Goal: Task Accomplishment & Management: Manage account settings

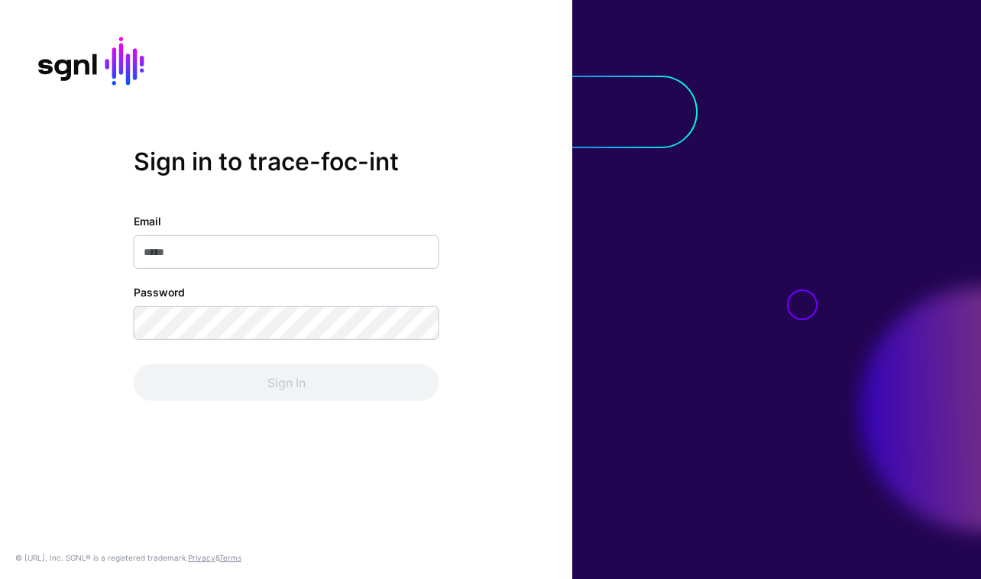
click at [429, 222] on body "Sign in to trace-foc-int Email Password Sign In © [URL], Inc. SGNL® is a regist…" at bounding box center [490, 289] width 981 height 579
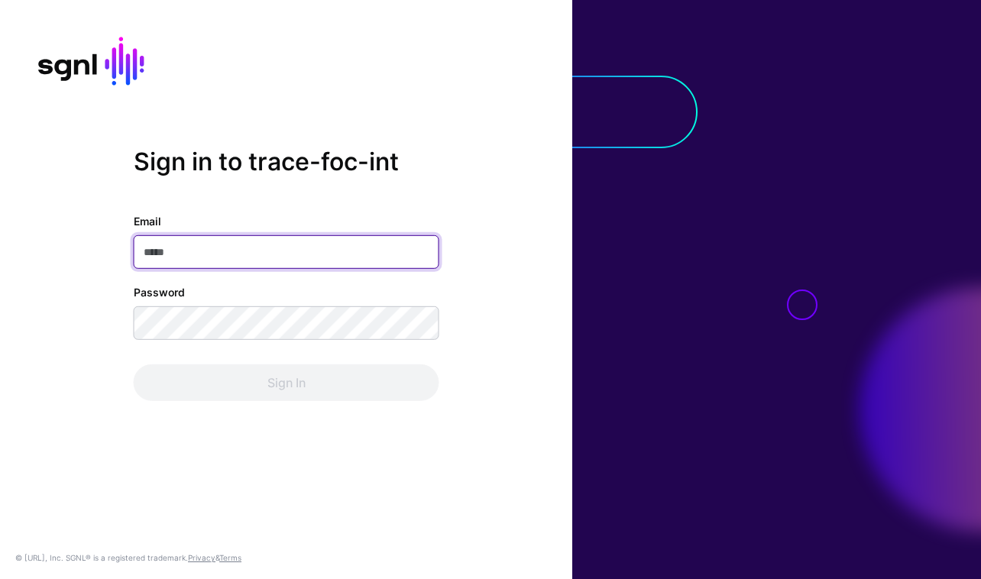
click at [396, 249] on input "Email" at bounding box center [287, 252] width 306 height 34
click at [0, 578] on com-1password-button at bounding box center [0, 579] width 0 height 0
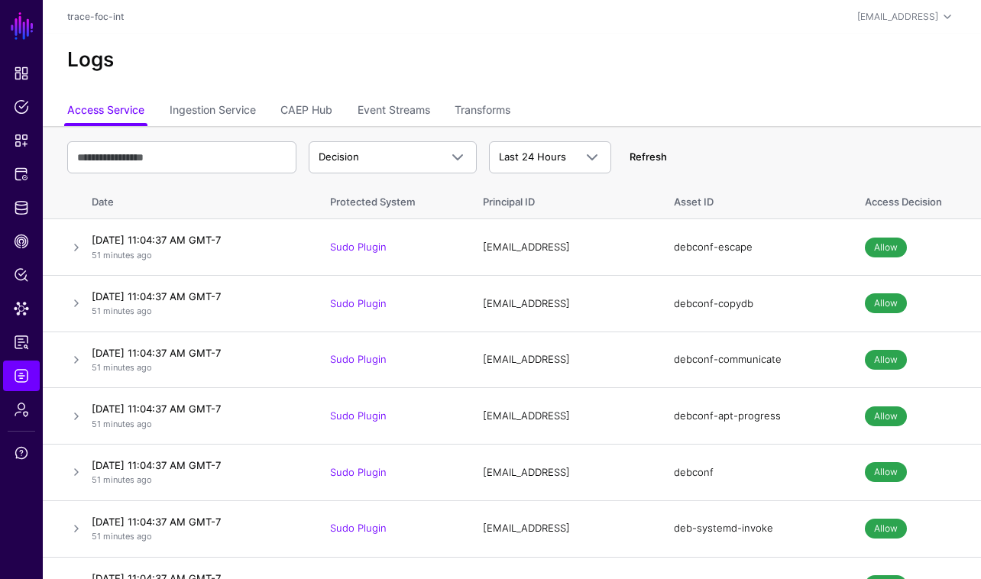
click at [653, 157] on link "Refresh" at bounding box center [647, 156] width 37 height 12
click at [27, 244] on span "CAEP Hub" at bounding box center [21, 241] width 15 height 15
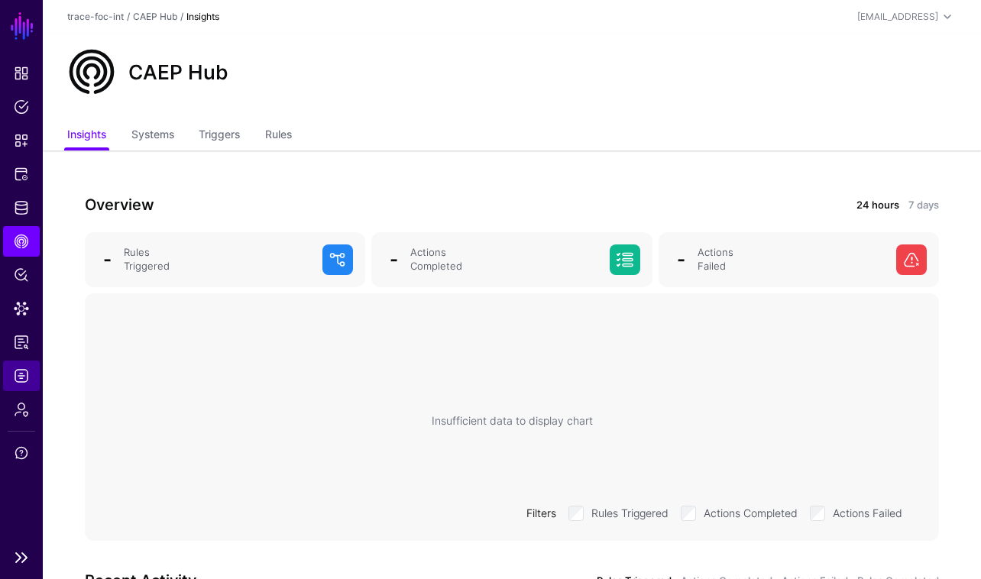
click at [23, 367] on link "Logs" at bounding box center [21, 376] width 37 height 31
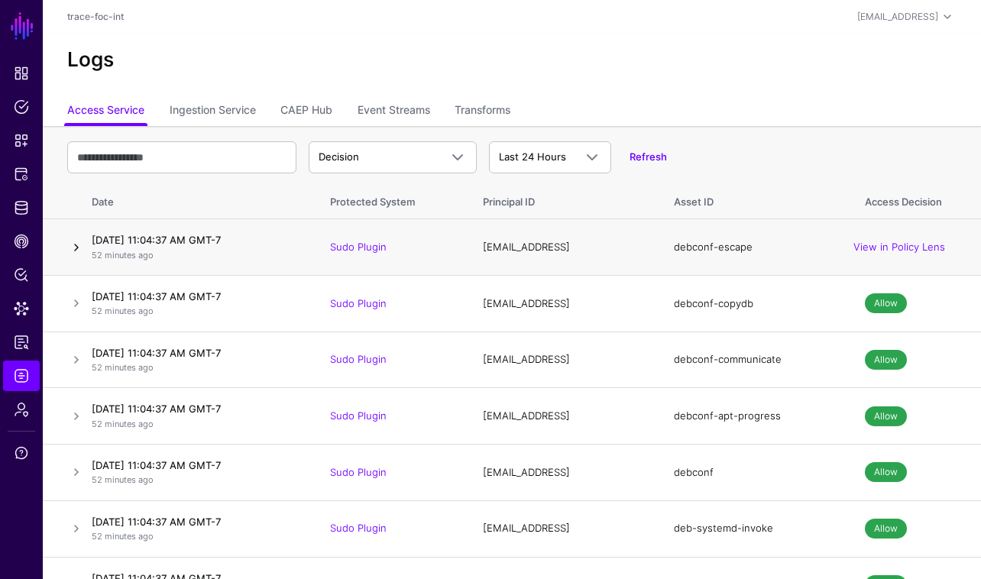
click at [73, 244] on link at bounding box center [76, 247] width 18 height 18
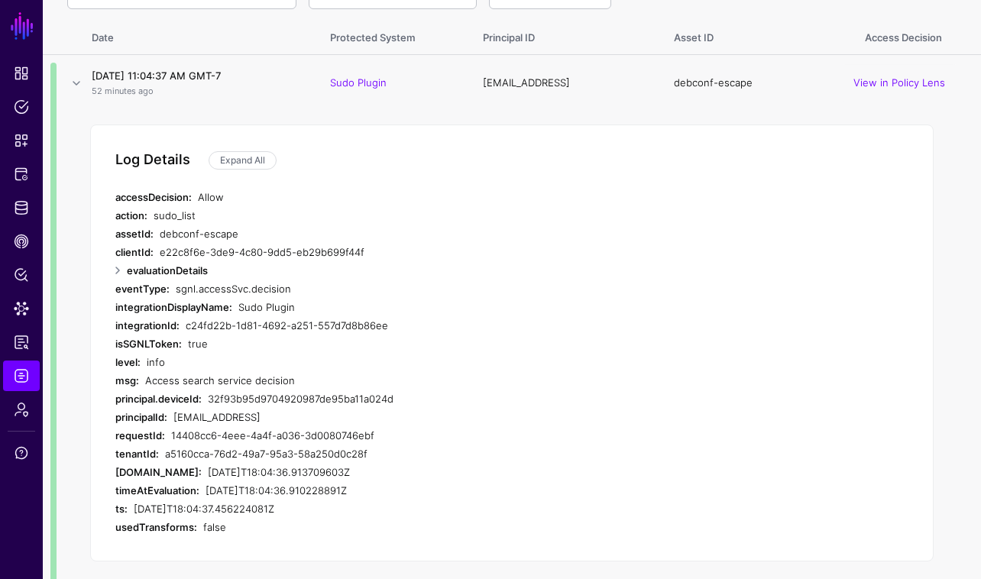
scroll to position [136, 0]
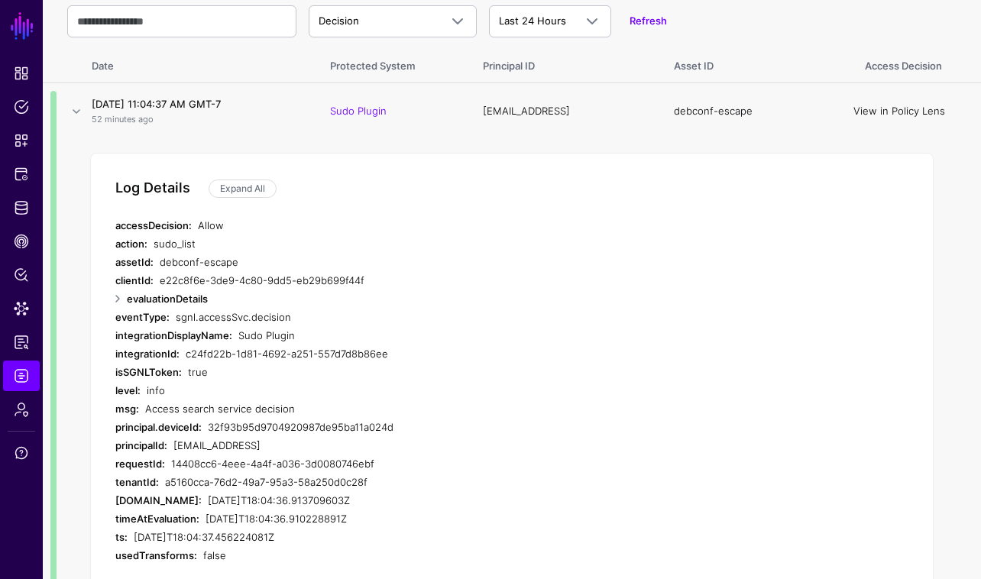
click at [912, 115] on link "View in Policy Lens" at bounding box center [899, 111] width 92 height 12
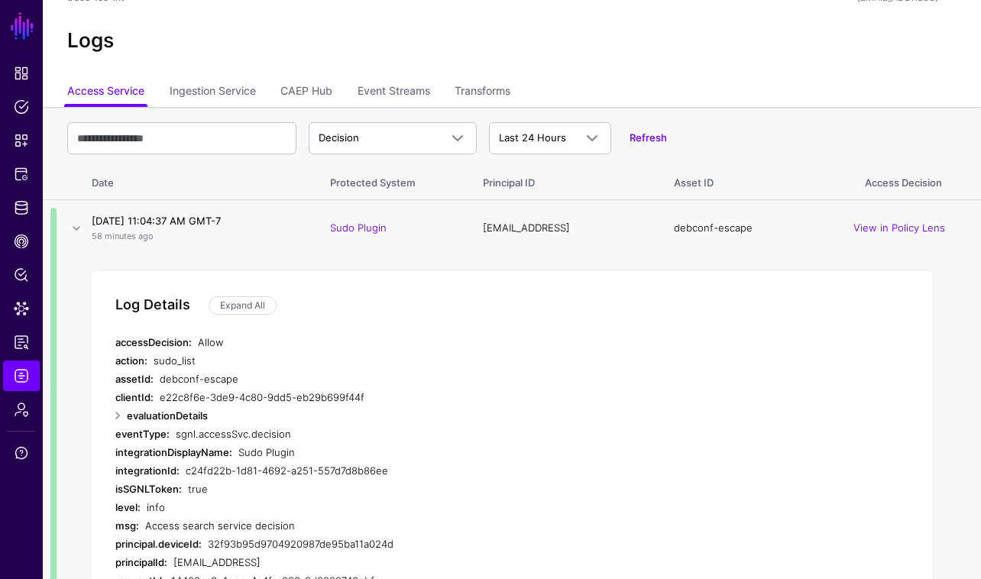
scroll to position [18, 0]
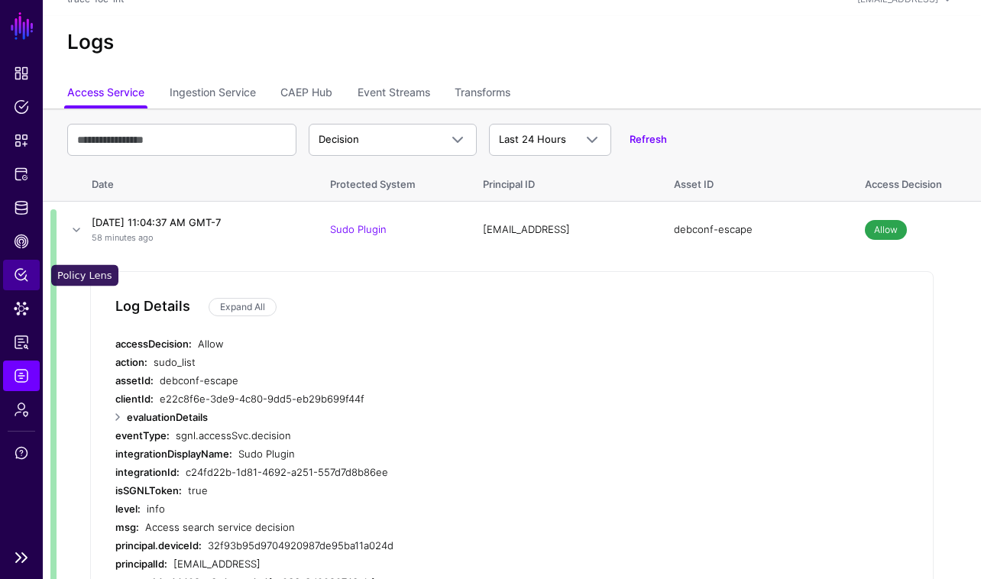
click at [20, 277] on span "Policy Lens" at bounding box center [21, 274] width 15 height 15
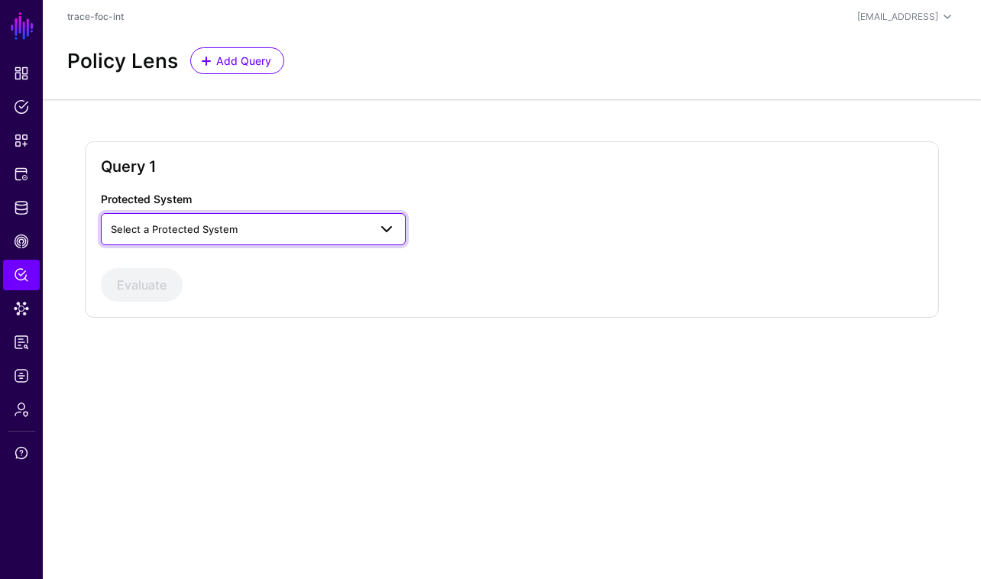
click at [260, 224] on span "Select a Protected System" at bounding box center [239, 229] width 257 height 17
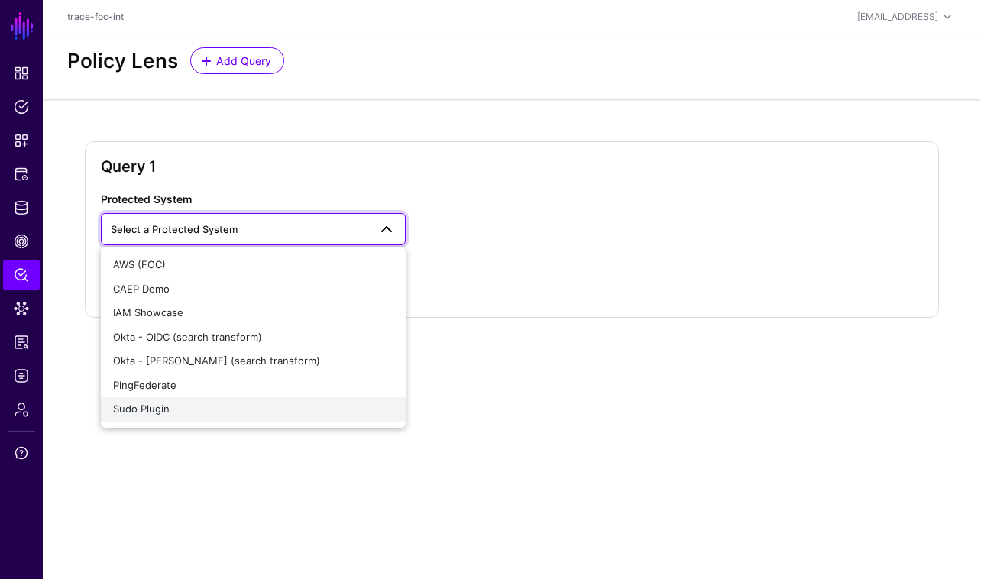
click at [322, 411] on div "Sudo Plugin" at bounding box center [253, 409] width 280 height 15
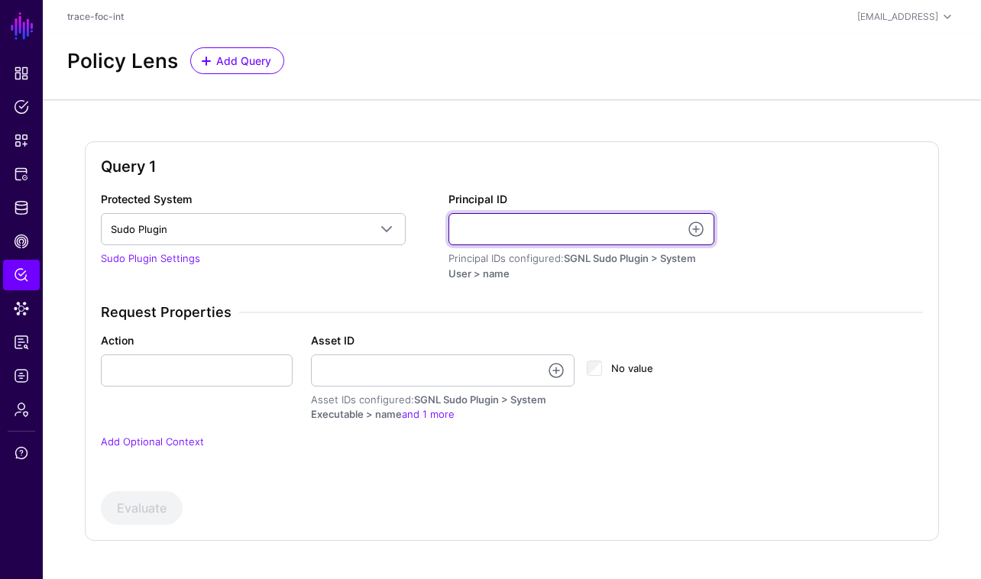
click at [506, 238] on input "Principal ID" at bounding box center [581, 229] width 266 height 32
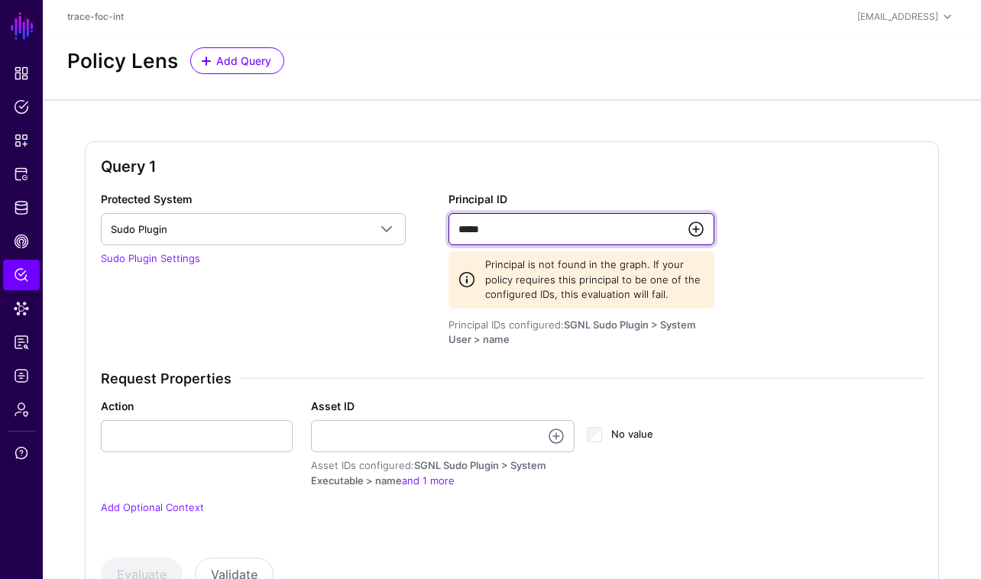
type input "*****"
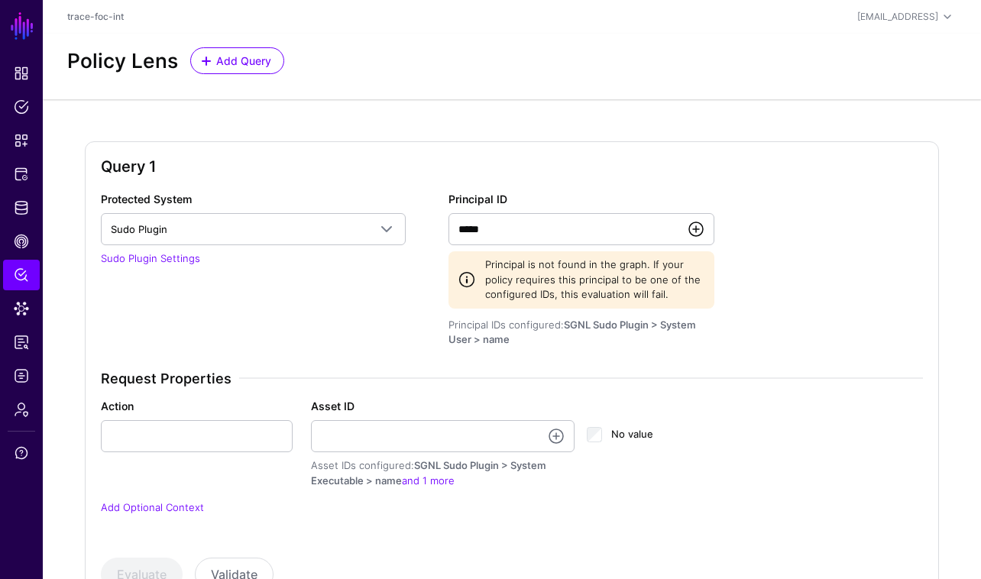
click at [698, 234] on link at bounding box center [696, 229] width 18 height 18
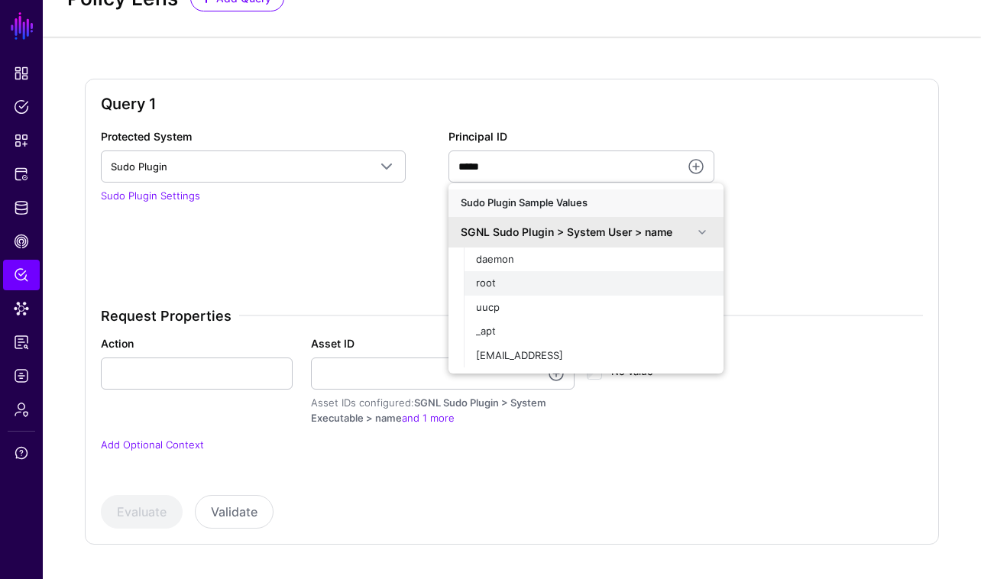
scroll to position [41, 0]
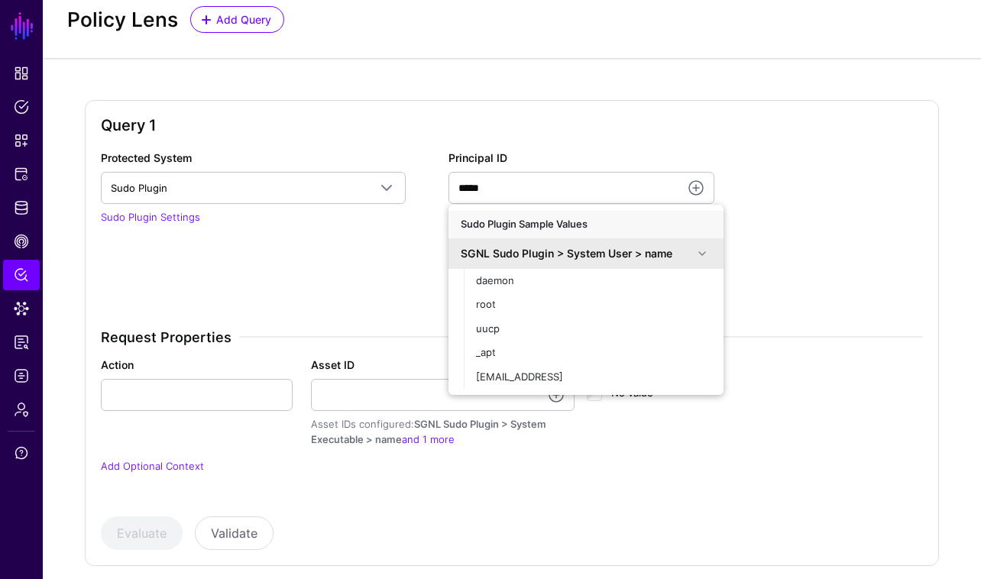
click at [707, 250] on span at bounding box center [702, 253] width 18 height 18
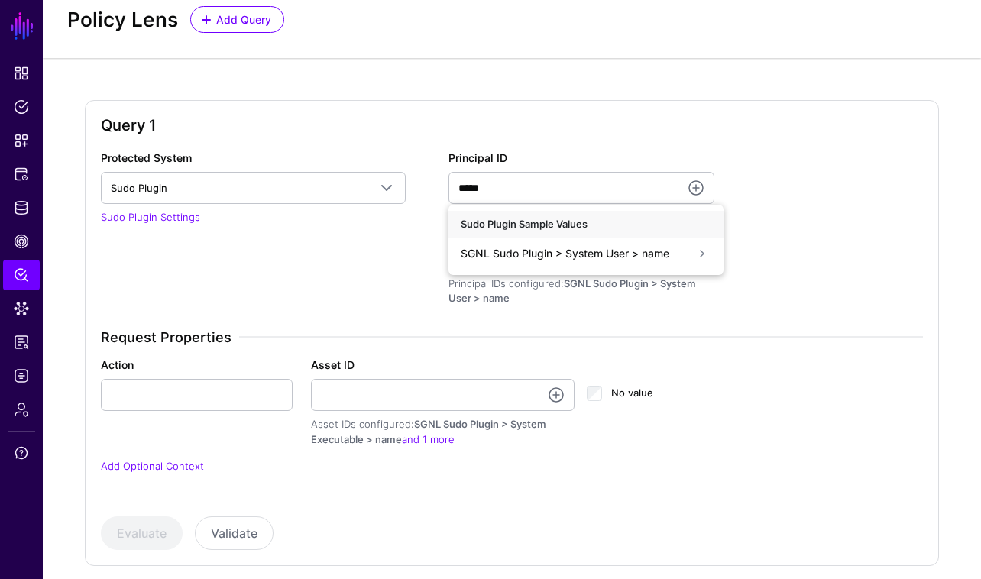
click at [707, 250] on span at bounding box center [702, 253] width 18 height 18
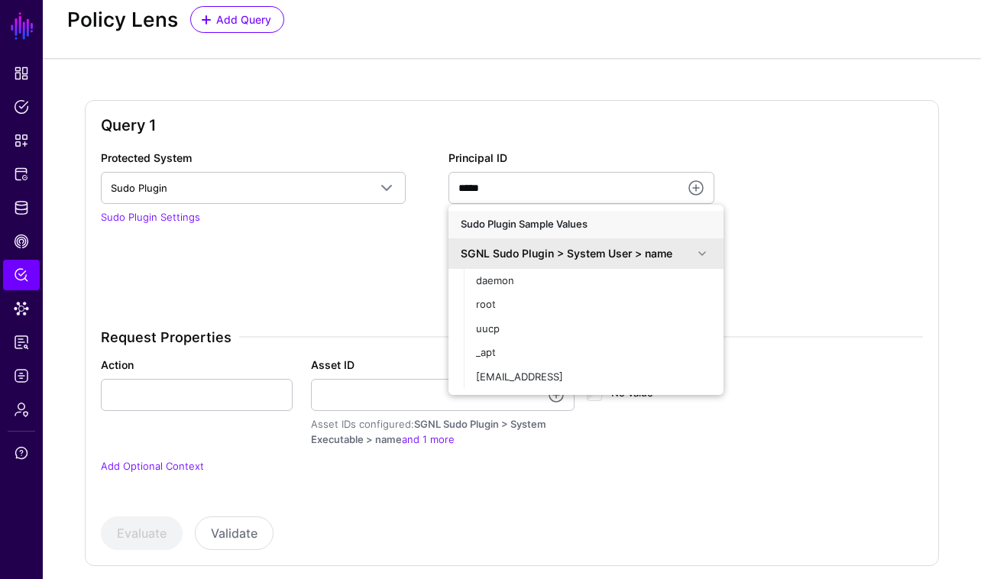
click at [761, 303] on div "Protected System Sudo Plugin AWS (FOC) CAEP Demo IAM Showcase Okta - OIDC (sear…" at bounding box center [512, 322] width 835 height 344
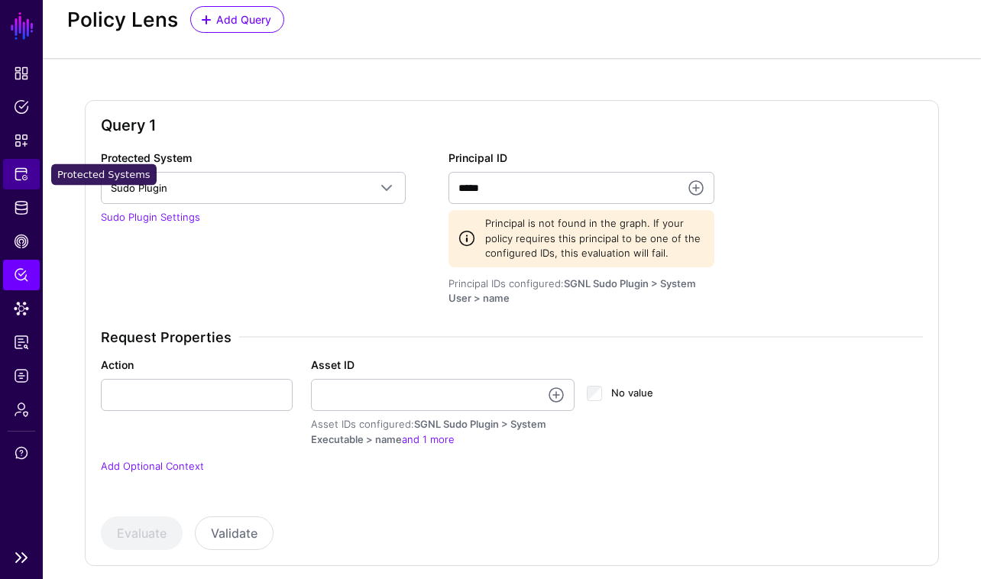
click at [24, 169] on span "Protected Systems" at bounding box center [21, 174] width 15 height 15
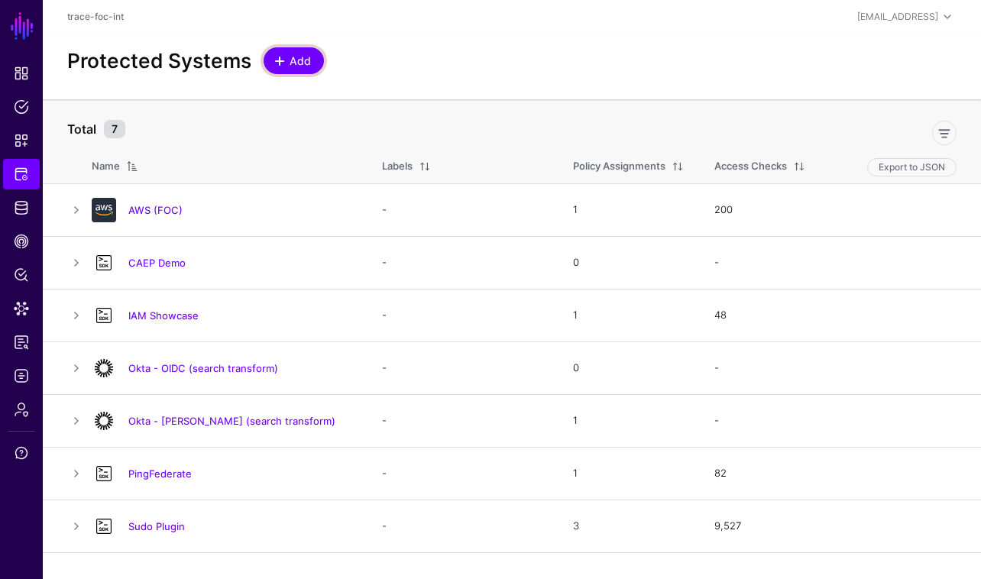
click at [302, 62] on span "Add" at bounding box center [300, 61] width 25 height 16
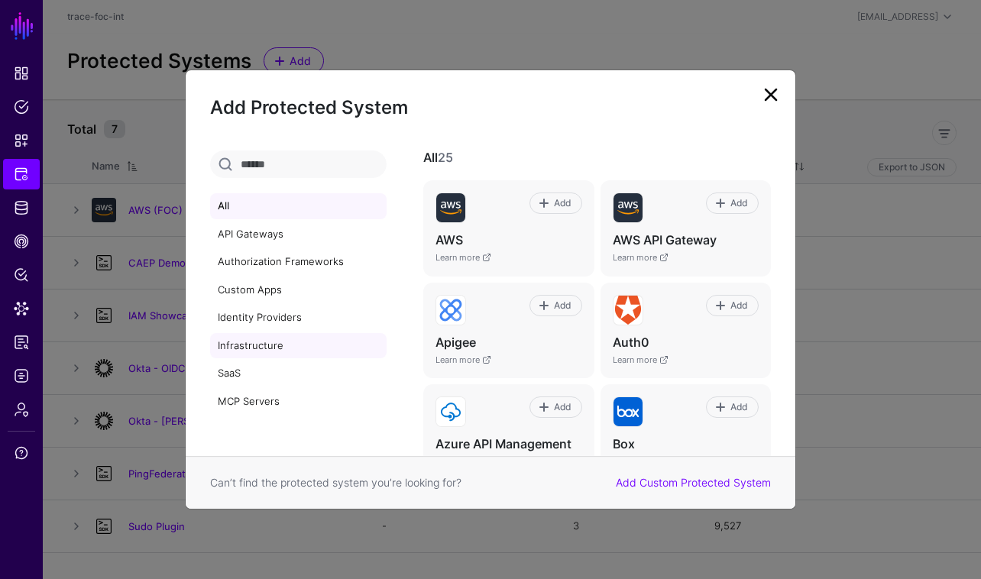
click at [288, 350] on link "Infrastructure" at bounding box center [298, 346] width 176 height 26
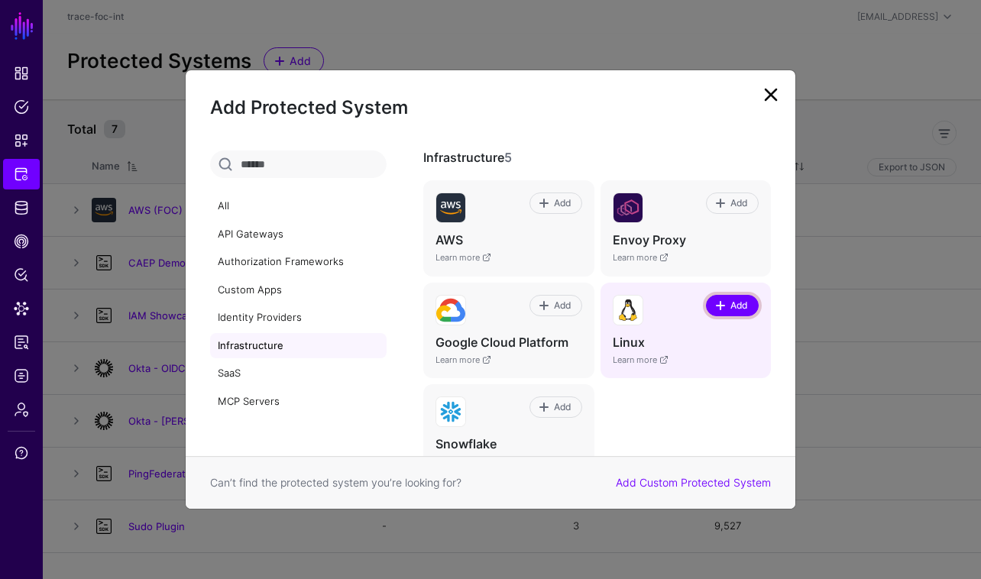
click at [744, 299] on span "Add" at bounding box center [738, 306] width 21 height 14
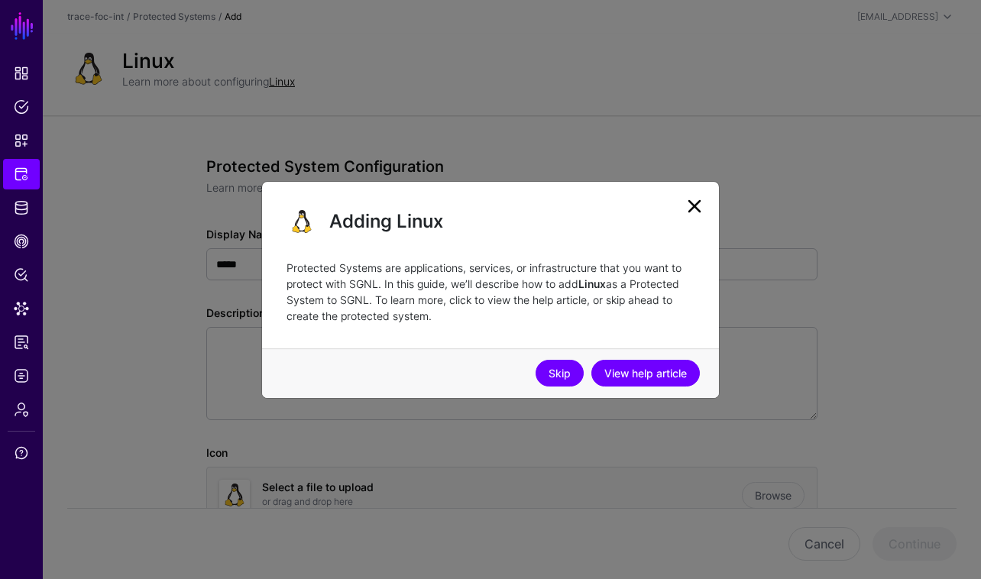
click at [560, 380] on link "Skip" at bounding box center [559, 373] width 48 height 27
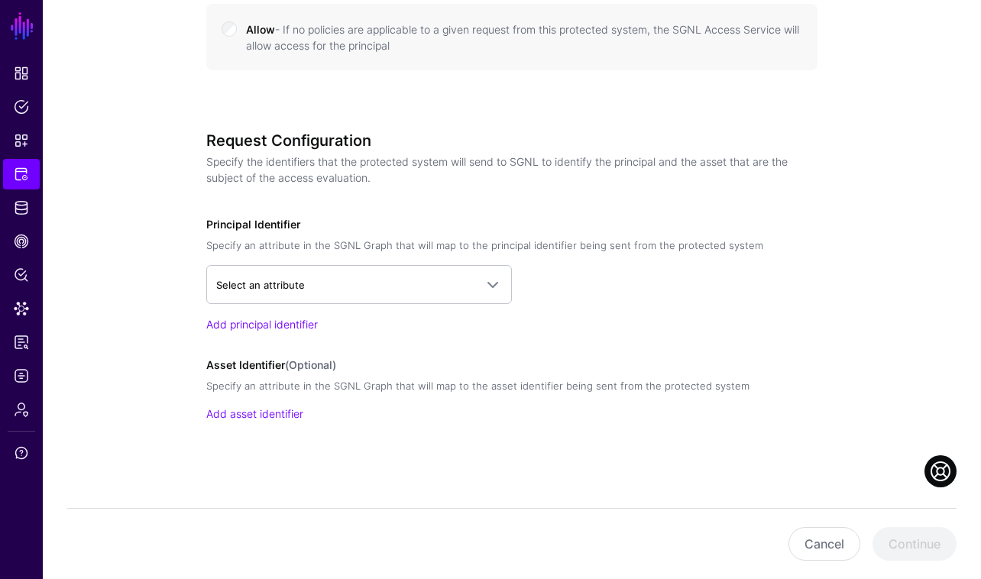
scroll to position [839, 0]
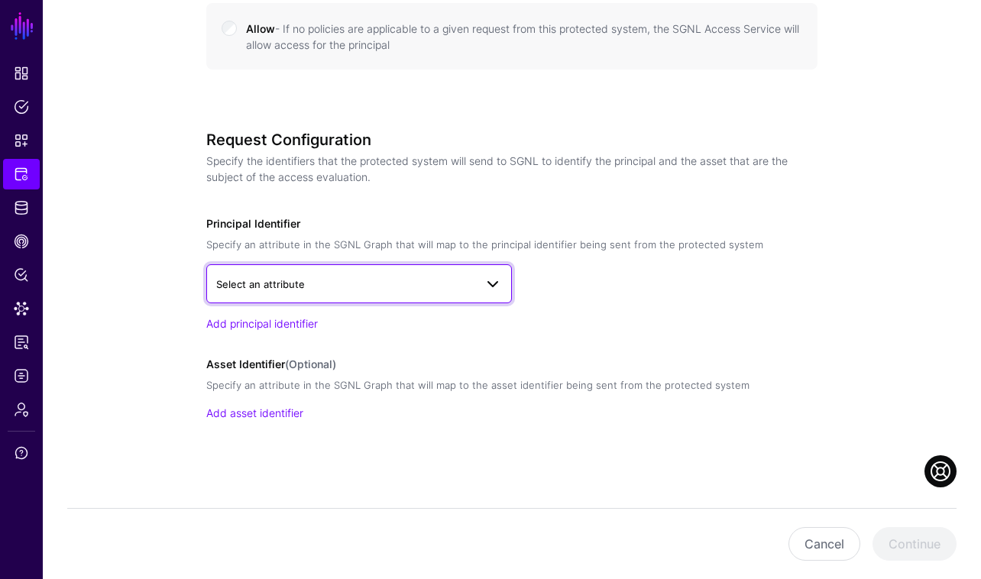
click at [494, 286] on span at bounding box center [492, 284] width 18 height 18
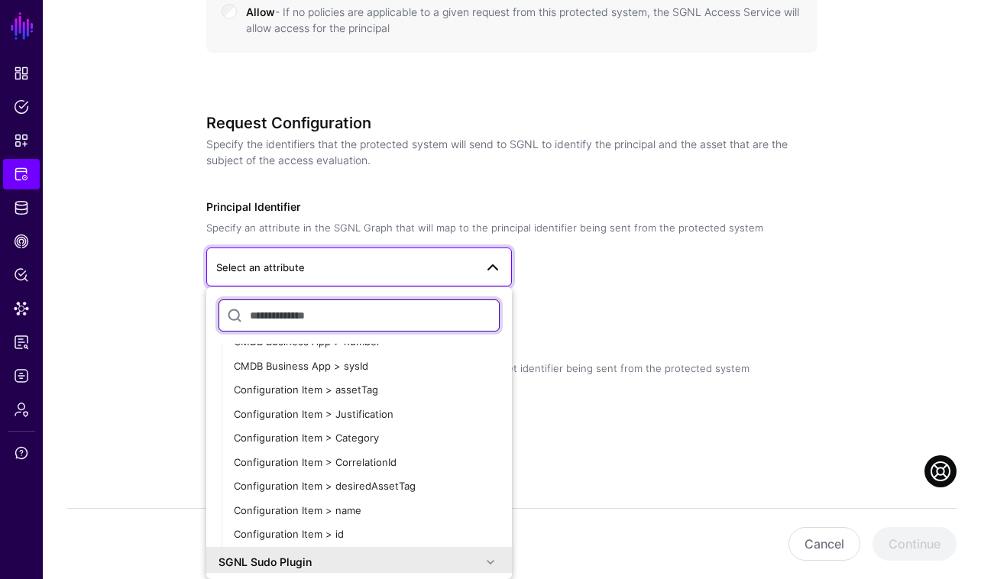
scroll to position [4308, 0]
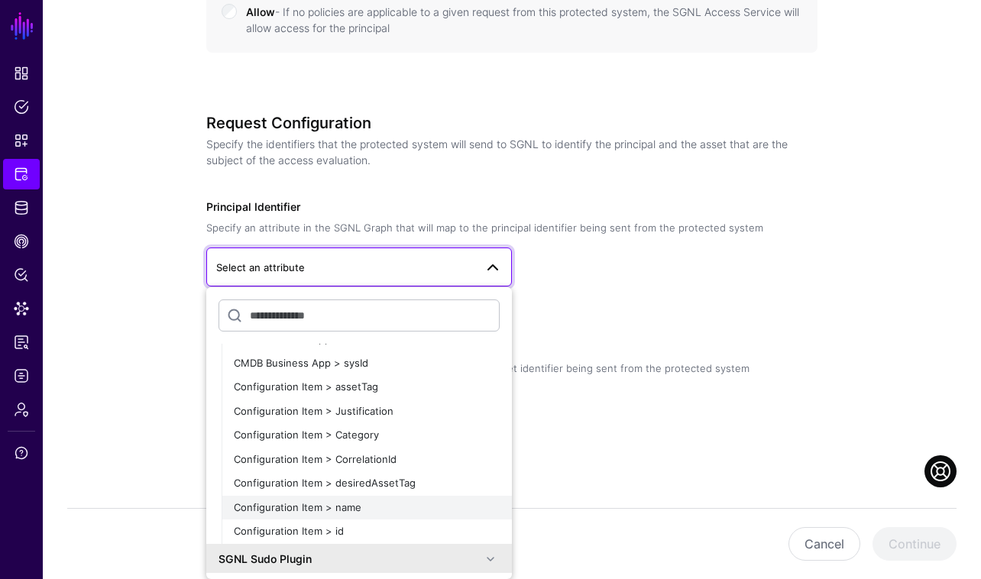
click at [407, 511] on div "Configuration Item > name" at bounding box center [367, 507] width 266 height 15
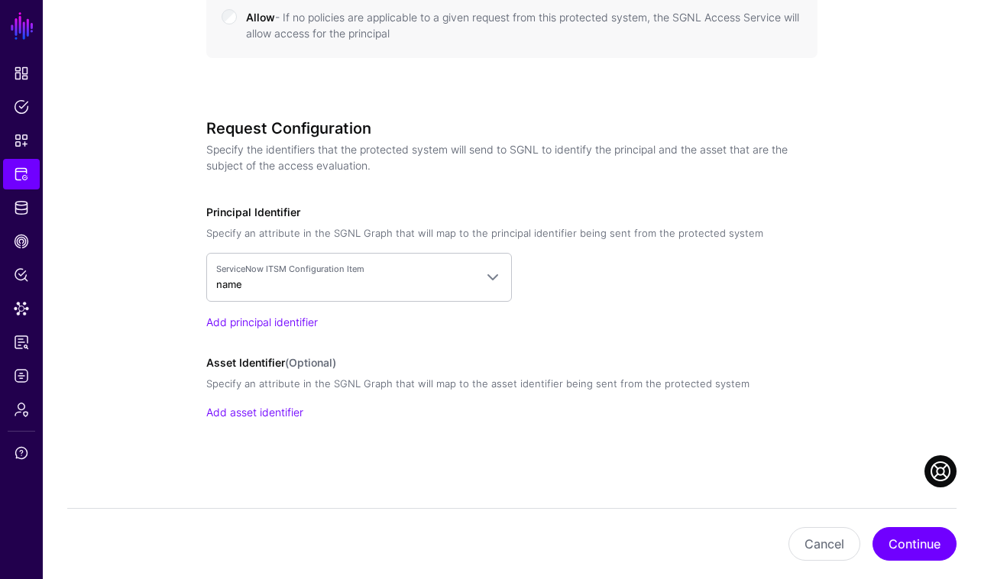
scroll to position [849, 0]
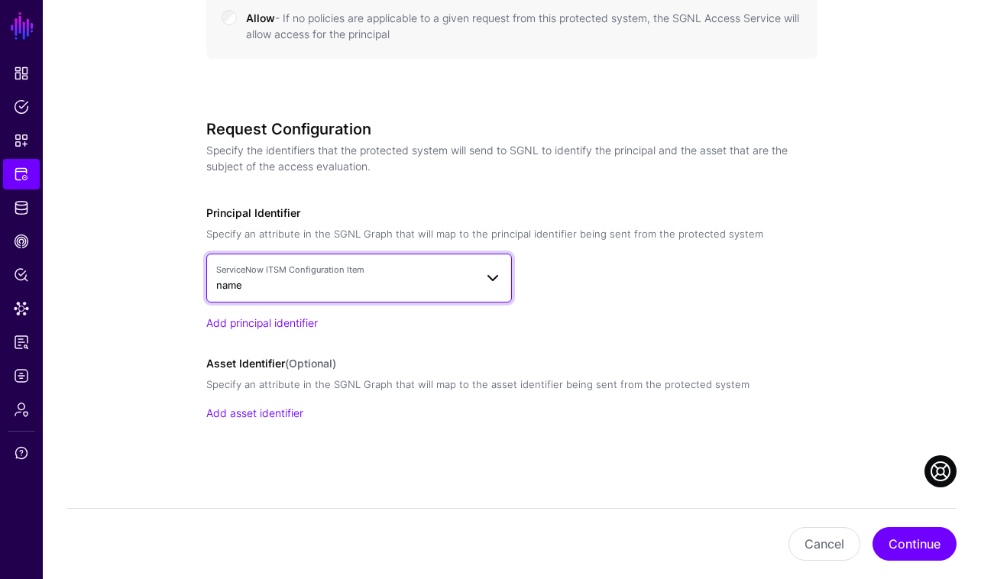
click at [503, 287] on link "ServiceNow ITSM Configuration Item name" at bounding box center [359, 278] width 306 height 49
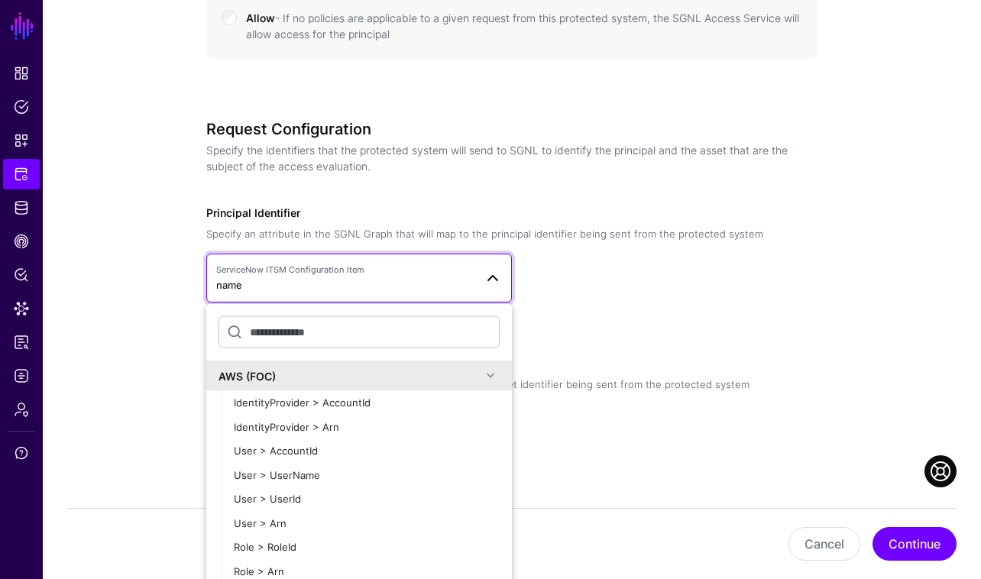
click at [496, 379] on span at bounding box center [490, 376] width 18 height 18
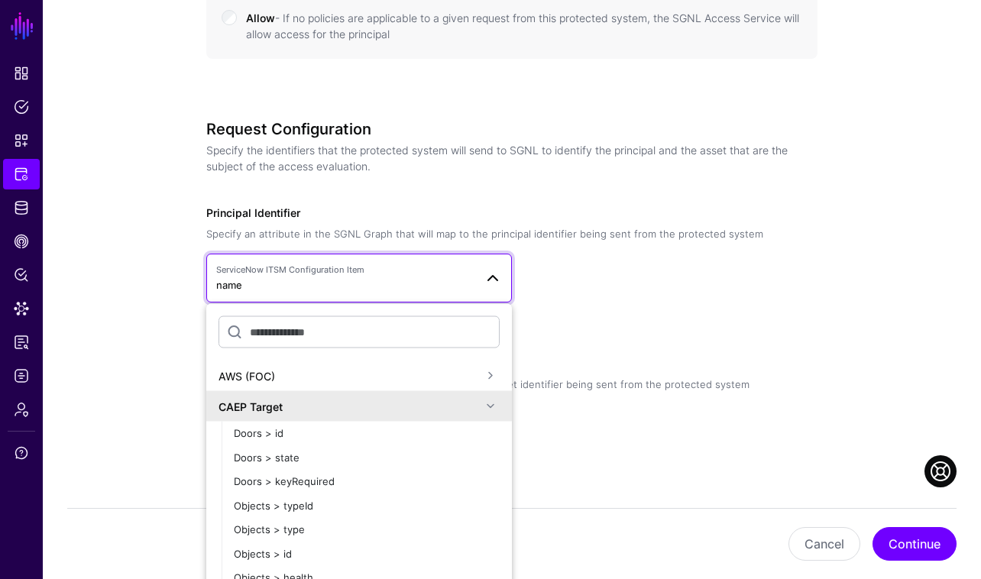
click at [496, 410] on span at bounding box center [490, 406] width 18 height 18
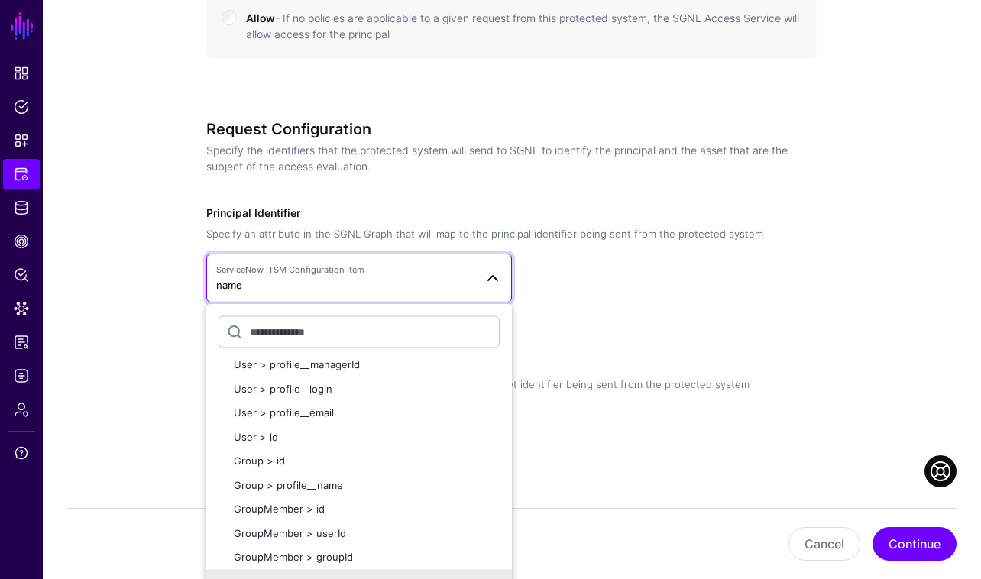
scroll to position [69, 0]
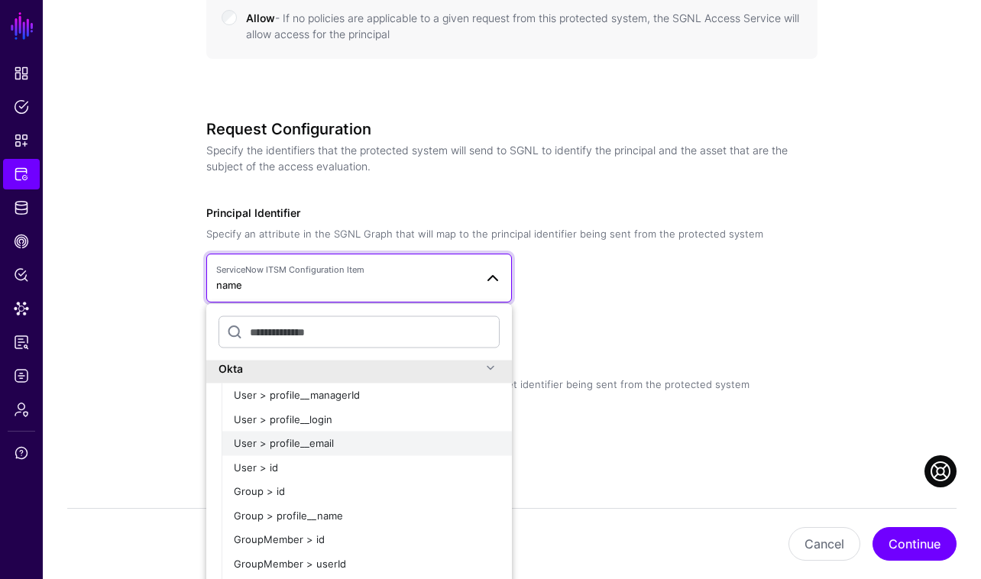
click at [436, 440] on div "User > profile__email" at bounding box center [367, 443] width 266 height 15
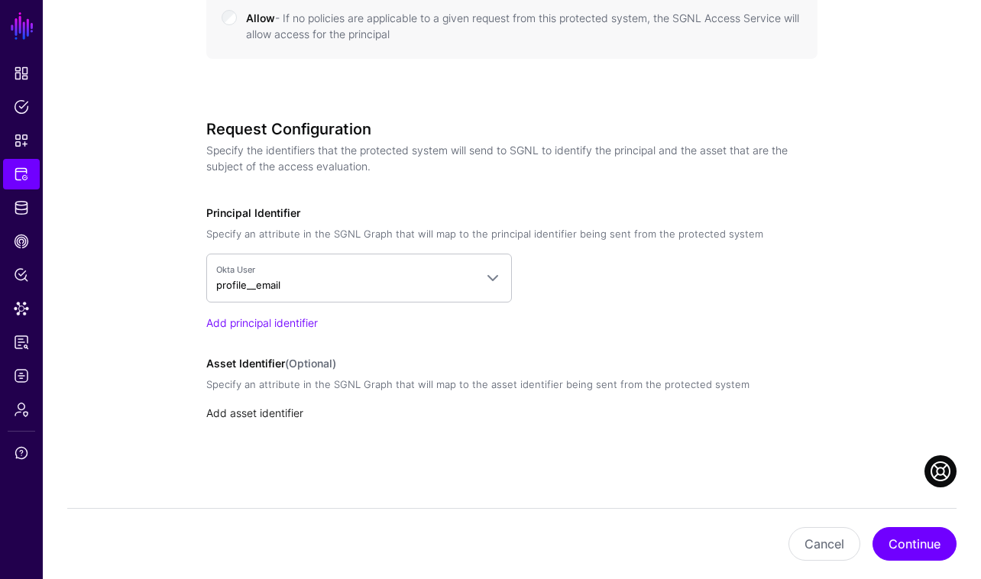
click at [258, 413] on link "Add asset identifier" at bounding box center [254, 412] width 97 height 13
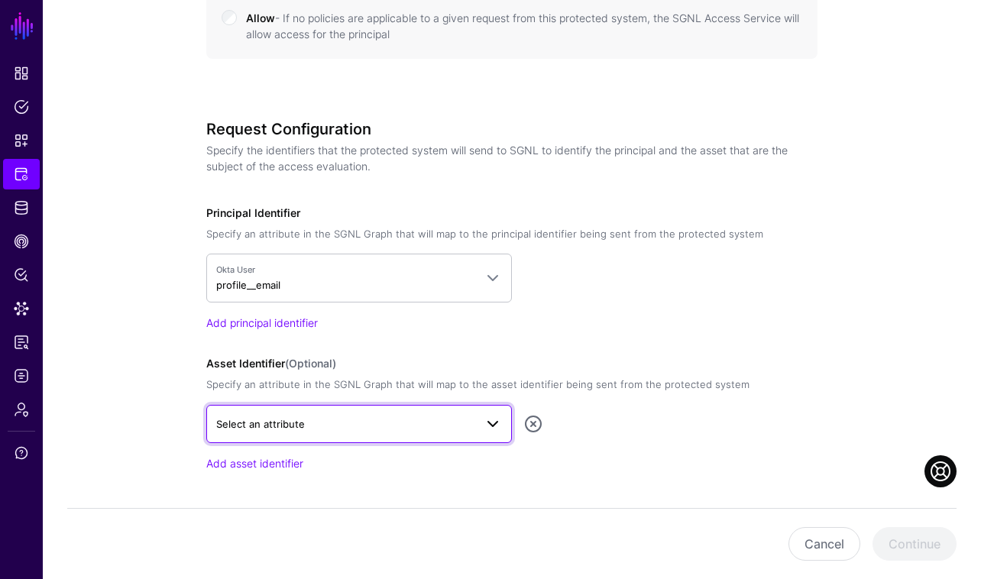
click at [481, 429] on span at bounding box center [487, 424] width 27 height 18
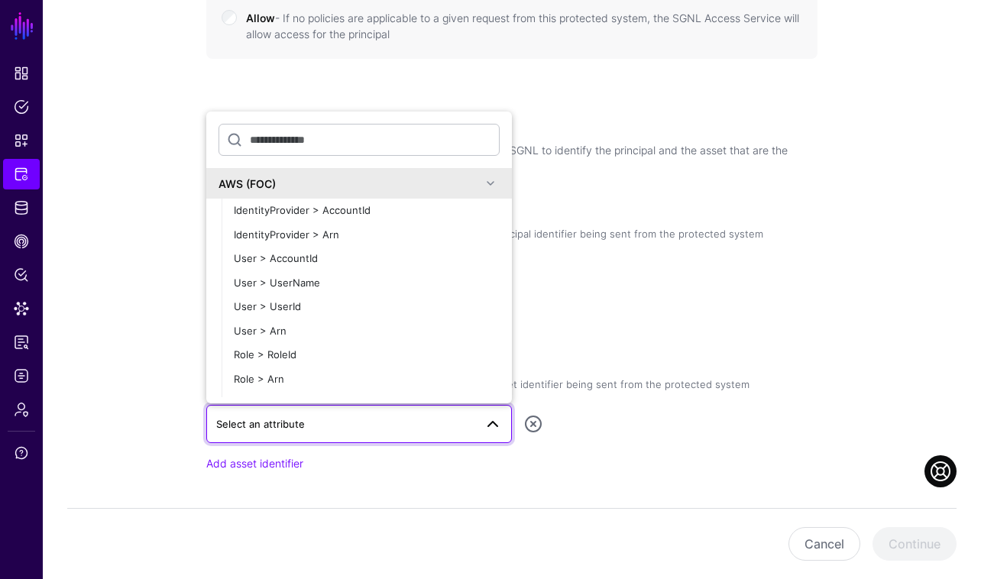
click at [500, 182] on div "AWS (FOC)" at bounding box center [359, 183] width 306 height 31
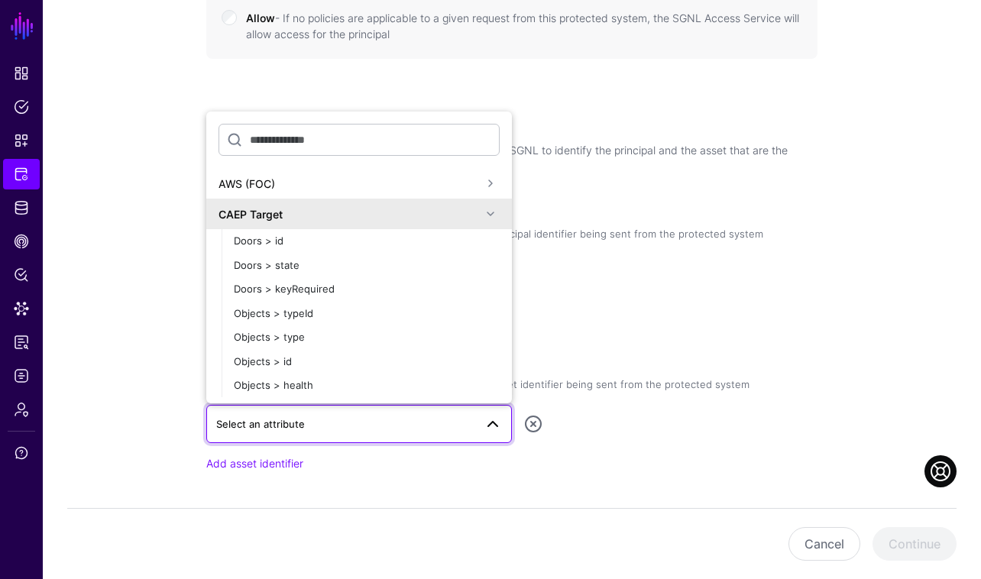
click at [491, 212] on span at bounding box center [490, 214] width 18 height 18
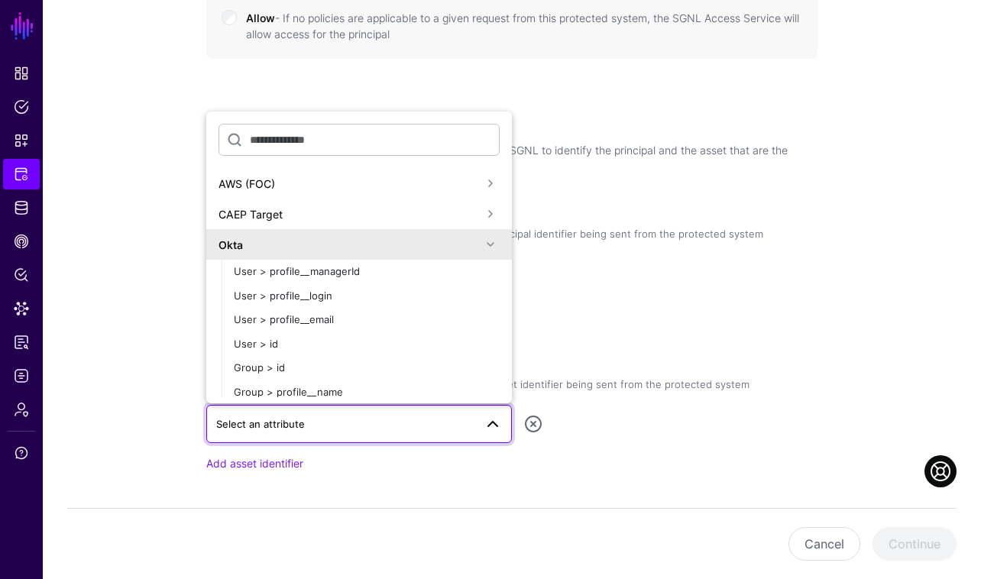
click at [493, 249] on span at bounding box center [490, 244] width 18 height 18
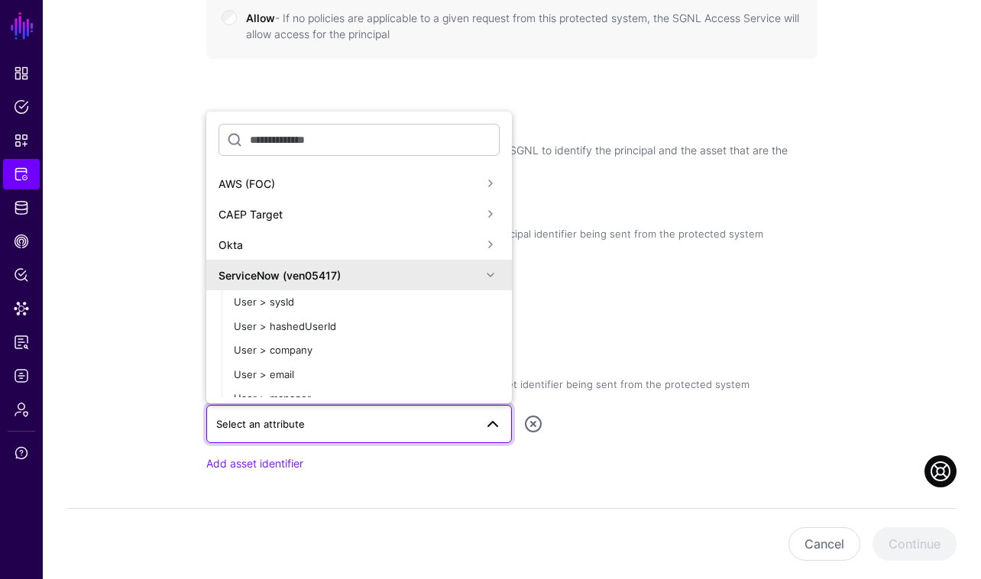
click at [499, 279] on span at bounding box center [490, 275] width 18 height 18
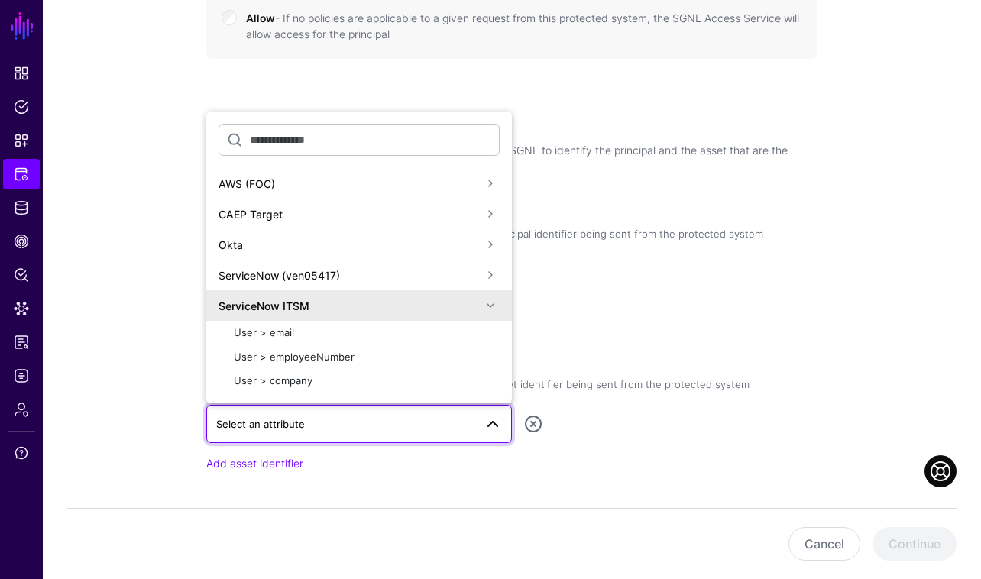
click at [493, 305] on span at bounding box center [490, 305] width 18 height 18
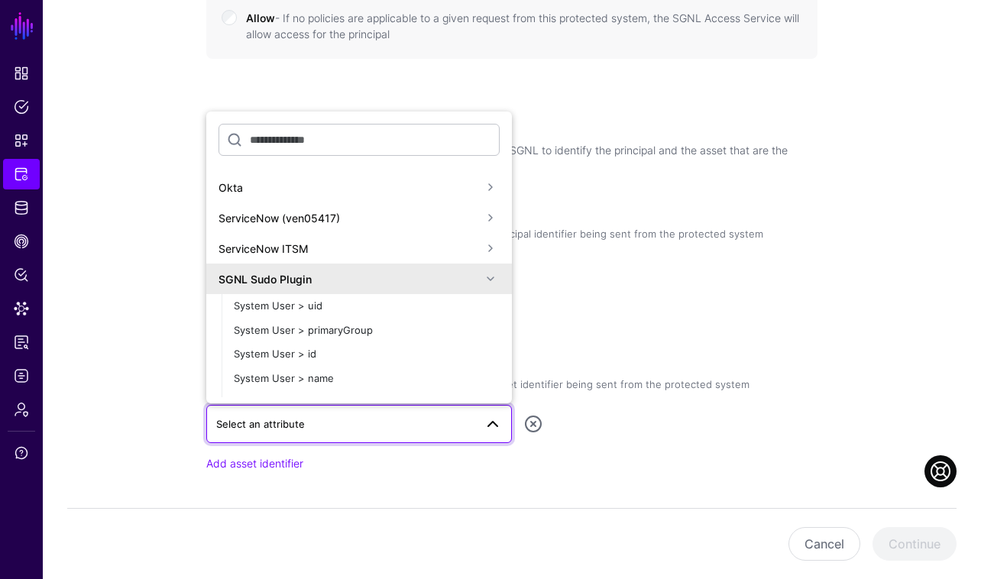
scroll to position [12, 0]
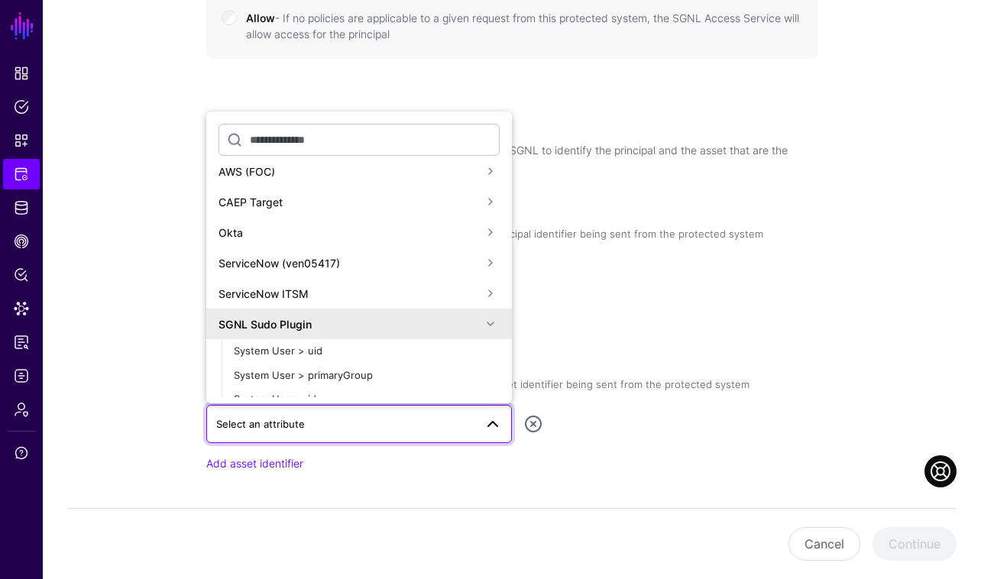
click at [487, 325] on span at bounding box center [490, 324] width 18 height 18
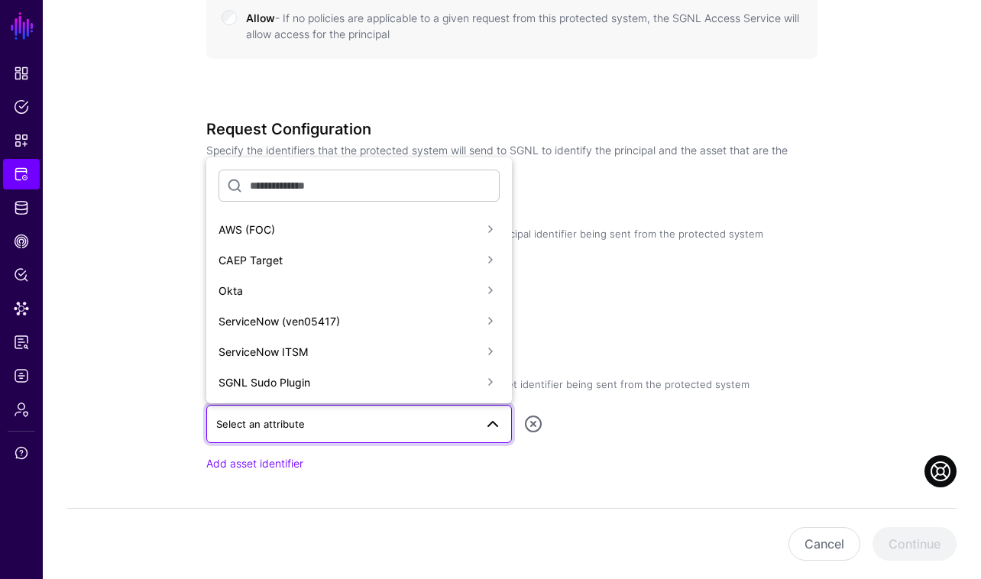
scroll to position [0, 0]
click at [488, 322] on span at bounding box center [490, 321] width 18 height 18
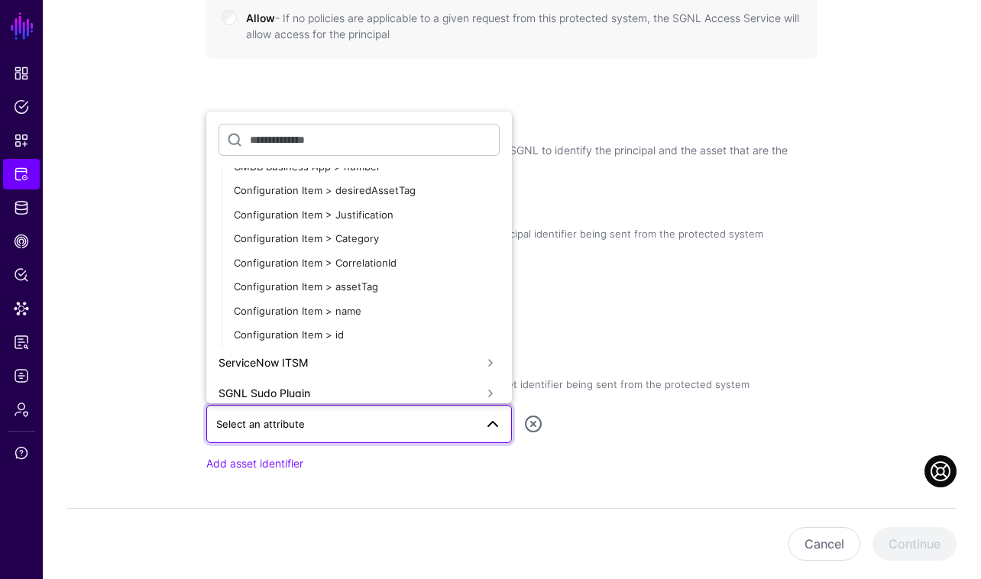
scroll to position [1554, 0]
click at [408, 309] on div "Configuration Item > name" at bounding box center [367, 312] width 266 height 15
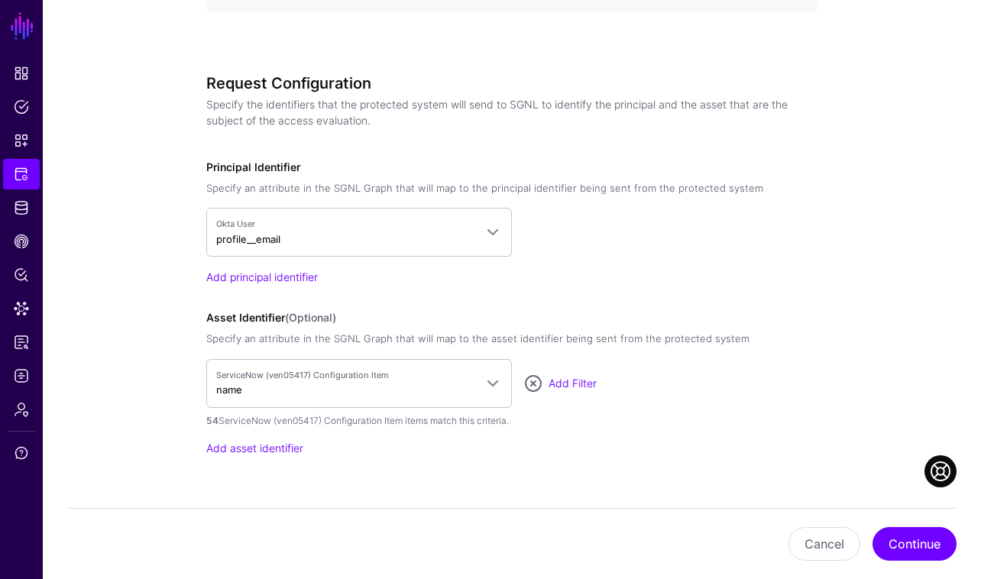
scroll to position [930, 0]
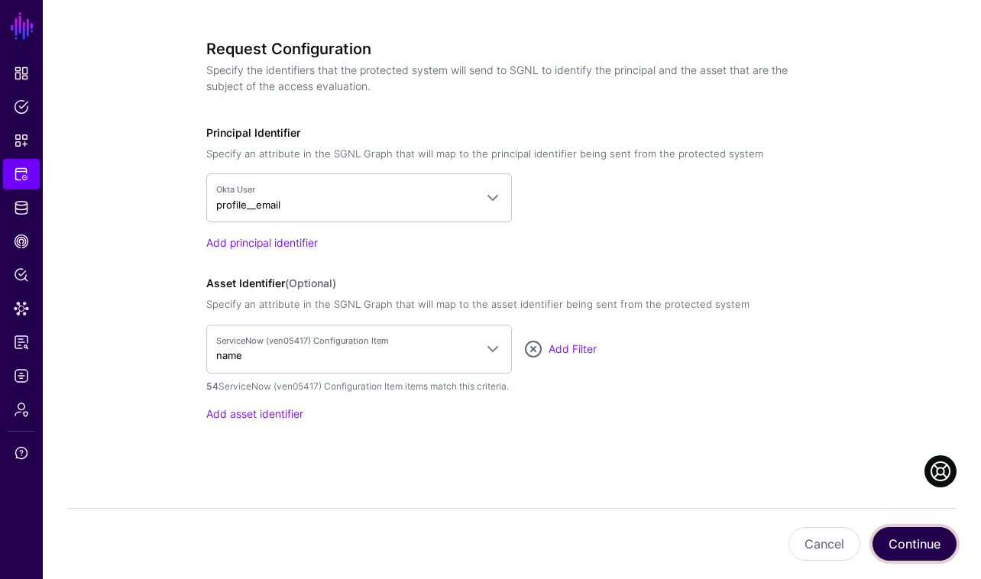
click at [917, 539] on button "Continue" at bounding box center [914, 544] width 84 height 34
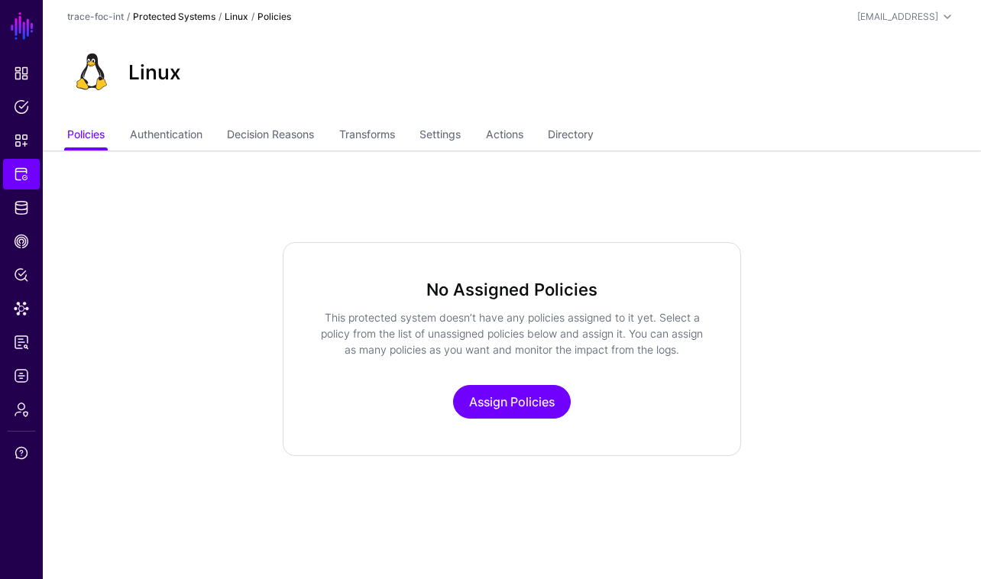
click at [182, 19] on link "Protected Systems" at bounding box center [174, 16] width 82 height 11
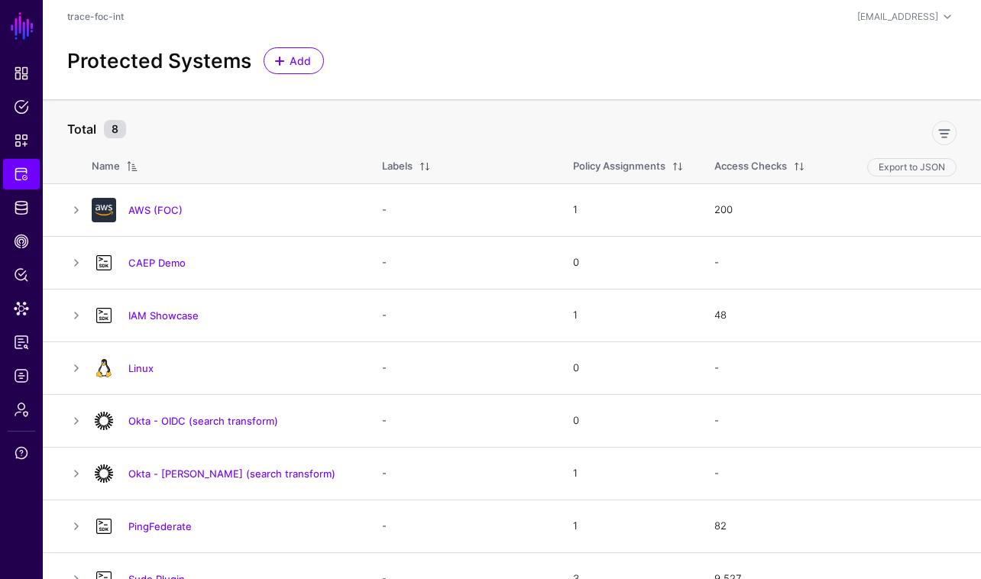
scroll to position [27, 0]
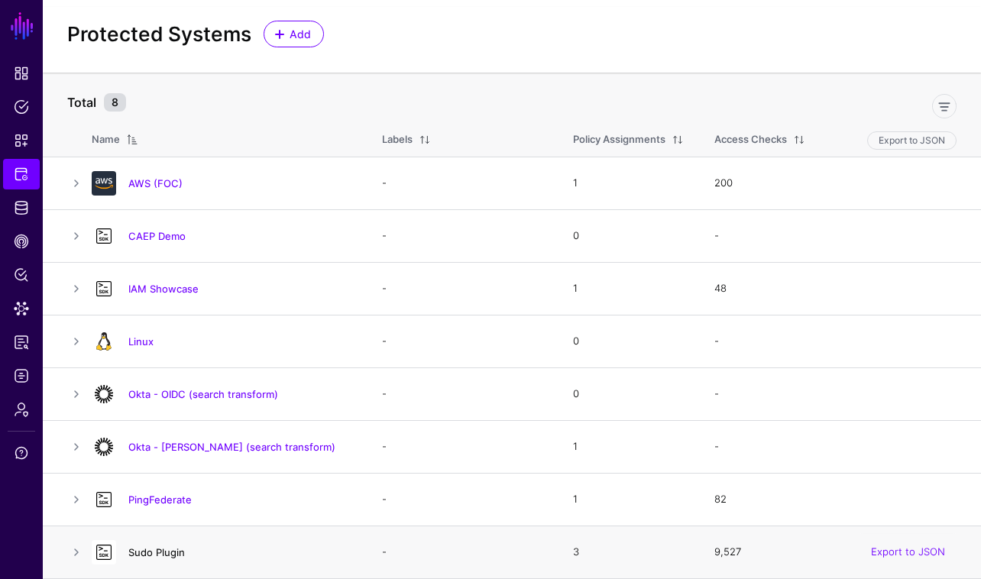
click at [156, 556] on link "Sudo Plugin" at bounding box center [156, 552] width 57 height 12
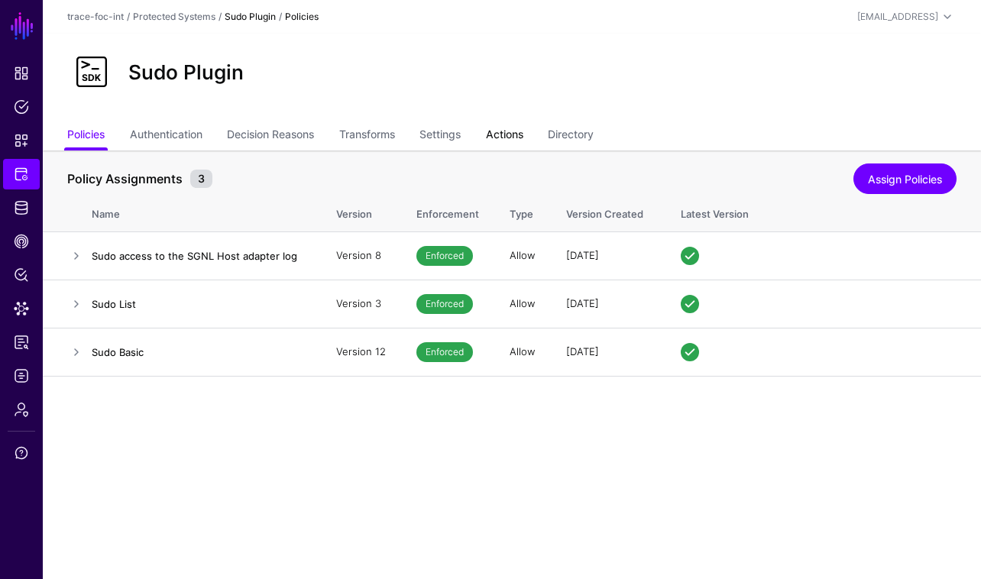
click at [516, 131] on link "Actions" at bounding box center [504, 135] width 37 height 29
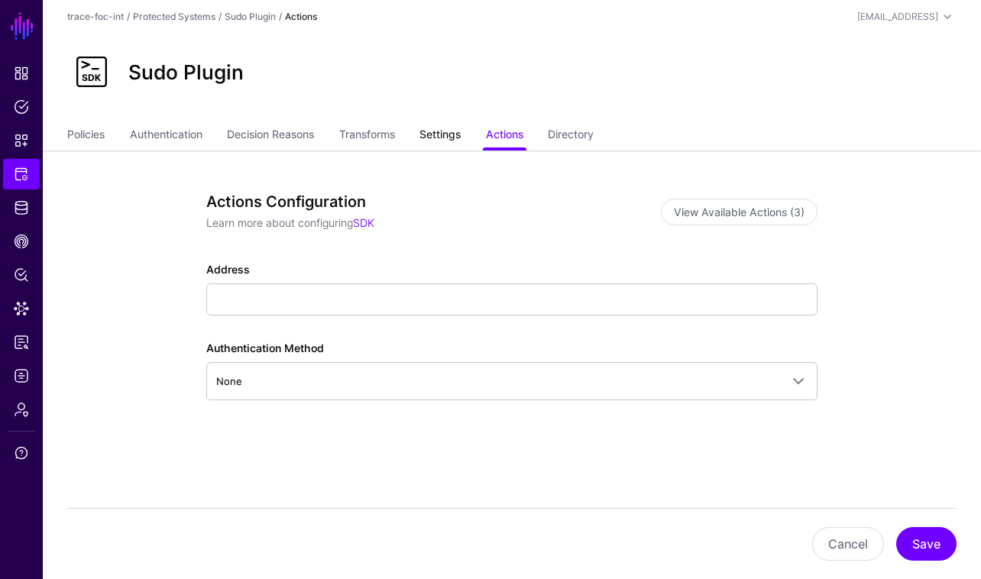
click at [452, 140] on link "Settings" at bounding box center [439, 135] width 41 height 29
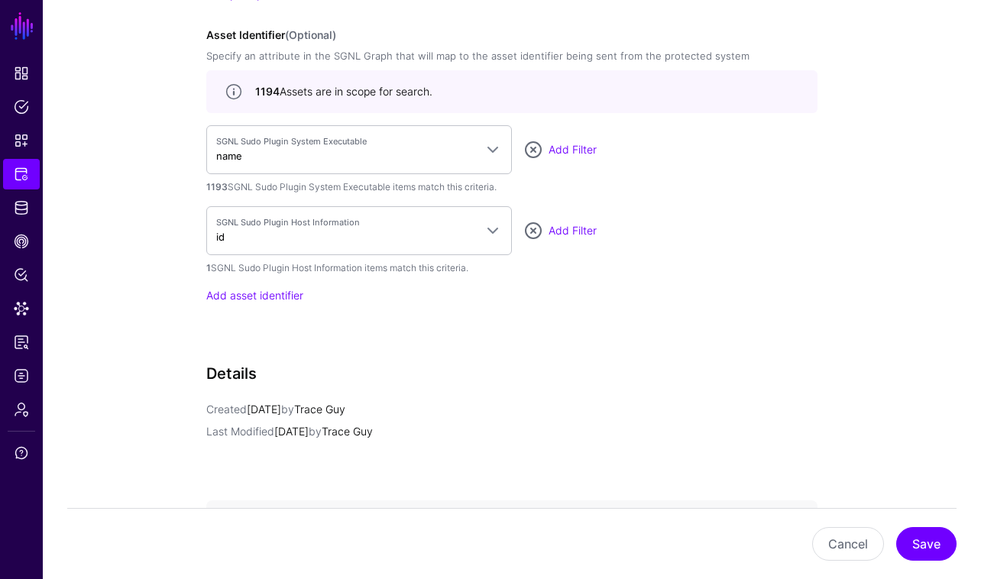
scroll to position [1382, 0]
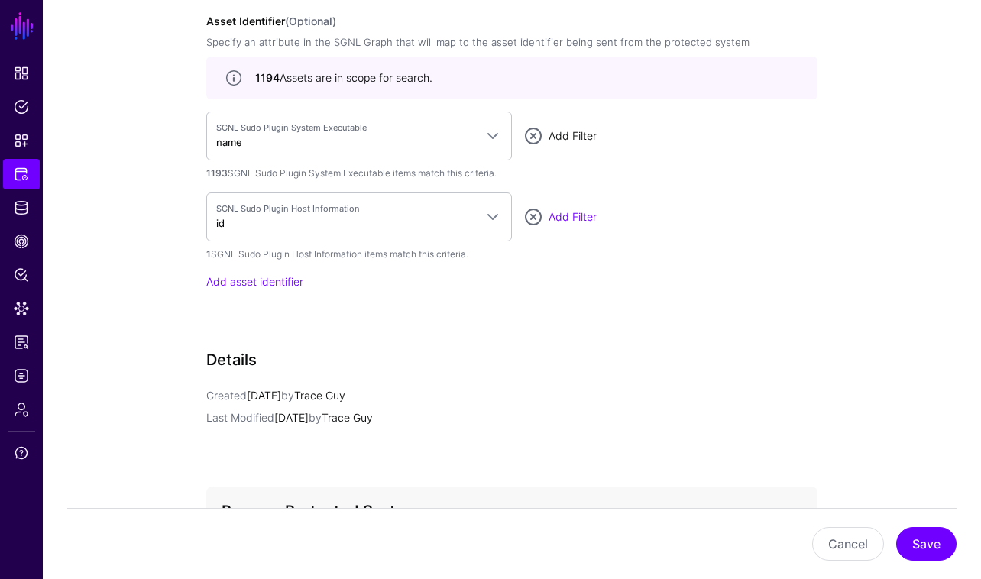
click at [564, 135] on link "Add Filter" at bounding box center [572, 135] width 48 height 13
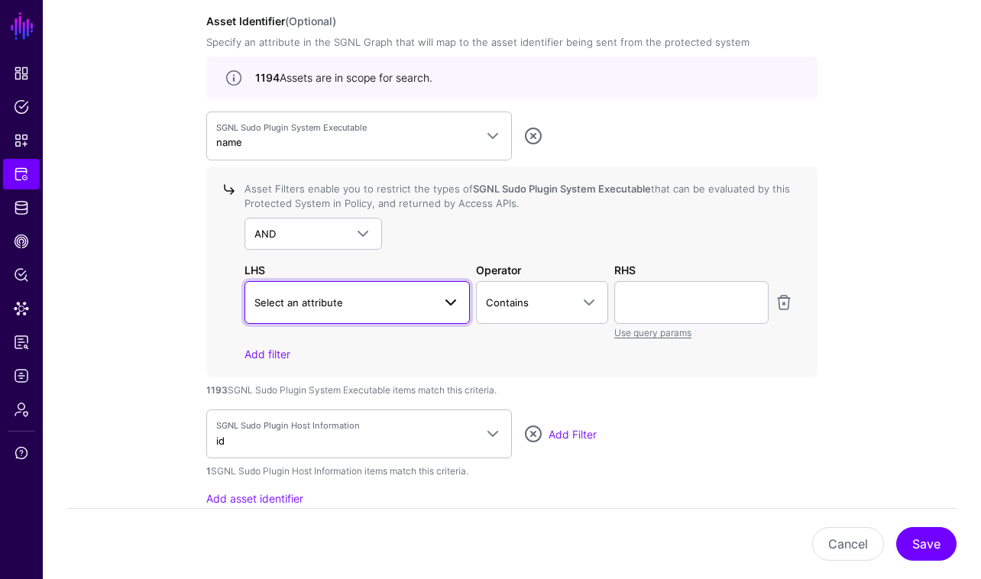
click at [461, 308] on link "Select an attribute" at bounding box center [356, 302] width 225 height 43
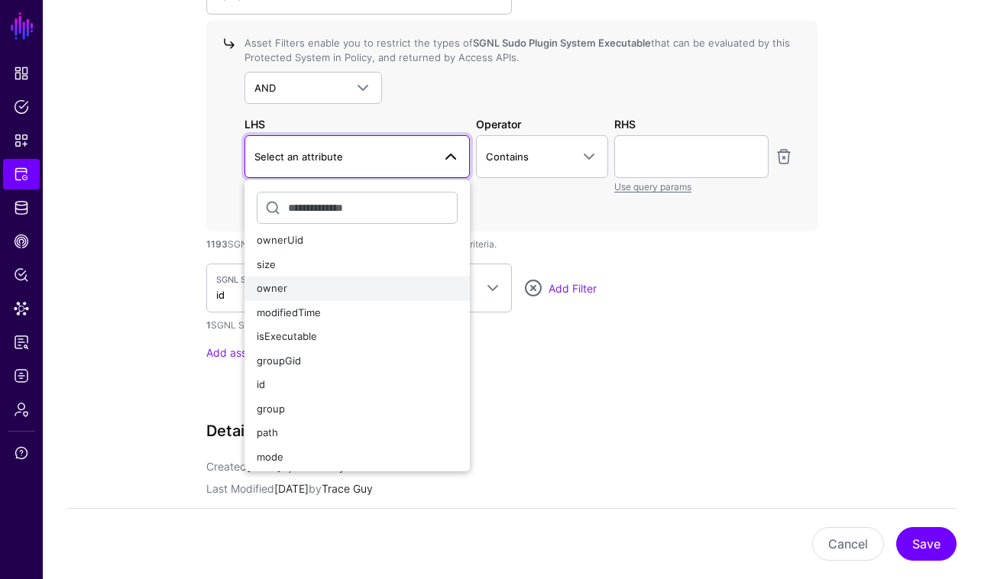
scroll to position [60, 0]
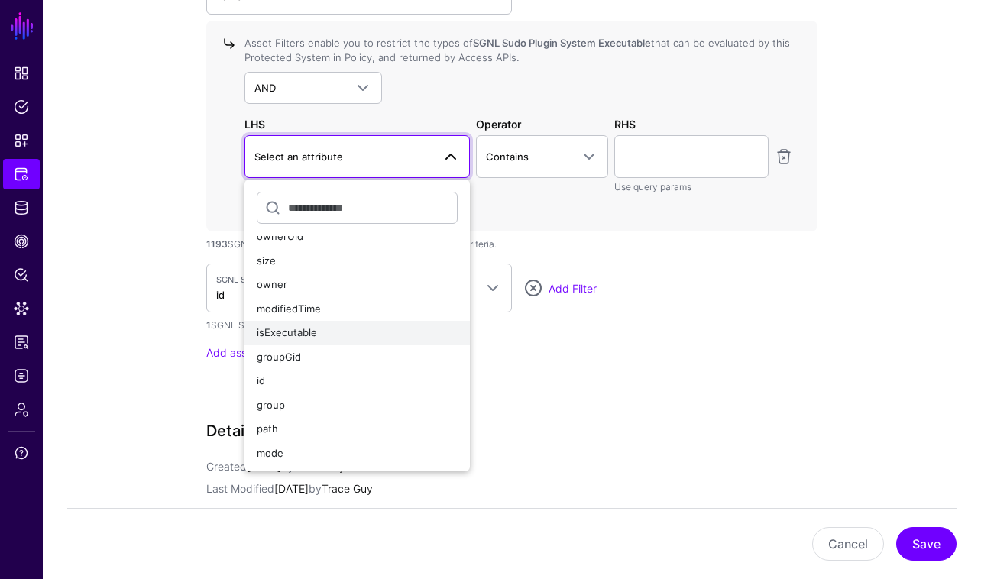
click at [397, 332] on div "isExecutable" at bounding box center [357, 332] width 201 height 15
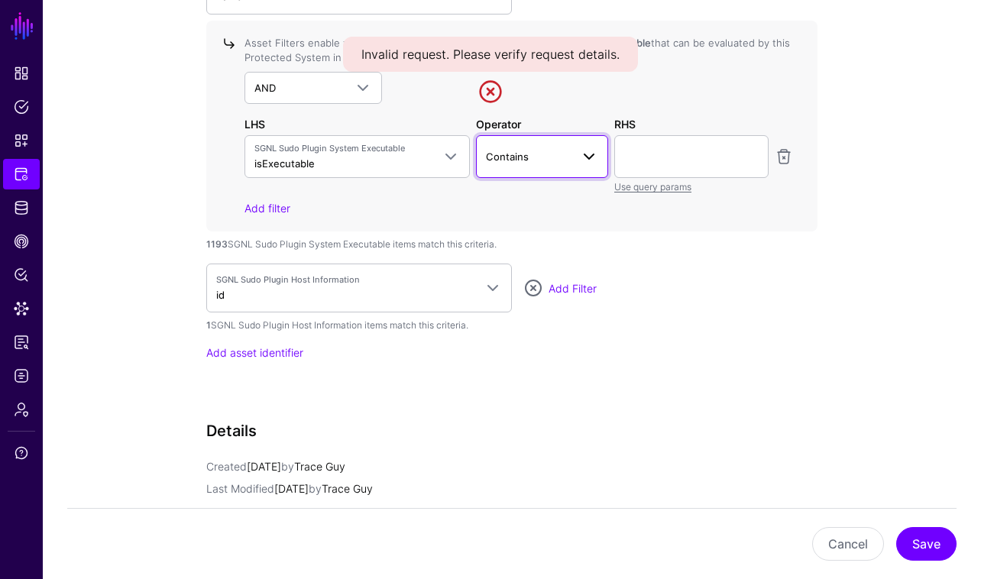
click at [594, 166] on link "Contains" at bounding box center [542, 156] width 133 height 43
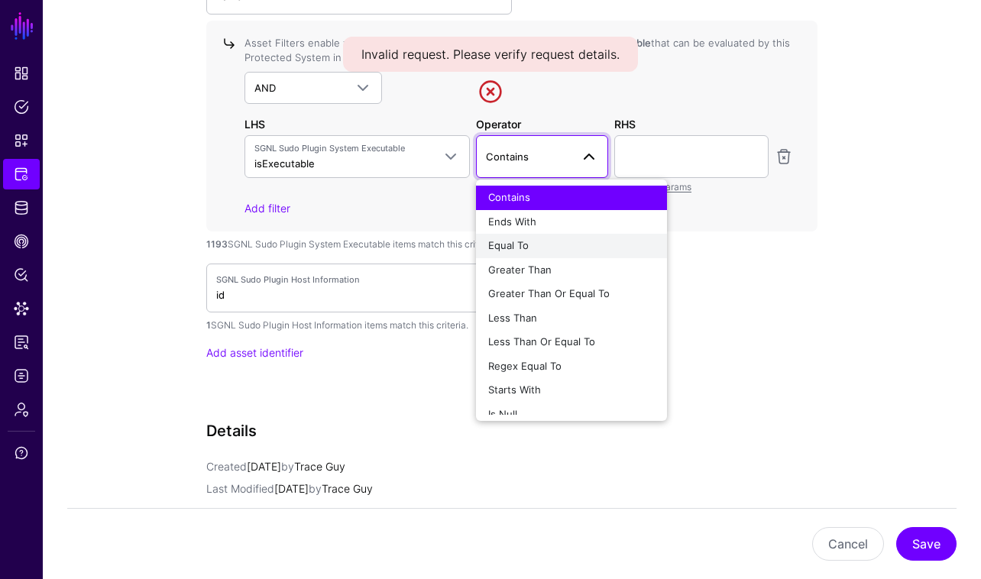
click at [578, 238] on div "Equal To" at bounding box center [571, 245] width 167 height 15
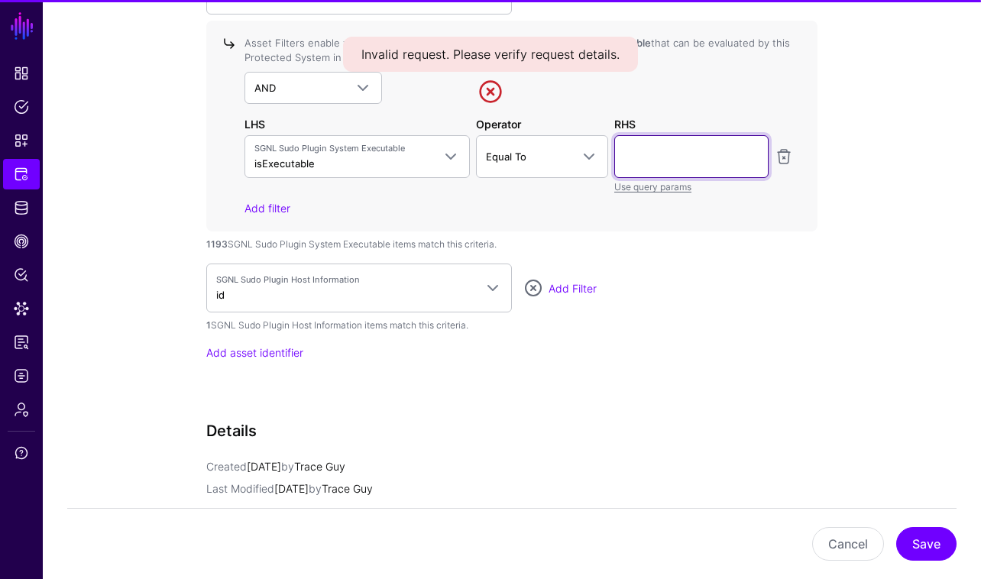
click at [656, 158] on input "text" at bounding box center [691, 156] width 154 height 43
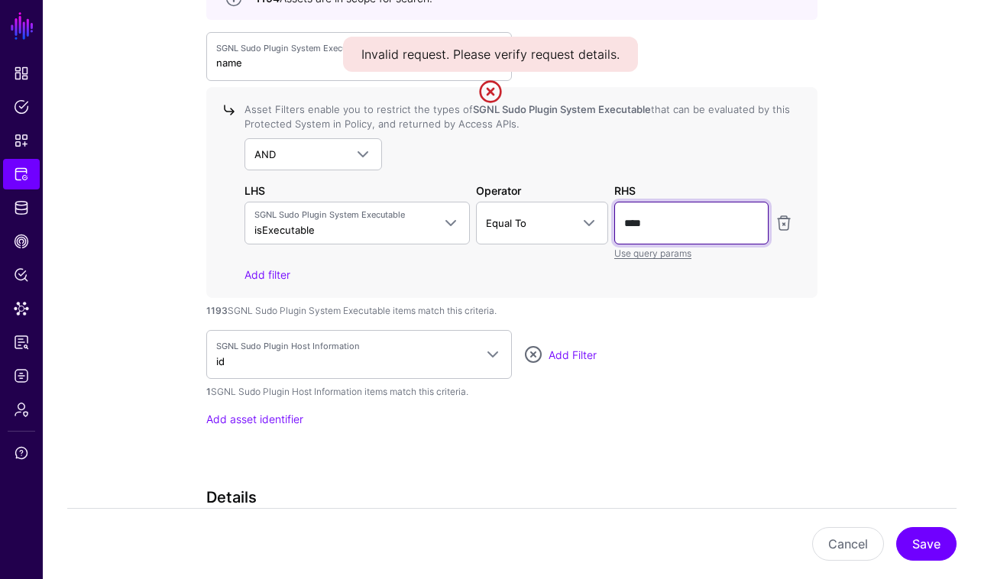
scroll to position [1431, 0]
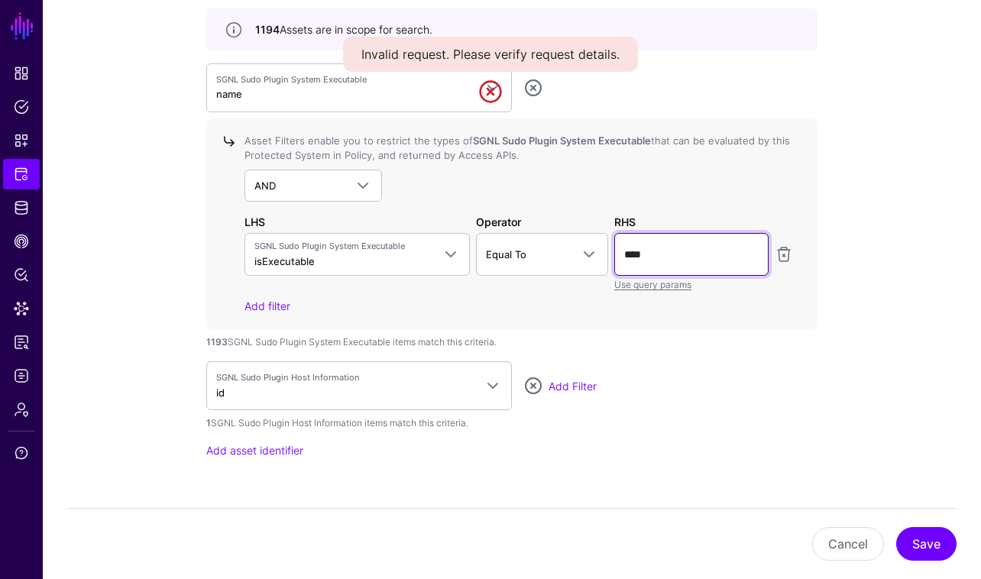
type input "****"
click at [487, 94] on link at bounding box center [490, 91] width 24 height 24
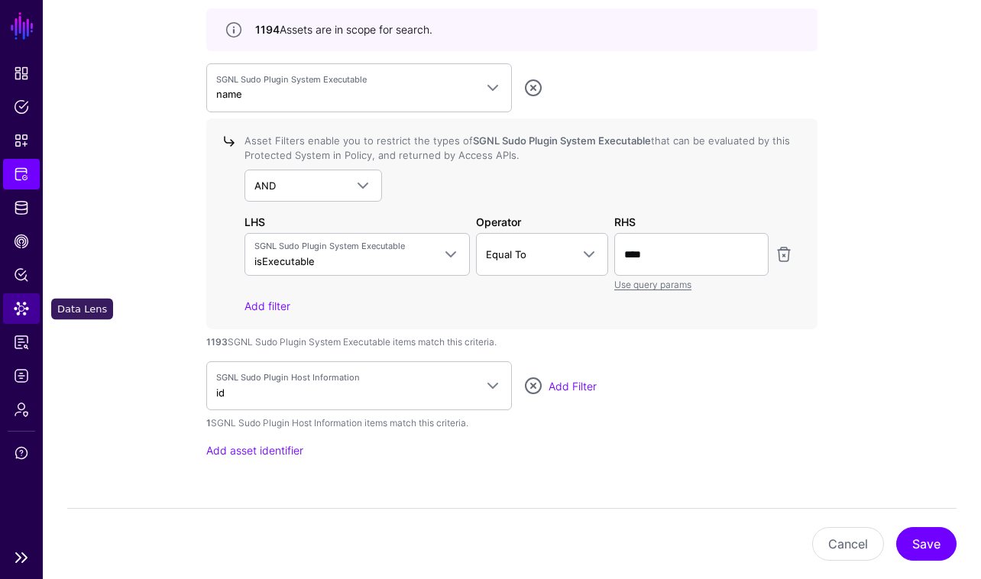
click at [19, 309] on span "Data Lens" at bounding box center [21, 308] width 15 height 15
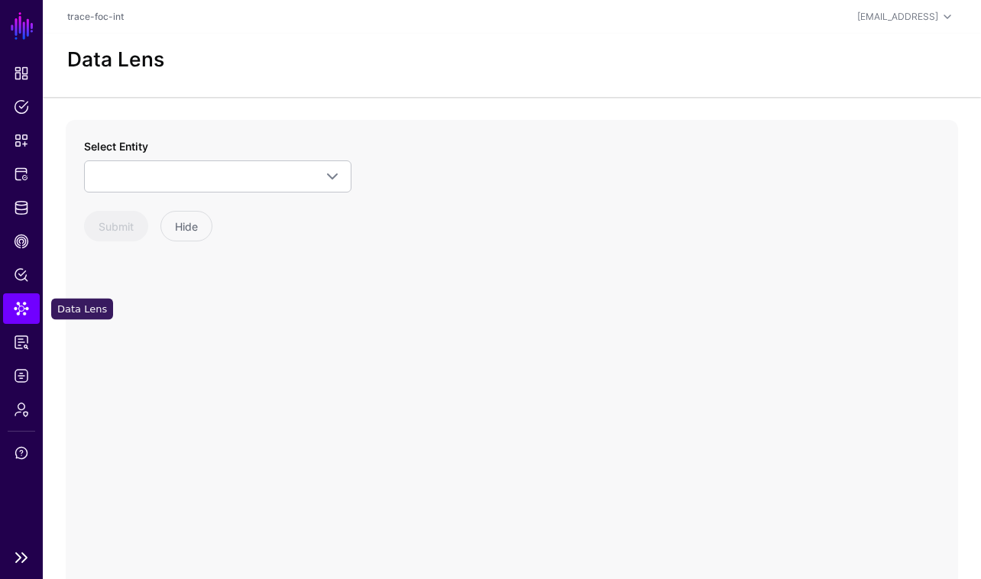
click at [28, 313] on span "Data Lens" at bounding box center [21, 308] width 15 height 15
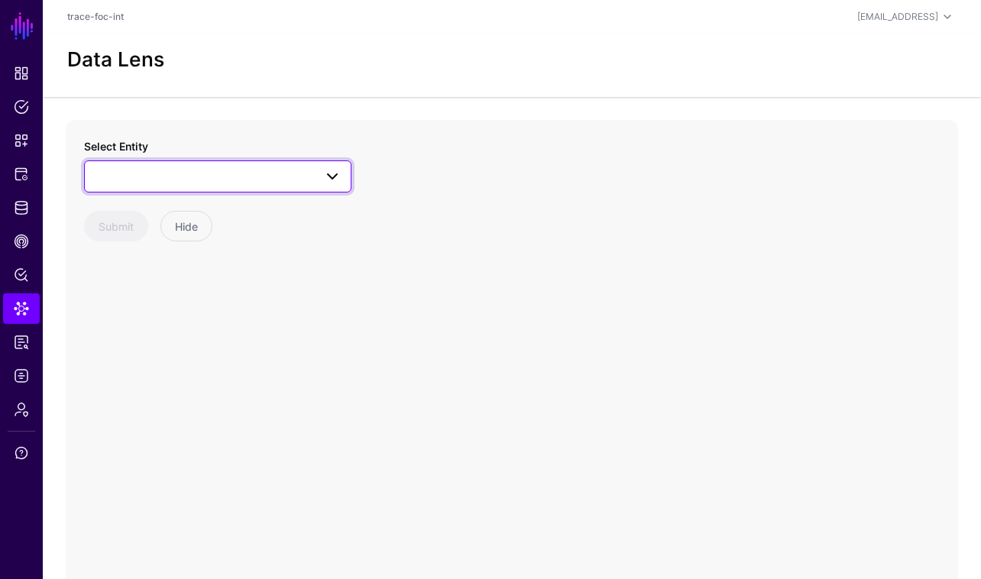
click at [305, 171] on span at bounding box center [217, 176] width 247 height 18
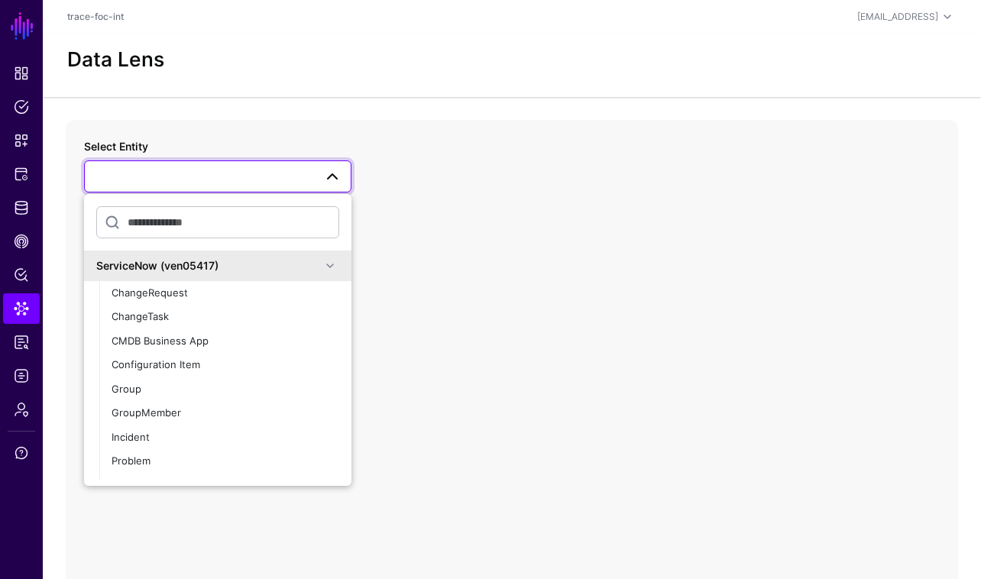
click at [335, 266] on span at bounding box center [330, 266] width 18 height 18
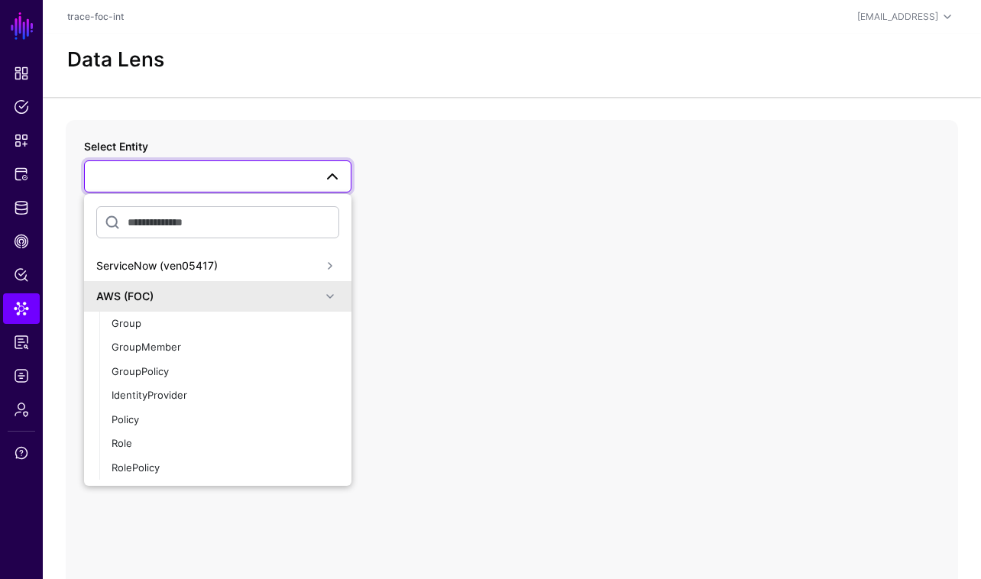
click at [335, 293] on span at bounding box center [330, 296] width 18 height 18
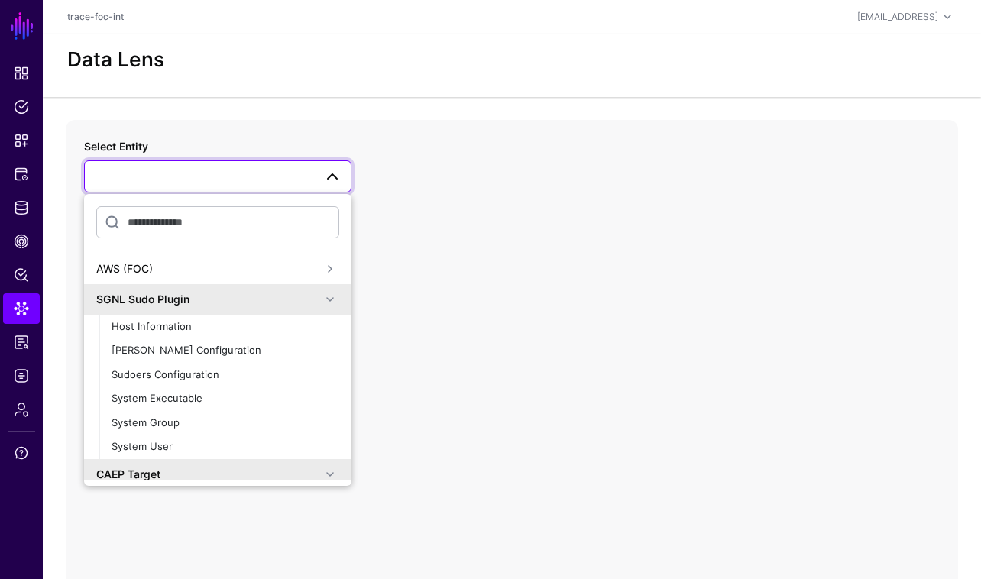
scroll to position [40, 0]
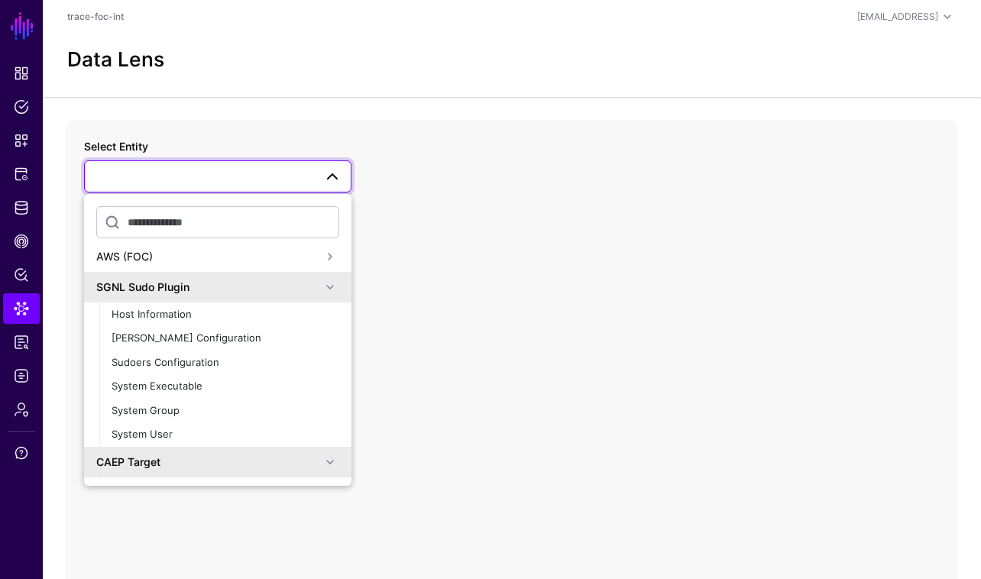
click at [325, 295] on span at bounding box center [330, 287] width 18 height 18
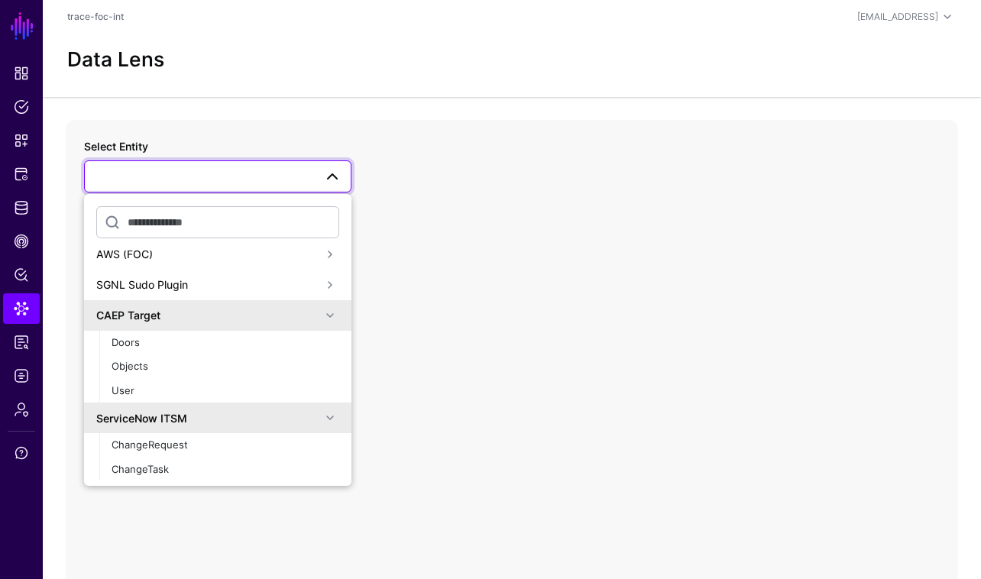
scroll to position [40, 0]
click at [319, 291] on div "SGNL Sudo Plugin" at bounding box center [208, 286] width 225 height 16
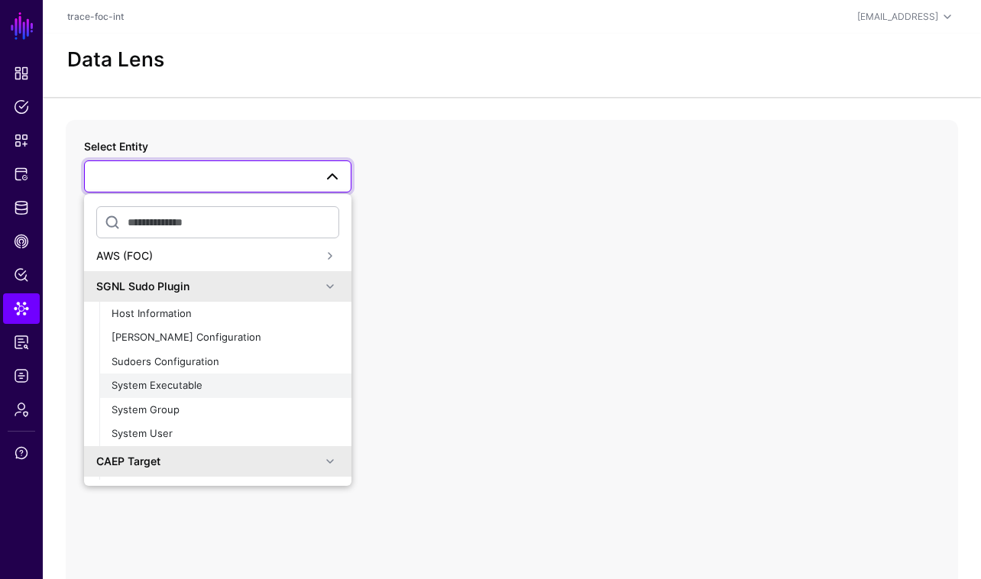
click at [225, 386] on div "System Executable" at bounding box center [226, 385] width 228 height 15
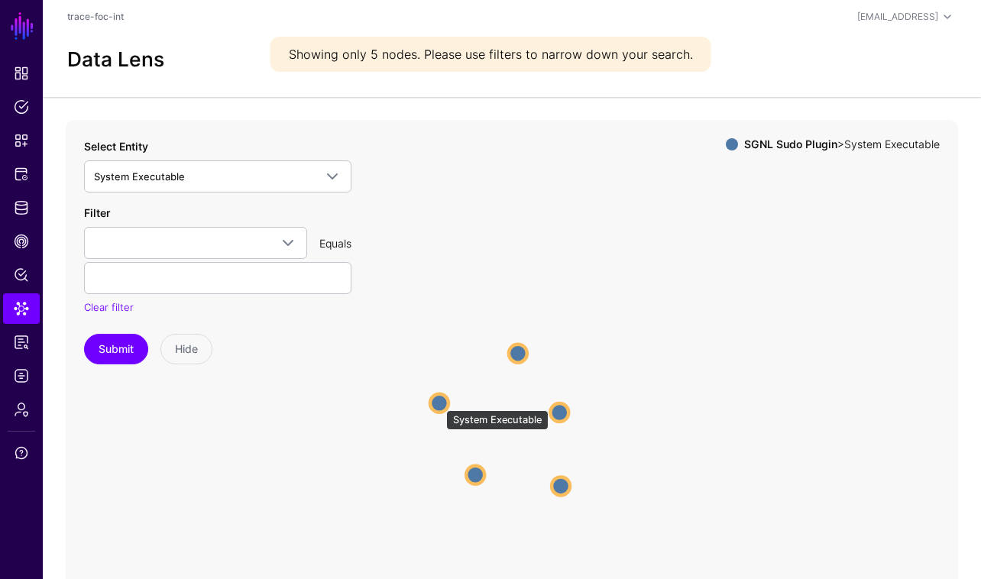
click at [438, 403] on circle at bounding box center [439, 403] width 18 height 18
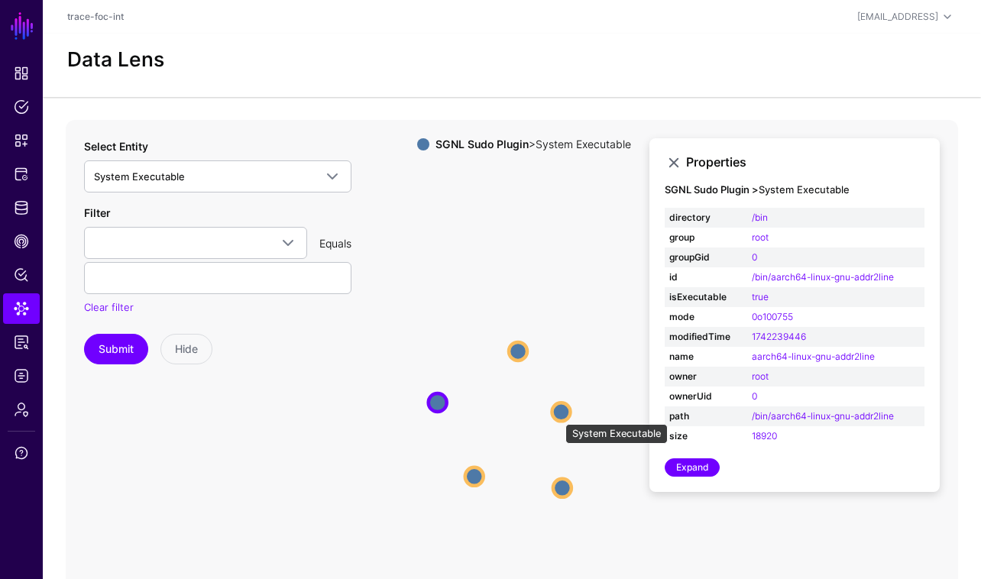
click at [558, 412] on circle at bounding box center [560, 412] width 18 height 18
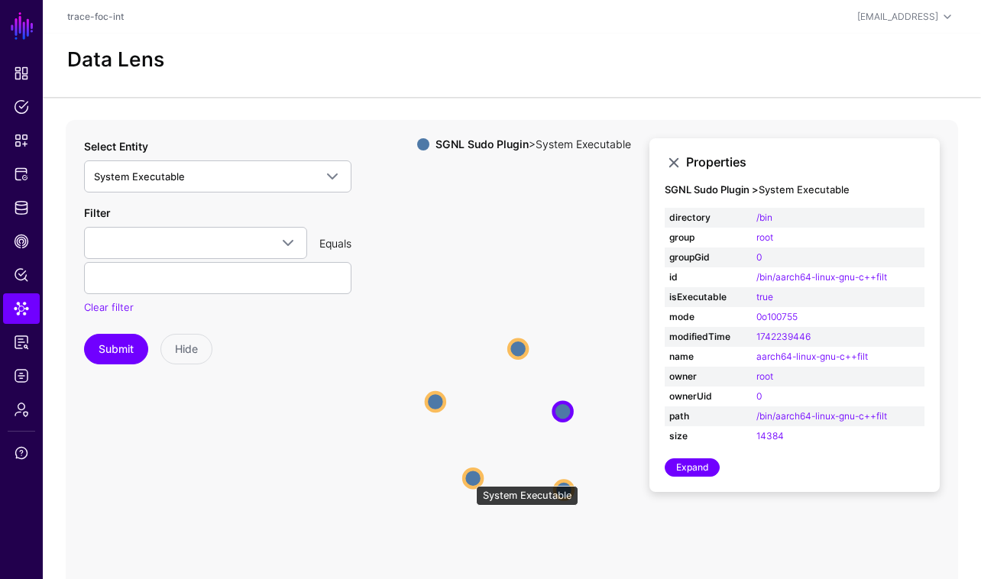
click at [468, 477] on circle at bounding box center [473, 478] width 18 height 18
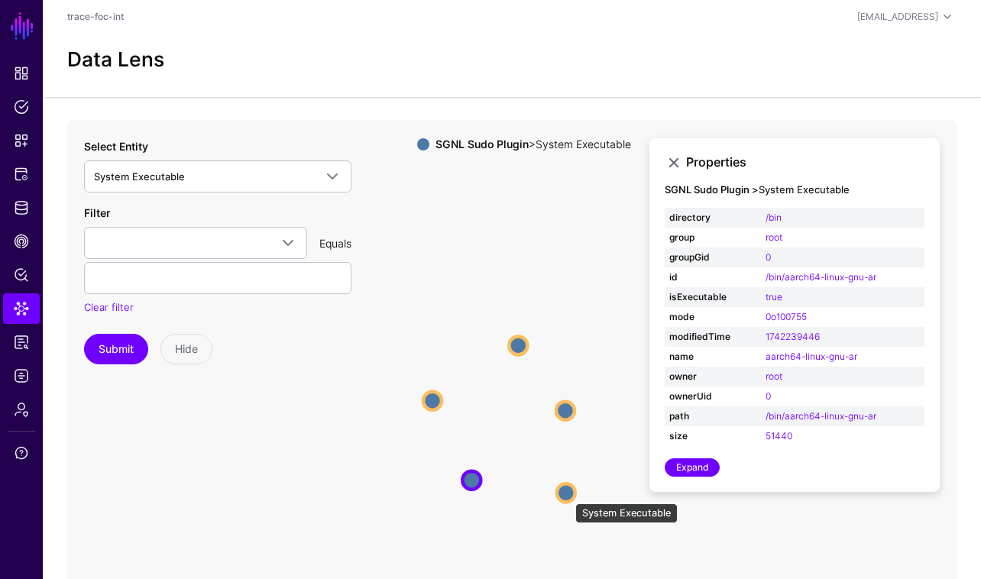
click at [567, 495] on circle at bounding box center [566, 492] width 18 height 18
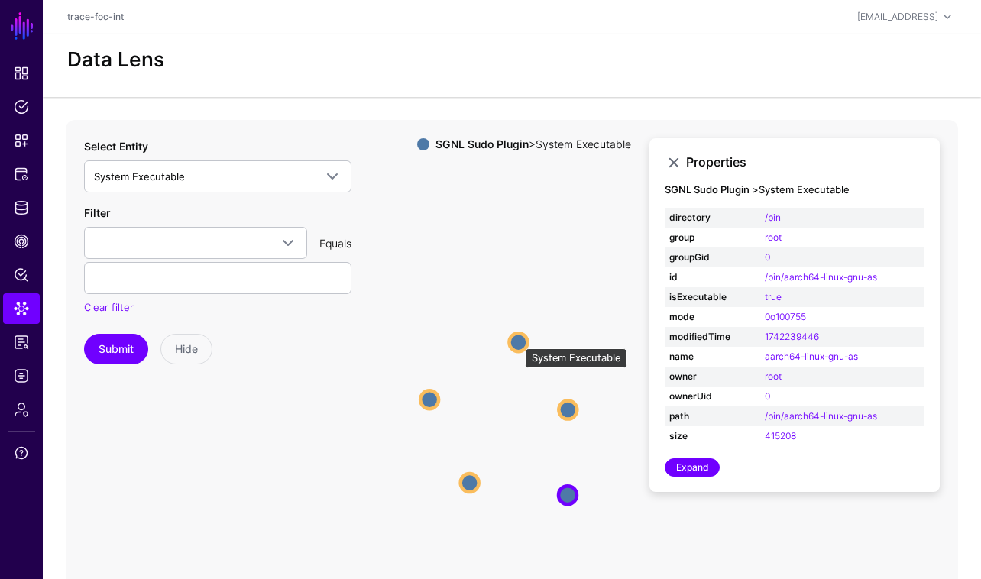
click at [517, 341] on circle at bounding box center [518, 342] width 18 height 18
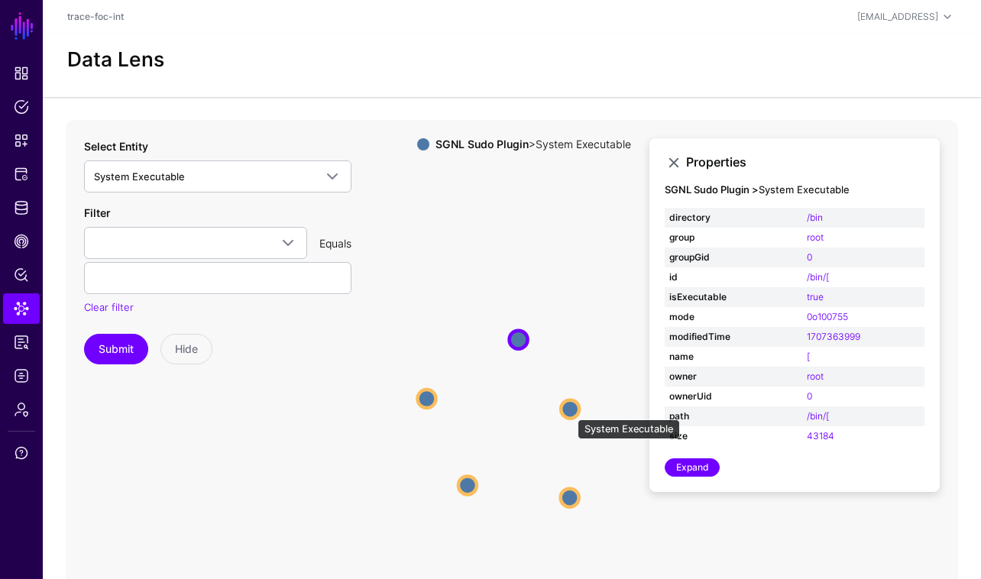
click at [570, 412] on circle at bounding box center [570, 409] width 18 height 18
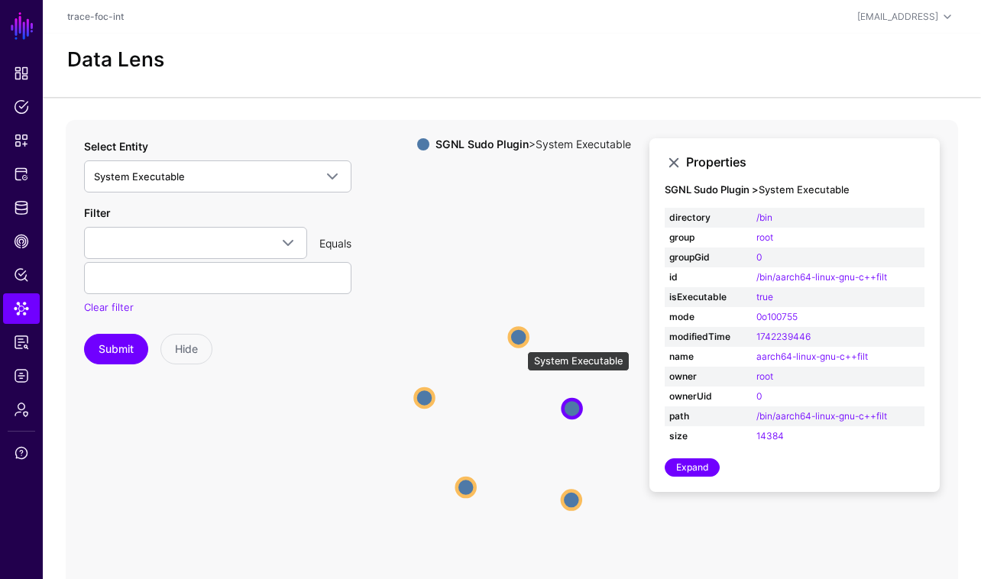
click at [519, 344] on circle at bounding box center [518, 337] width 18 height 18
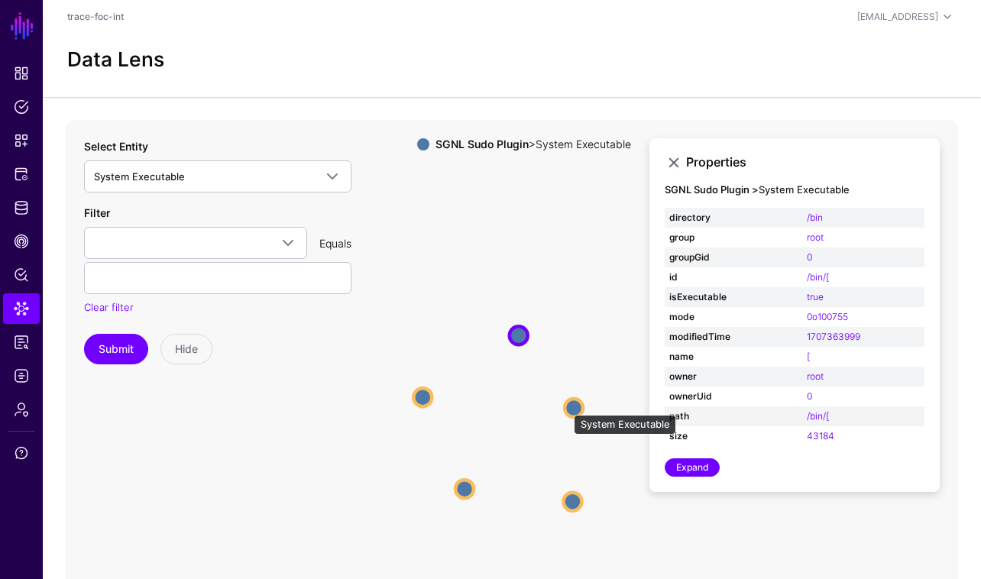
click at [566, 407] on circle at bounding box center [573, 408] width 18 height 18
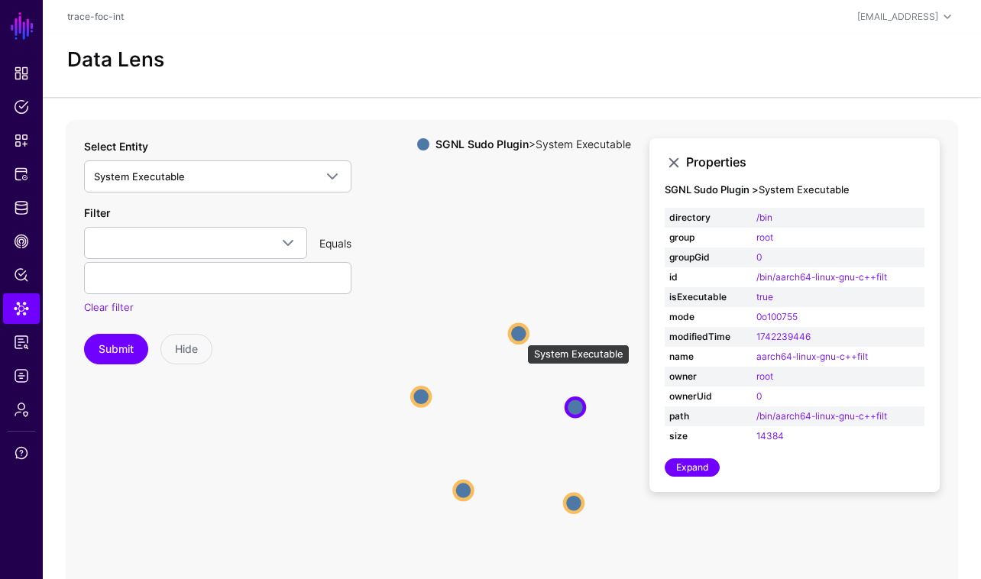
click at [519, 337] on circle at bounding box center [518, 334] width 18 height 18
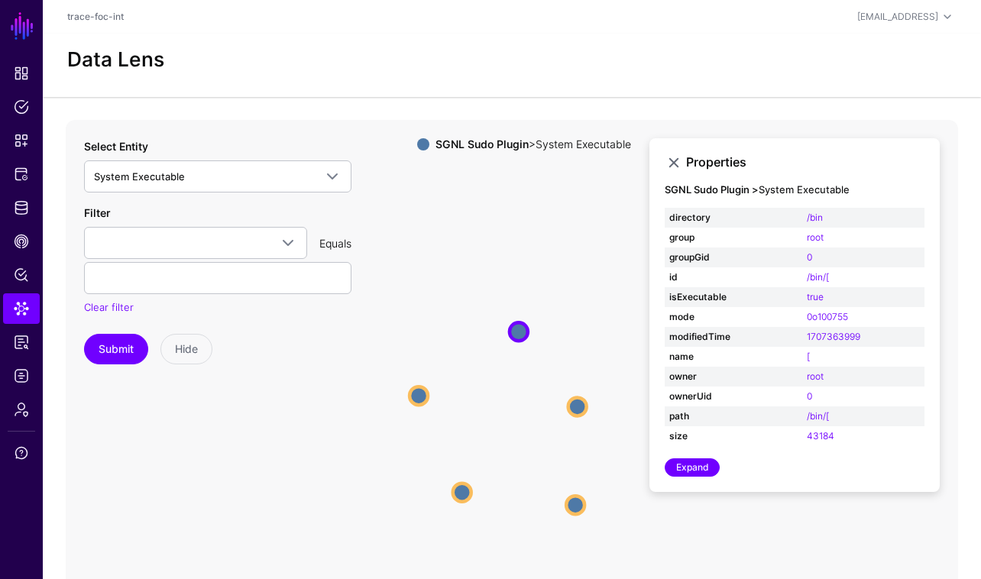
click at [429, 398] on icon "System Executable System Executable System Executable System Executable System …" at bounding box center [512, 425] width 892 height 611
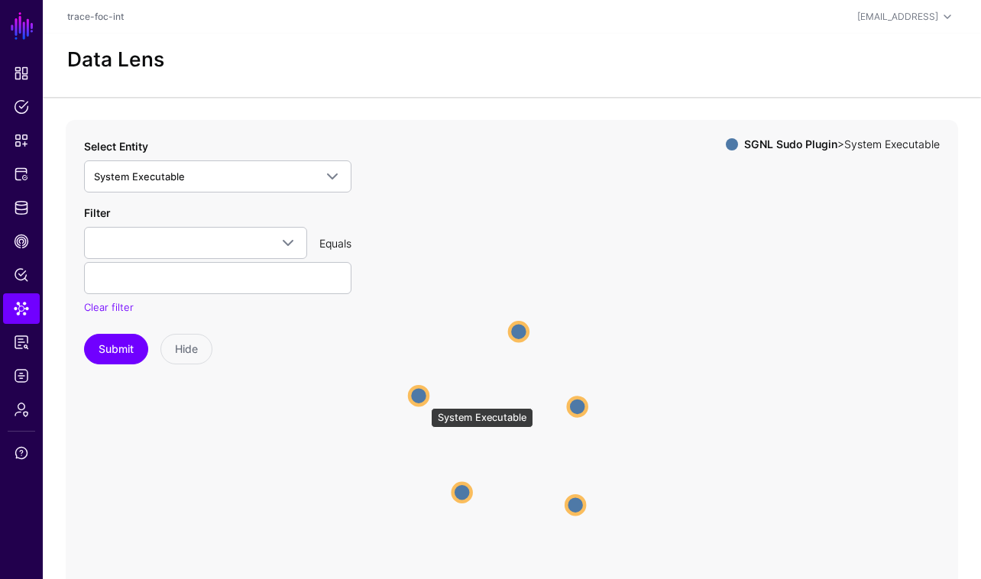
click at [420, 397] on circle at bounding box center [418, 395] width 18 height 18
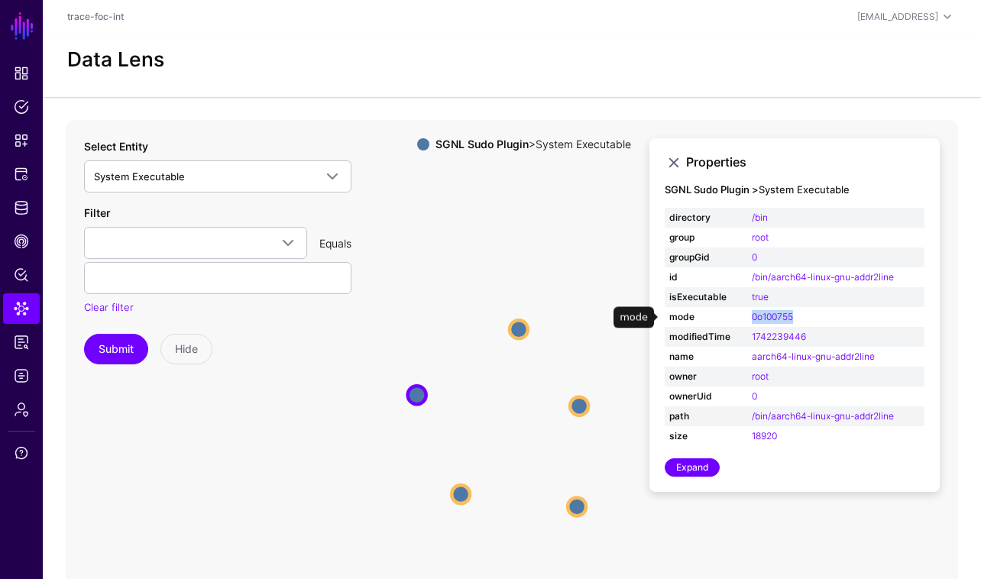
drag, startPoint x: 803, startPoint y: 312, endPoint x: 713, endPoint y: 315, distance: 89.4
click at [713, 315] on tr "mode 0o100755" at bounding box center [795, 317] width 260 height 20
copy tr "0o100755"
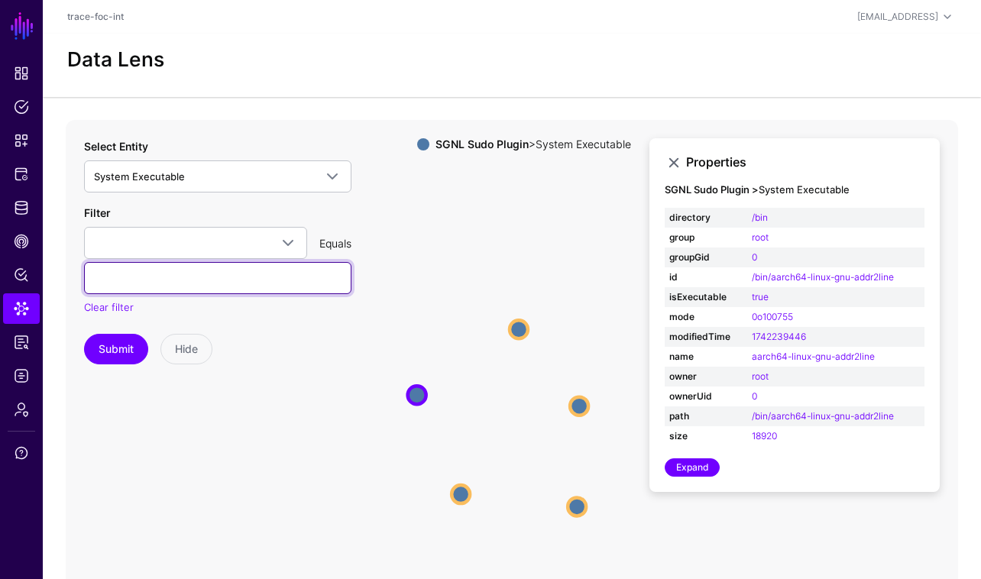
click at [226, 275] on input "text" at bounding box center [217, 278] width 267 height 32
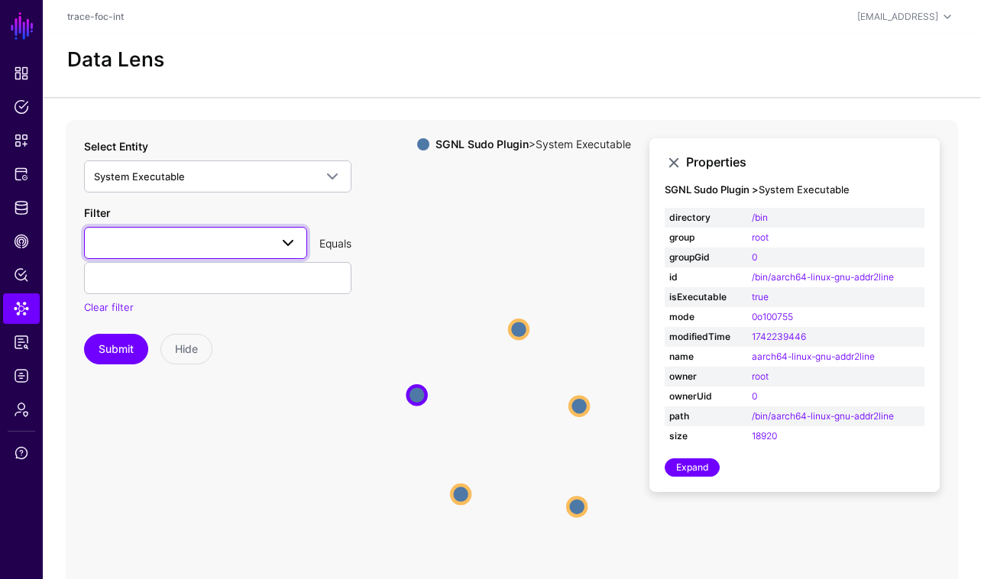
click at [226, 252] on link at bounding box center [195, 243] width 223 height 32
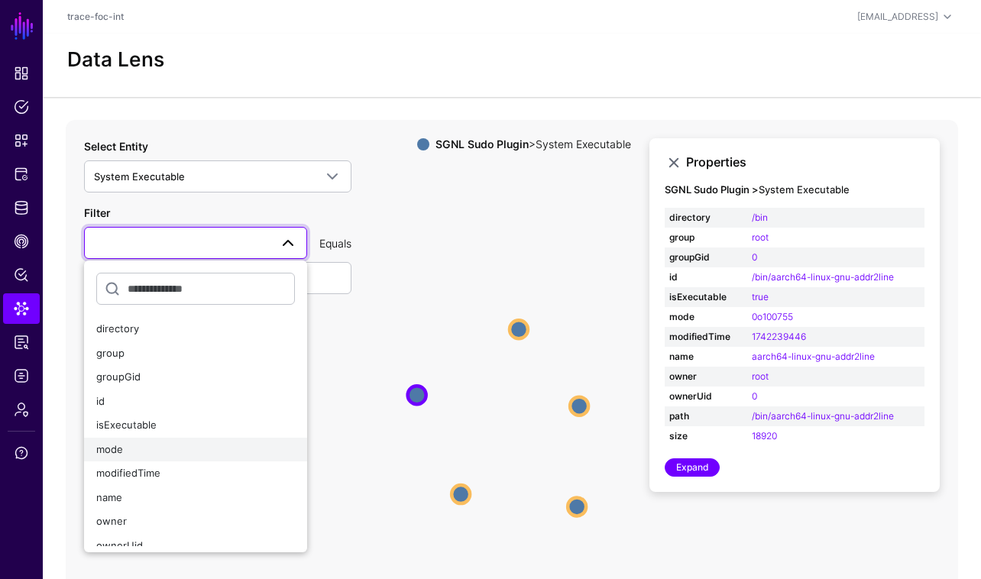
click at [167, 447] on div "mode" at bounding box center [195, 449] width 199 height 15
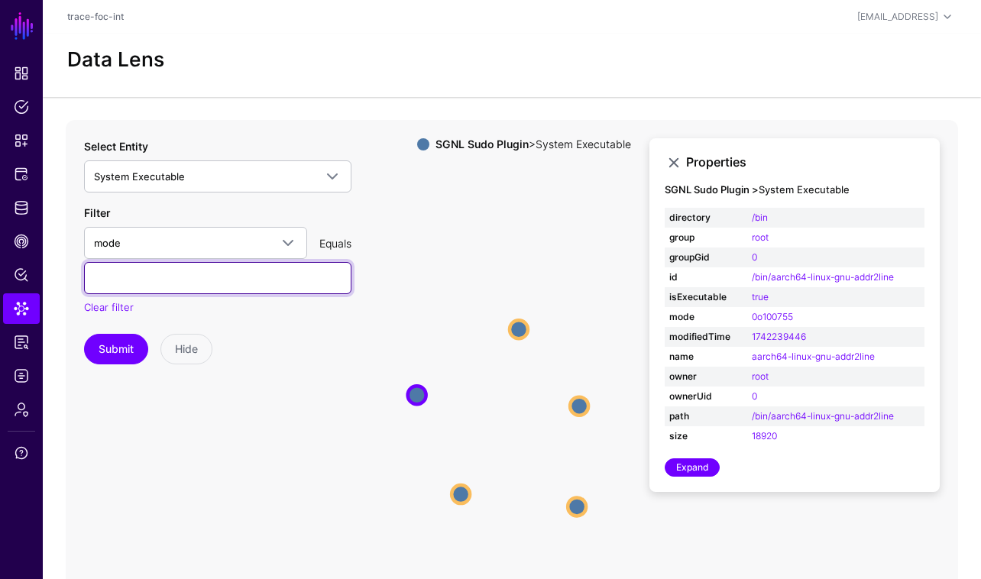
click at [219, 288] on input "text" at bounding box center [217, 278] width 267 height 32
paste input "********"
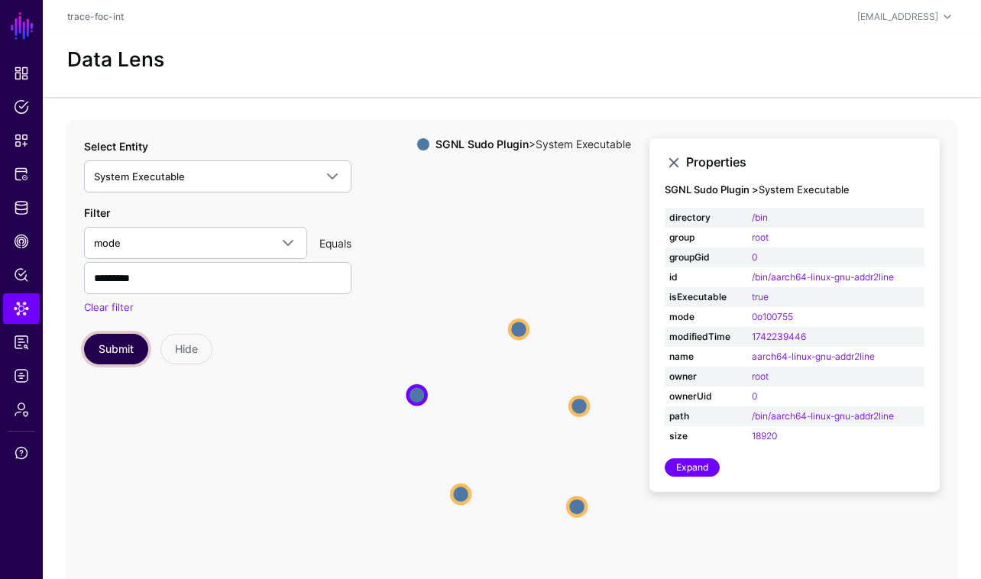
click at [137, 345] on button "Submit" at bounding box center [116, 349] width 64 height 31
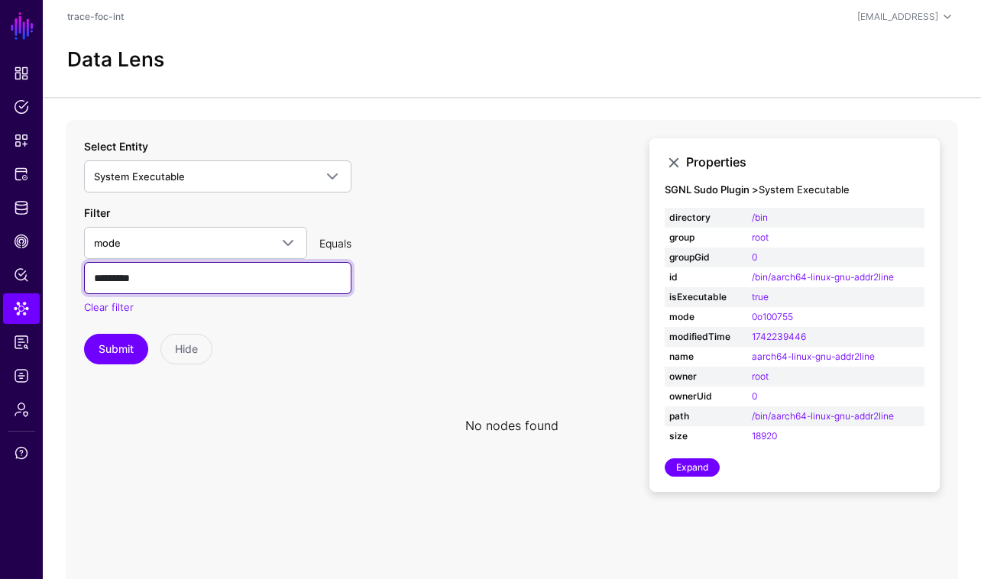
click at [114, 277] on input "********" at bounding box center [217, 278] width 267 height 32
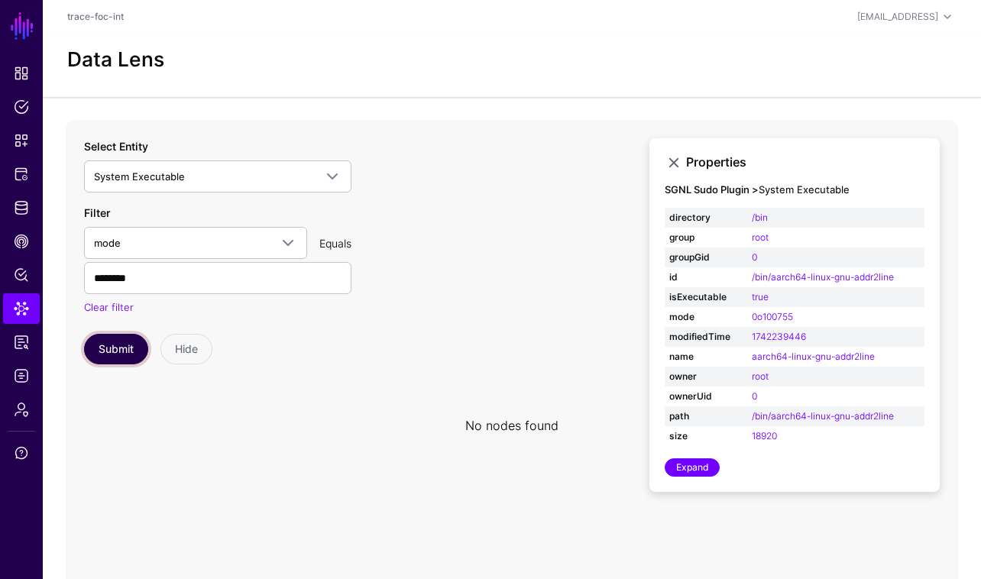
click at [122, 341] on button "Submit" at bounding box center [116, 349] width 64 height 31
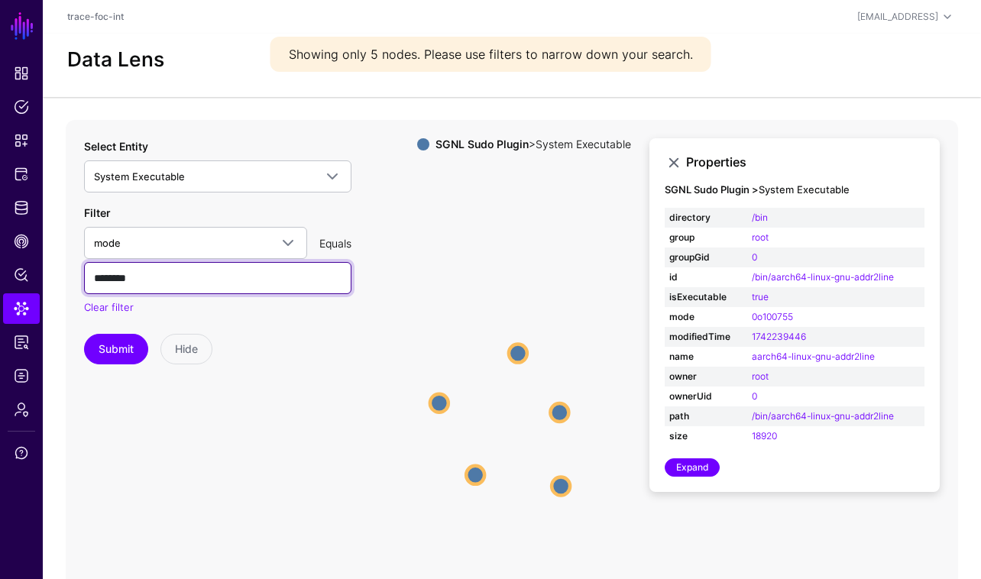
click at [152, 277] on input "********" at bounding box center [217, 278] width 267 height 32
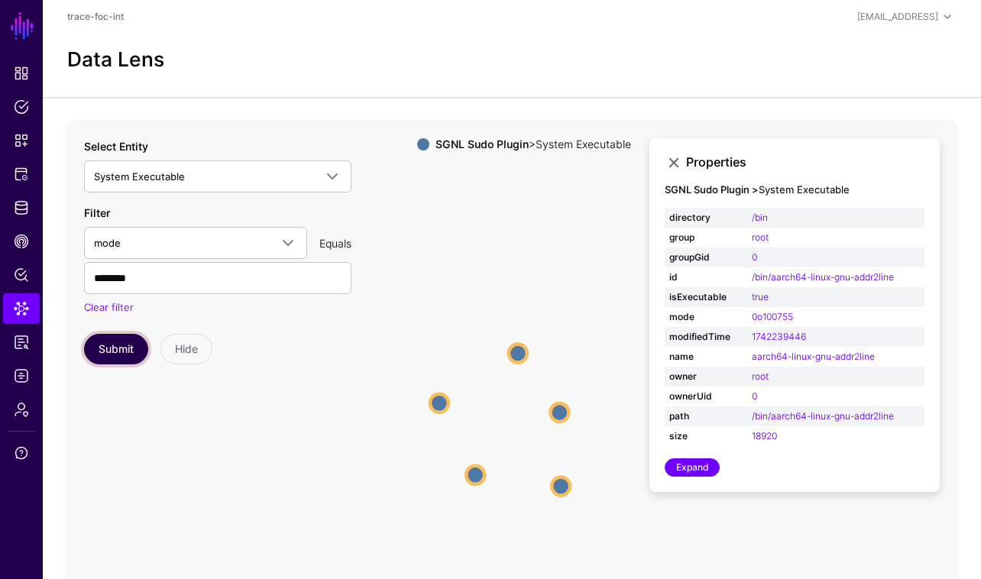
click at [121, 354] on button "Submit" at bounding box center [116, 349] width 64 height 31
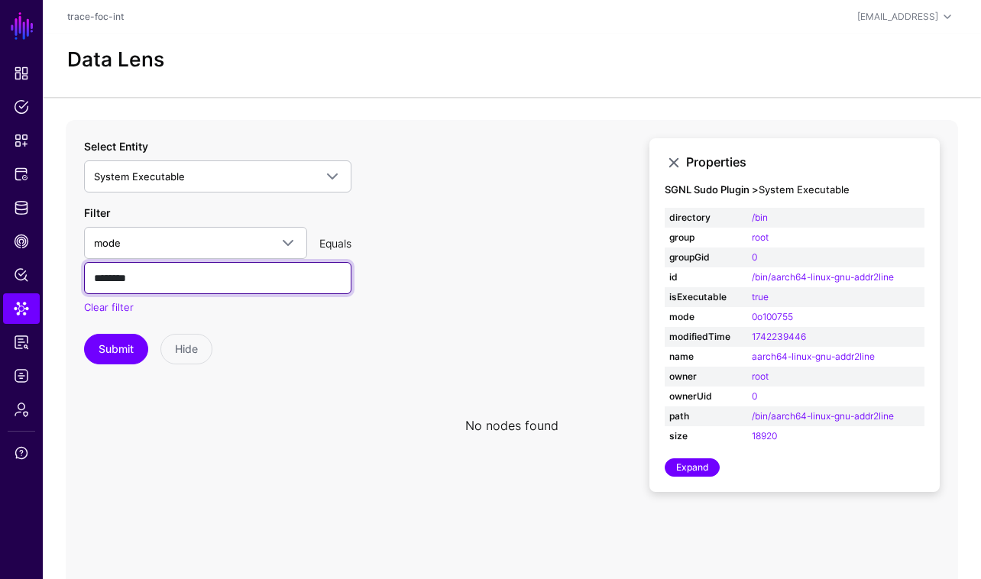
click at [206, 274] on input "********" at bounding box center [217, 278] width 267 height 32
type input "********"
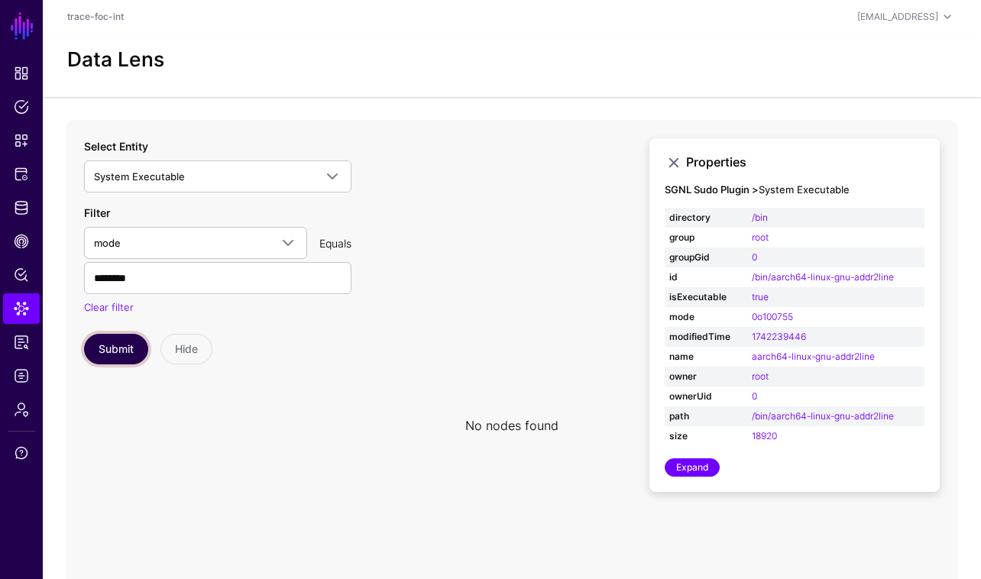
click at [119, 342] on button "Submit" at bounding box center [116, 349] width 64 height 31
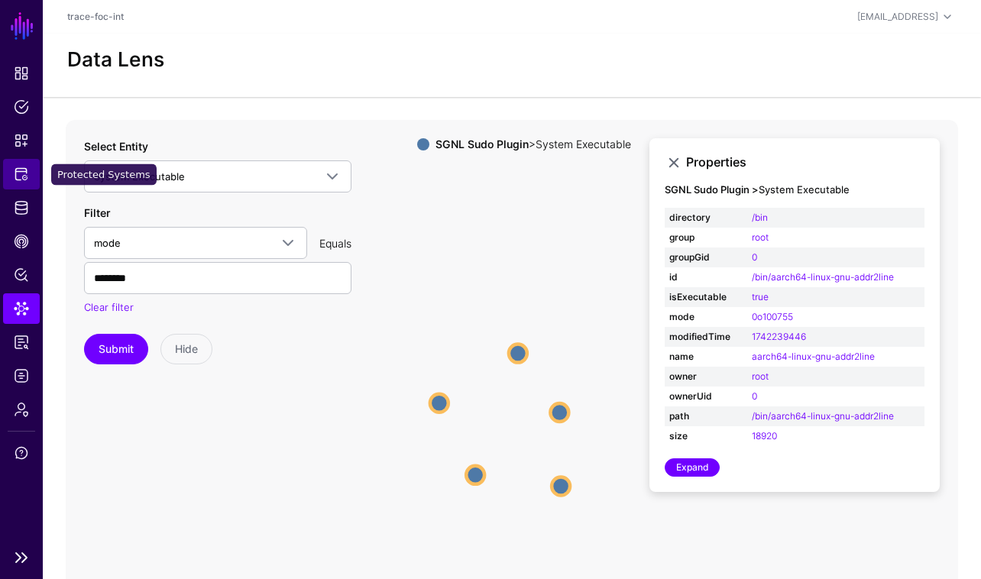
click at [24, 167] on span "Protected Systems" at bounding box center [21, 174] width 15 height 15
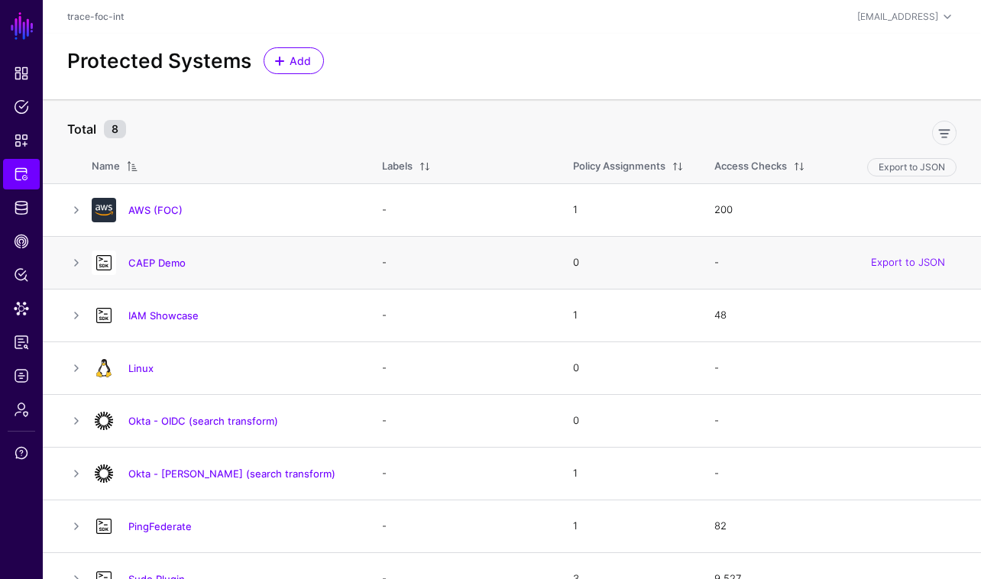
scroll to position [27, 0]
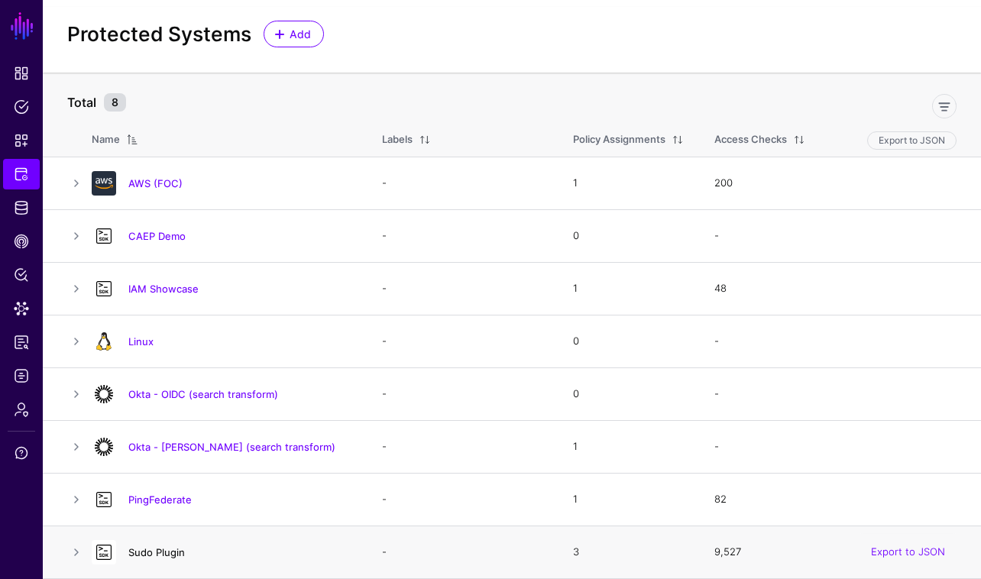
click at [172, 555] on link "Sudo Plugin" at bounding box center [156, 552] width 57 height 12
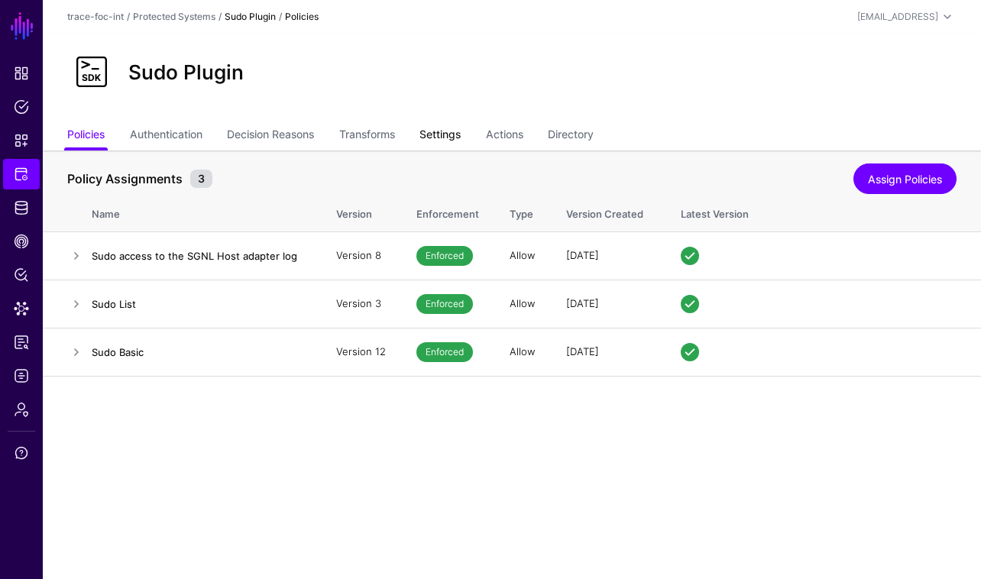
click at [457, 137] on link "Settings" at bounding box center [439, 135] width 41 height 29
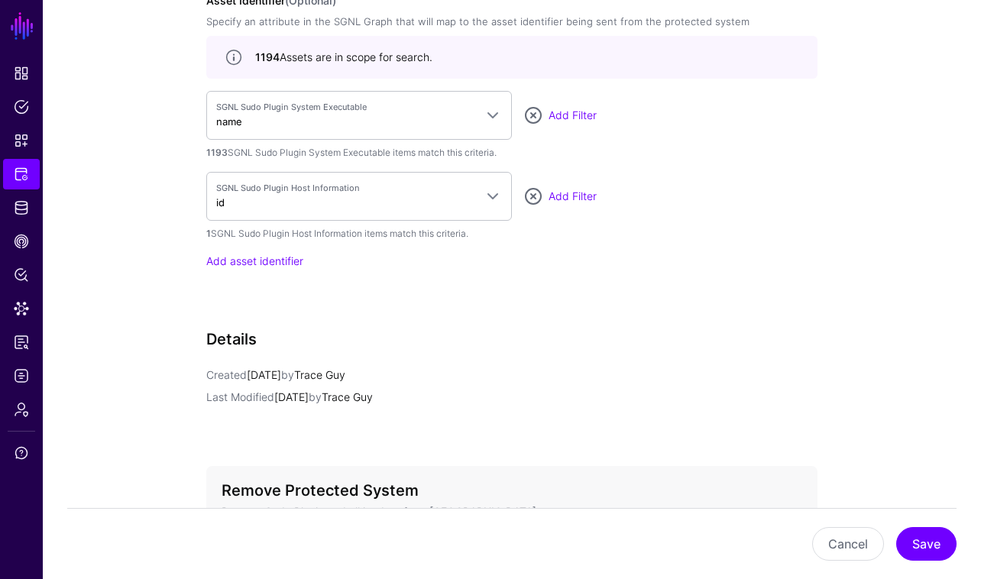
scroll to position [1391, 0]
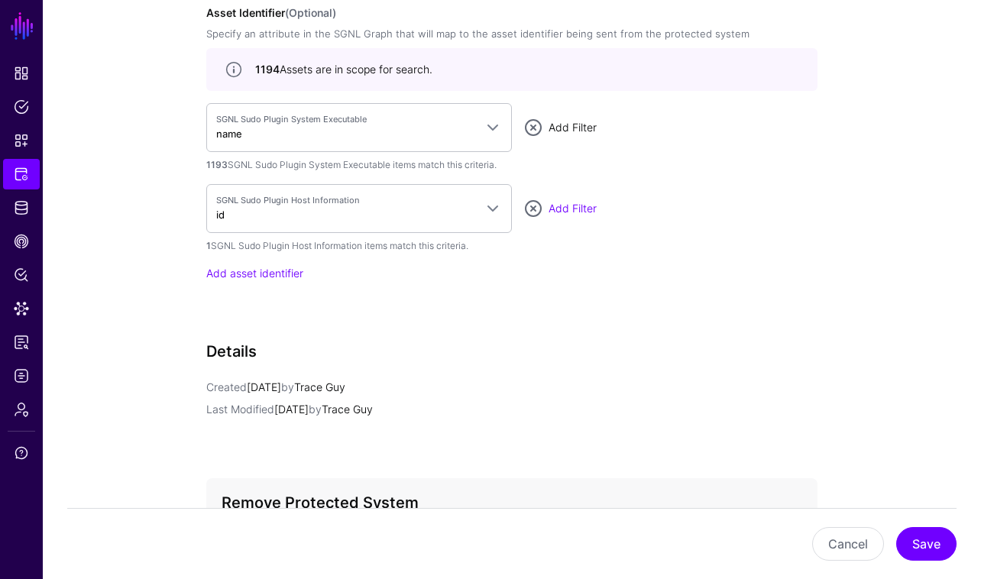
click at [566, 126] on link "Add Filter" at bounding box center [572, 127] width 48 height 13
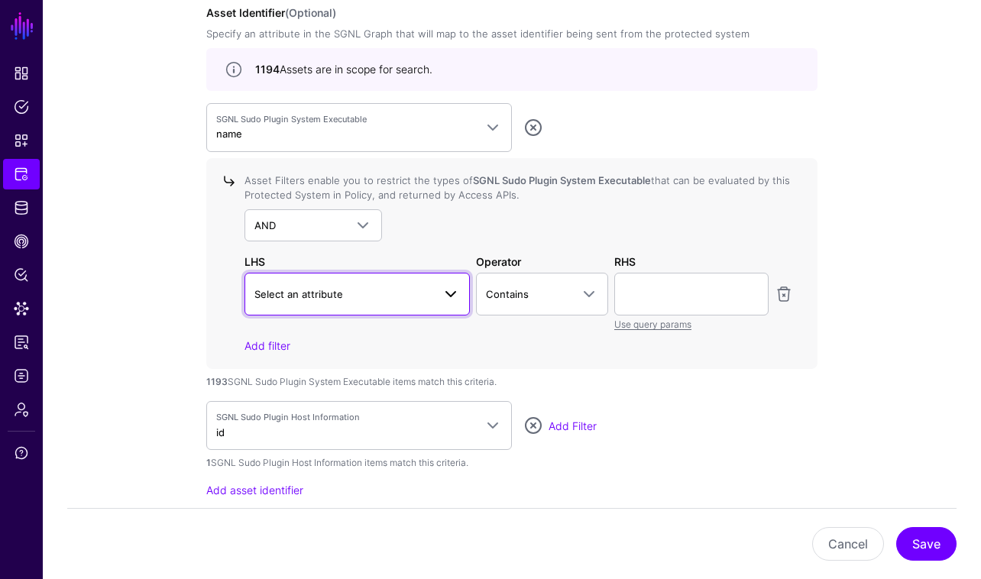
click at [445, 298] on span at bounding box center [450, 294] width 18 height 18
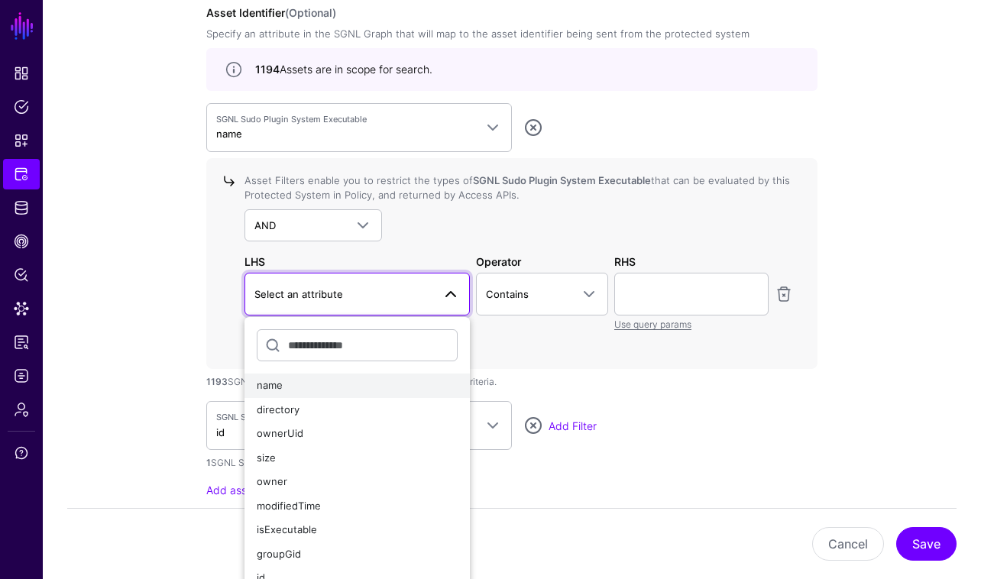
click at [393, 379] on div "name" at bounding box center [357, 385] width 201 height 15
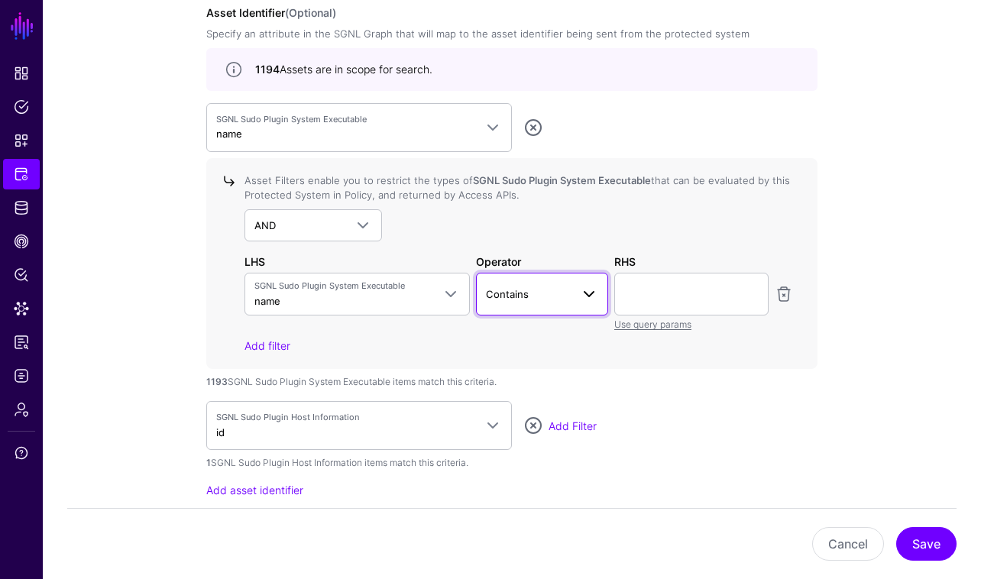
click at [600, 293] on link "Contains" at bounding box center [542, 294] width 133 height 43
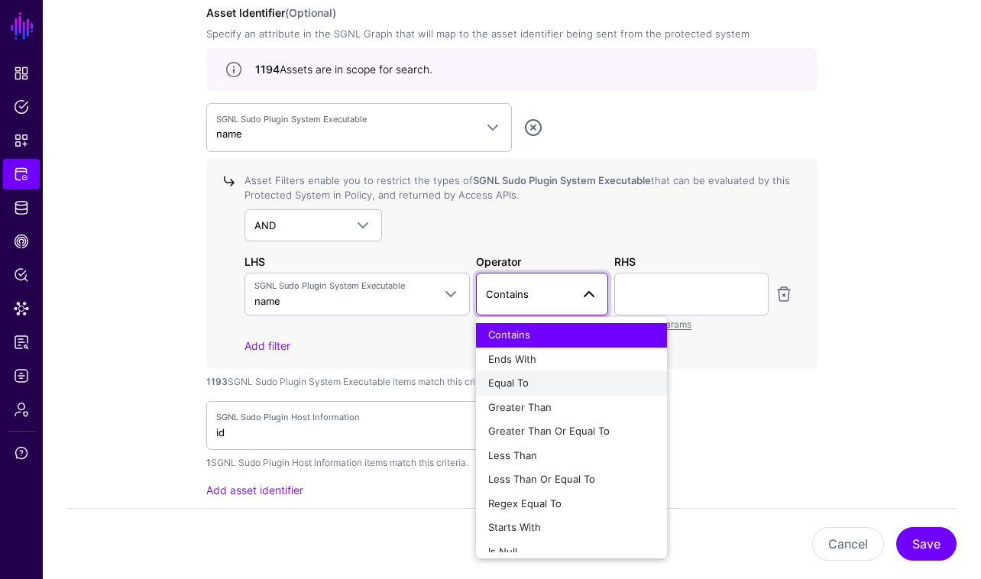
click at [580, 386] on div "Equal To" at bounding box center [571, 383] width 167 height 15
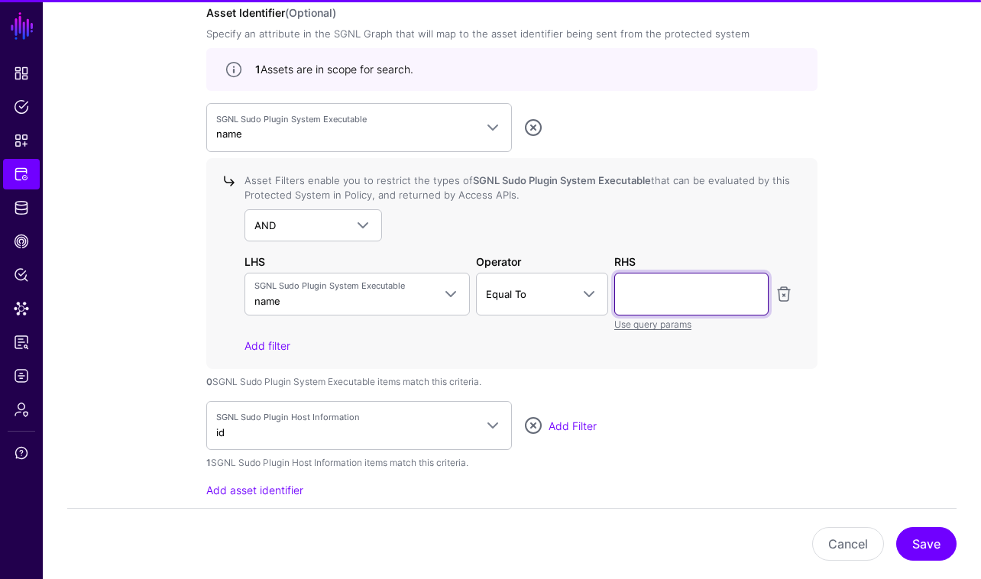
click at [665, 294] on input "text" at bounding box center [691, 294] width 154 height 43
type input "**"
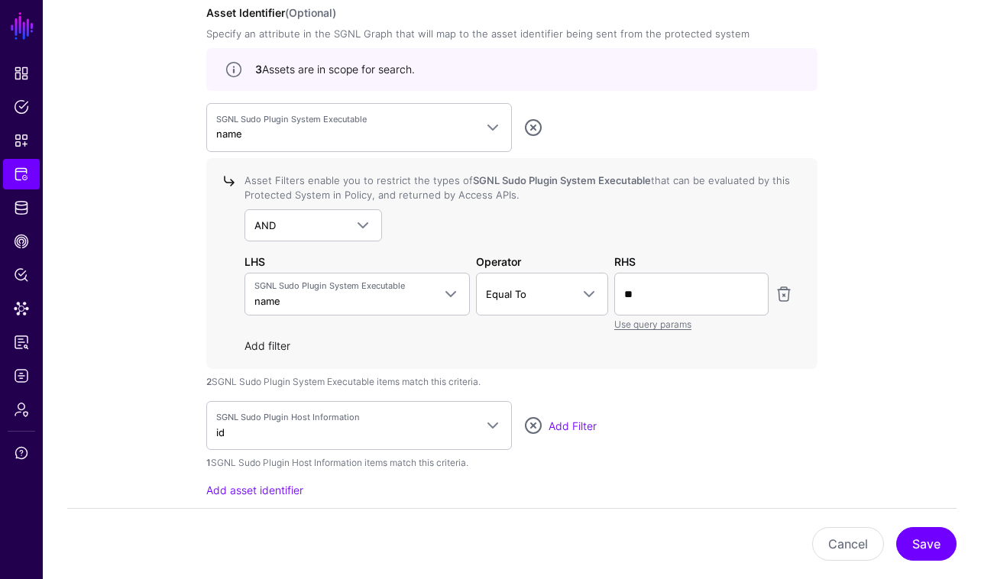
click at [287, 348] on link "Add filter" at bounding box center [267, 345] width 46 height 13
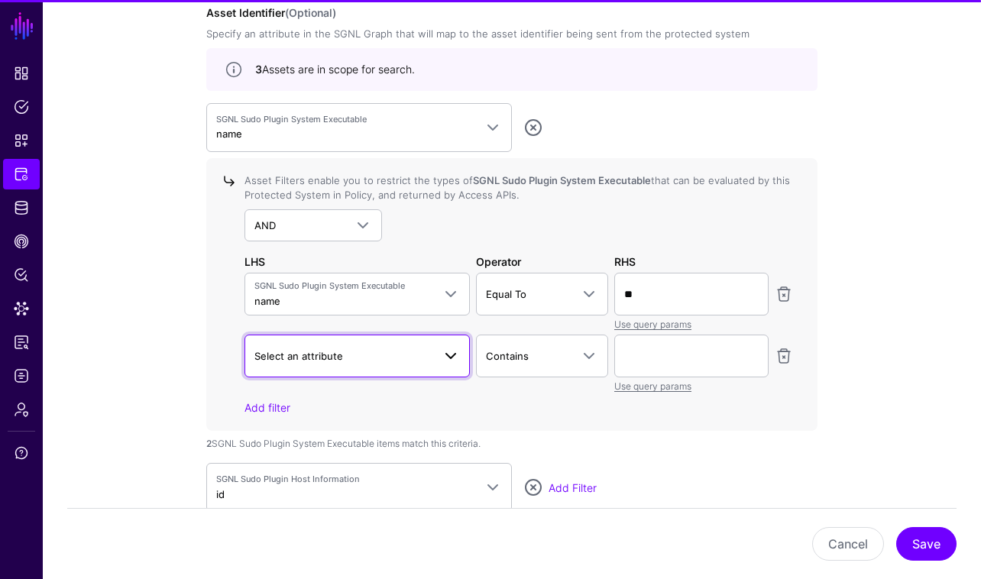
click at [401, 361] on span "Select an attribute" at bounding box center [343, 356] width 178 height 17
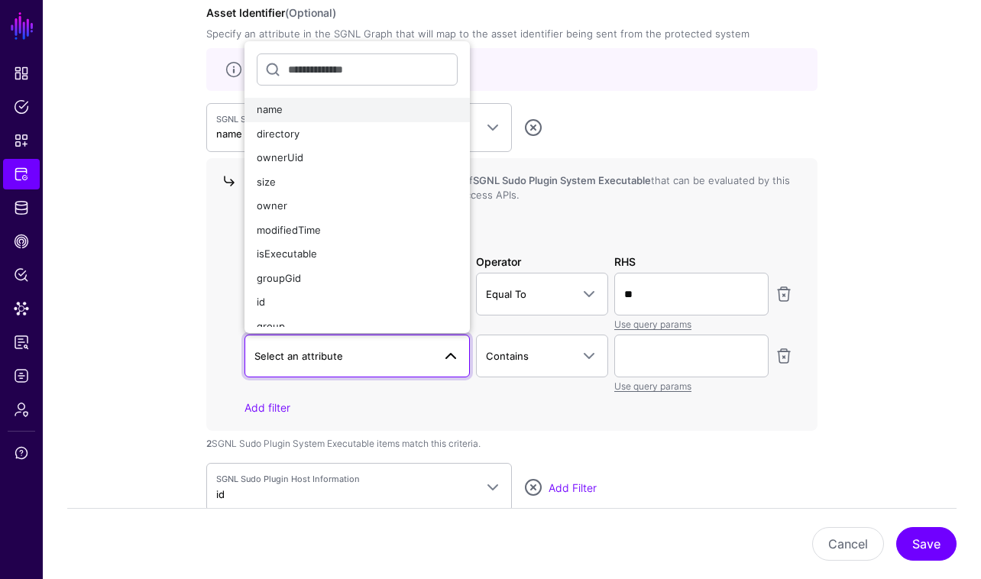
click at [416, 111] on div "name" at bounding box center [357, 109] width 201 height 15
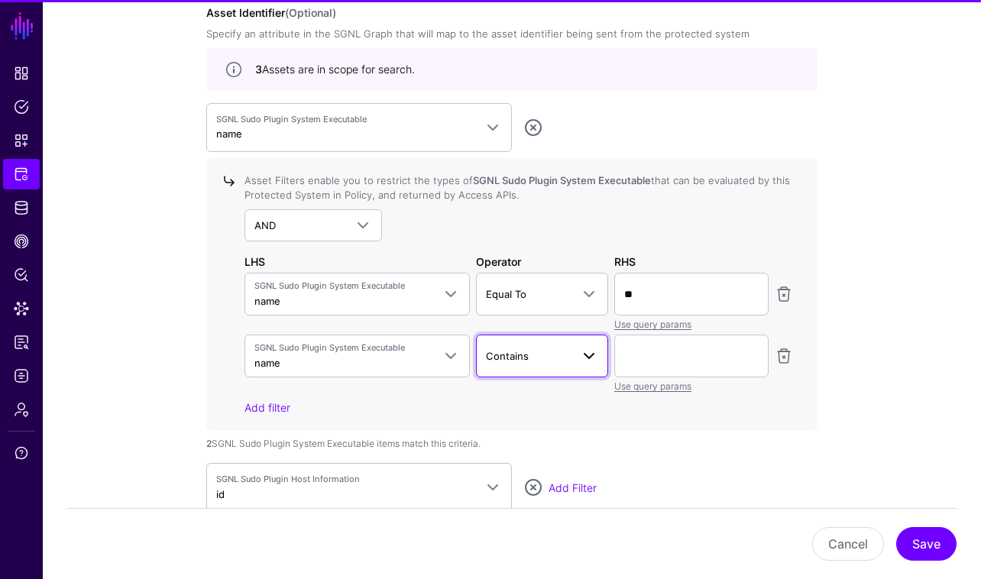
click at [580, 358] on span at bounding box center [589, 356] width 18 height 18
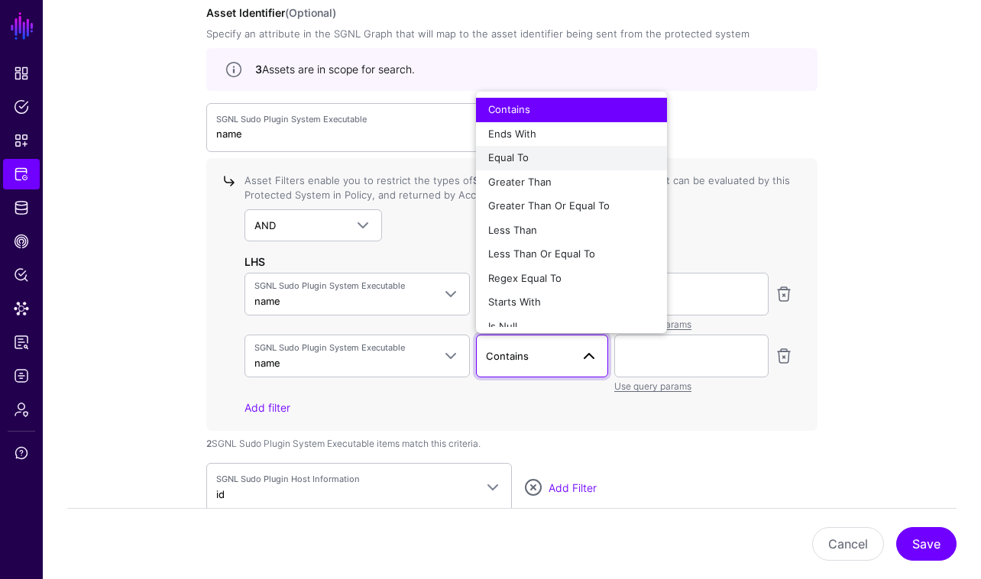
click at [571, 157] on div "Equal To" at bounding box center [571, 157] width 167 height 15
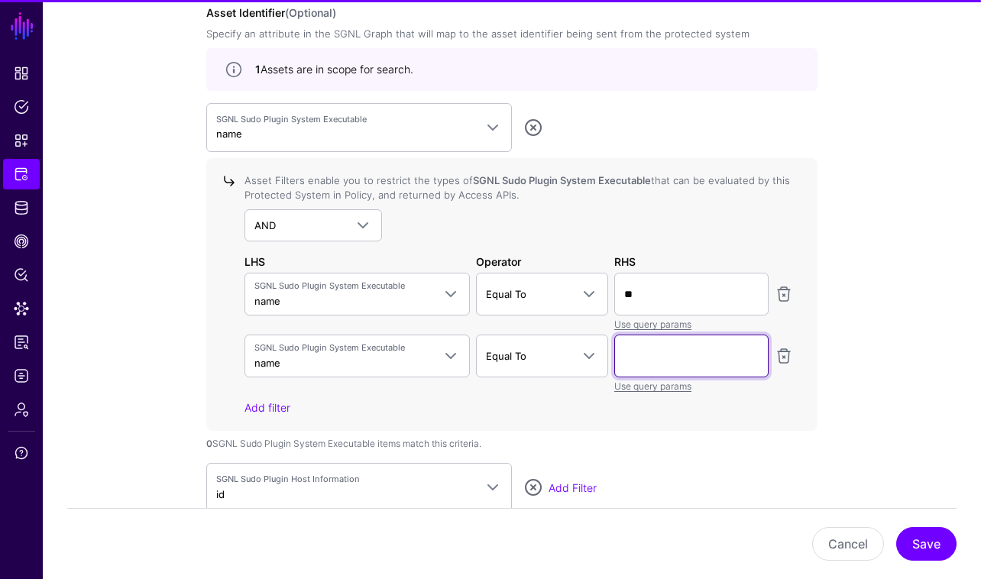
click at [671, 357] on input "text" at bounding box center [691, 356] width 154 height 43
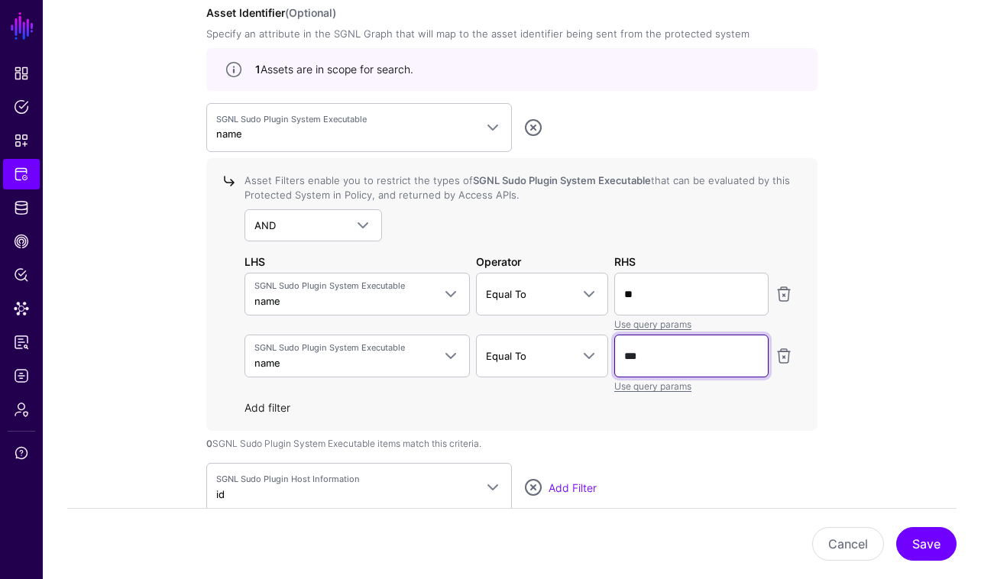
type input "***"
click at [282, 409] on link "Add filter" at bounding box center [267, 407] width 46 height 13
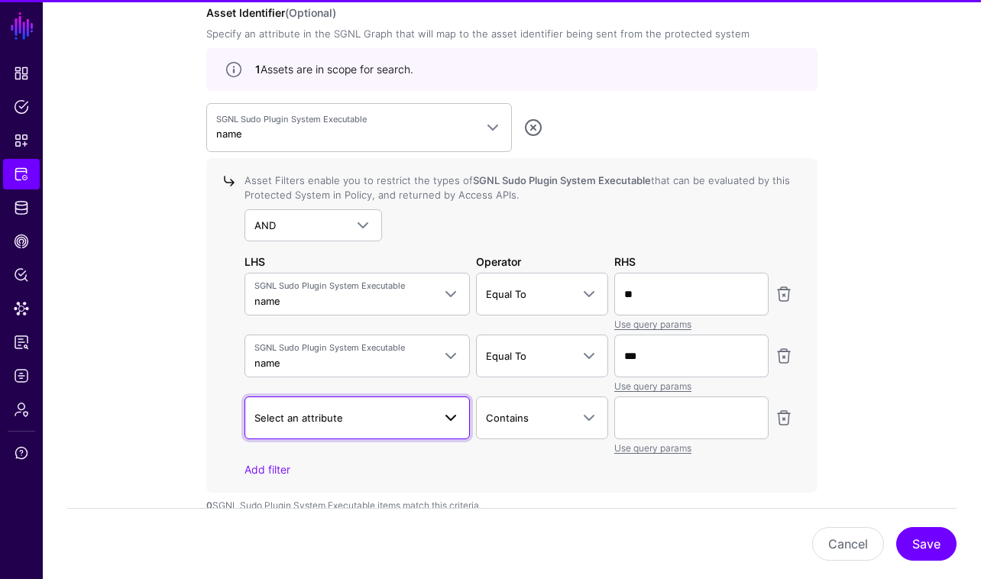
click at [389, 419] on span "Select an attribute" at bounding box center [343, 417] width 178 height 17
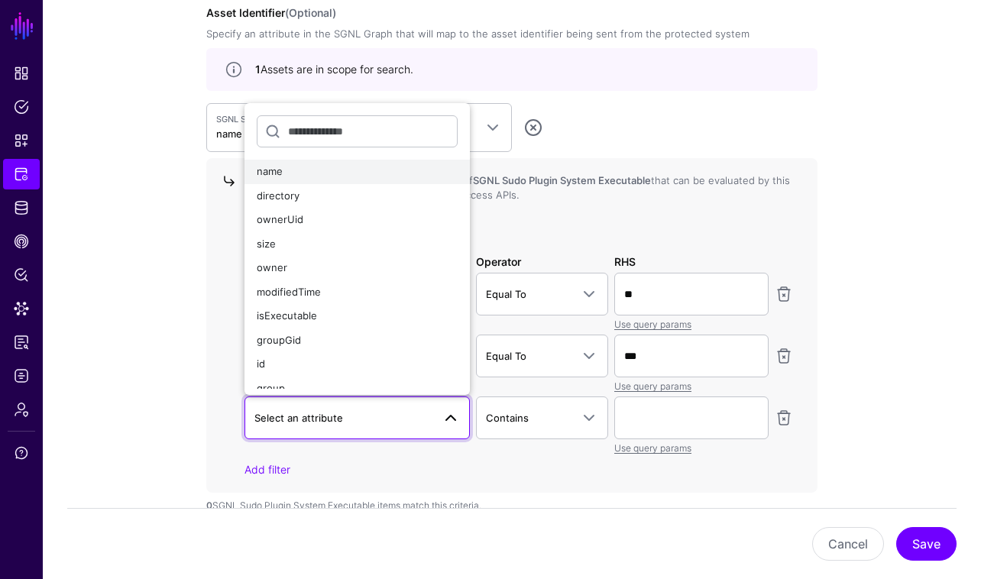
click at [400, 178] on button "name" at bounding box center [356, 172] width 225 height 24
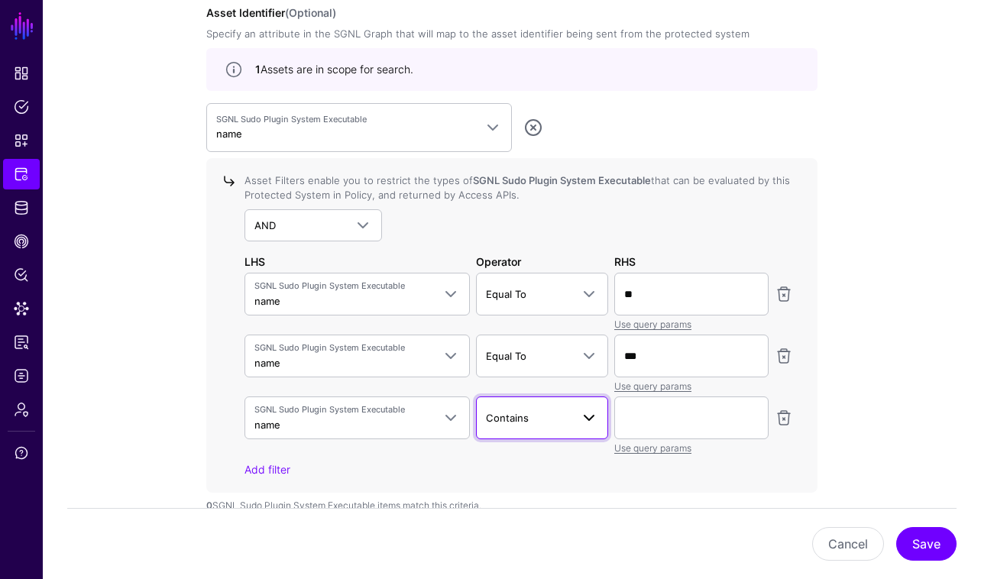
click at [596, 413] on span at bounding box center [589, 418] width 18 height 18
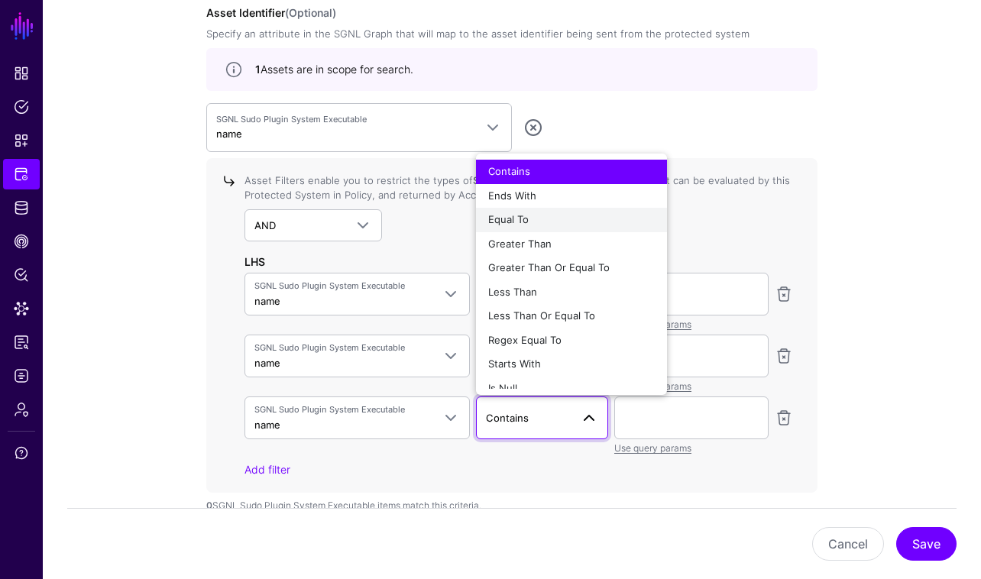
click at [558, 225] on div "Equal To" at bounding box center [571, 219] width 167 height 15
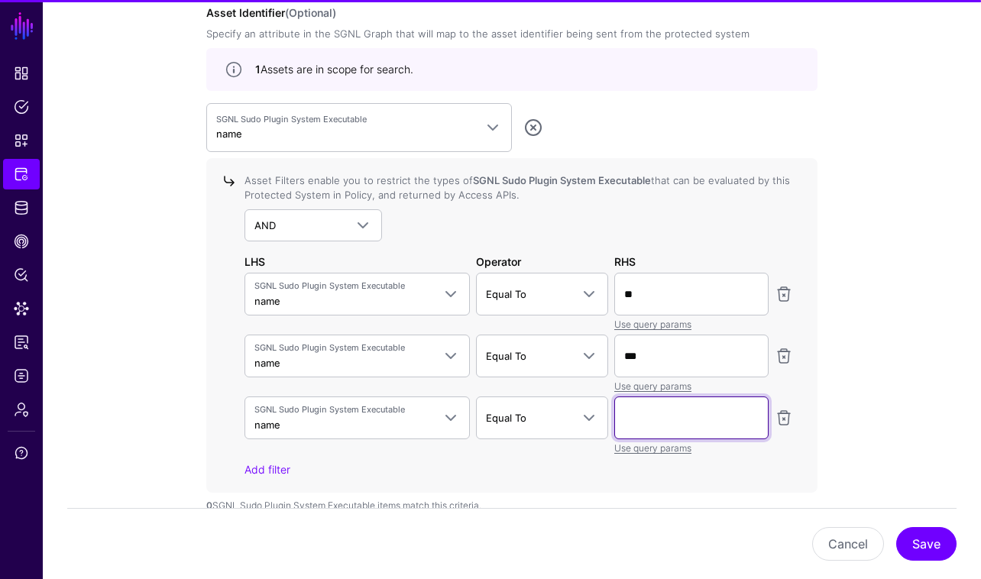
click at [703, 422] on input "text" at bounding box center [691, 417] width 154 height 43
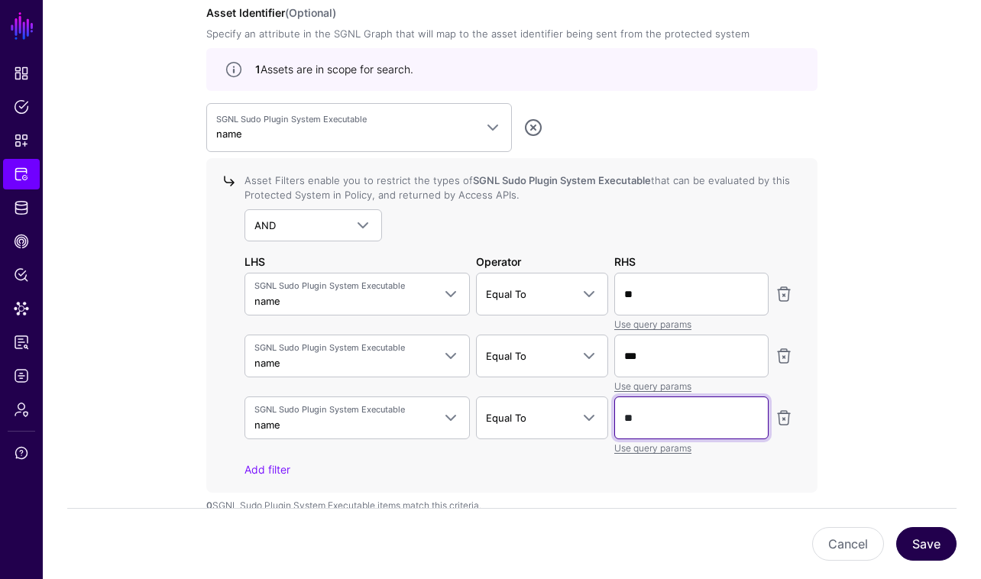
type input "**"
click at [930, 546] on button "Save" at bounding box center [926, 544] width 60 height 34
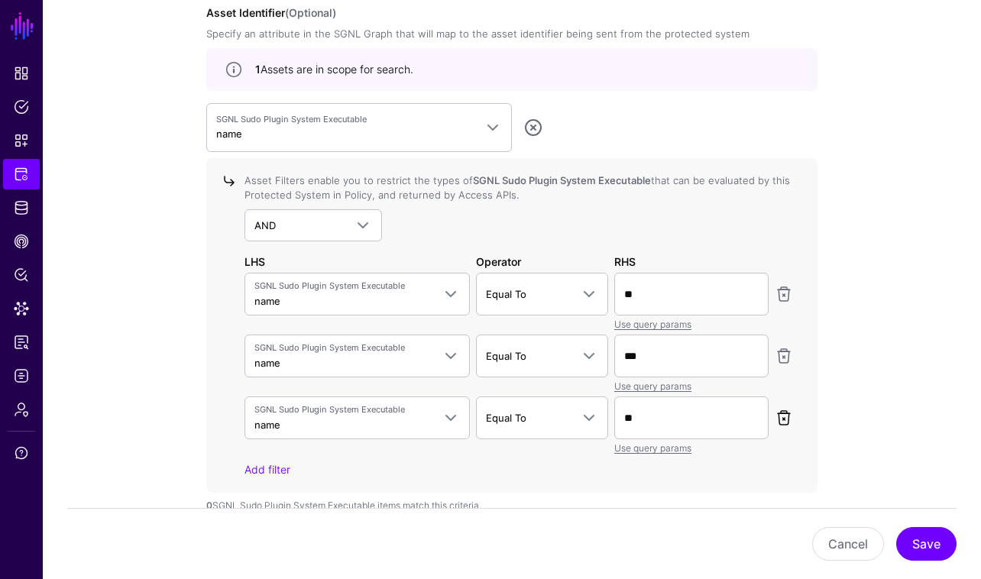
click at [788, 412] on link at bounding box center [783, 418] width 18 height 18
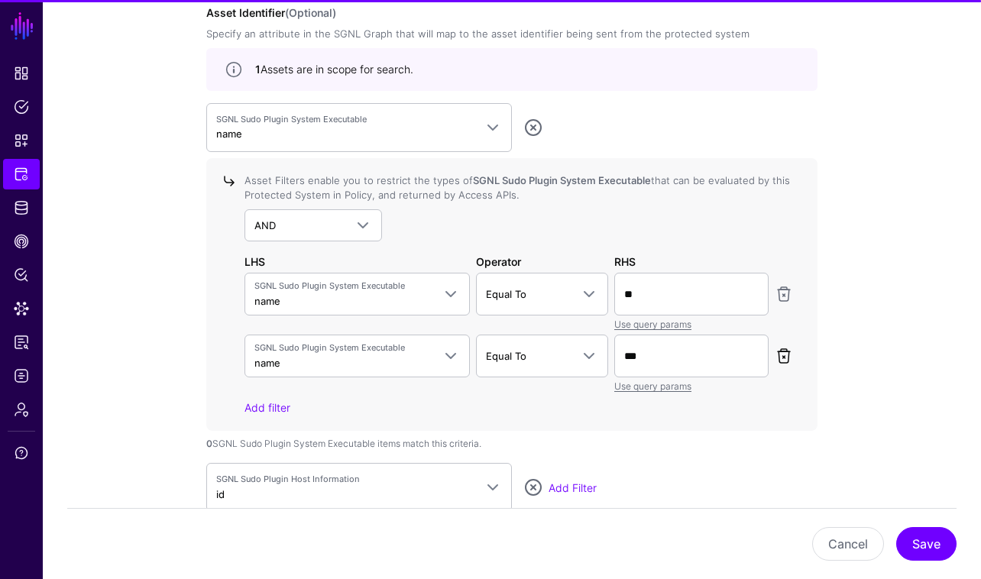
click at [784, 357] on link at bounding box center [783, 356] width 18 height 18
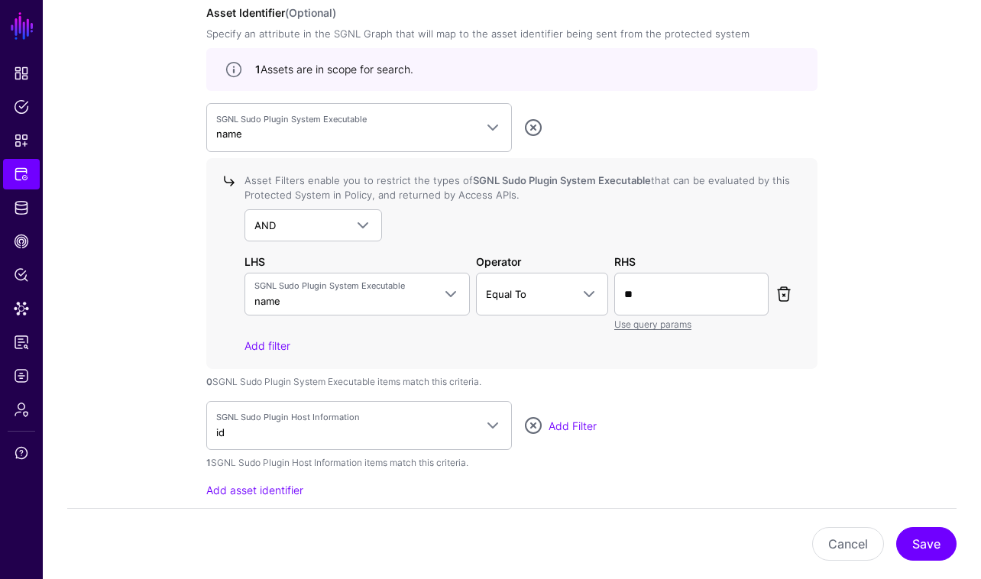
click at [786, 295] on link at bounding box center [783, 294] width 18 height 18
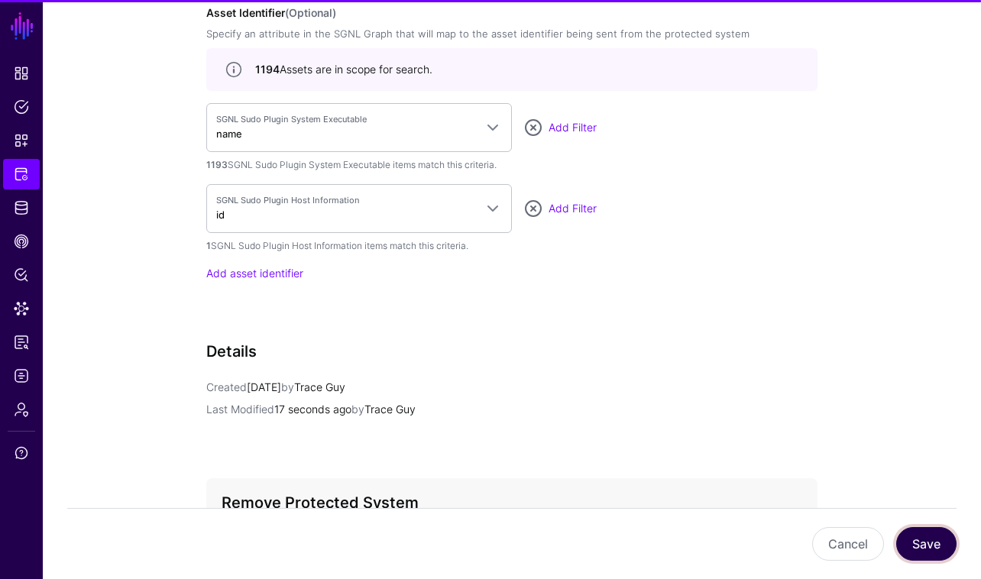
click at [936, 548] on button "Save" at bounding box center [926, 544] width 60 height 34
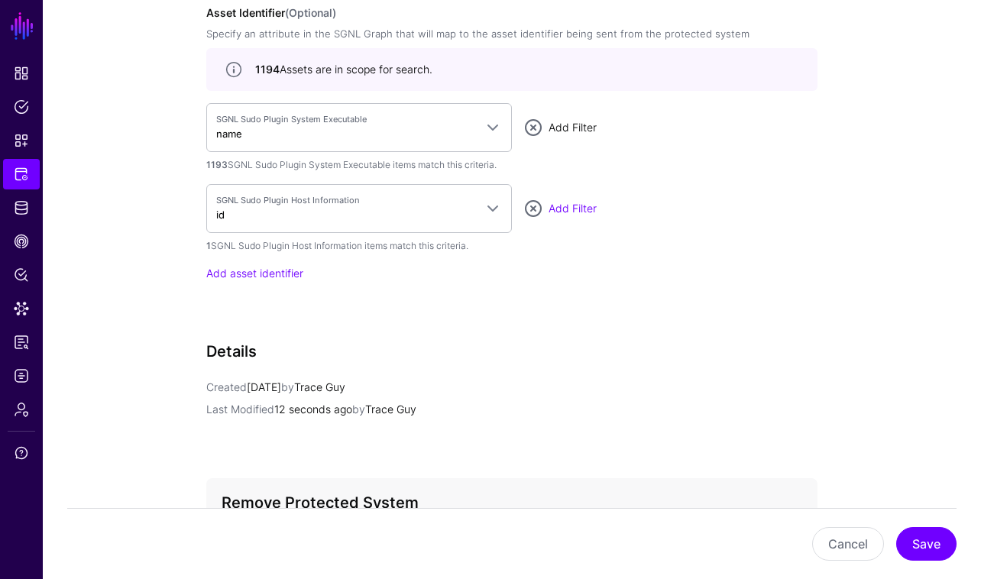
click at [560, 124] on link "Add Filter" at bounding box center [572, 127] width 48 height 13
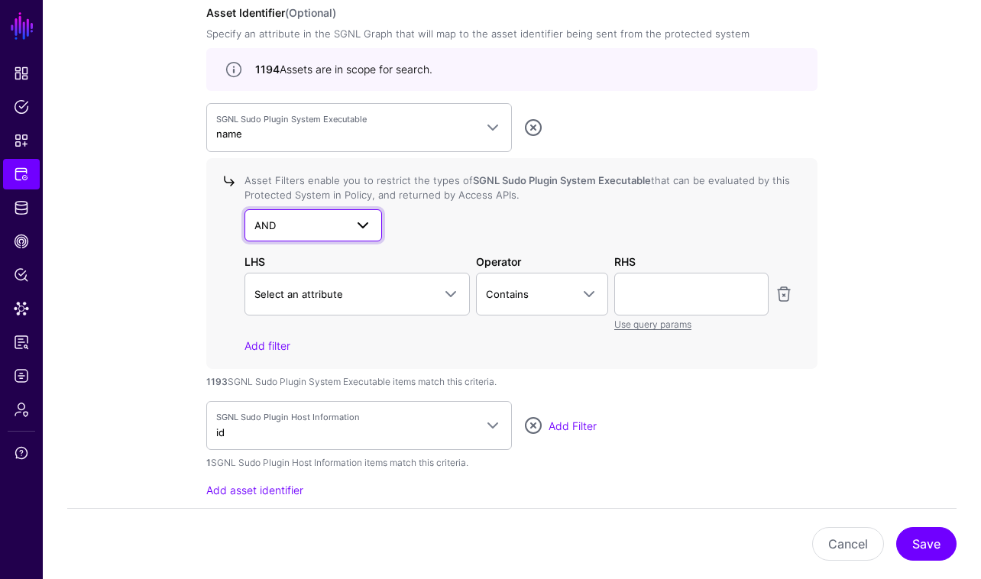
click at [351, 221] on span at bounding box center [357, 225] width 27 height 18
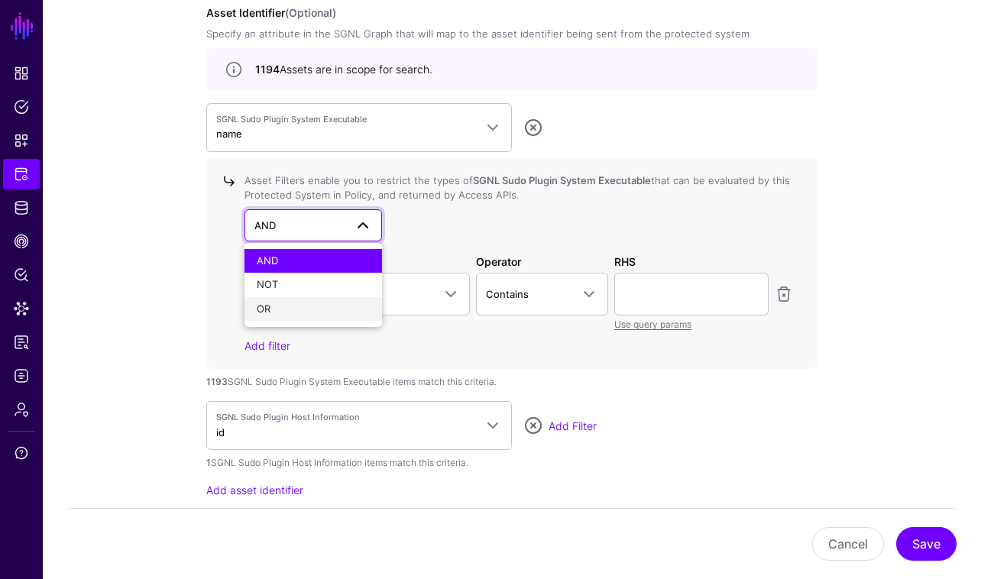
click at [319, 313] on div "OR" at bounding box center [313, 309] width 113 height 15
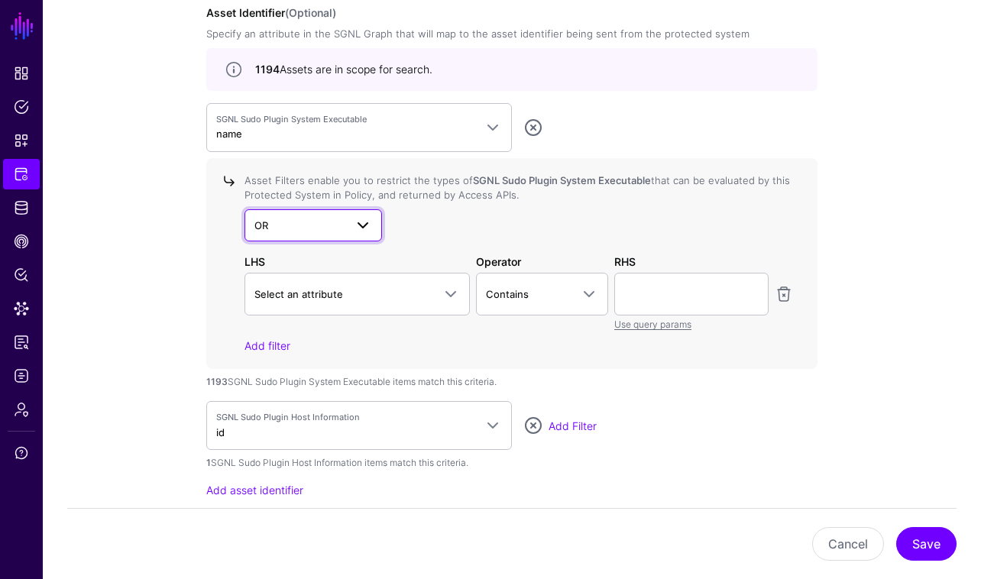
click at [370, 225] on span at bounding box center [363, 225] width 18 height 18
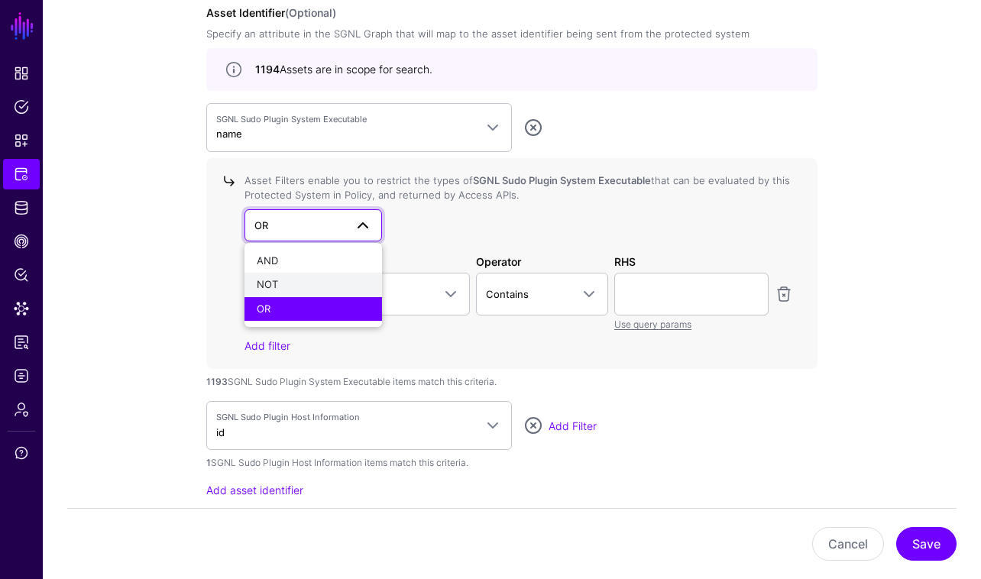
click at [351, 278] on div "NOT" at bounding box center [313, 284] width 113 height 15
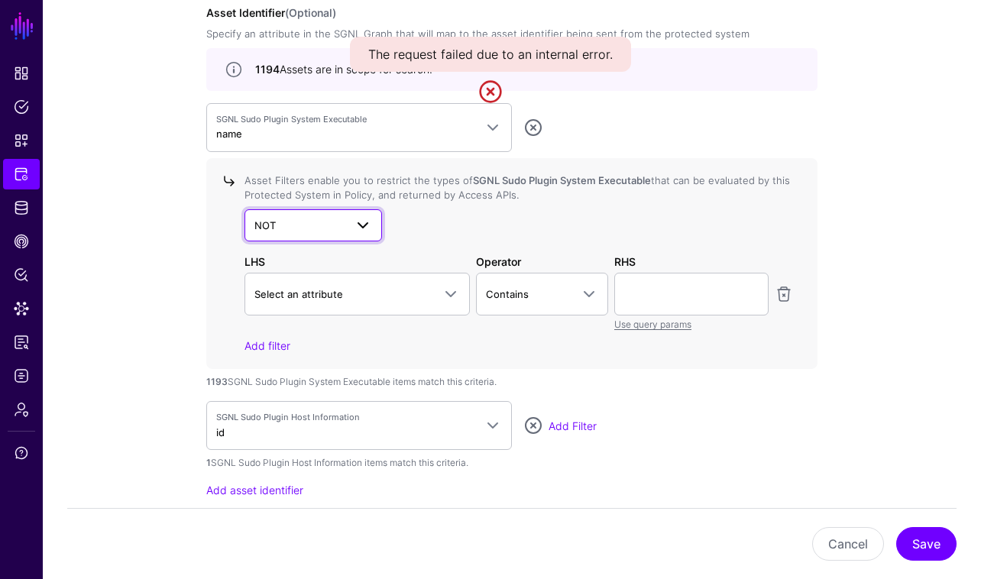
click at [367, 232] on span at bounding box center [363, 225] width 18 height 18
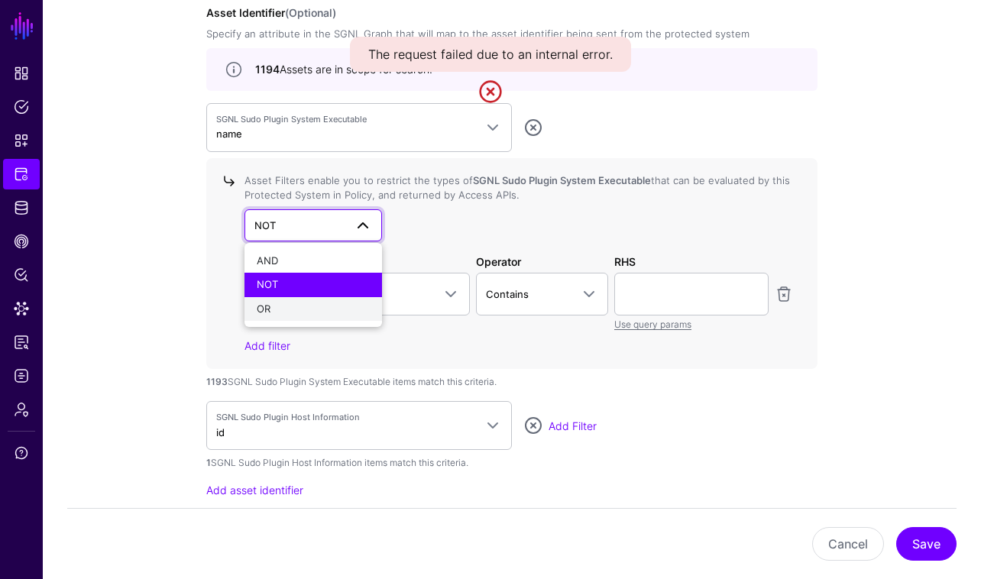
click at [362, 307] on div "OR" at bounding box center [313, 309] width 113 height 15
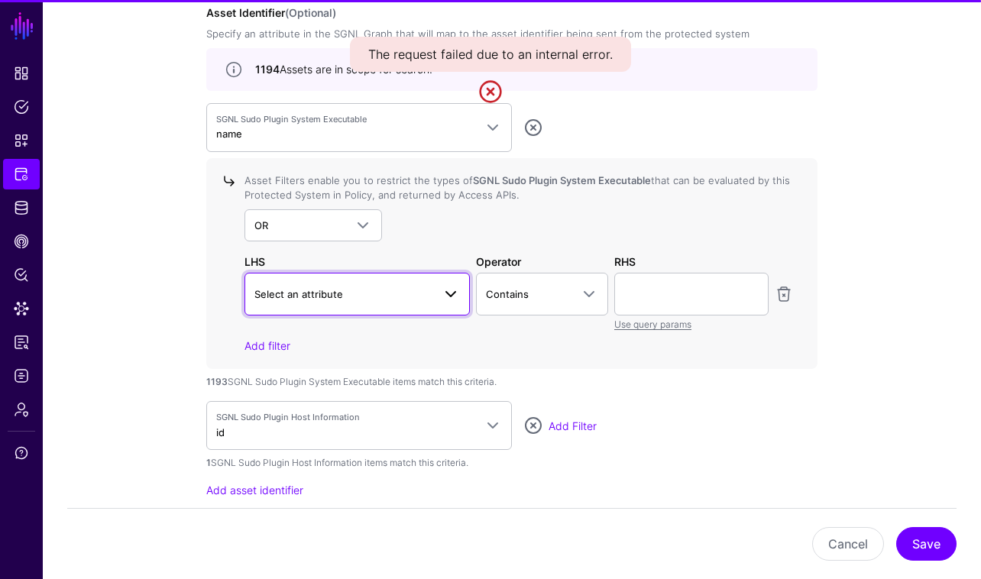
click at [442, 296] on span at bounding box center [450, 294] width 18 height 18
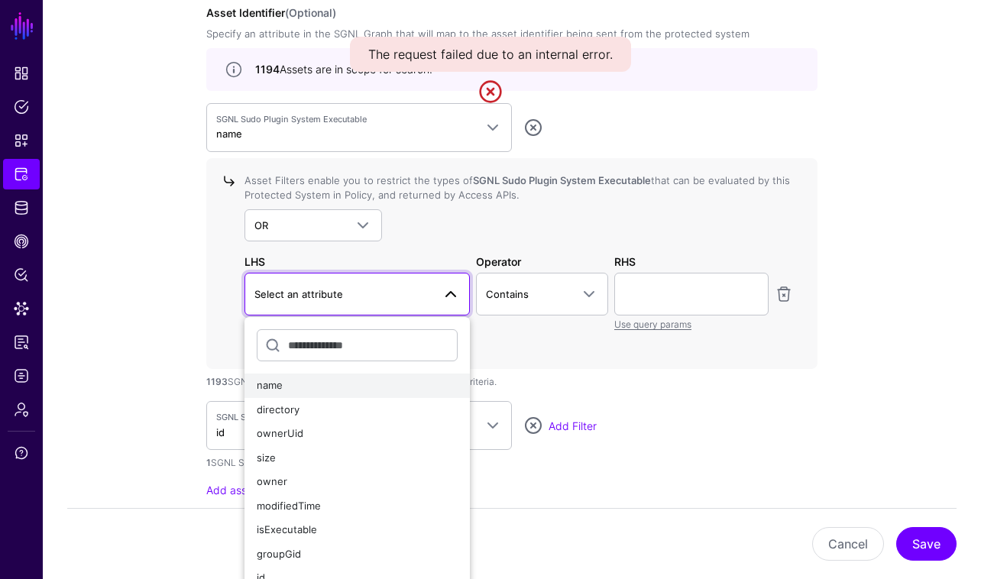
click at [381, 382] on div "name" at bounding box center [357, 385] width 201 height 15
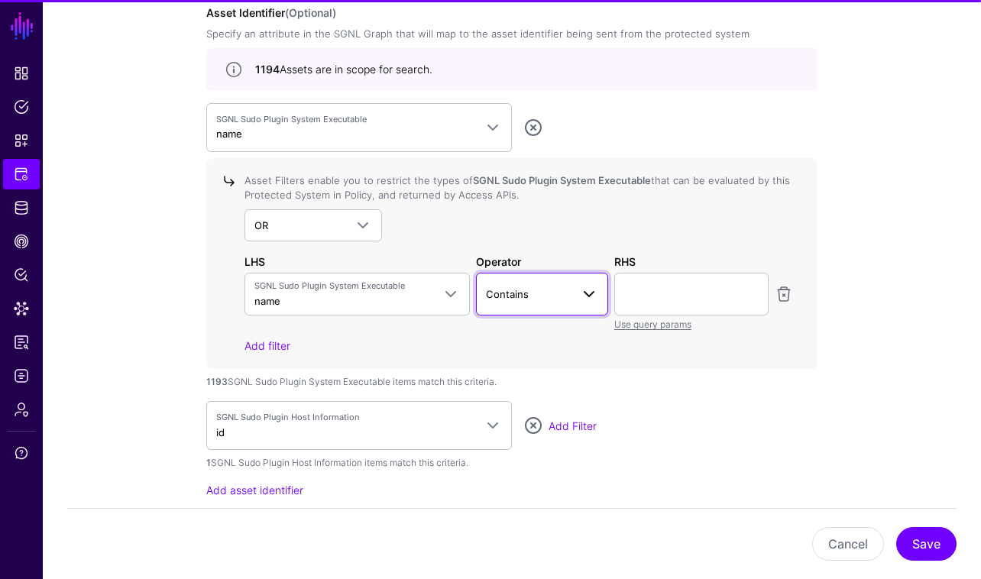
click at [591, 292] on span at bounding box center [589, 294] width 18 height 18
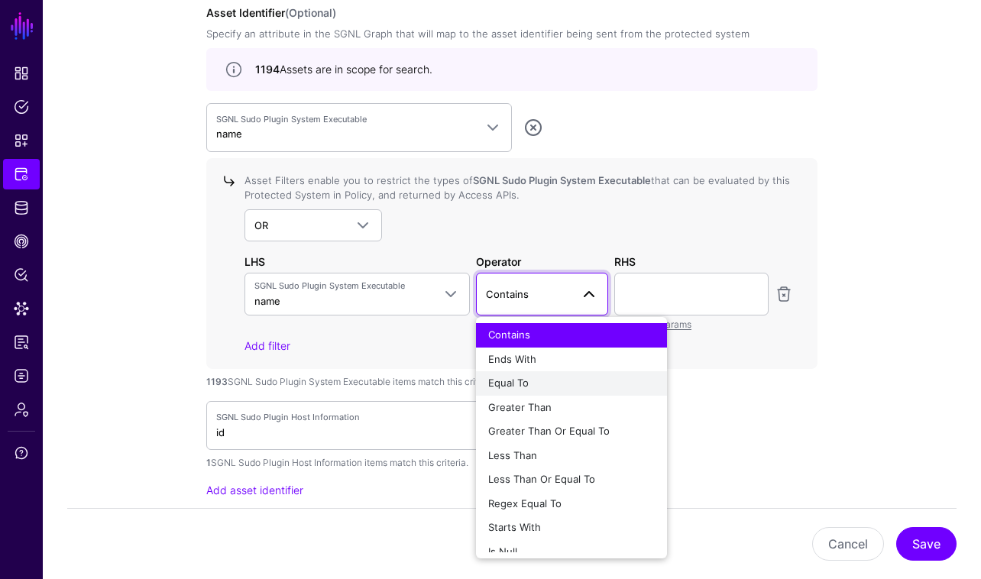
click at [560, 378] on div "Equal To" at bounding box center [571, 383] width 167 height 15
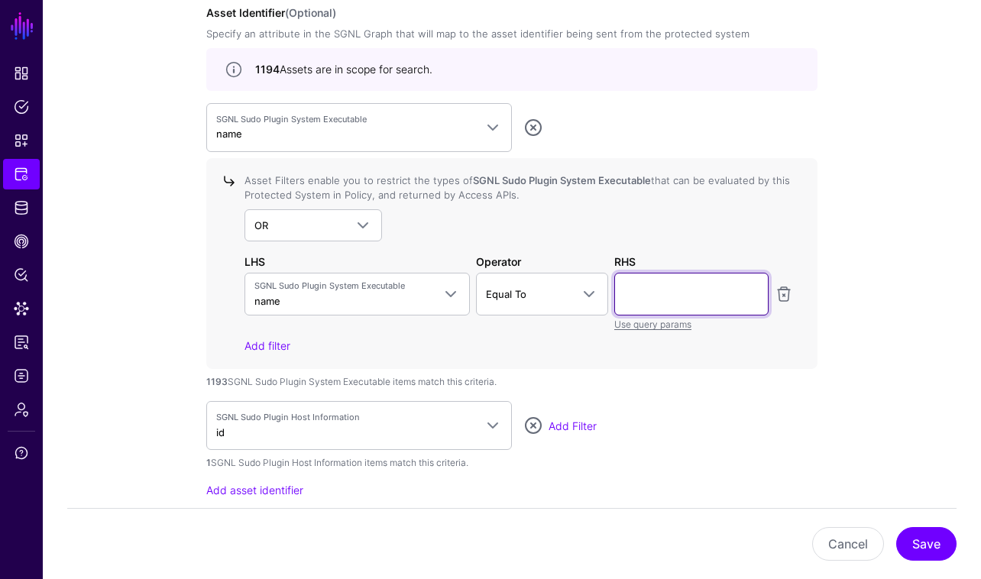
click at [650, 302] on input "text" at bounding box center [691, 294] width 154 height 43
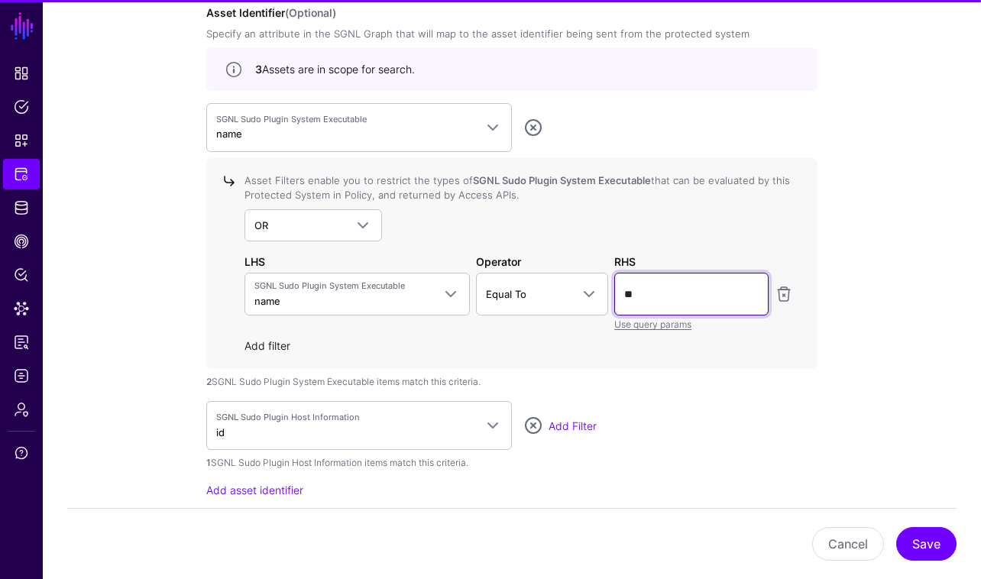
type input "**"
click at [275, 339] on link "Add filter" at bounding box center [267, 345] width 46 height 13
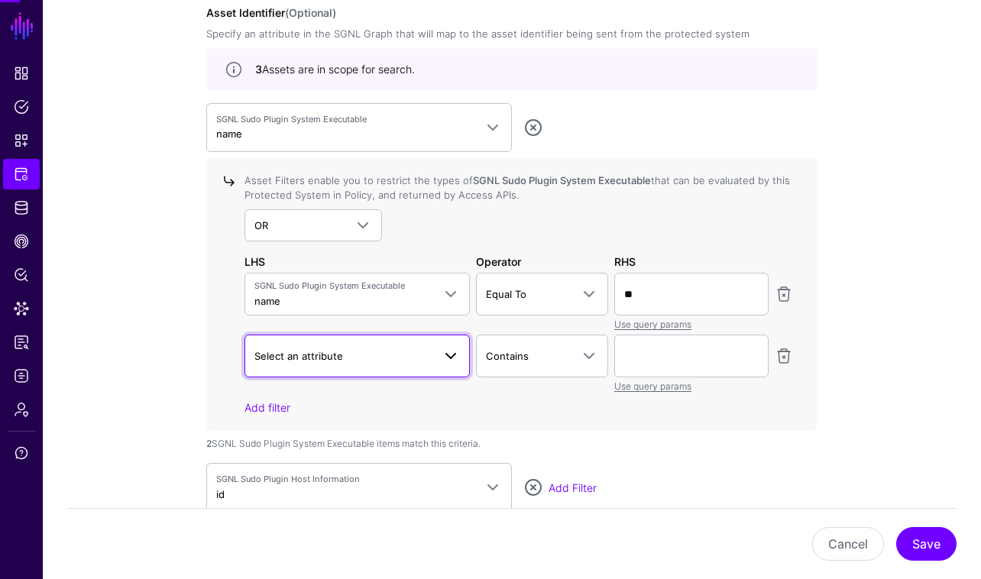
click at [406, 349] on span "Select an attribute" at bounding box center [343, 356] width 178 height 17
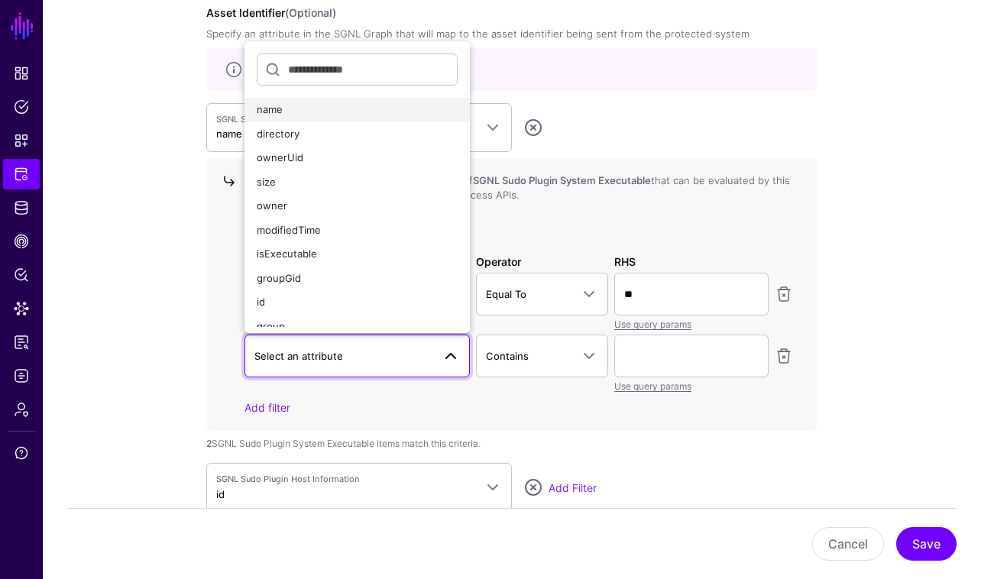
click at [416, 118] on button "name" at bounding box center [356, 110] width 225 height 24
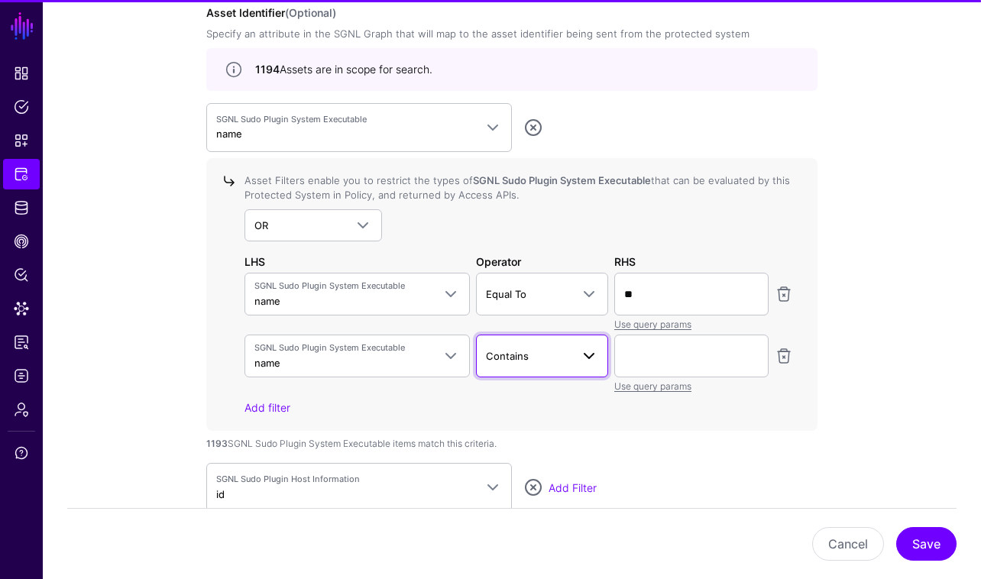
click at [564, 348] on span "Contains" at bounding box center [529, 356] width 86 height 17
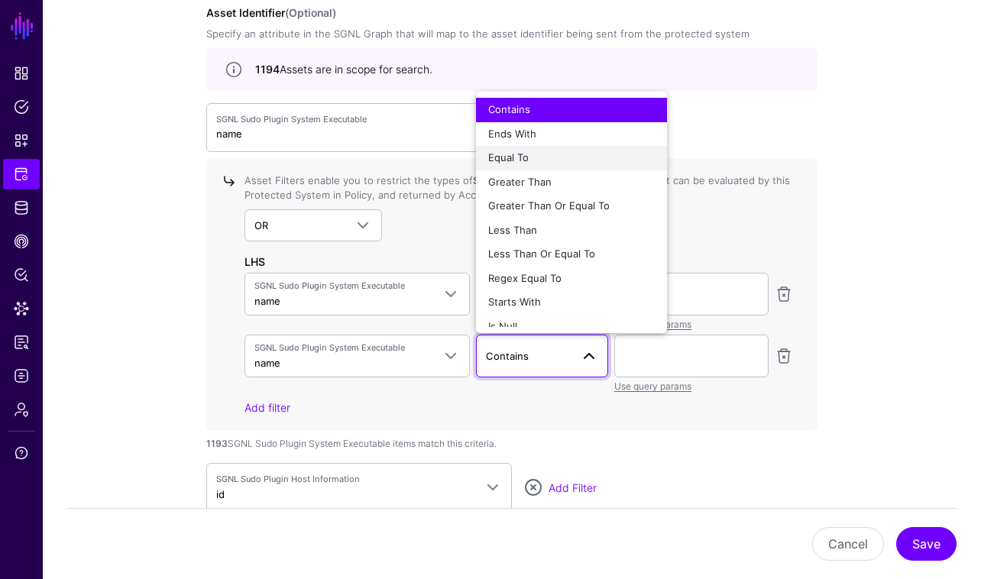
click at [561, 148] on button "Equal To" at bounding box center [571, 158] width 191 height 24
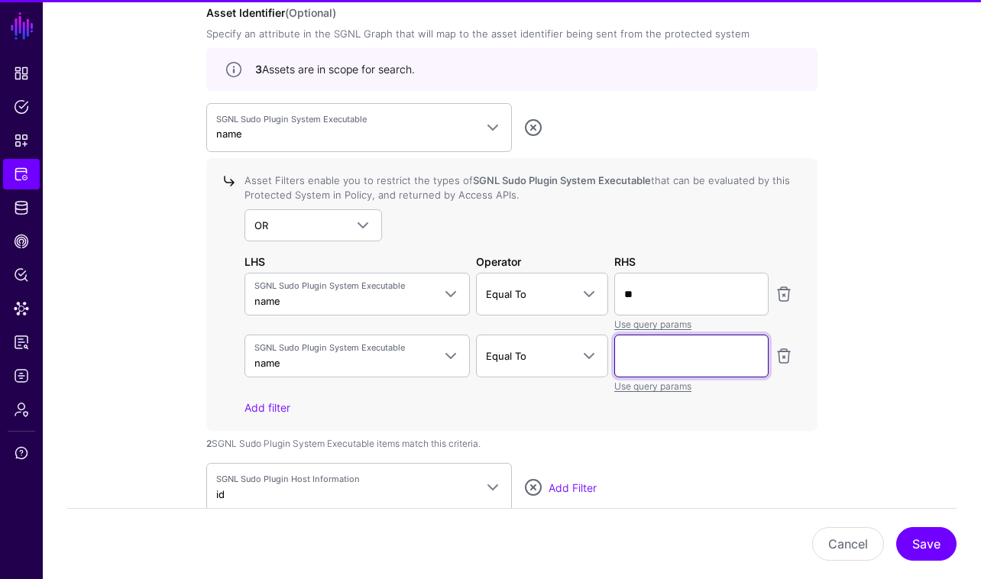
click at [665, 354] on input "text" at bounding box center [691, 356] width 154 height 43
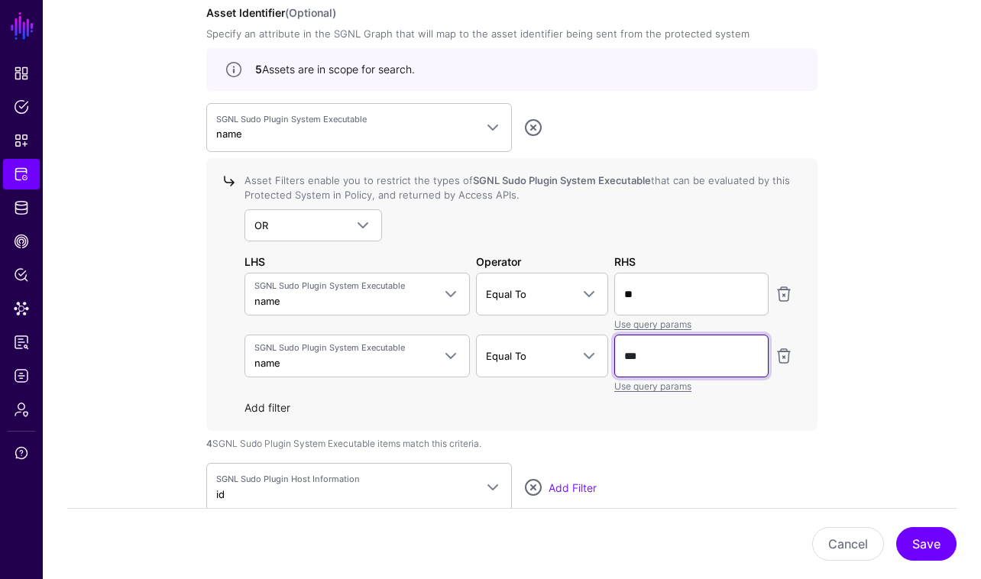
type input "***"
click at [264, 409] on link "Add filter" at bounding box center [267, 407] width 46 height 13
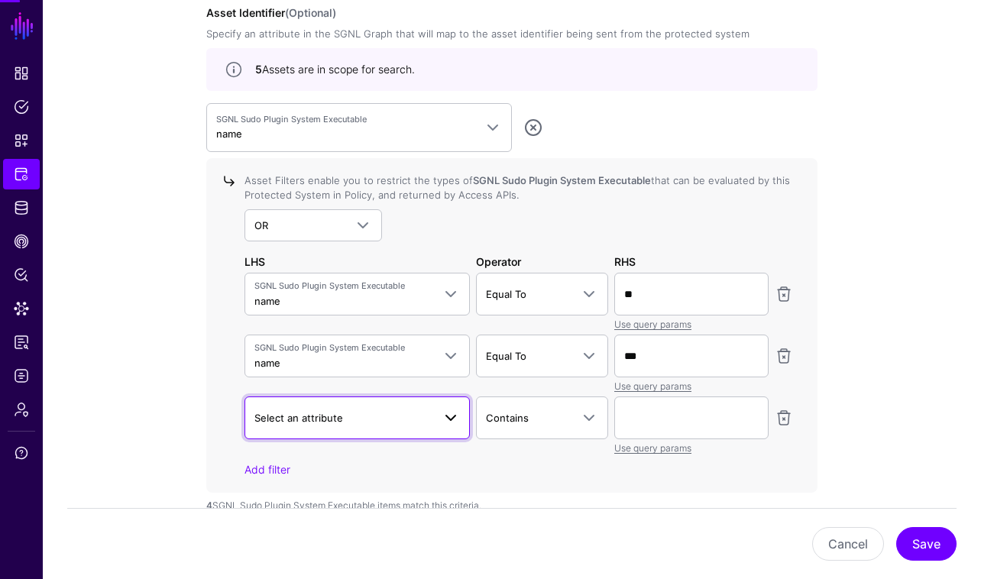
click at [393, 412] on span "Select an attribute" at bounding box center [343, 417] width 178 height 17
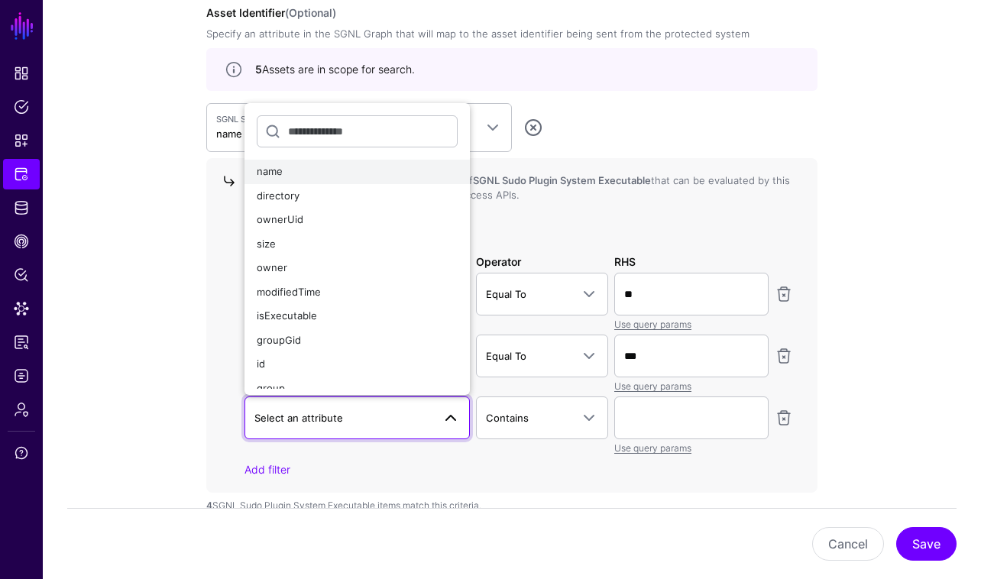
click at [369, 175] on div "name" at bounding box center [357, 171] width 201 height 15
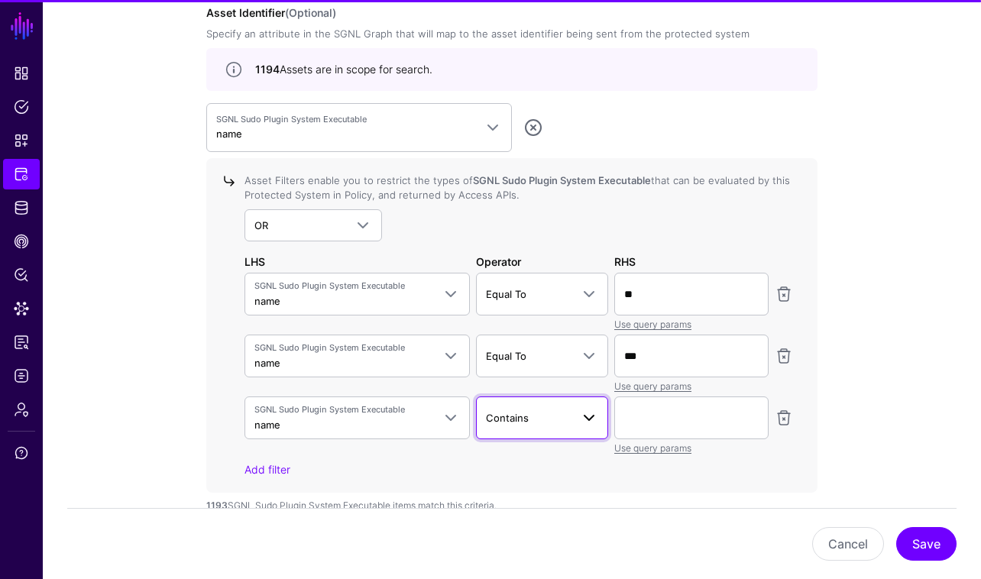
click at [590, 415] on span at bounding box center [589, 418] width 18 height 18
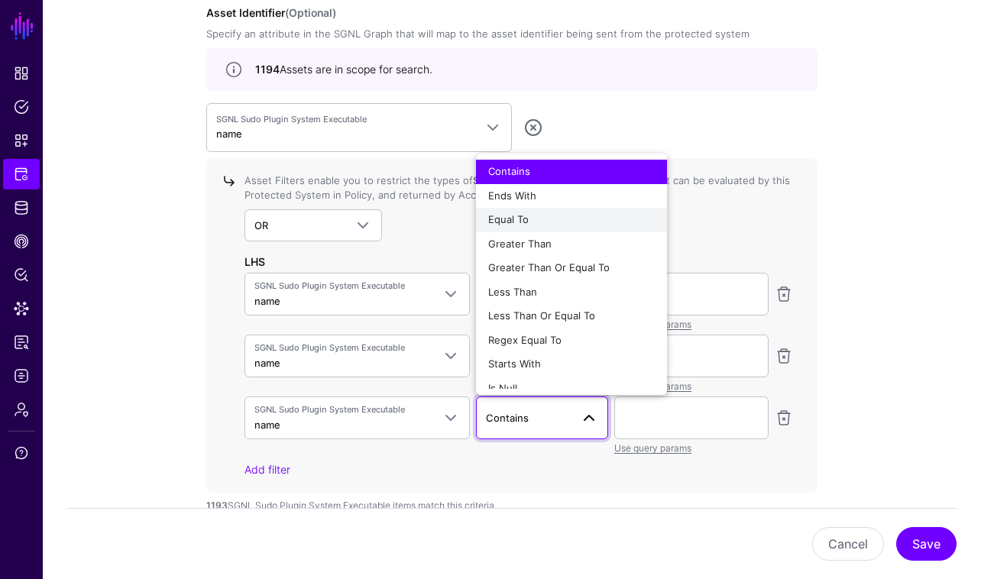
click at [552, 213] on div "Equal To" at bounding box center [571, 219] width 167 height 15
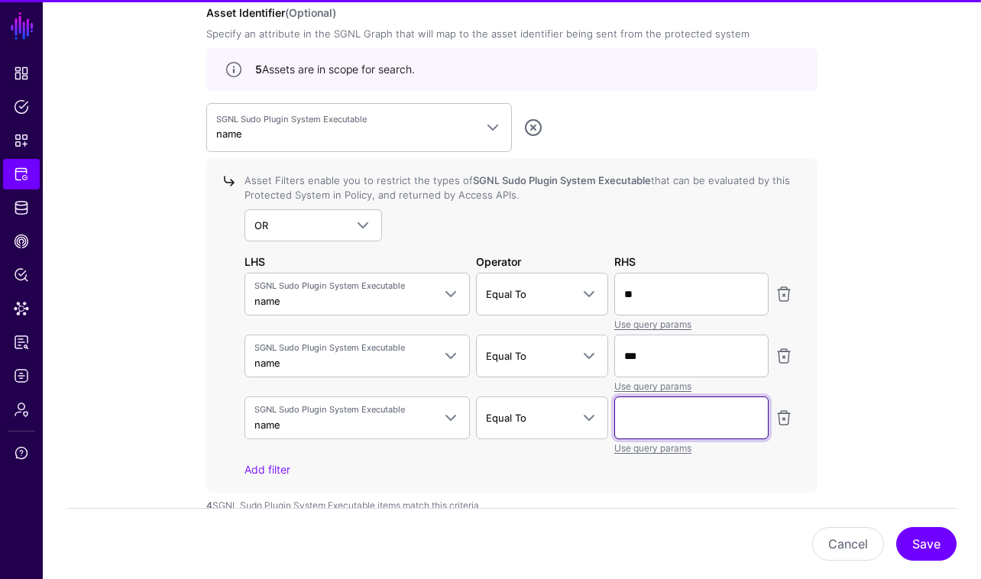
click at [703, 425] on input "text" at bounding box center [691, 417] width 154 height 43
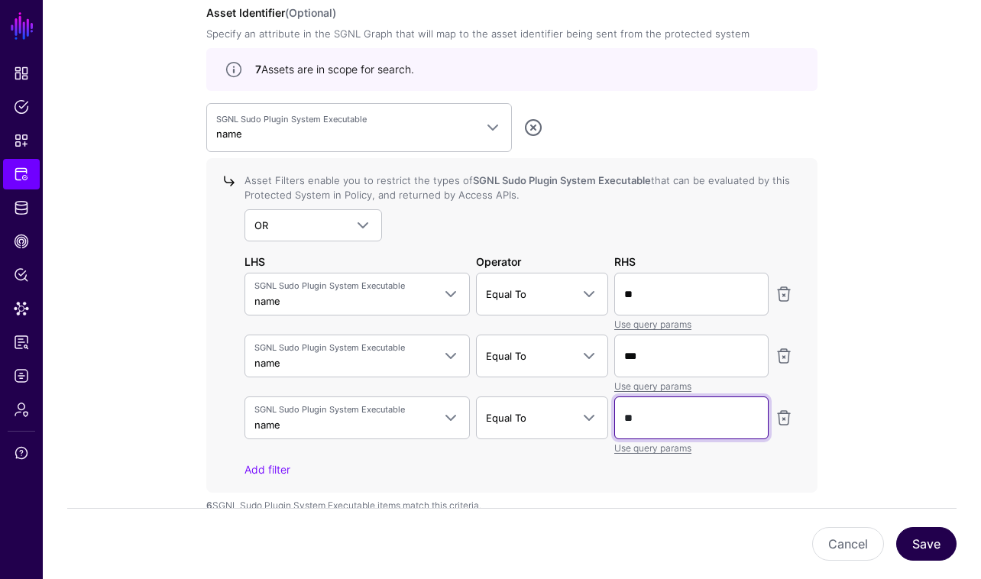
type input "**"
click at [940, 543] on button "Save" at bounding box center [926, 544] width 60 height 34
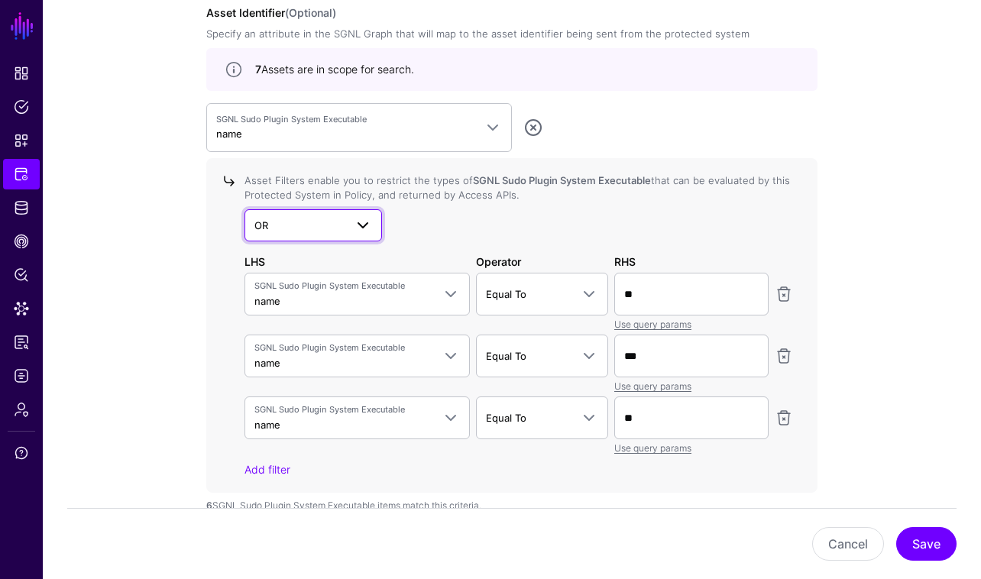
click at [335, 233] on link "OR" at bounding box center [312, 225] width 137 height 32
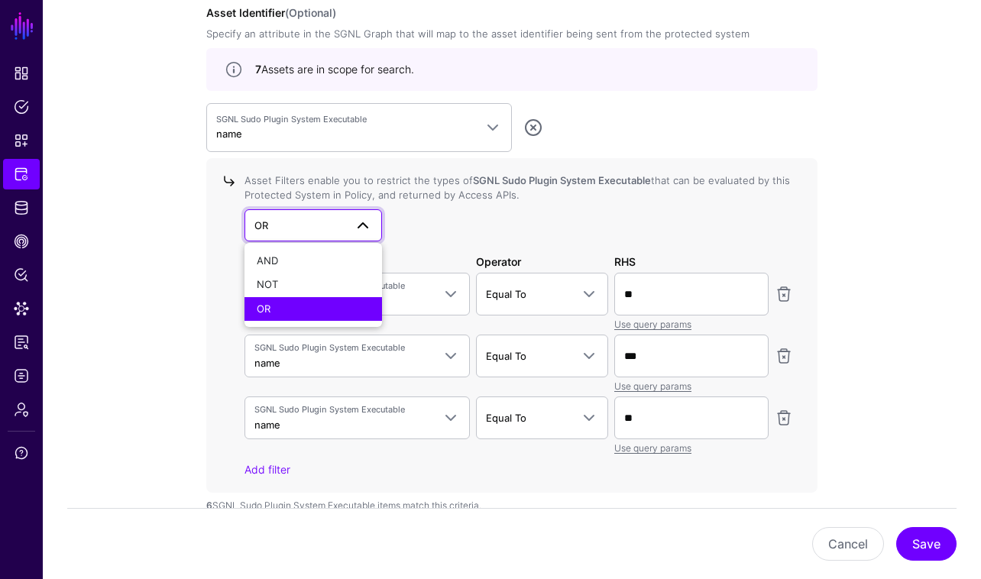
click at [787, 428] on div at bounding box center [783, 425] width 24 height 59
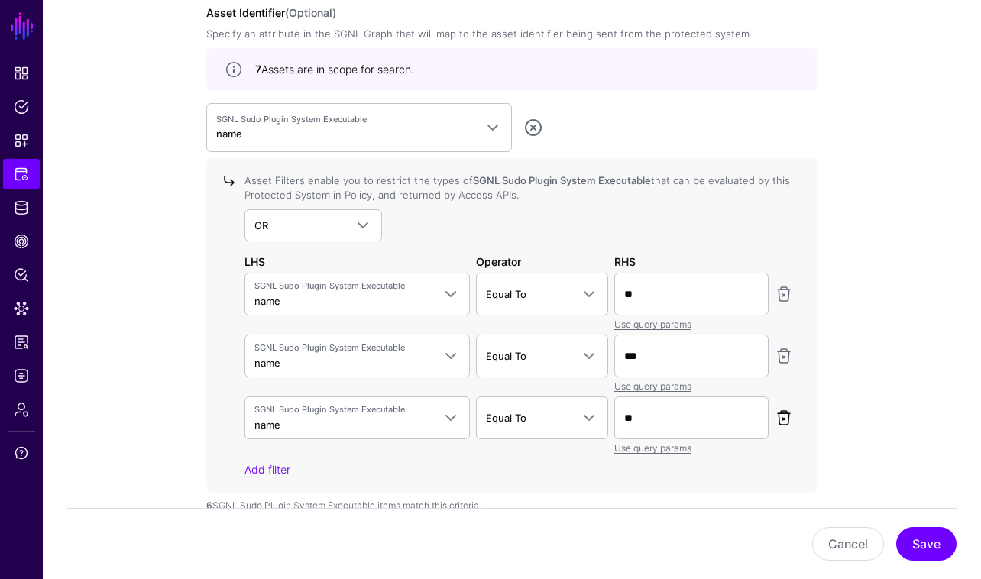
click at [787, 420] on link at bounding box center [783, 418] width 18 height 18
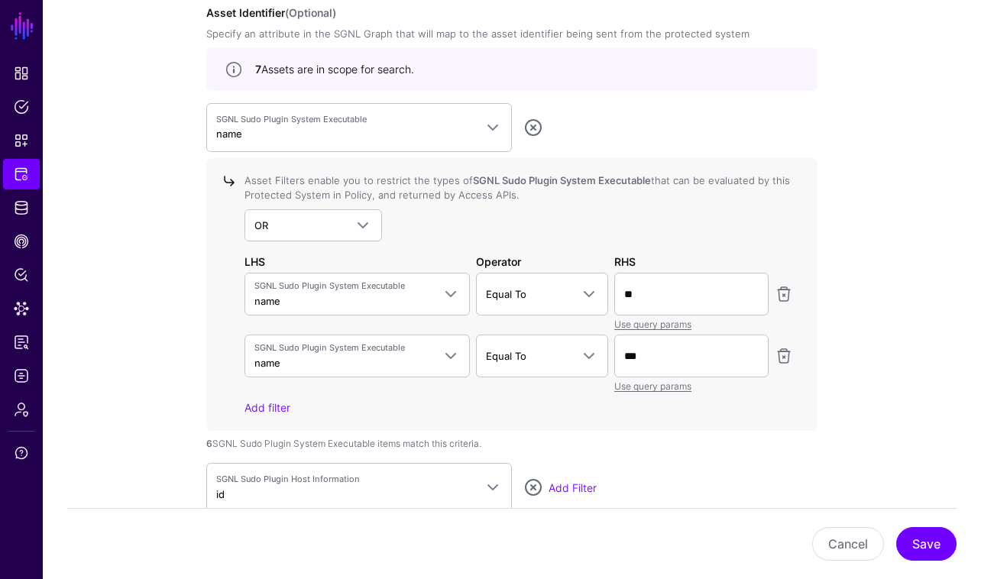
click at [787, 367] on div at bounding box center [783, 364] width 24 height 59
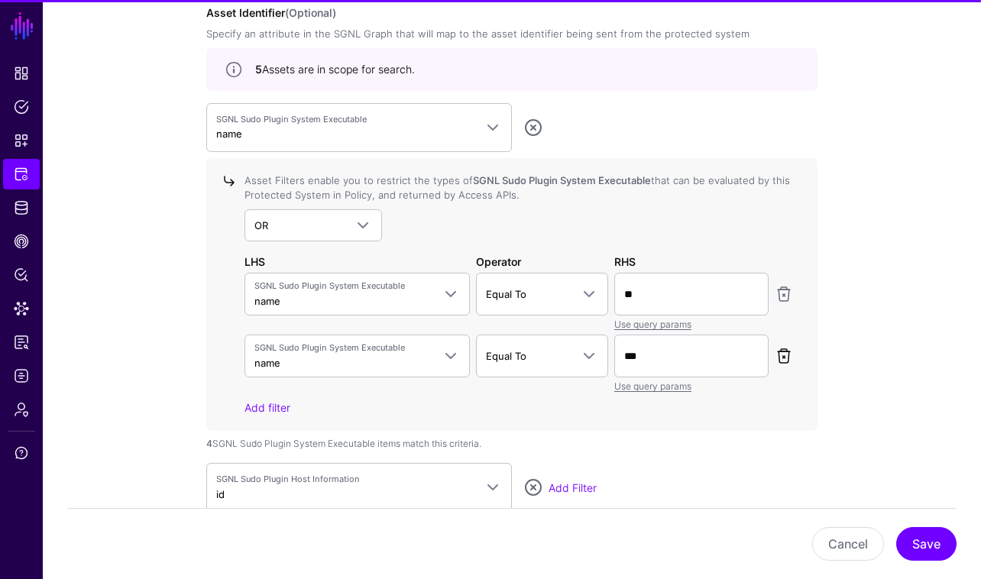
click at [787, 359] on link at bounding box center [783, 356] width 18 height 18
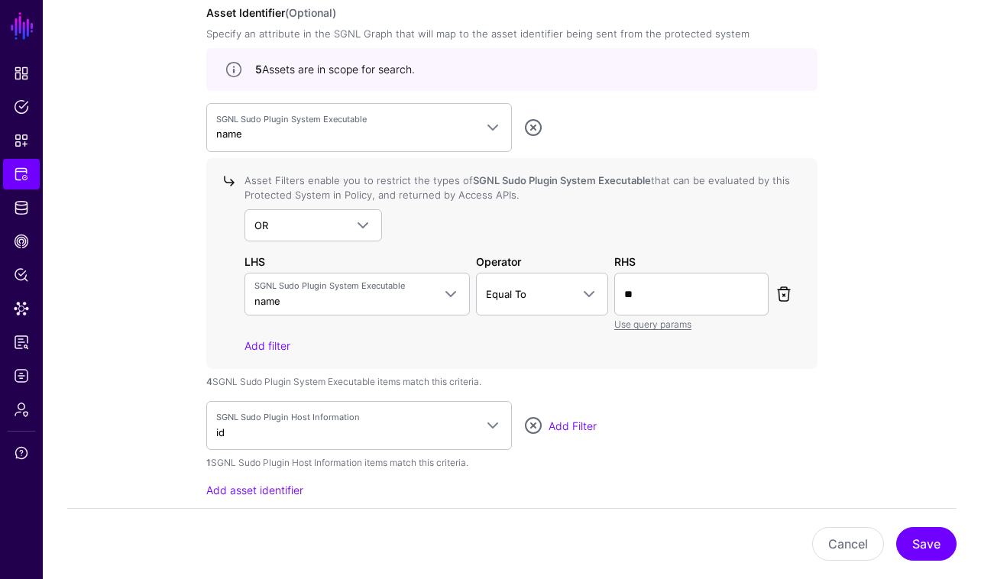
click at [787, 293] on link at bounding box center [783, 294] width 18 height 18
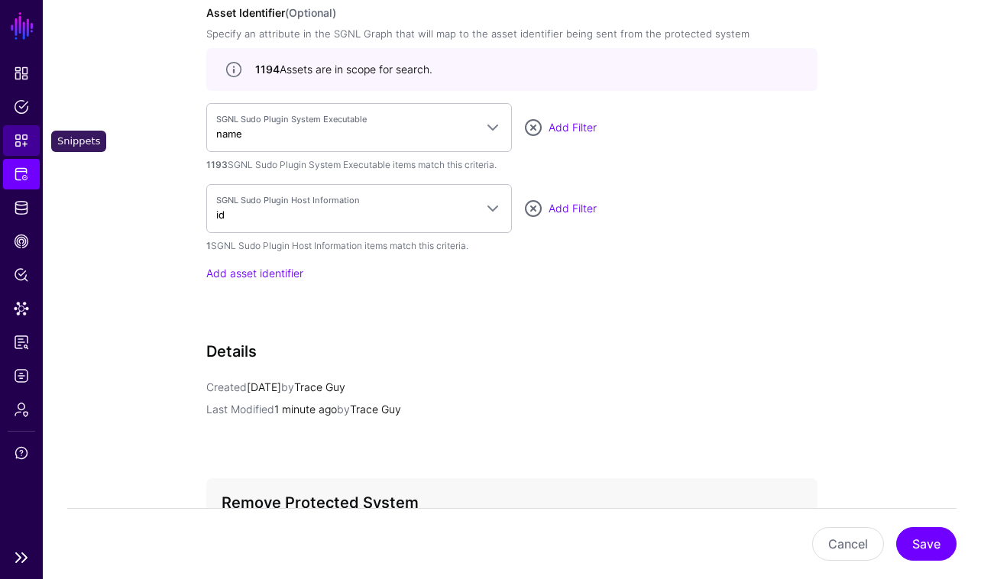
click at [18, 133] on span "Snippets" at bounding box center [21, 140] width 15 height 15
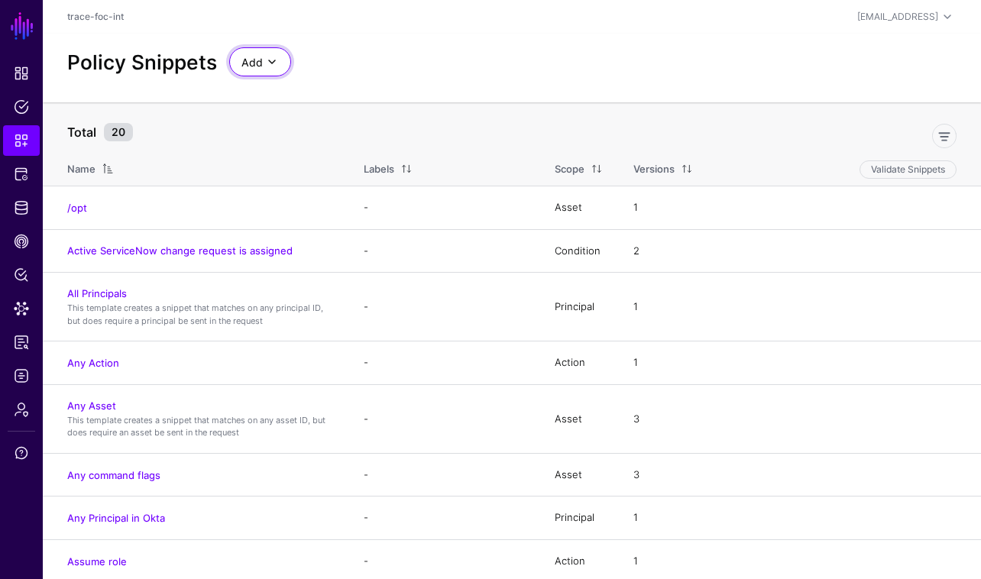
click at [256, 65] on span "Add" at bounding box center [251, 62] width 21 height 17
click at [453, 136] on div at bounding box center [550, 133] width 823 height 31
click at [219, 254] on link "Active ServiceNow change request is assigned" at bounding box center [179, 250] width 225 height 12
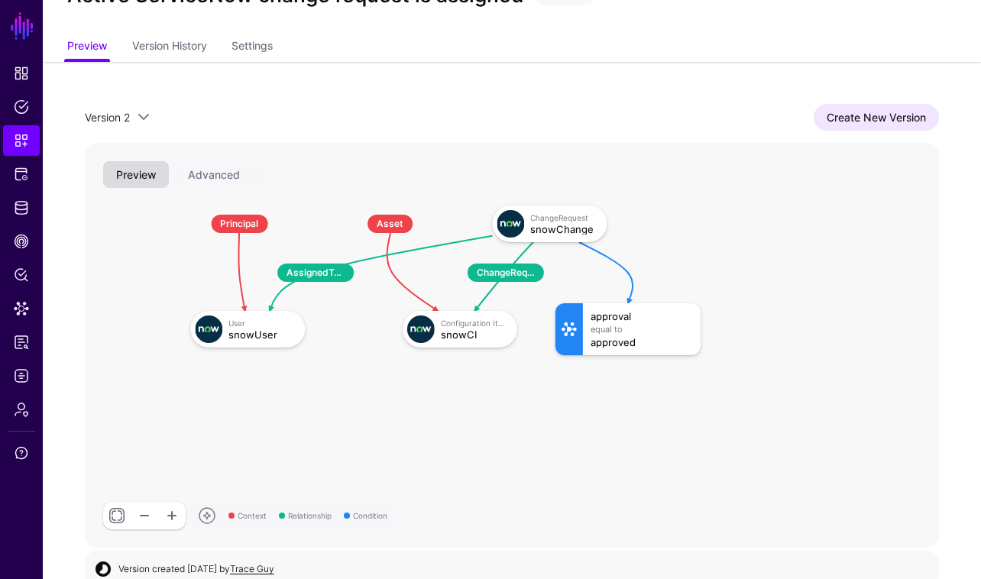
scroll to position [75, 0]
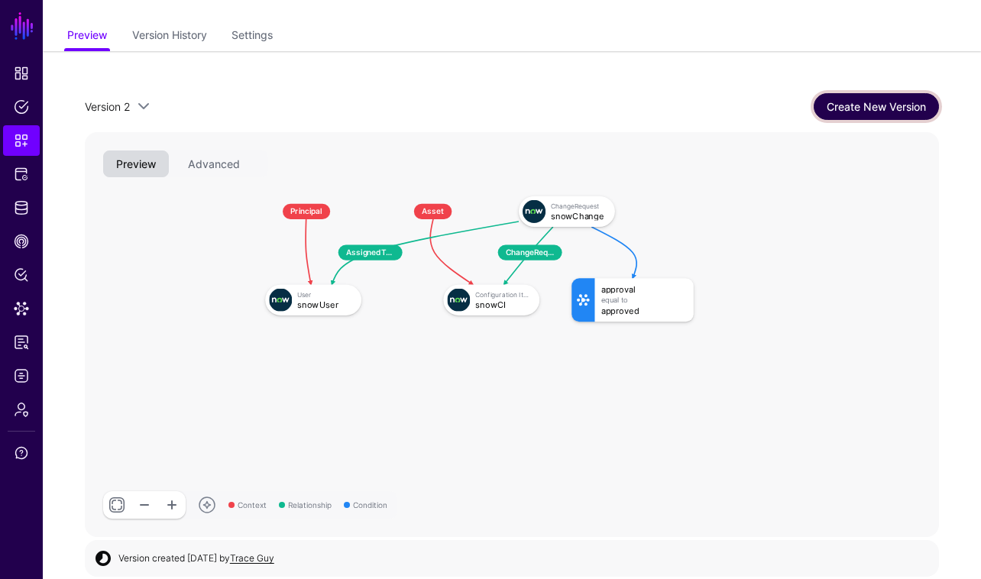
click at [877, 108] on link "Create New Version" at bounding box center [875, 106] width 125 height 27
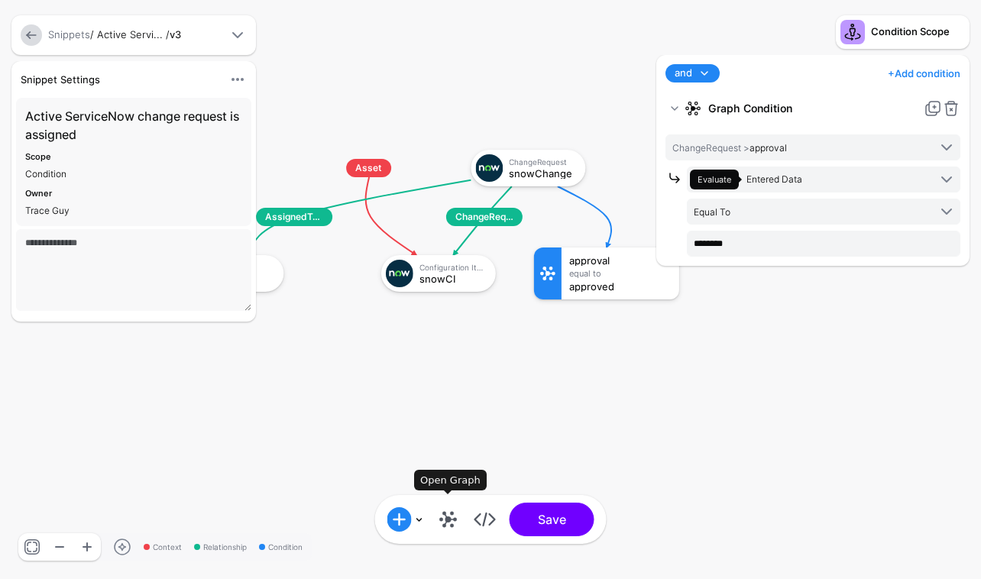
click at [452, 519] on link at bounding box center [448, 519] width 24 height 24
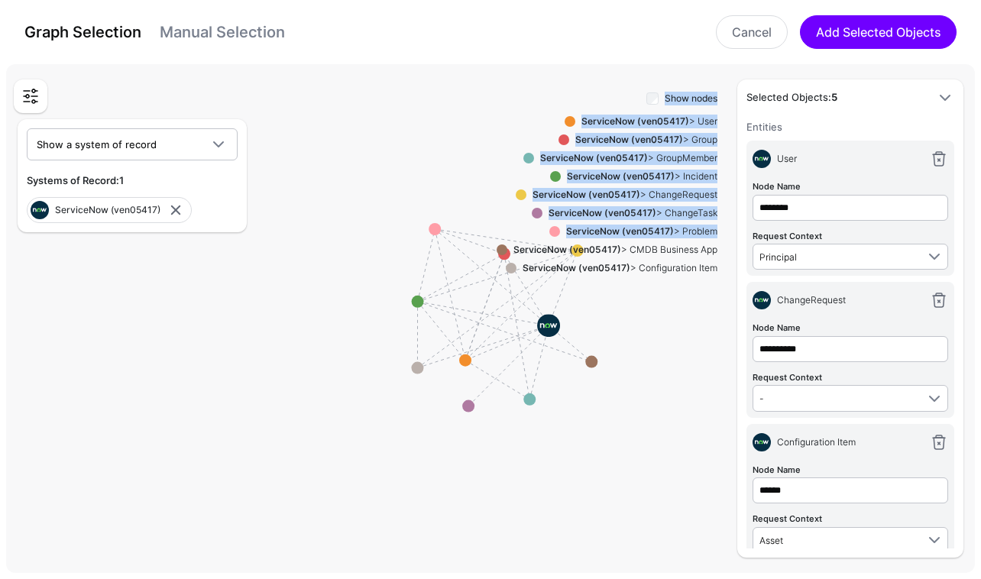
drag, startPoint x: 500, startPoint y: 247, endPoint x: 403, endPoint y: 262, distance: 98.1
click at [403, 262] on div "Entities Select entities in the SGNL Graph that will form part of your Policy S…" at bounding box center [490, 318] width 968 height 509
click at [462, 259] on rect at bounding box center [496, 322] width 98071 height 51480
click at [477, 312] on rect at bounding box center [496, 322] width 98071 height 51480
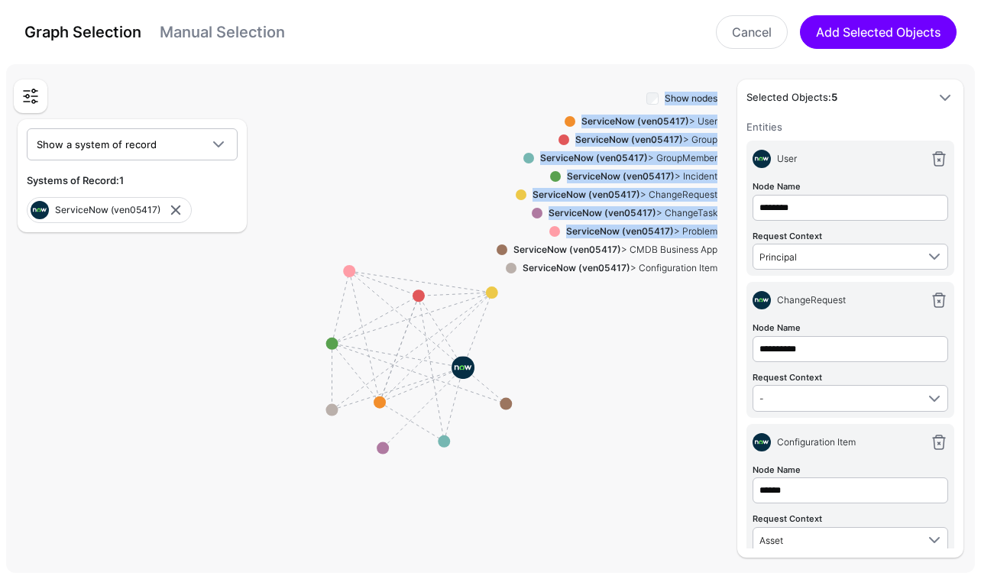
drag, startPoint x: 477, startPoint y: 312, endPoint x: 396, endPoint y: 354, distance: 91.9
click at [395, 354] on rect at bounding box center [410, 364] width 98071 height 51480
click at [420, 295] on circle at bounding box center [422, 296] width 12 height 12
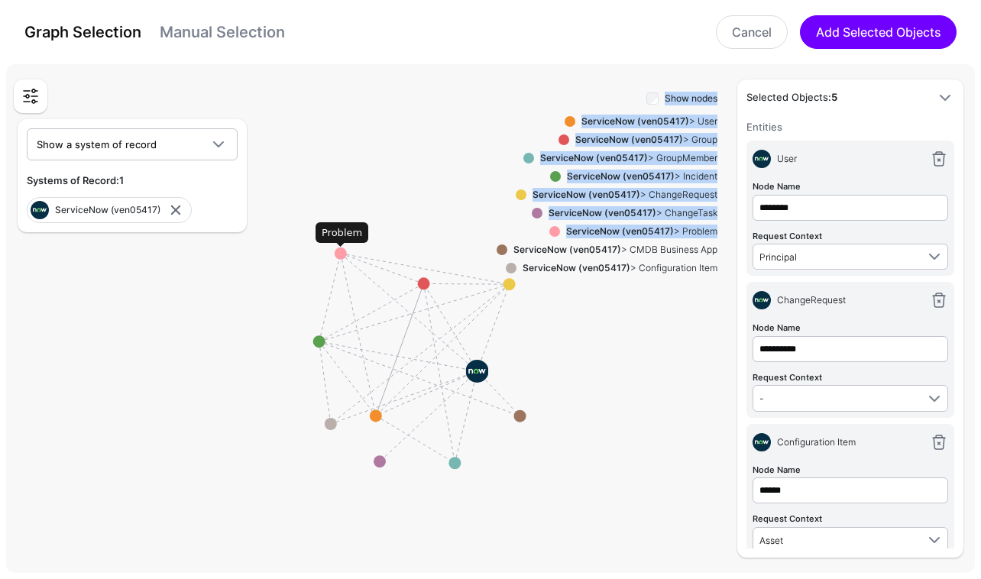
click at [341, 256] on circle at bounding box center [341, 253] width 12 height 12
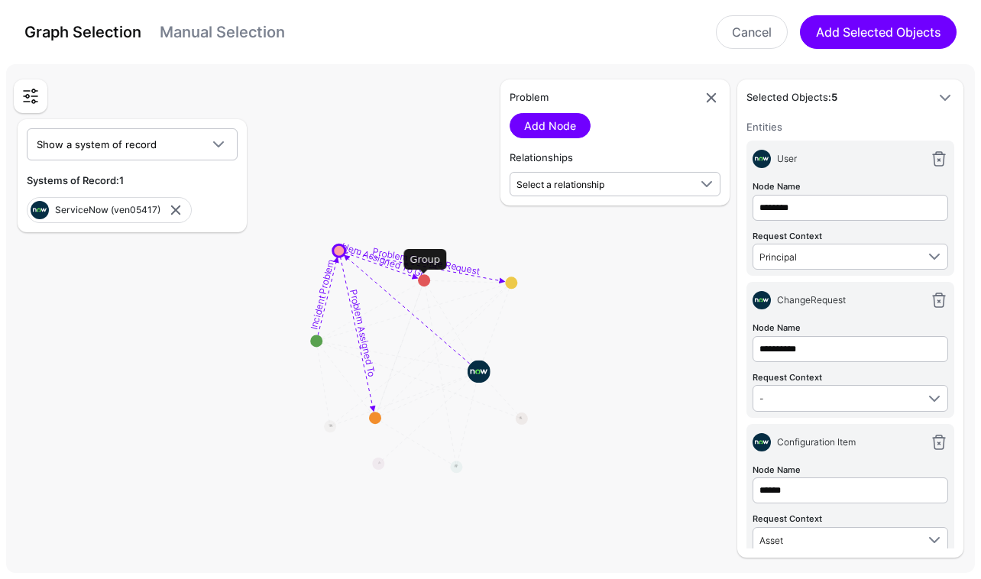
click at [390, 264] on textpath "Problem Assigned To Group" at bounding box center [383, 302] width 87 height 124
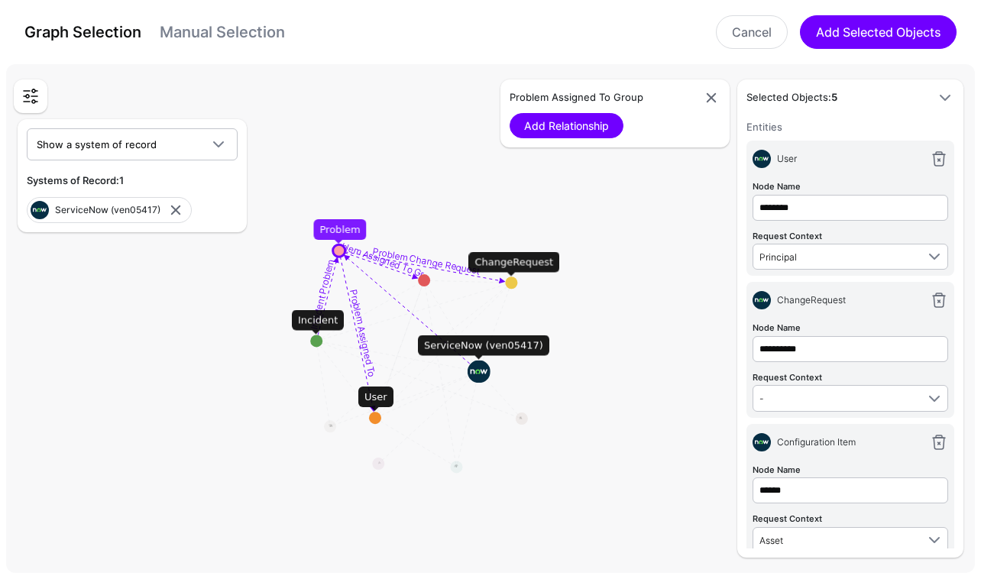
click at [320, 344] on circle at bounding box center [316, 341] width 12 height 12
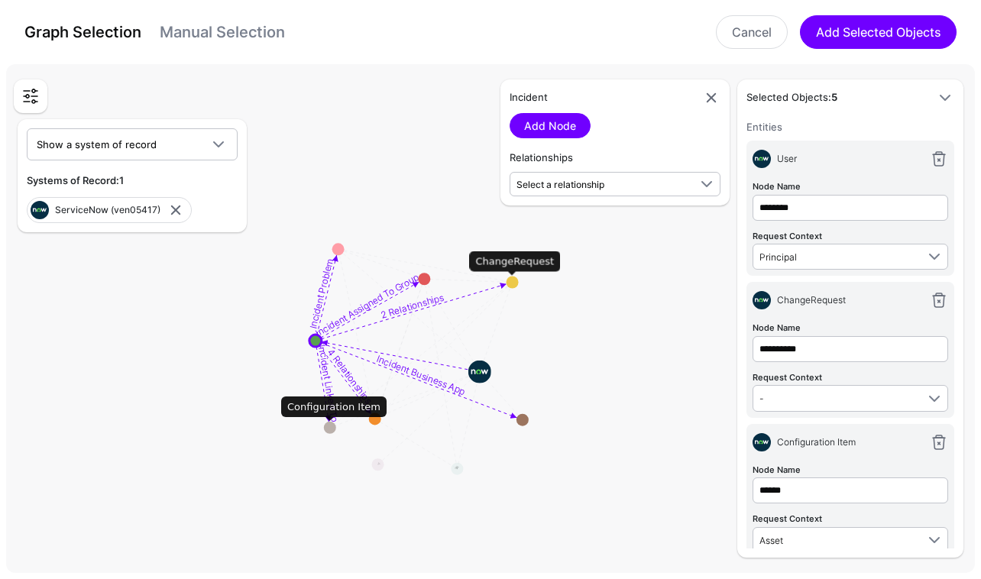
click at [481, 289] on rect at bounding box center [413, 364] width 98071 height 51480
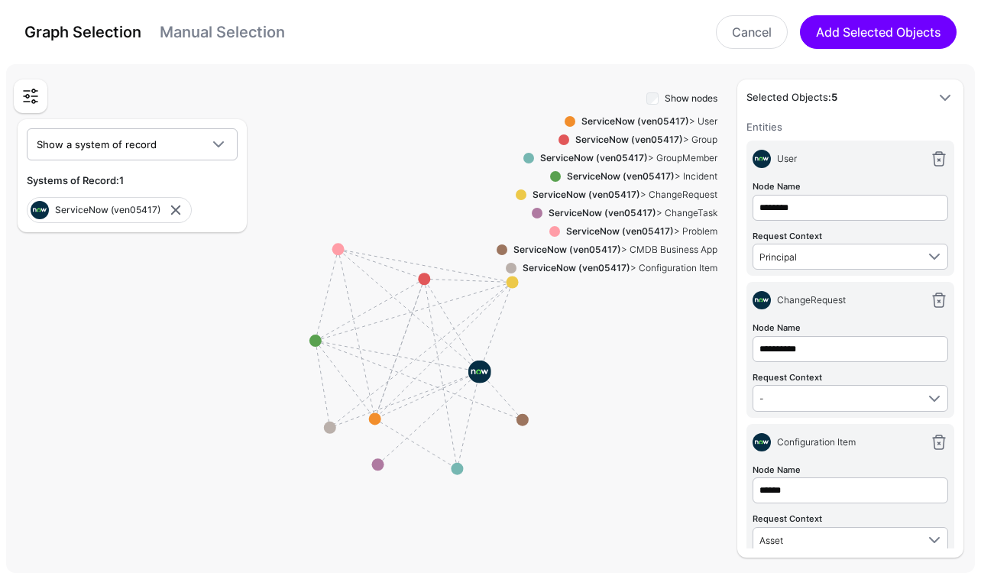
click at [512, 278] on div "Show nodes ServiceNow (ven05417) > User ServiceNow (ven05417) > Group ServiceNo…" at bounding box center [606, 323] width 221 height 469
drag, startPoint x: 532, startPoint y: 296, endPoint x: 532, endPoint y: 337, distance: 41.2
click at [532, 337] on div "Show nodes ServiceNow (ven05417) > User ServiceNow (ven05417) > Group ServiceNo…" at bounding box center [606, 323] width 221 height 469
drag, startPoint x: 500, startPoint y: 344, endPoint x: 500, endPoint y: 398, distance: 54.2
click at [499, 401] on div "Show nodes ServiceNow (ven05417) > User ServiceNow (ven05417) > Group ServiceNo…" at bounding box center [606, 323] width 221 height 469
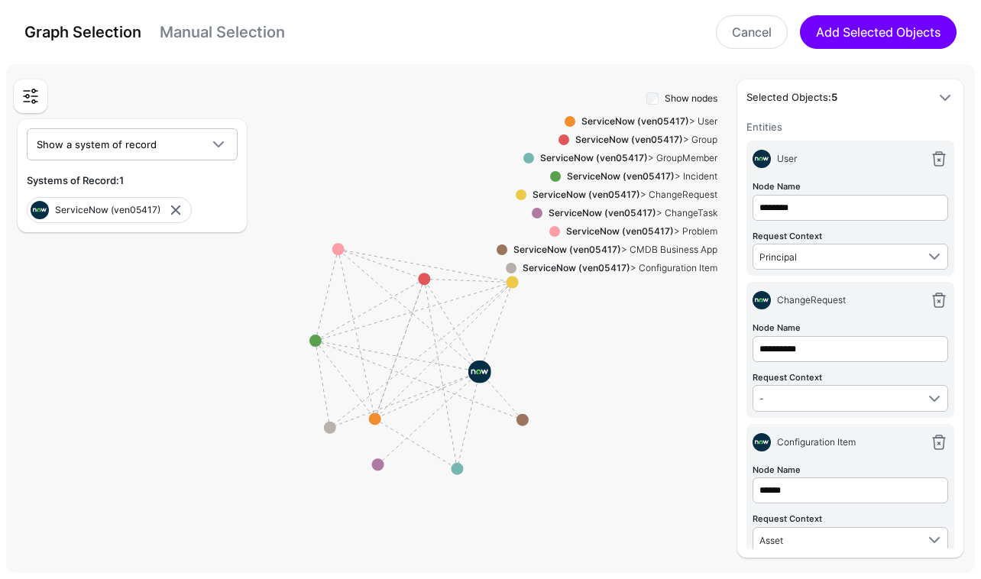
click at [500, 398] on div "Show nodes ServiceNow (ven05417) > User ServiceNow (ven05417) > Group ServiceNo…" at bounding box center [606, 323] width 221 height 469
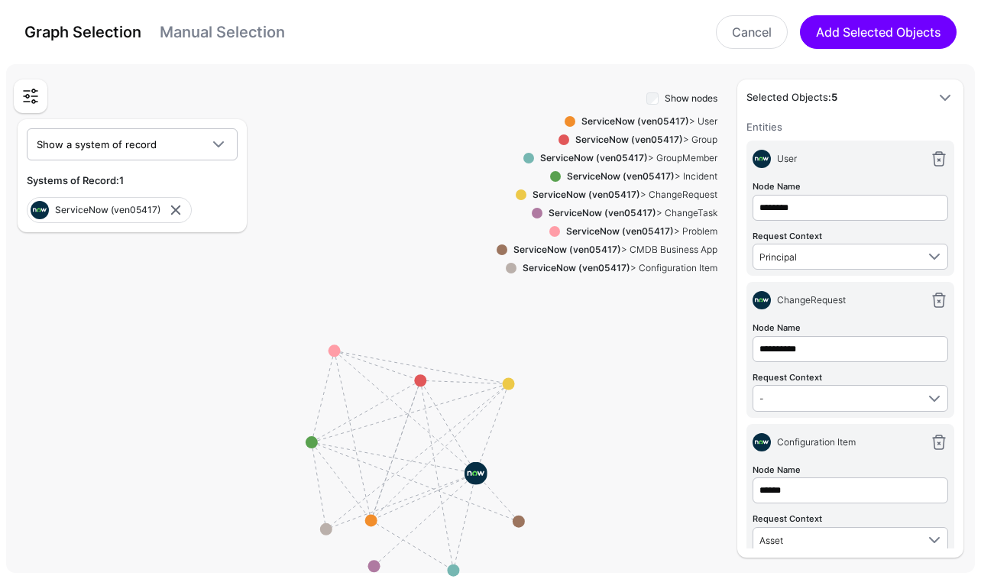
drag, startPoint x: 284, startPoint y: 388, endPoint x: 280, endPoint y: 489, distance: 100.9
click at [280, 490] on rect at bounding box center [410, 466] width 98071 height 51480
click at [506, 386] on div "Show nodes ServiceNow (ven05417) > User ServiceNow (ven05417) > Group ServiceNo…" at bounding box center [606, 323] width 221 height 469
click at [509, 381] on div "Show nodes ServiceNow (ven05417) > User ServiceNow (ven05417) > Group ServiceNo…" at bounding box center [606, 323] width 221 height 469
click at [420, 383] on circle at bounding box center [419, 380] width 12 height 12
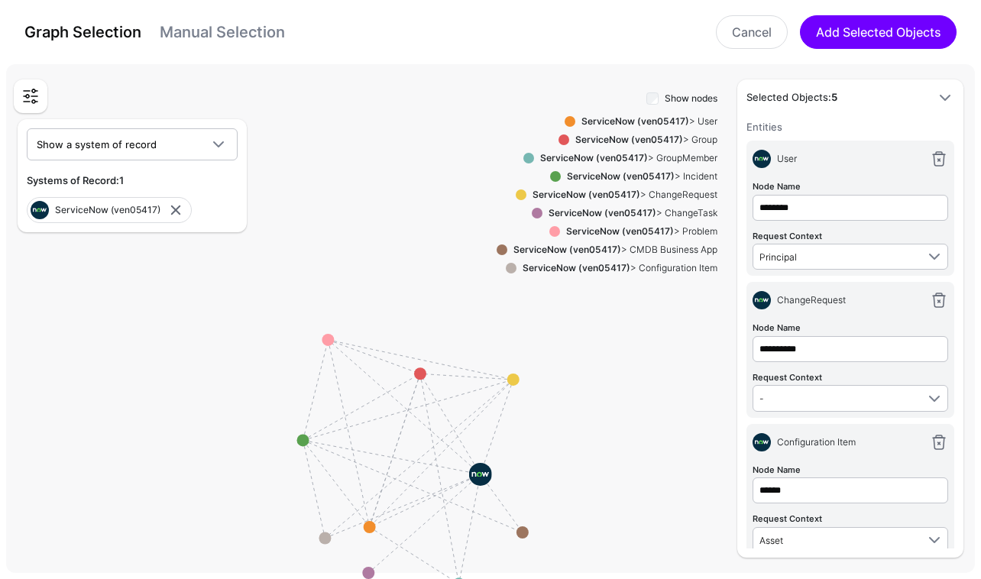
click at [513, 381] on div "Show nodes ServiceNow (ven05417) > User ServiceNow (ven05417) > Group ServiceNo…" at bounding box center [606, 323] width 221 height 469
drag, startPoint x: 568, startPoint y: 383, endPoint x: 427, endPoint y: 396, distance: 142.0
click at [427, 396] on div "Entities Select entities in the SGNL Graph that will form part of your Policy S…" at bounding box center [490, 318] width 968 height 509
click at [577, 425] on div "Show nodes ServiceNow (ven05417) > User ServiceNow (ven05417) > Group ServiceNo…" at bounding box center [606, 323] width 221 height 469
drag, startPoint x: 517, startPoint y: 432, endPoint x: 349, endPoint y: 432, distance: 168.0
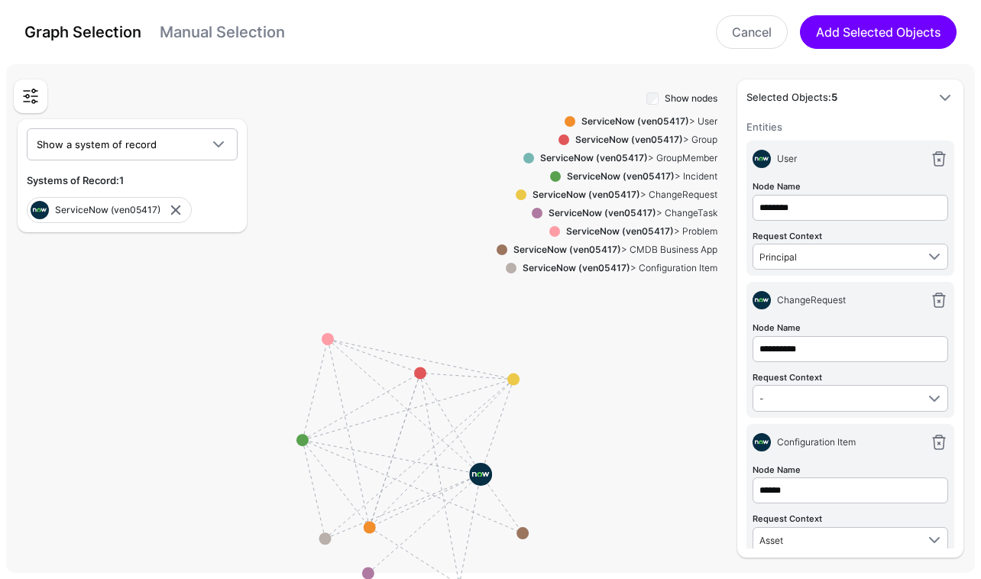
click at [349, 432] on div "Entities Select entities in the SGNL Graph that will form part of your Policy S…" at bounding box center [490, 318] width 968 height 509
click at [349, 432] on rect at bounding box center [409, 466] width 98071 height 51480
click at [218, 404] on rect at bounding box center [409, 466] width 98071 height 51480
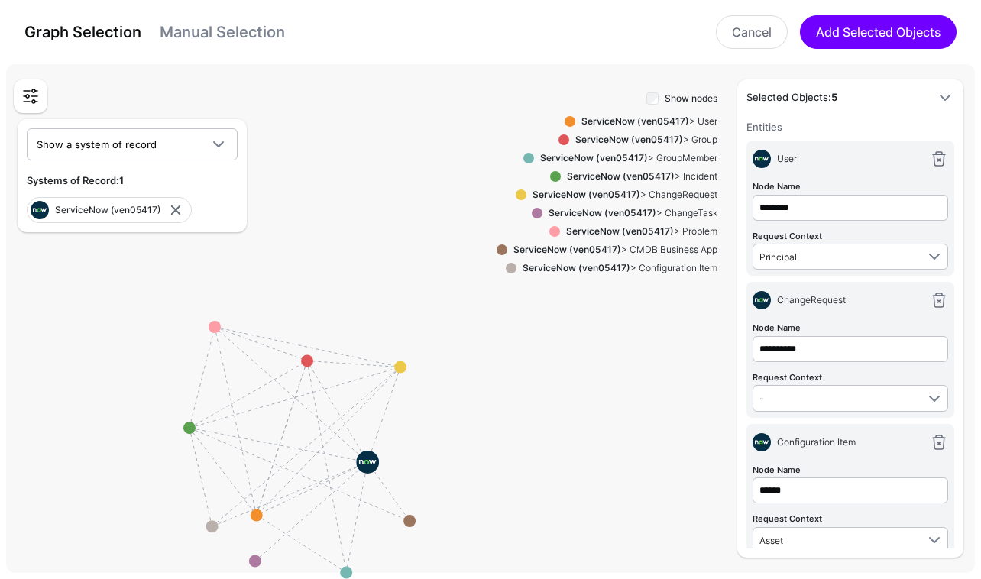
drag, startPoint x: 218, startPoint y: 404, endPoint x: 105, endPoint y: 392, distance: 113.7
click at [105, 392] on rect at bounding box center [296, 454] width 98071 height 51480
click at [342, 428] on rect at bounding box center [296, 454] width 98071 height 51480
click at [363, 406] on rect at bounding box center [296, 454] width 98071 height 51480
click at [406, 369] on circle at bounding box center [400, 367] width 12 height 12
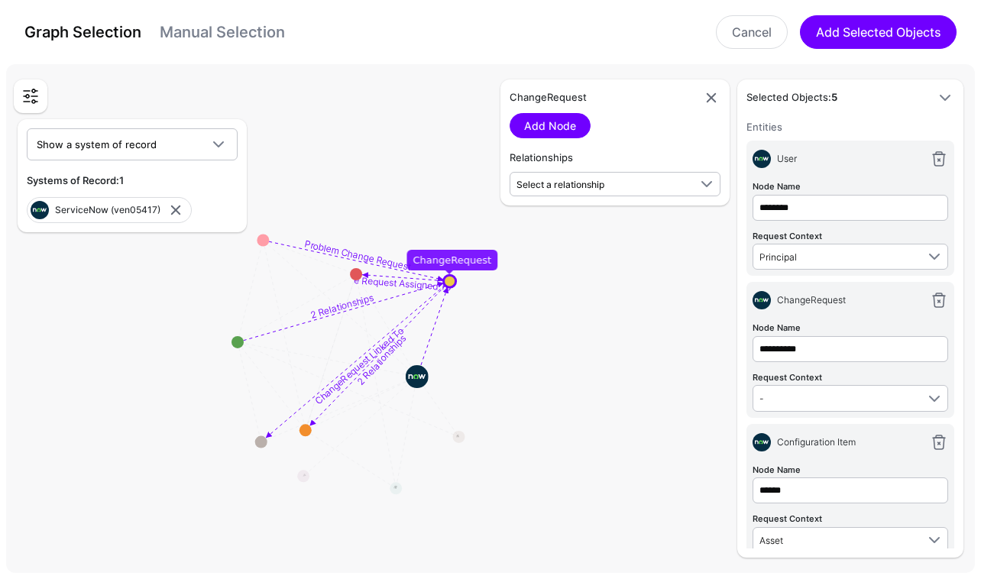
drag, startPoint x: 425, startPoint y: 483, endPoint x: 474, endPoint y: 399, distance: 97.2
click at [474, 399] on rect at bounding box center [345, 368] width 98071 height 51480
click at [262, 243] on circle at bounding box center [263, 242] width 12 height 12
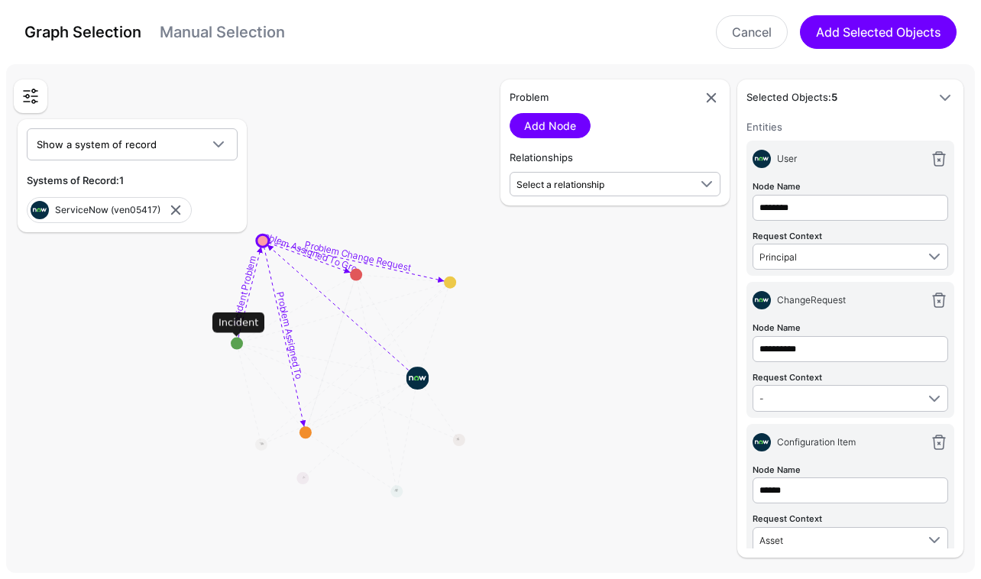
click at [240, 344] on circle at bounding box center [237, 344] width 12 height 12
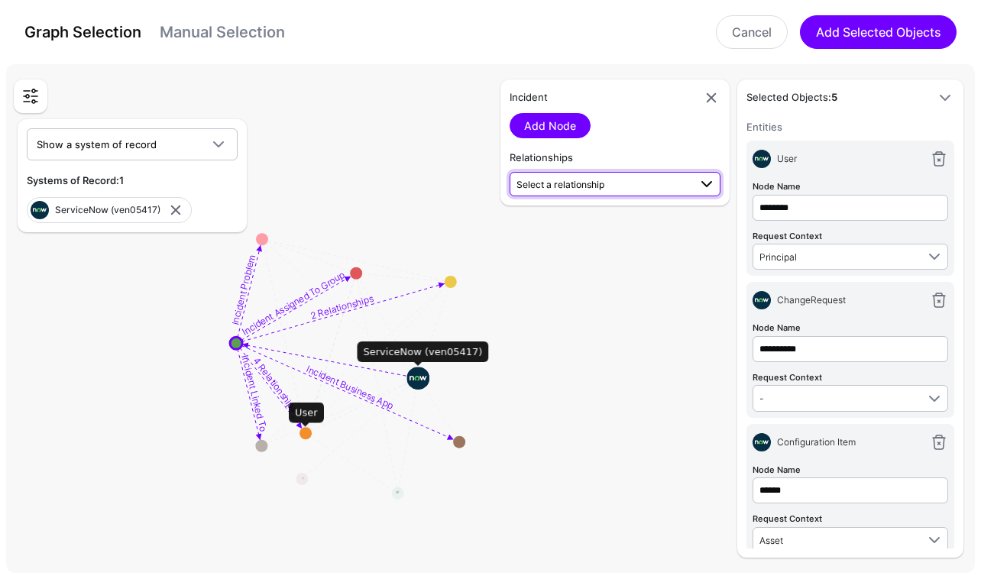
click at [666, 186] on span "Select a relationship" at bounding box center [602, 184] width 172 height 16
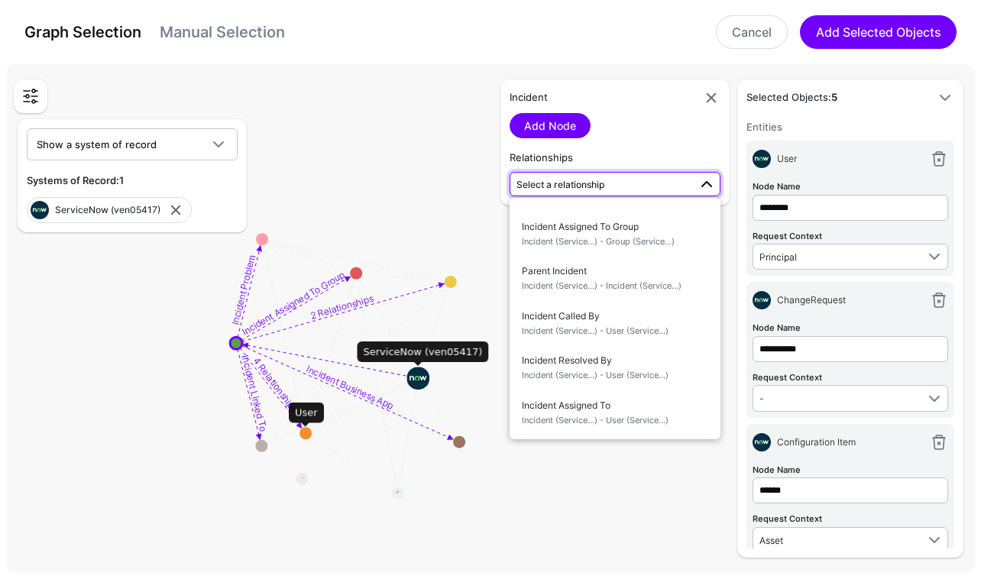
scroll to position [312, 0]
click at [643, 422] on span "Incident (Service...) - User (Service...)" at bounding box center [615, 418] width 186 height 13
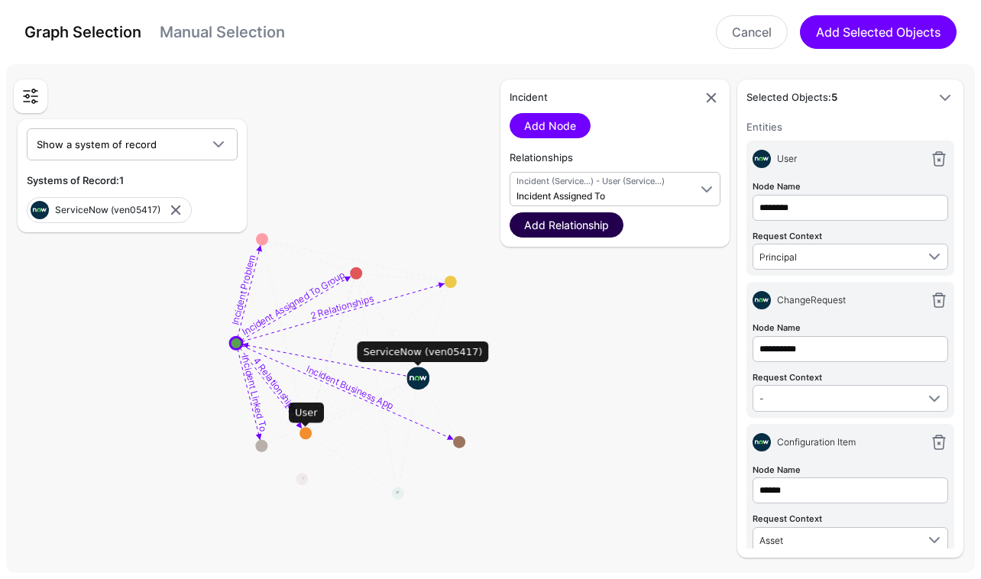
click at [580, 222] on link "Add Relationship" at bounding box center [566, 224] width 114 height 25
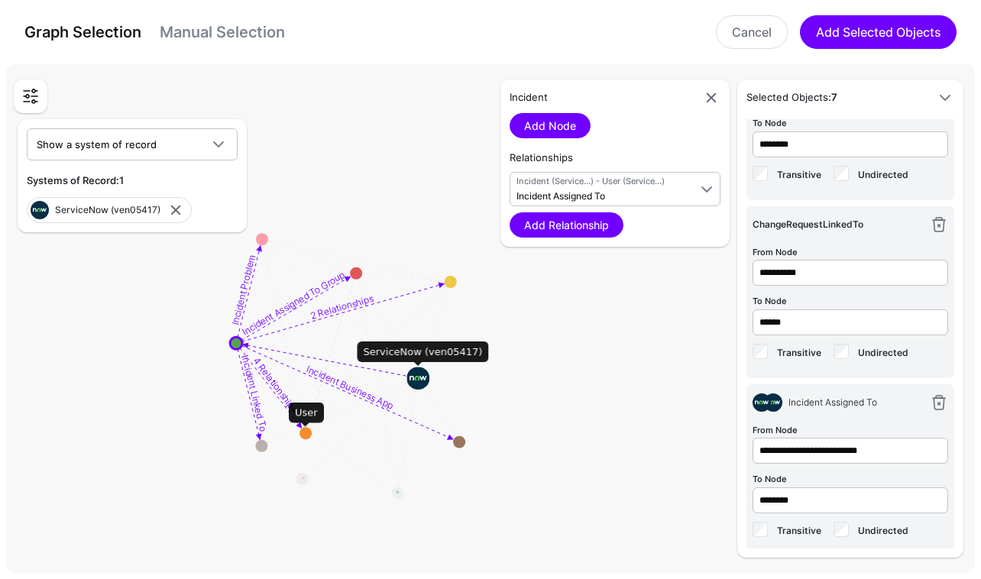
scroll to position [707, 0]
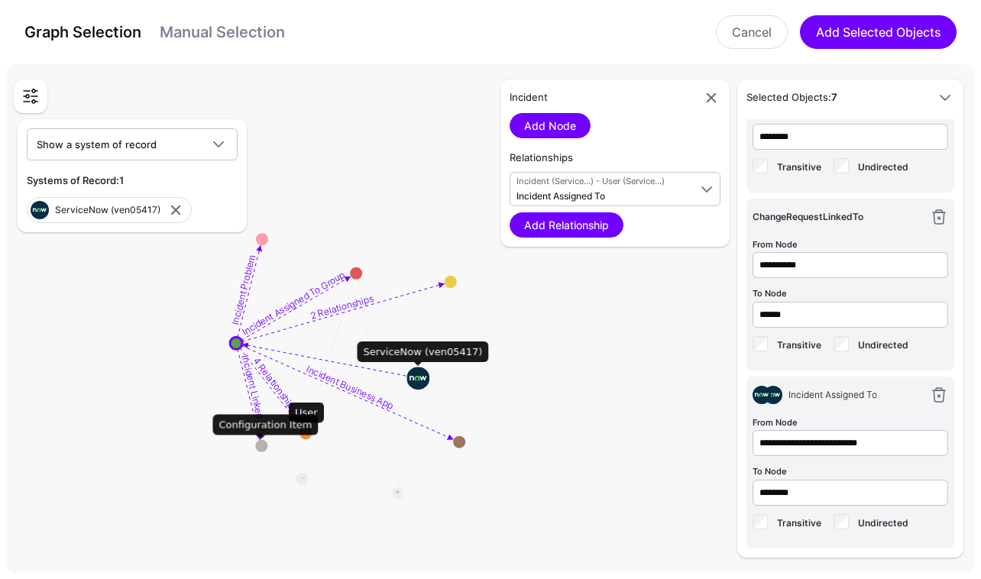
click at [264, 445] on circle at bounding box center [261, 446] width 12 height 12
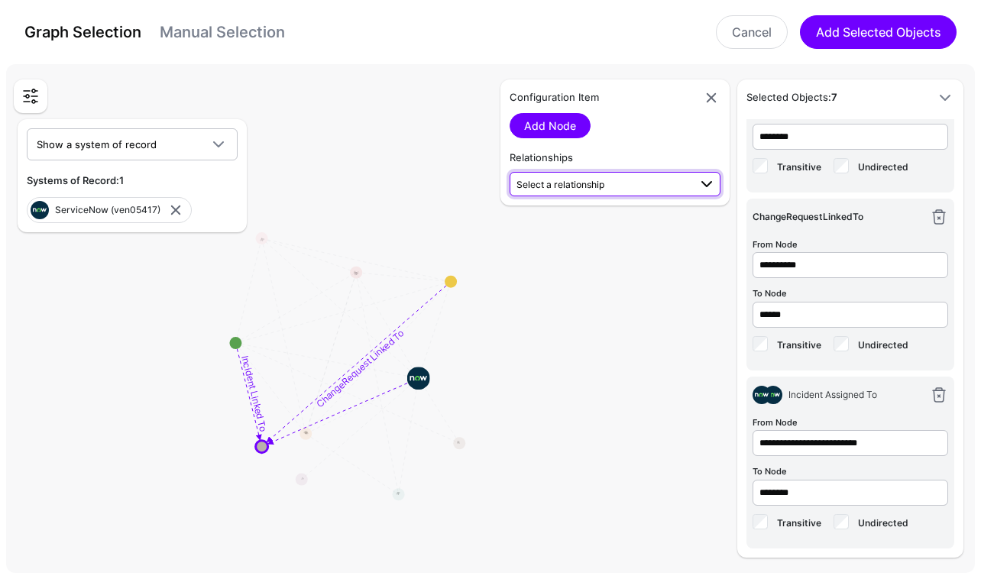
click at [653, 180] on span "Select a relationship" at bounding box center [602, 184] width 172 height 16
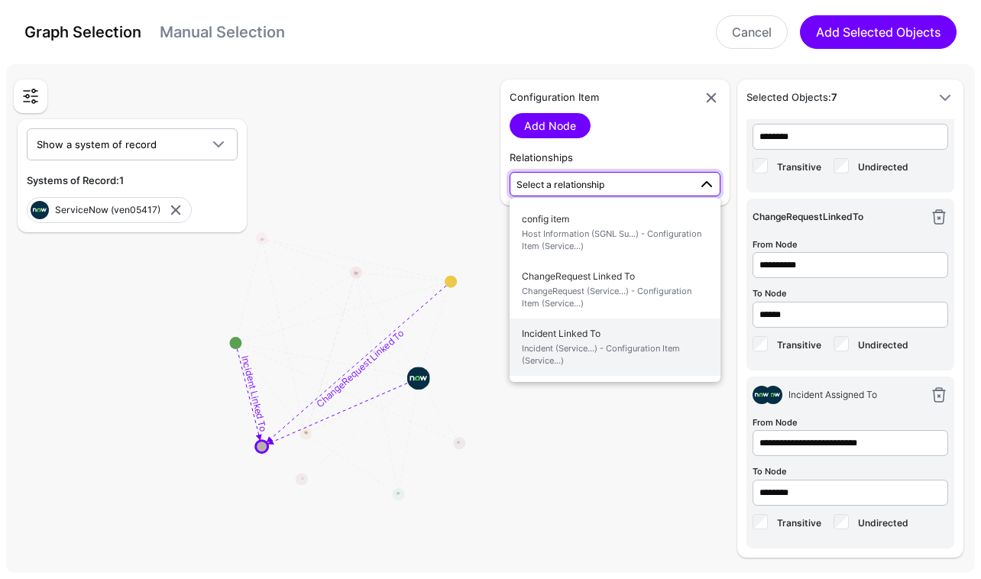
click at [655, 352] on span "Incident (Service...) - Configuration Item (Service...)" at bounding box center [615, 354] width 186 height 25
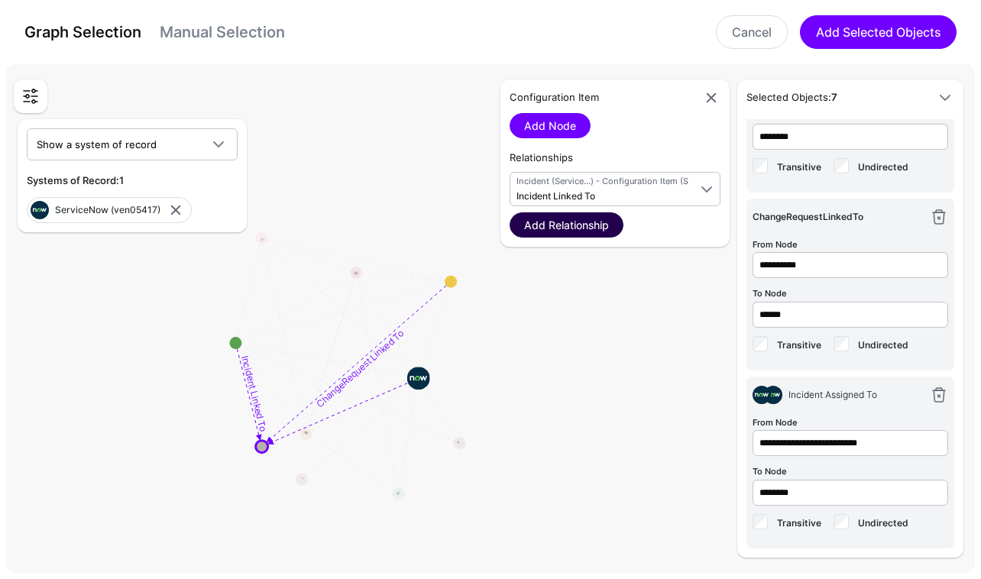
click at [576, 227] on link "Add Relationship" at bounding box center [566, 224] width 114 height 25
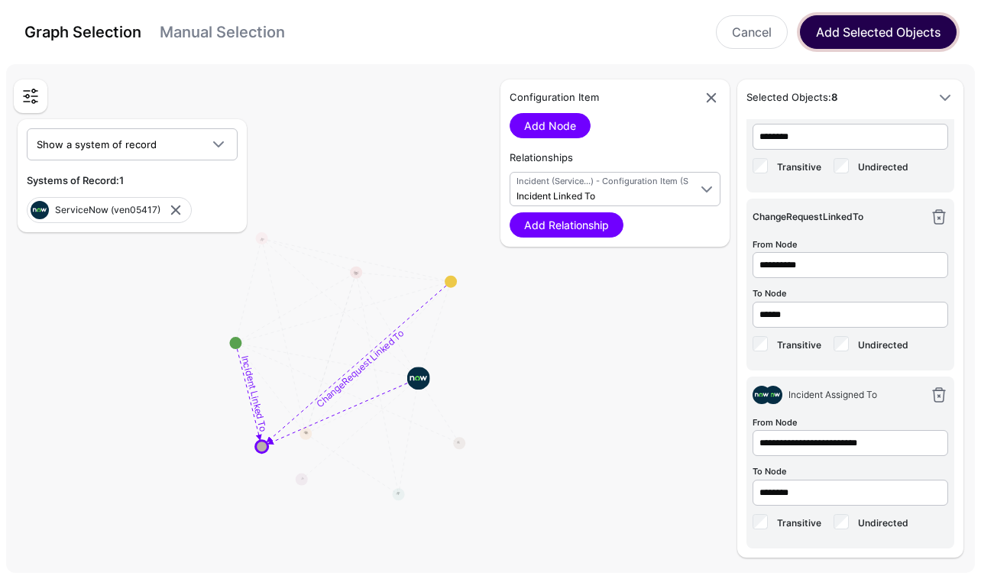
click at [893, 31] on button "Add Selected Objects" at bounding box center [878, 32] width 157 height 34
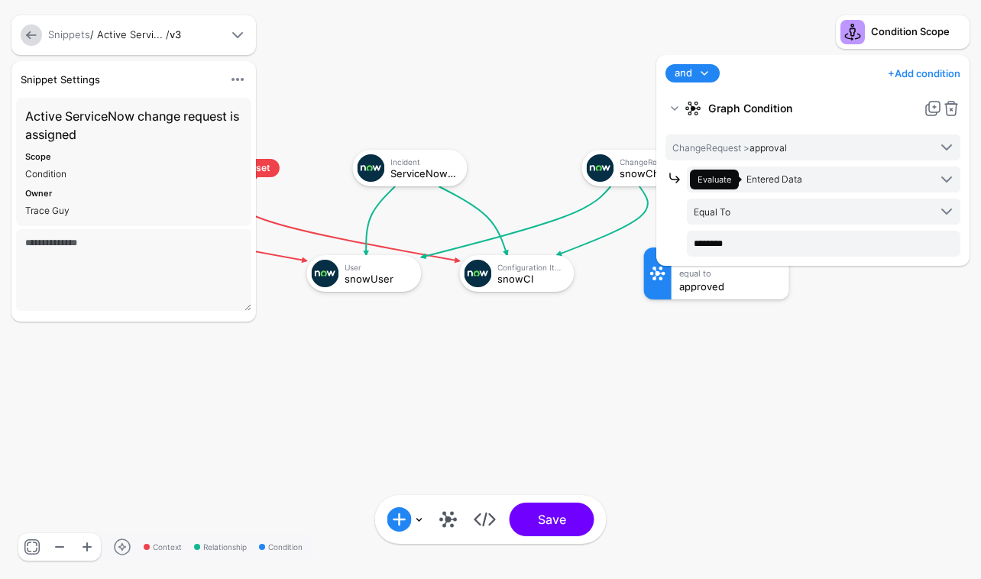
scroll to position [1269, 0]
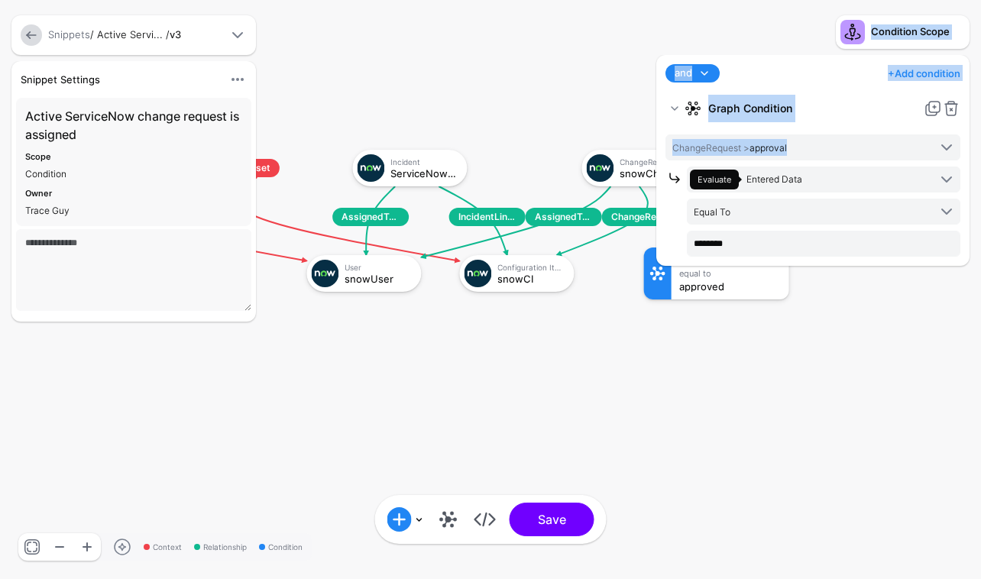
drag, startPoint x: 654, startPoint y: 406, endPoint x: 555, endPoint y: 419, distance: 100.0
click at [555, 419] on div "Context Relationship Condition AssignedToUser ChangeRequestLinkedTo AssignedToU…" at bounding box center [490, 289] width 981 height 579
click at [597, 393] on rect at bounding box center [37, 135] width 98071 height 57896
click at [658, 362] on div "and and not or + Add condition Add Condition Graph Condition Time Condition Loc…" at bounding box center [812, 309] width 321 height 509
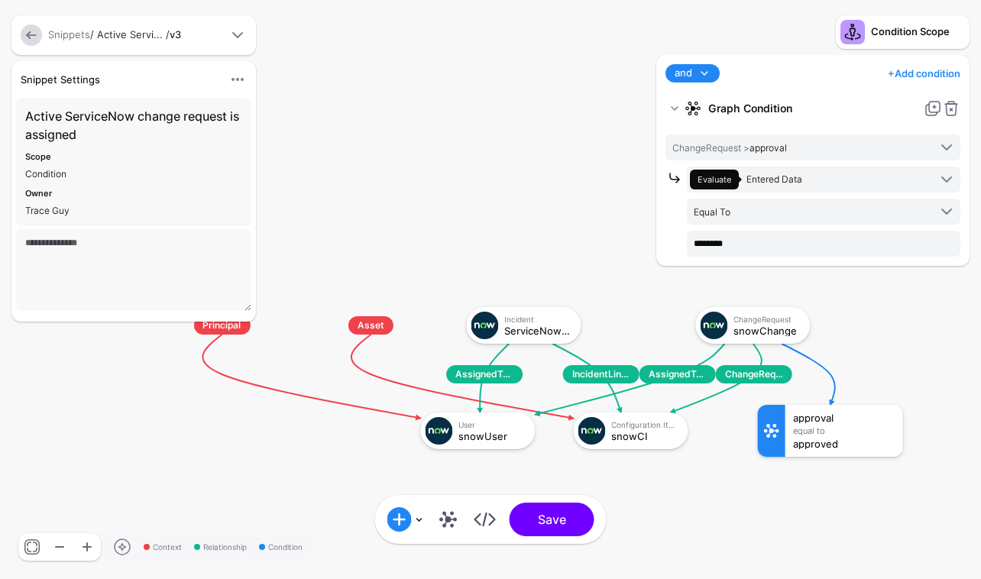
drag, startPoint x: 522, startPoint y: 318, endPoint x: 636, endPoint y: 476, distance: 194.8
click at [636, 476] on rect at bounding box center [151, 292] width 98071 height 57896
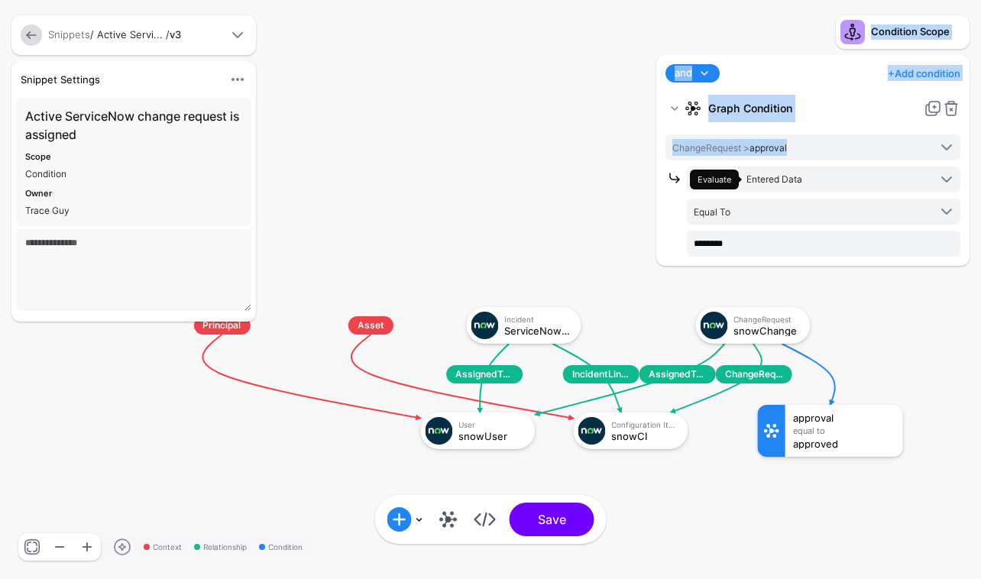
drag, startPoint x: 669, startPoint y: 469, endPoint x: 629, endPoint y: 469, distance: 39.7
click at [629, 469] on div "Context Relationship Condition AssignedToUser ChangeRequestLinkedTo AssignedToU…" at bounding box center [490, 289] width 981 height 579
click at [621, 469] on rect at bounding box center [151, 292] width 98071 height 57896
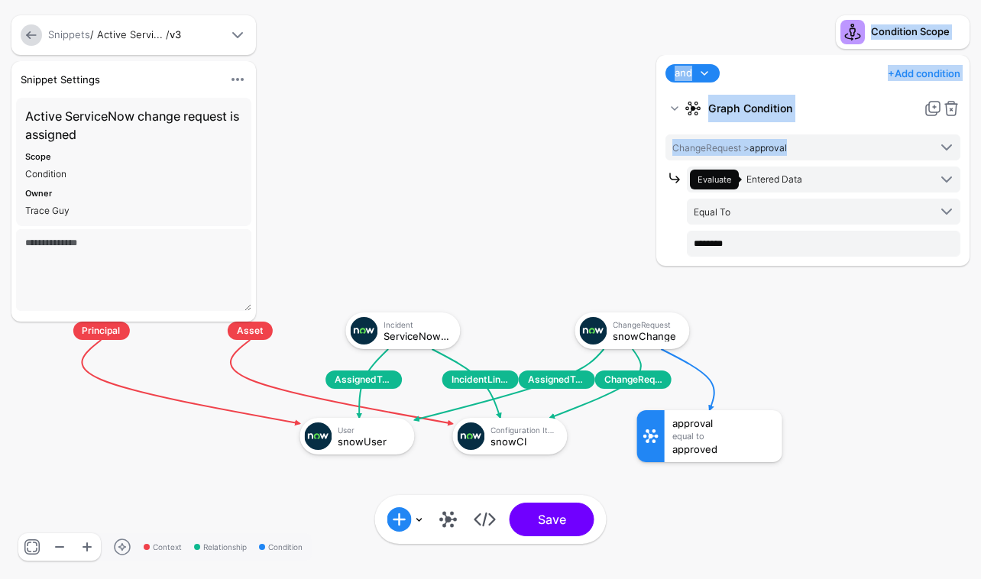
drag, startPoint x: 574, startPoint y: 271, endPoint x: 454, endPoint y: 276, distance: 120.8
click at [454, 276] on rect at bounding box center [30, 297] width 98071 height 57896
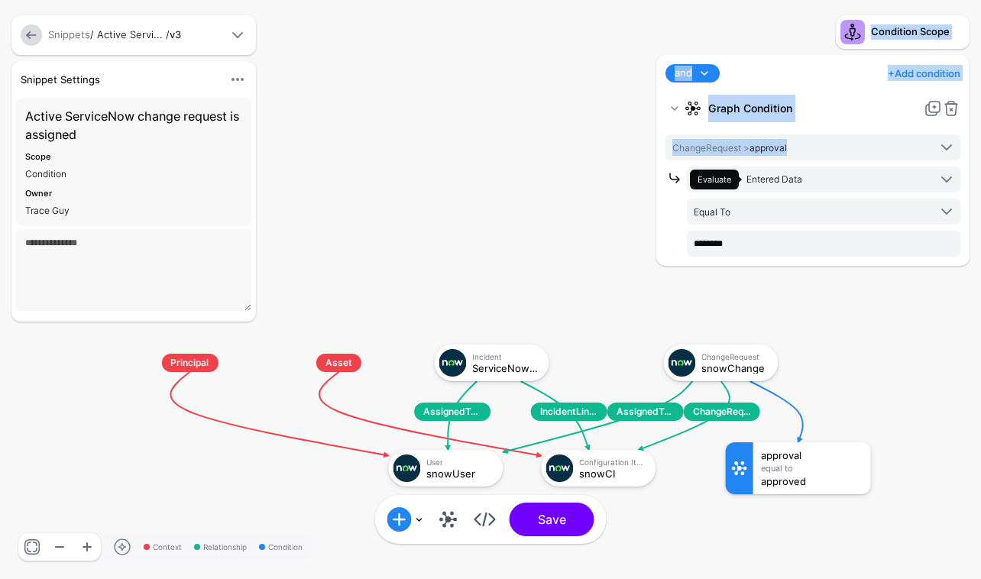
drag, startPoint x: 459, startPoint y: 280, endPoint x: 548, endPoint y: 312, distance: 94.2
click at [548, 312] on rect at bounding box center [119, 329] width 98071 height 57896
drag, startPoint x: 343, startPoint y: 366, endPoint x: 384, endPoint y: 293, distance: 84.1
click at [384, 292] on g "AssignedToUser ChangeRequestLinkedTo AssignedToUser IncidentLinkedTo Principal …" at bounding box center [119, 329] width 98071 height 57896
click at [546, 524] on button "Save" at bounding box center [551, 520] width 85 height 34
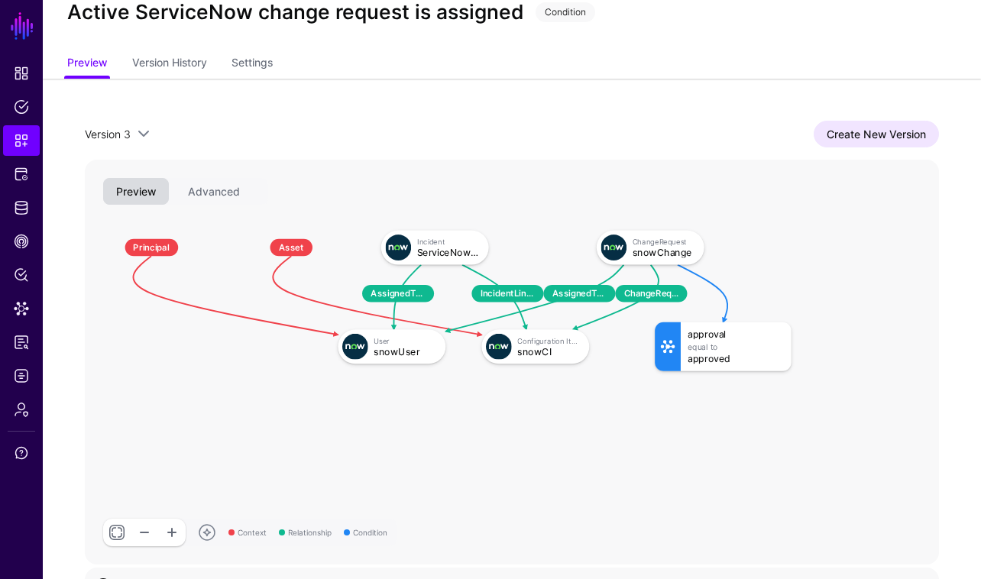
scroll to position [75, 0]
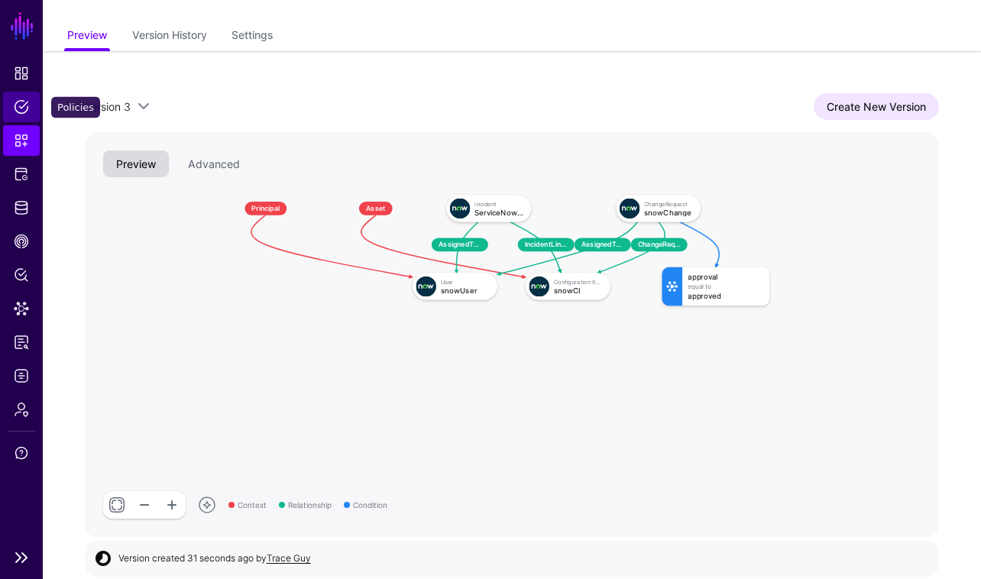
click at [21, 115] on link "Policies" at bounding box center [21, 107] width 37 height 31
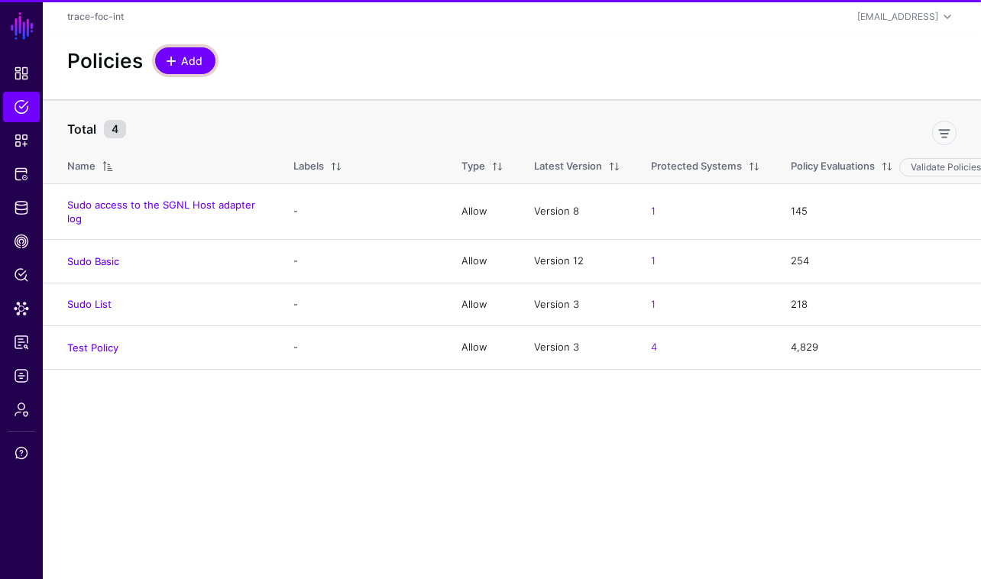
click at [185, 60] on span "Add" at bounding box center [191, 61] width 25 height 16
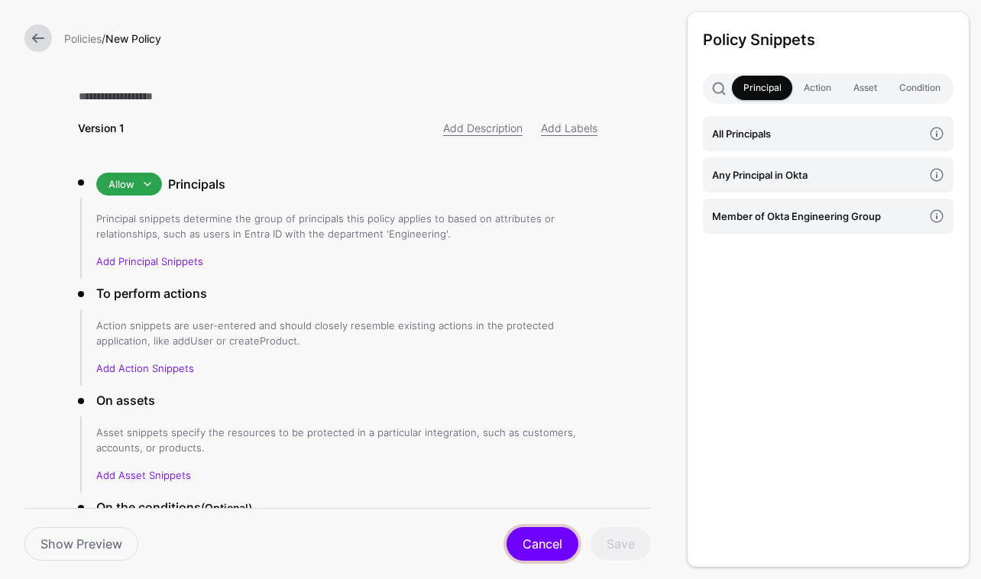
click at [539, 557] on link "Cancel" at bounding box center [542, 544] width 72 height 34
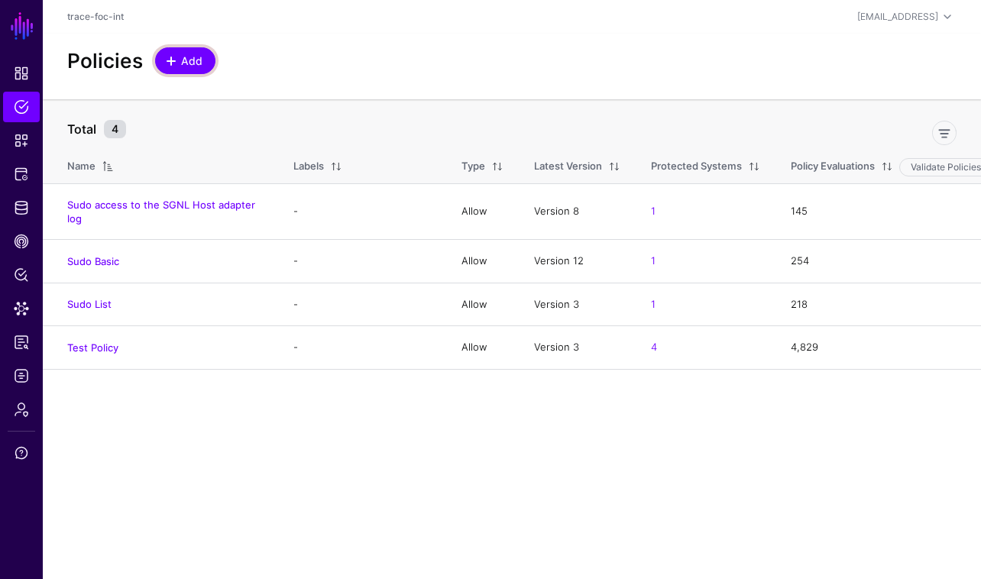
click at [185, 66] on span "Add" at bounding box center [191, 61] width 25 height 16
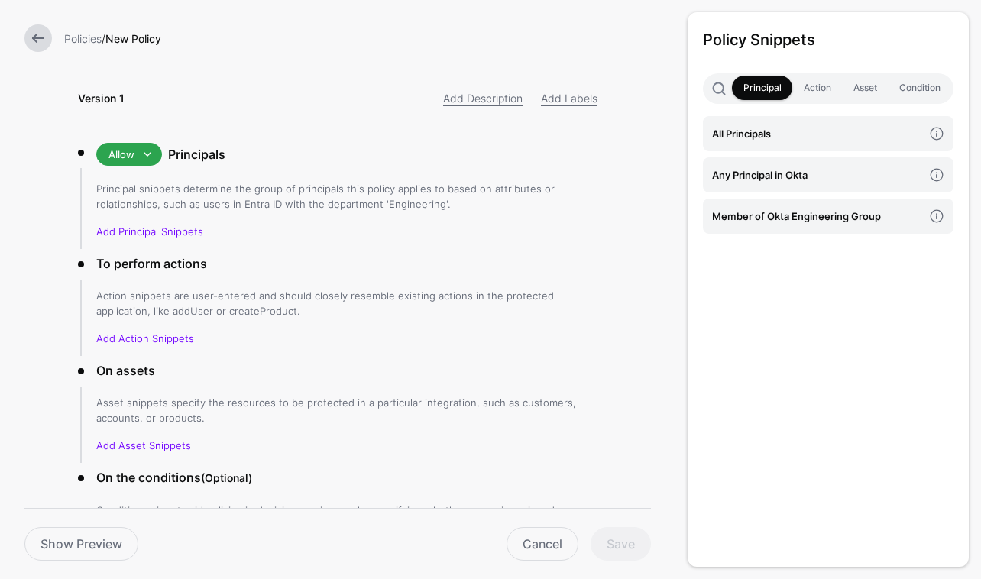
scroll to position [7, 0]
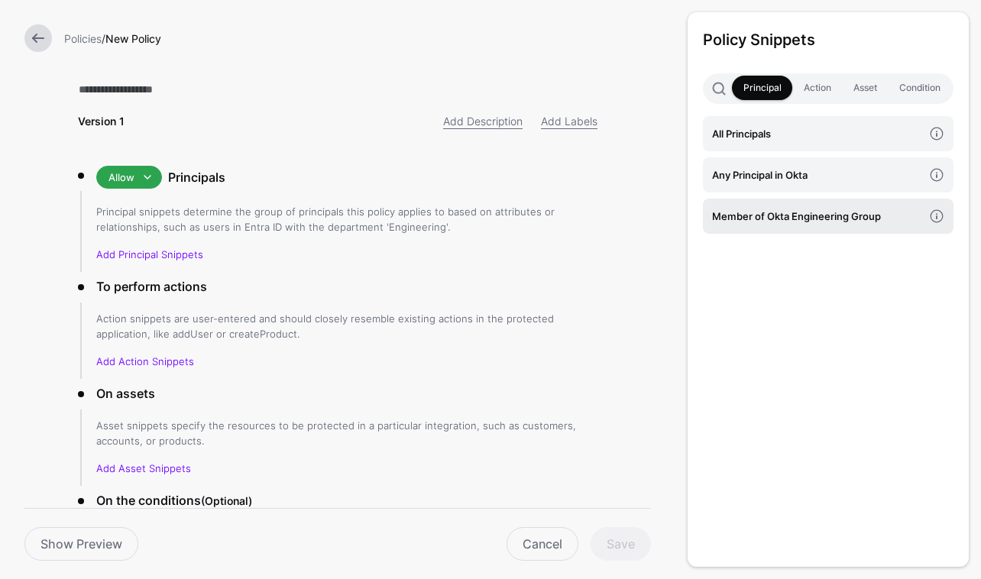
click at [862, 223] on h4 "Member of Okta Engineering Group" at bounding box center [817, 216] width 211 height 17
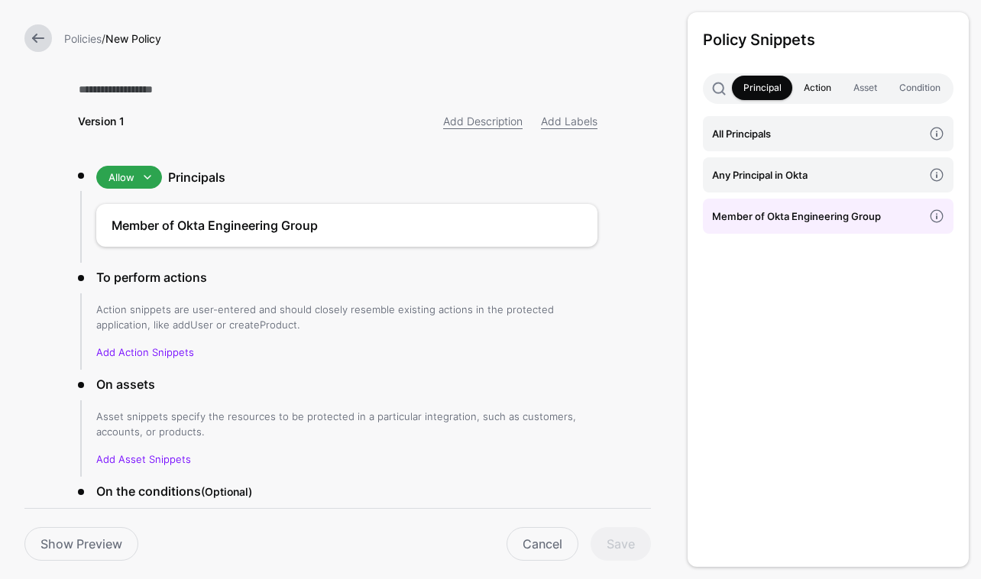
click at [814, 85] on link "Action" at bounding box center [817, 88] width 50 height 24
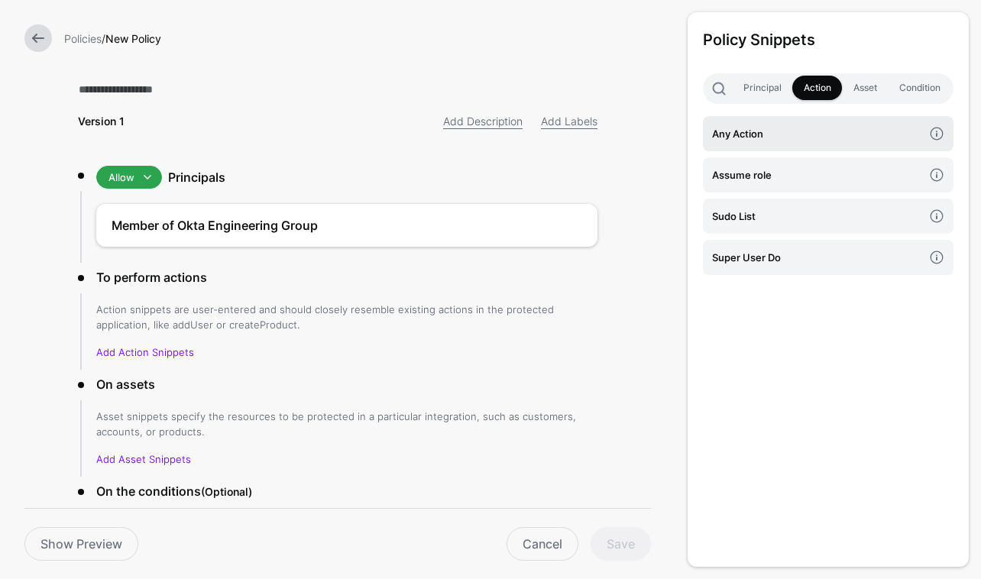
click at [837, 135] on h4 "Any Action" at bounding box center [817, 133] width 211 height 17
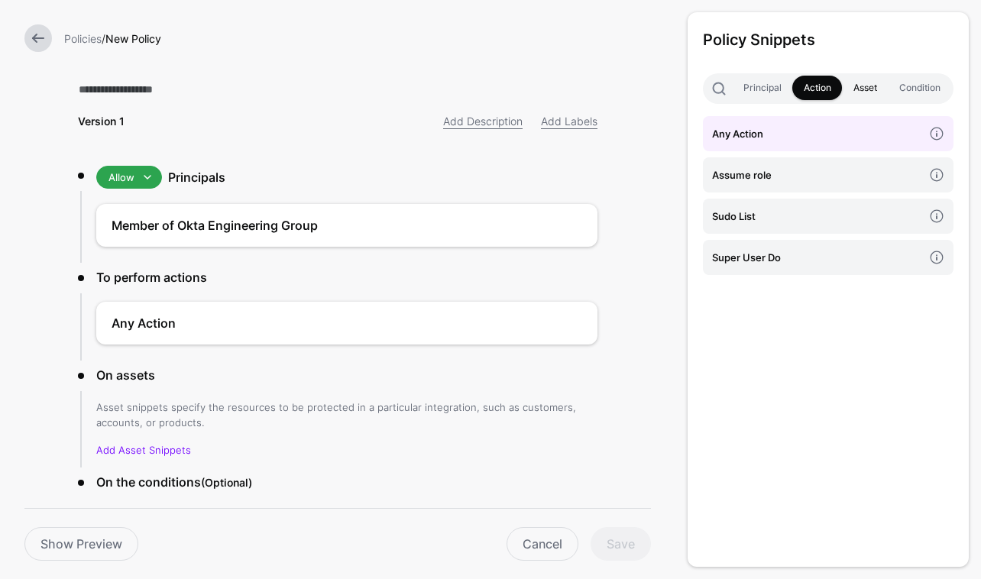
click at [862, 86] on link "Asset" at bounding box center [865, 88] width 46 height 24
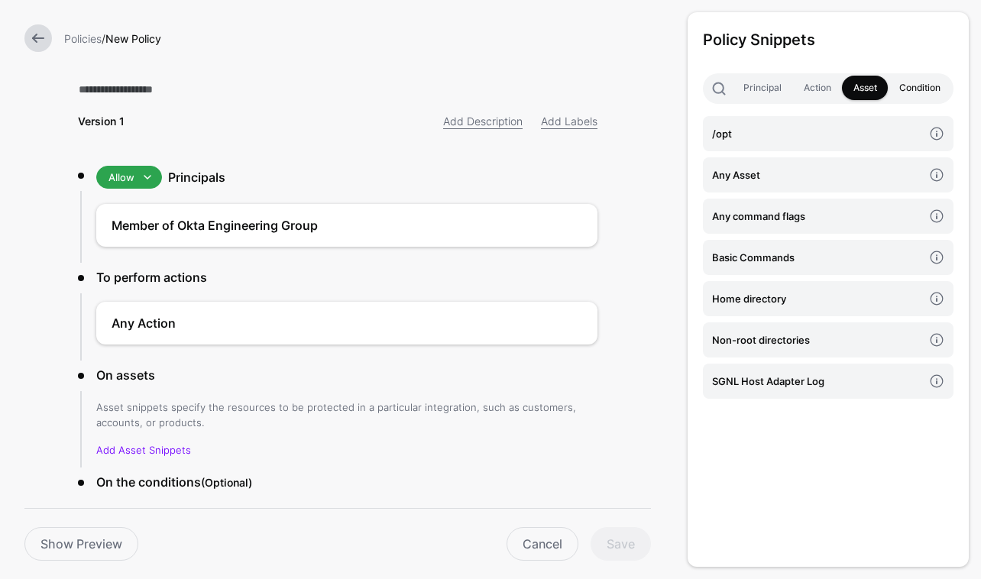
click at [917, 85] on link "Condition" at bounding box center [919, 88] width 63 height 24
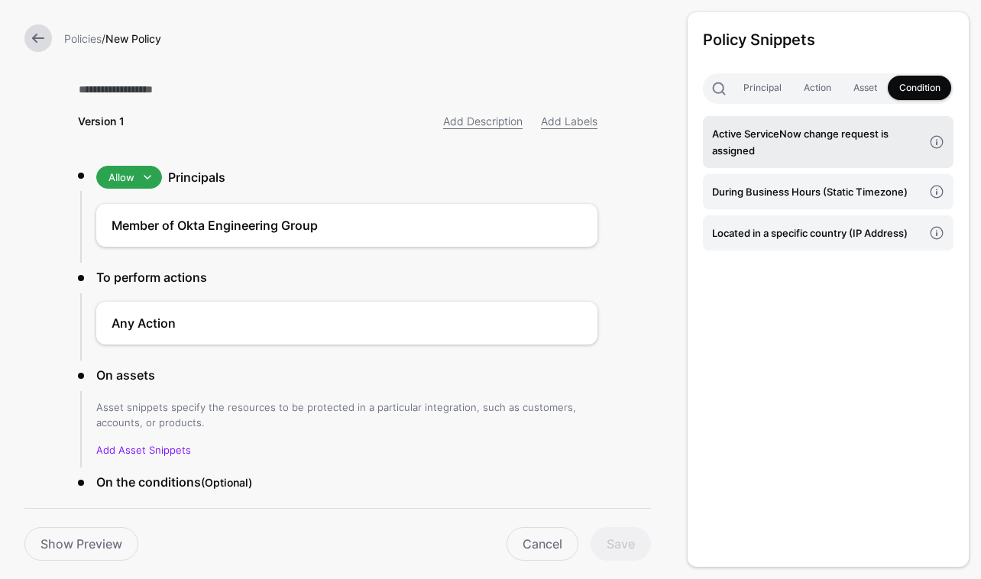
click at [851, 149] on h4 "Active ServiceNow change request is assigned" at bounding box center [817, 142] width 211 height 34
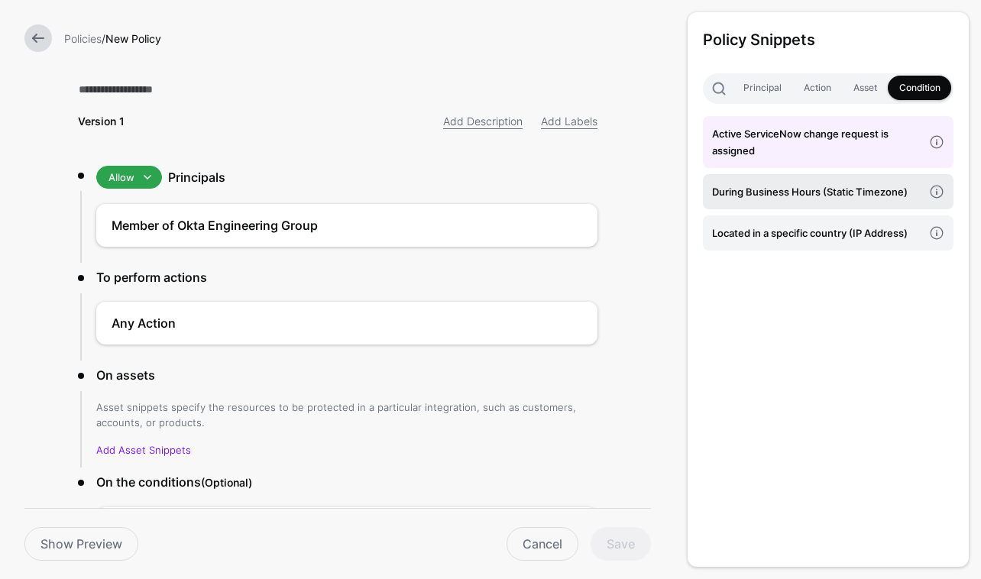
click at [856, 193] on h4 "During Business Hours (Static Timezone)" at bounding box center [817, 191] width 211 height 17
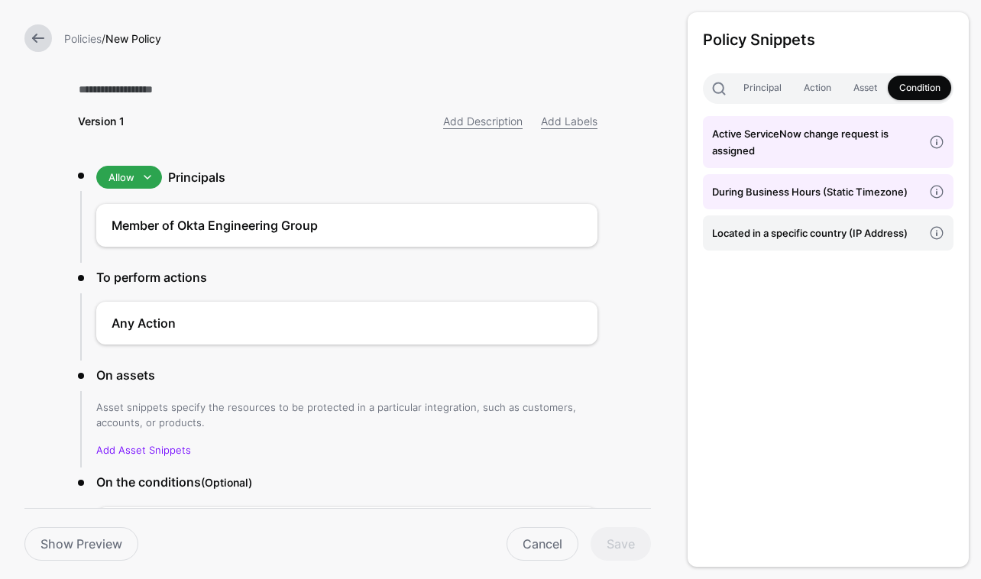
scroll to position [173, 0]
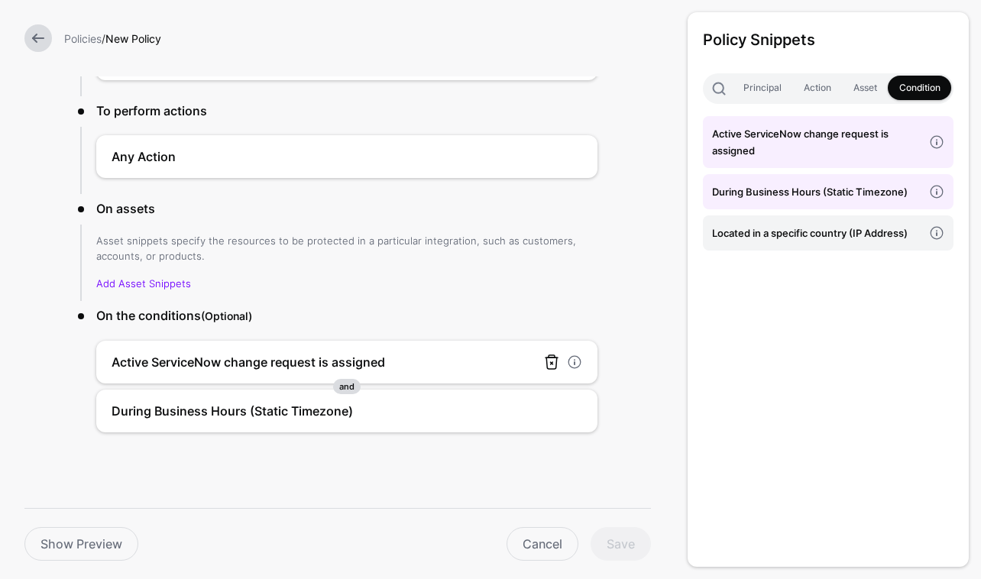
click at [549, 361] on link at bounding box center [551, 362] width 18 height 18
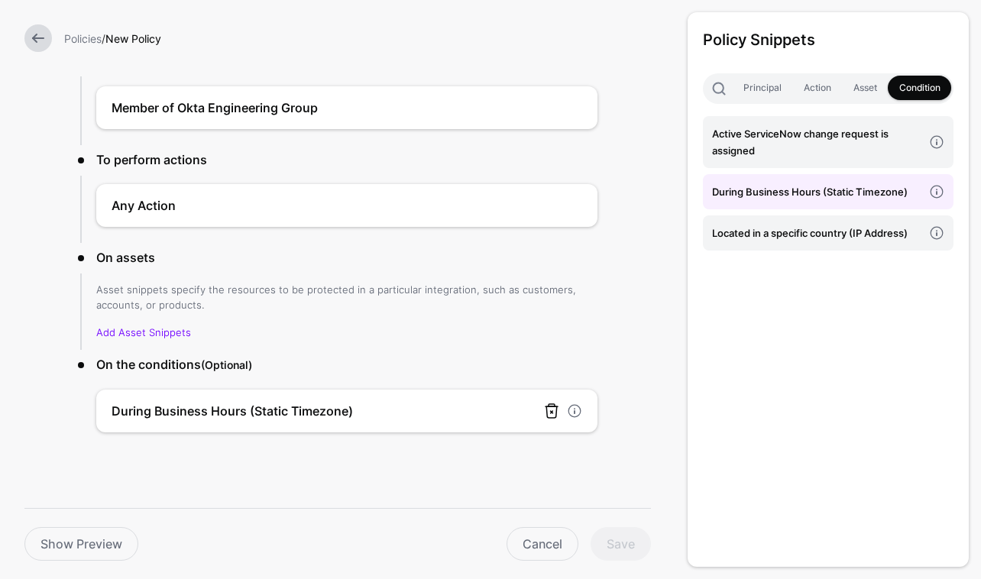
click at [554, 411] on link at bounding box center [551, 411] width 18 height 18
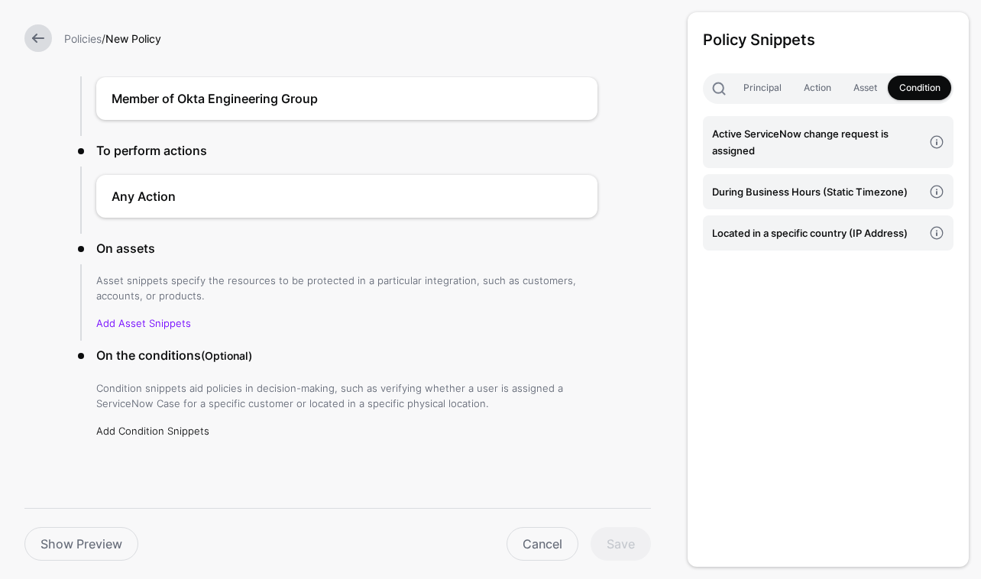
click at [175, 426] on link "Add Condition Snippets" at bounding box center [152, 431] width 113 height 12
click at [33, 30] on link at bounding box center [37, 37] width 27 height 27
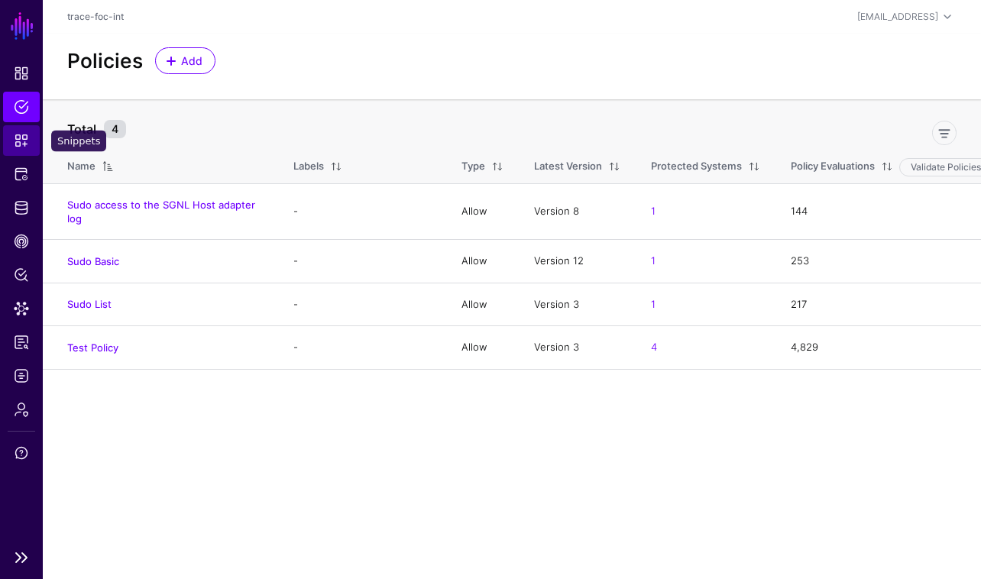
click at [21, 138] on span "Snippets" at bounding box center [21, 140] width 15 height 15
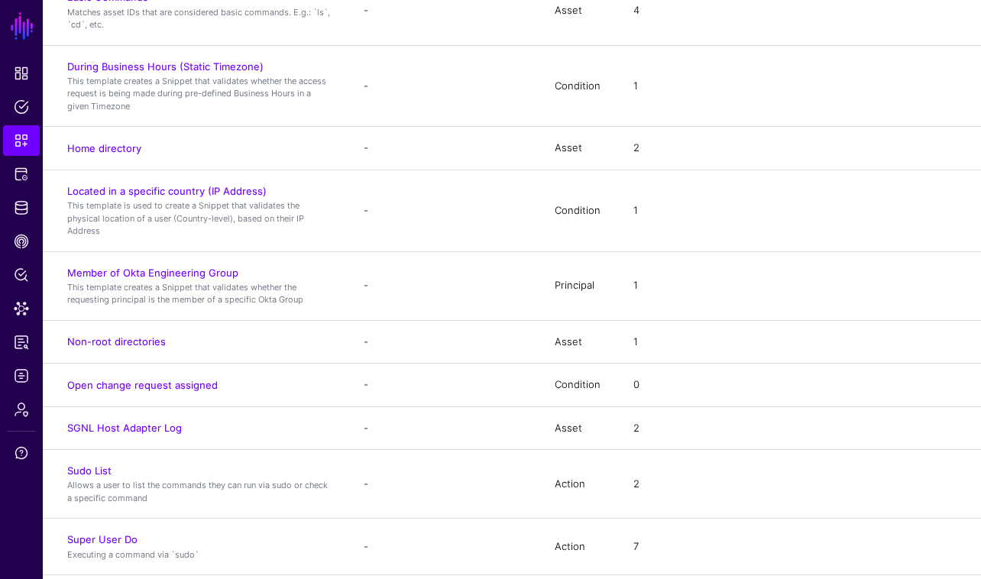
scroll to position [646, 0]
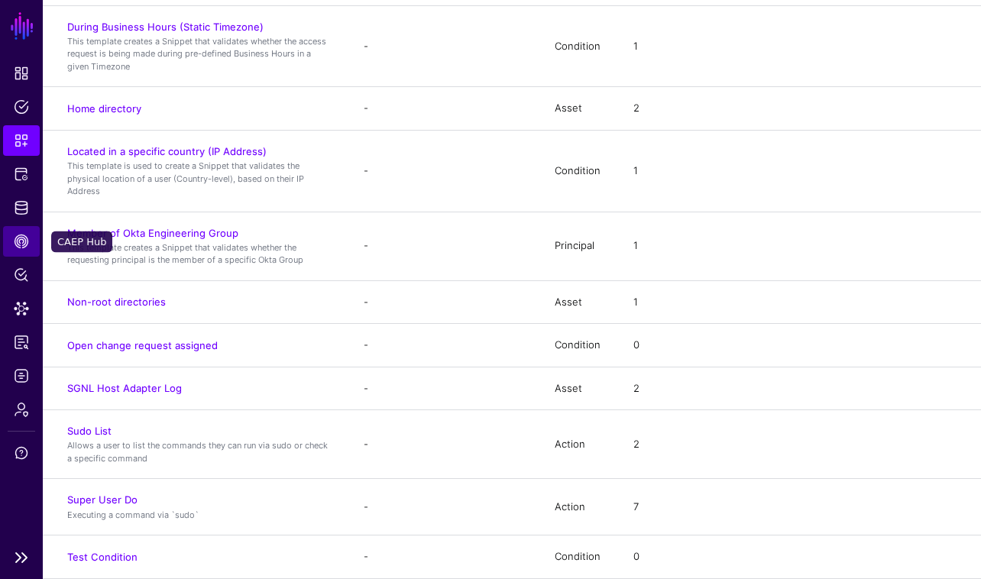
click at [21, 237] on span "CAEP Hub" at bounding box center [21, 241] width 15 height 15
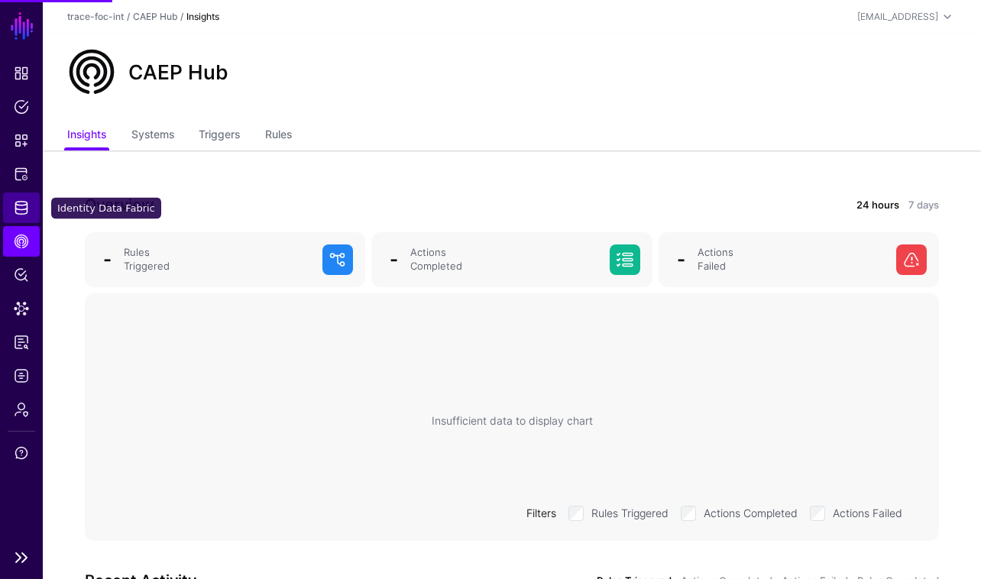
click at [21, 211] on span "Identity Data Fabric" at bounding box center [21, 207] width 15 height 15
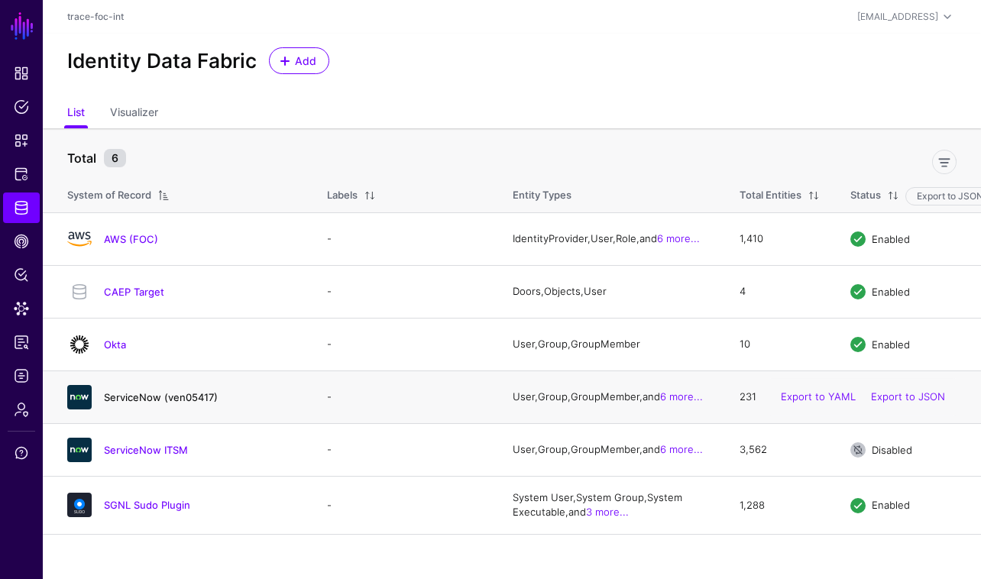
click at [176, 399] on link "ServiceNow (ven05417)" at bounding box center [161, 397] width 114 height 12
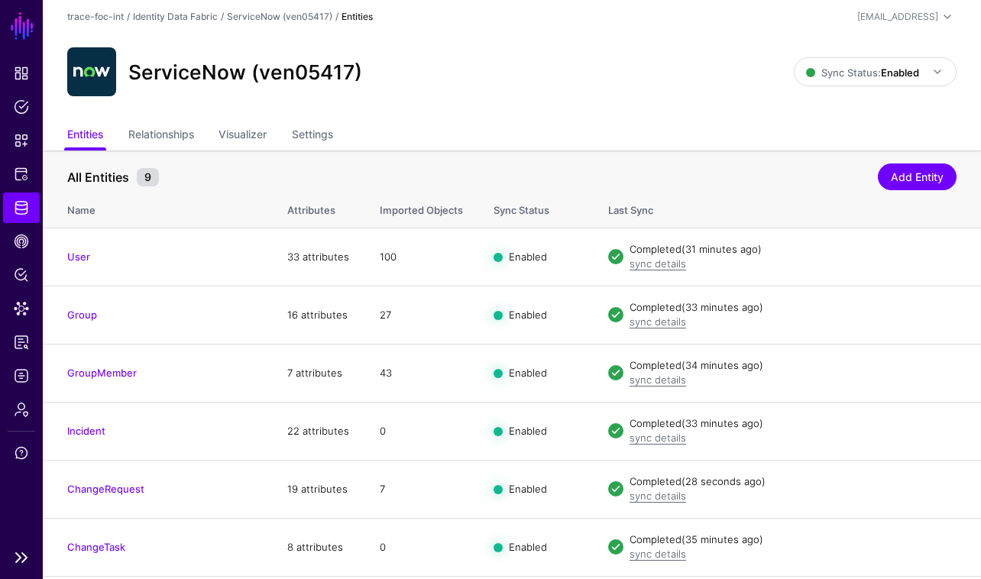
click at [21, 208] on span "Identity Data Fabric" at bounding box center [21, 207] width 15 height 15
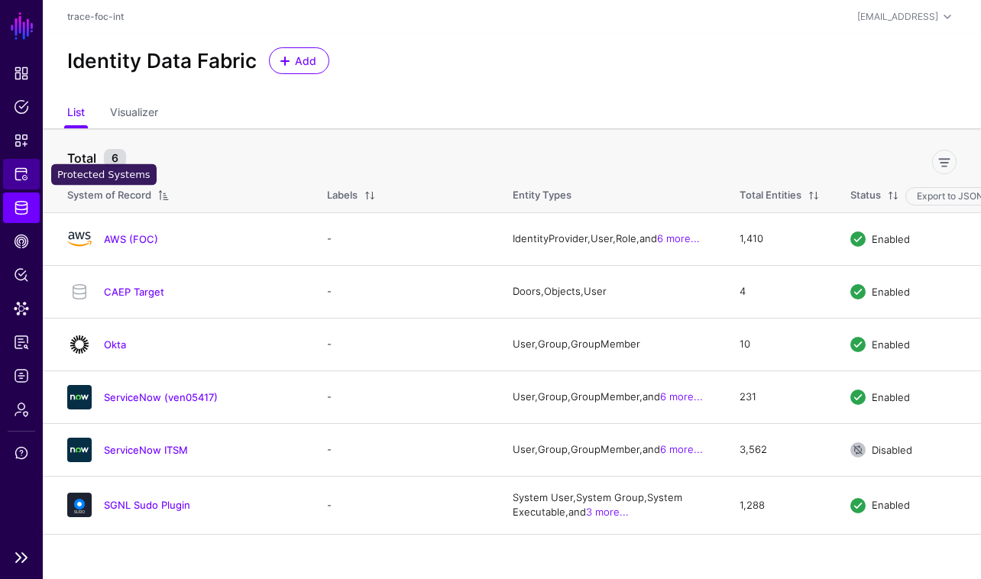
click at [26, 171] on span "Protected Systems" at bounding box center [21, 174] width 15 height 15
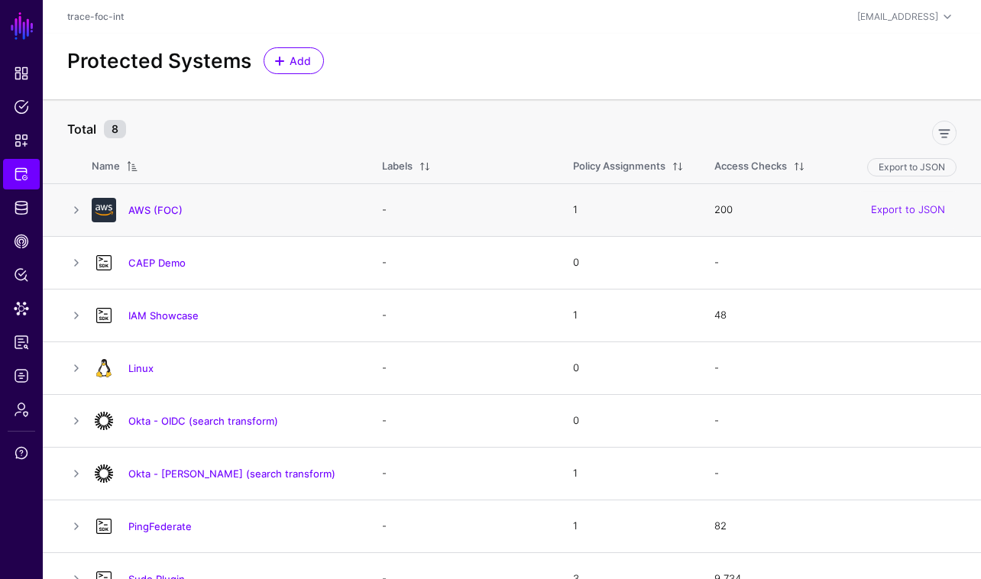
scroll to position [27, 0]
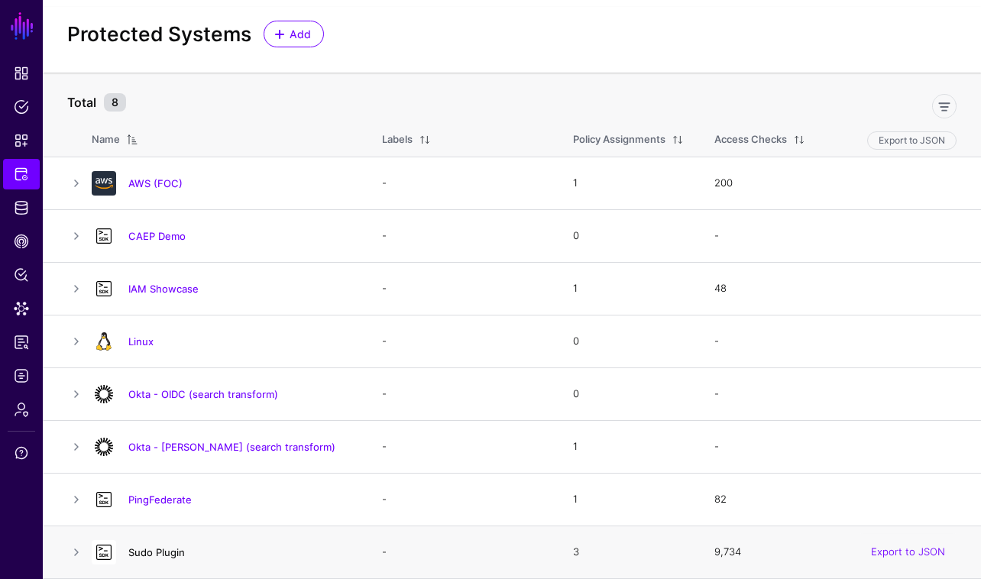
click at [148, 550] on link "Sudo Plugin" at bounding box center [156, 552] width 57 height 12
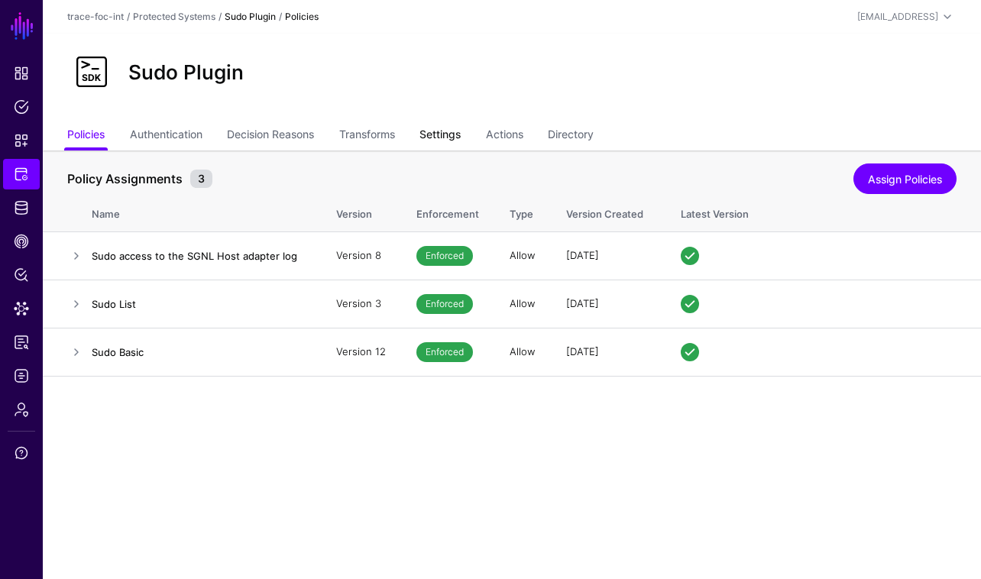
click at [441, 133] on link "Settings" at bounding box center [439, 135] width 41 height 29
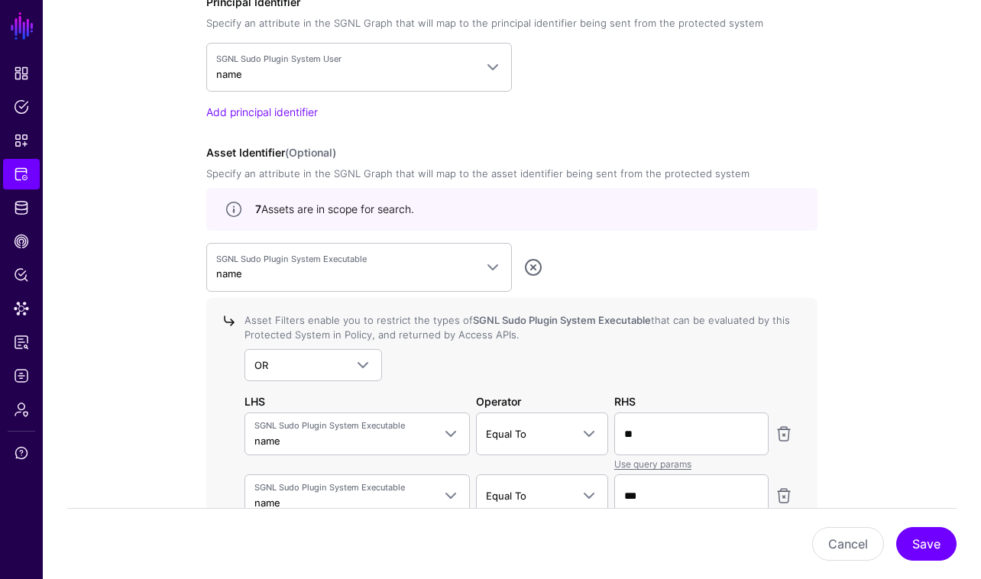
scroll to position [1271, 0]
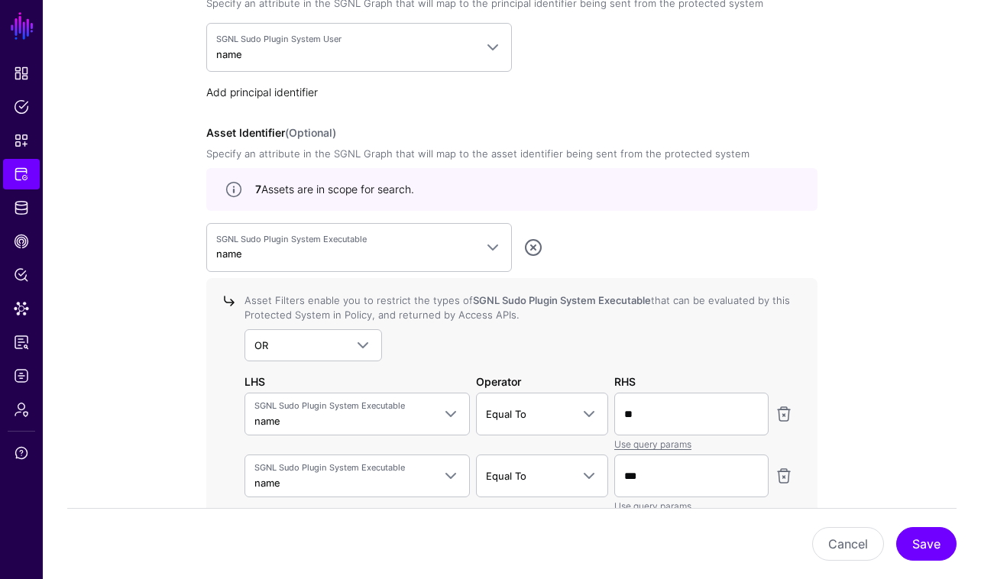
click at [309, 94] on link "Add principal identifier" at bounding box center [262, 92] width 112 height 13
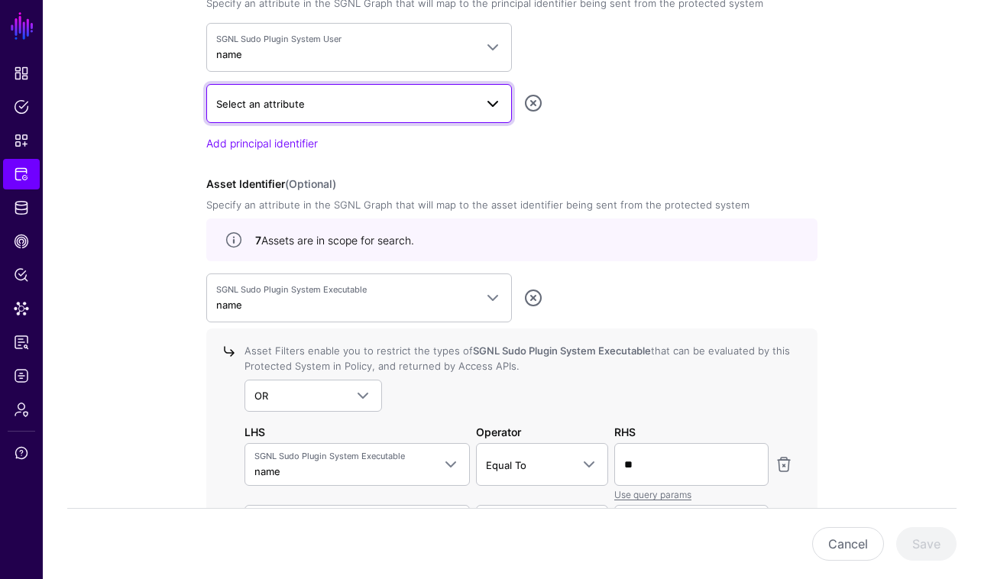
click at [455, 105] on span "Select an attribute" at bounding box center [345, 103] width 258 height 17
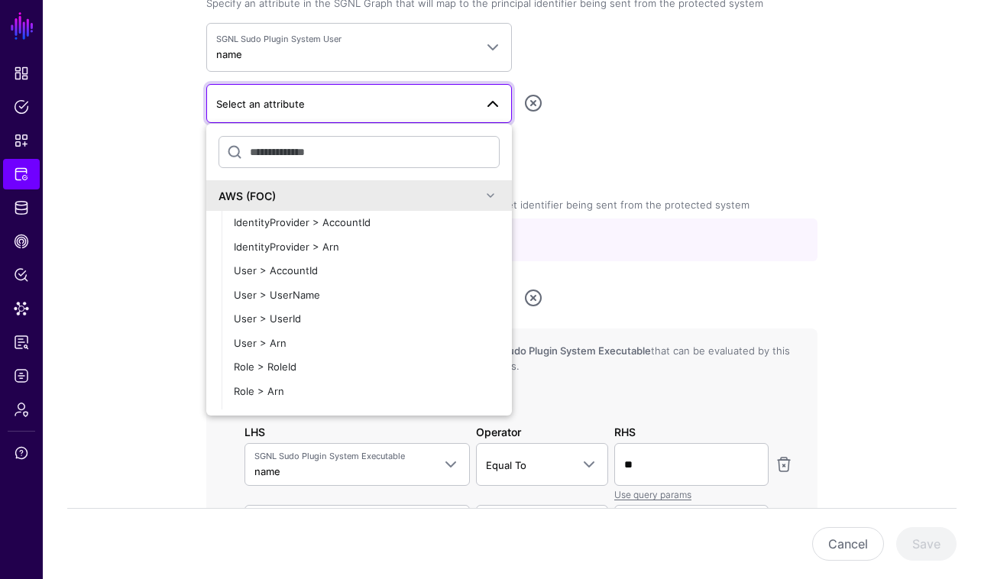
click at [491, 202] on span at bounding box center [490, 195] width 18 height 18
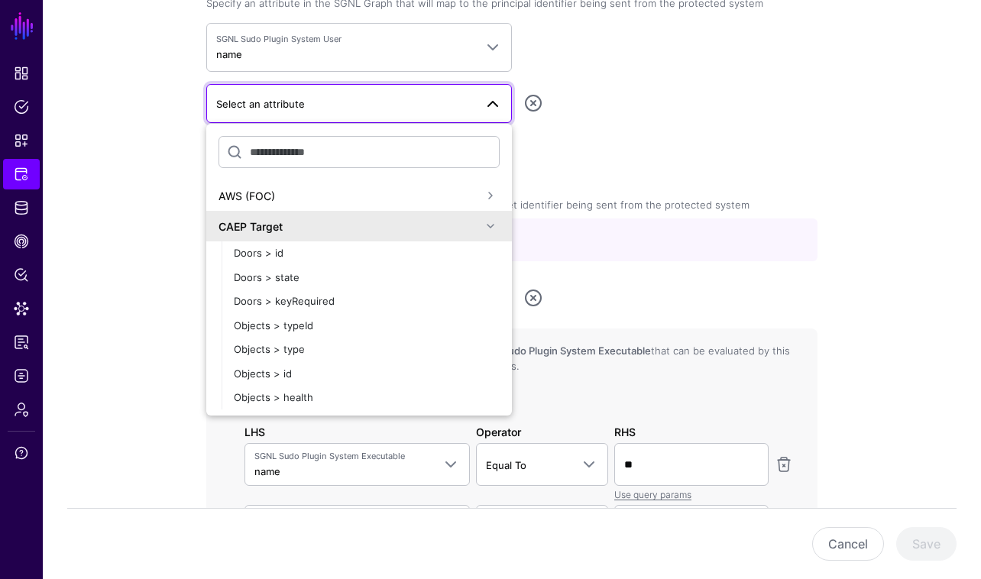
click at [494, 228] on span at bounding box center [490, 226] width 18 height 18
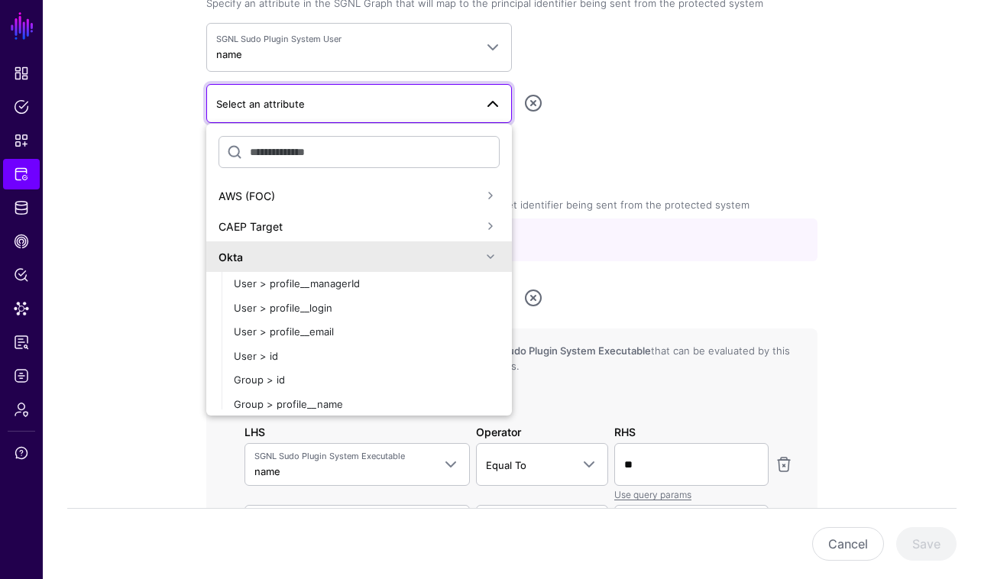
click at [490, 259] on span at bounding box center [490, 256] width 18 height 18
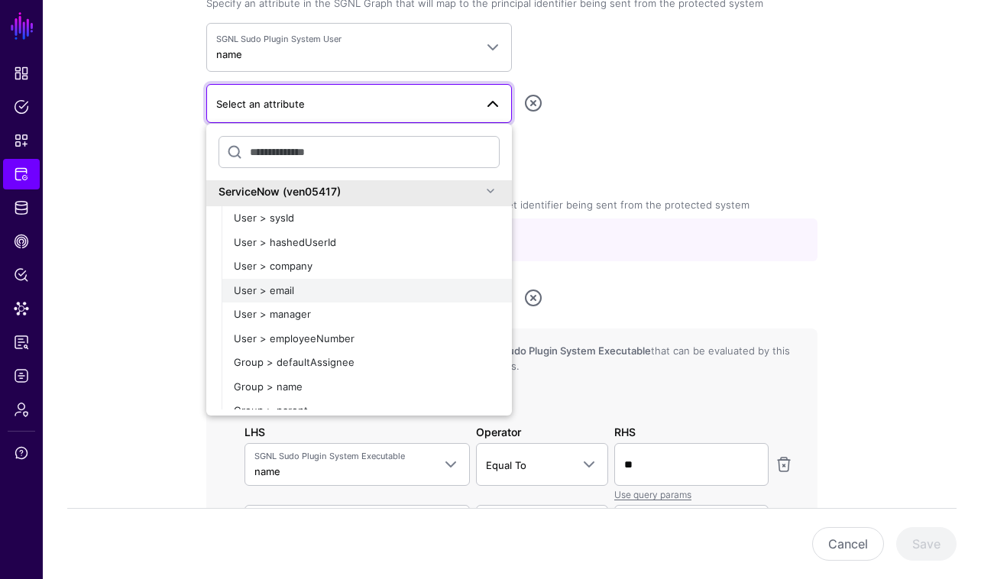
scroll to position [99, 0]
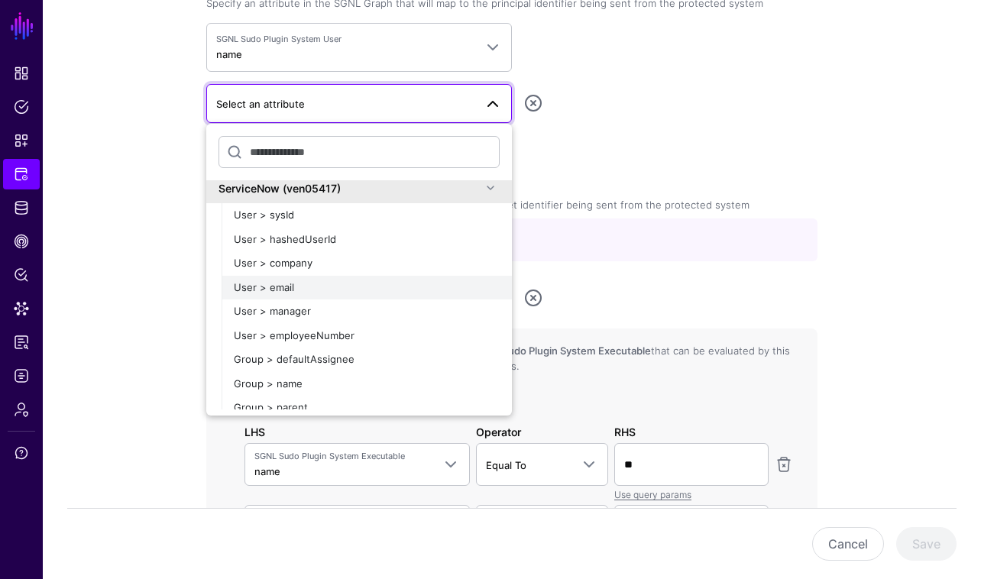
click at [408, 293] on div "User > email" at bounding box center [367, 287] width 266 height 15
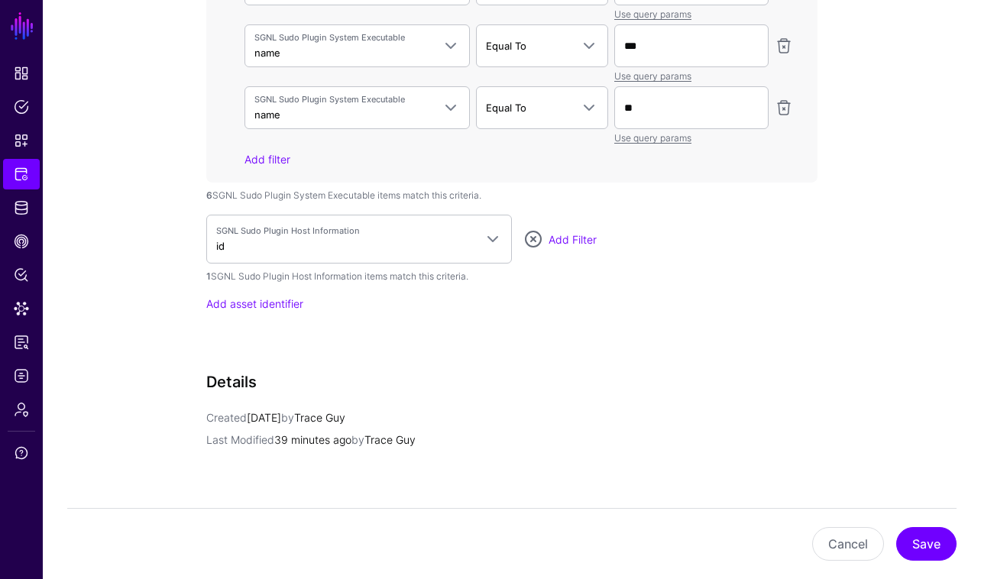
scroll to position [1780, 0]
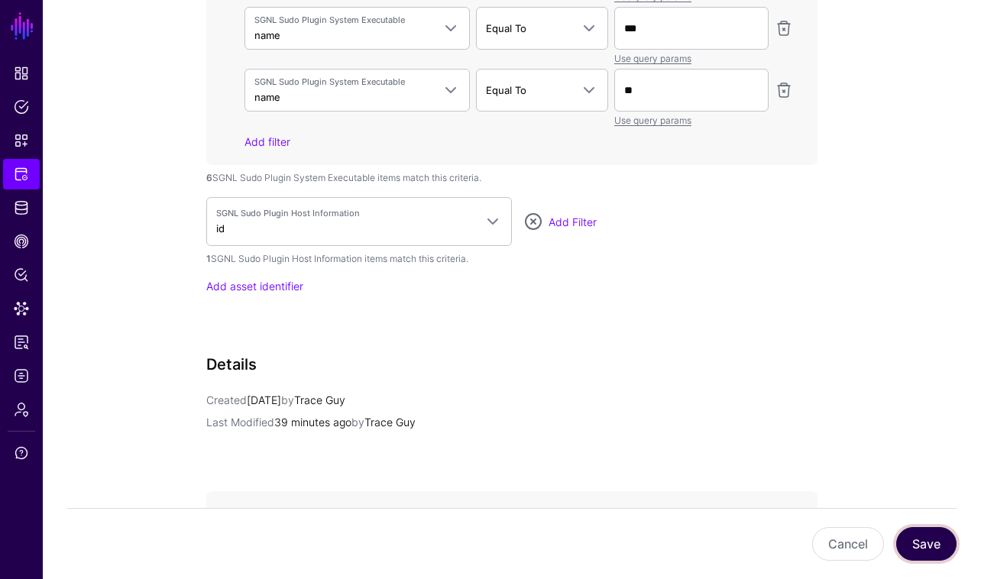
click at [920, 548] on button "Save" at bounding box center [926, 544] width 60 height 34
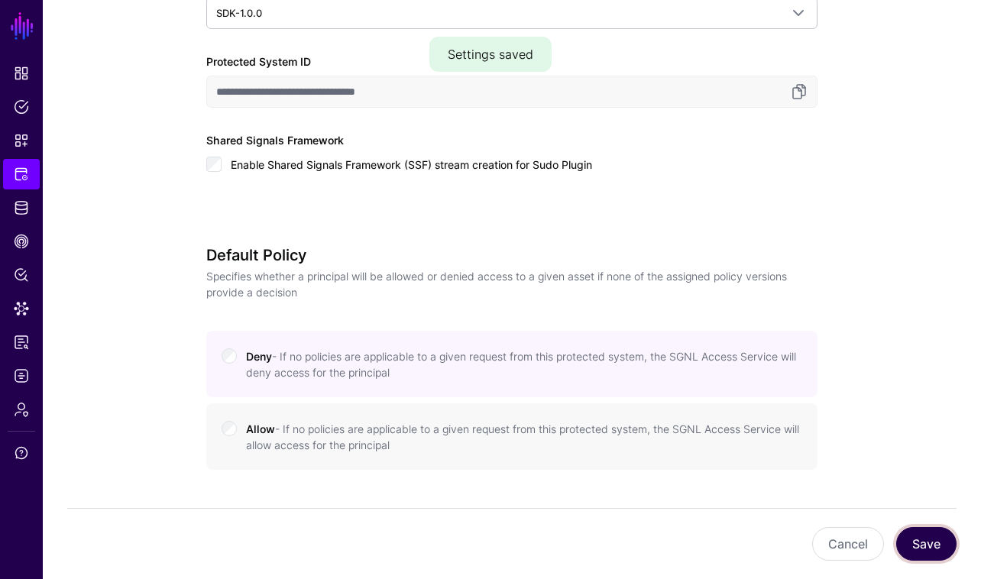
scroll to position [629, 0]
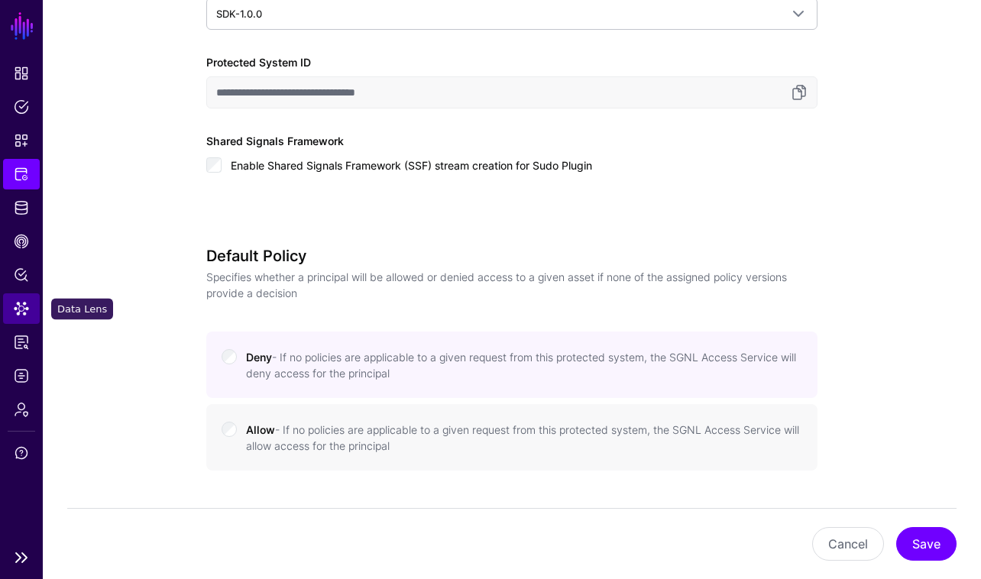
click at [27, 307] on span "Data Lens" at bounding box center [21, 308] width 15 height 15
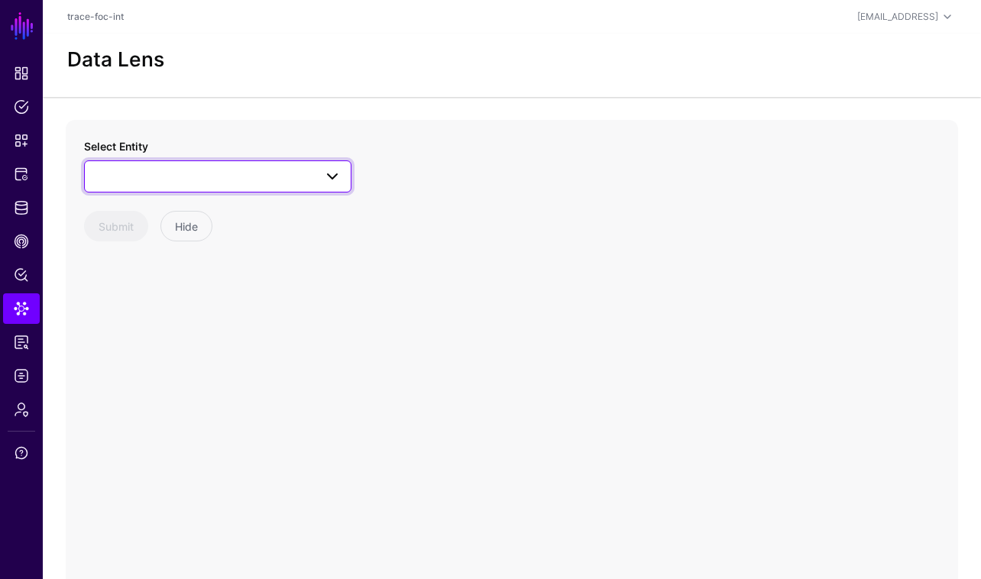
click at [241, 189] on link at bounding box center [217, 176] width 267 height 32
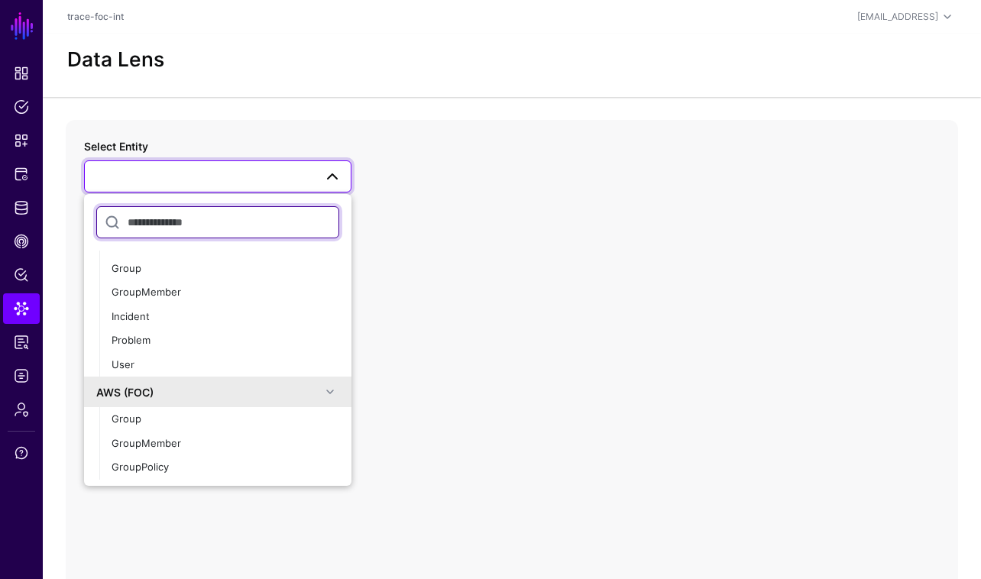
scroll to position [133, 0]
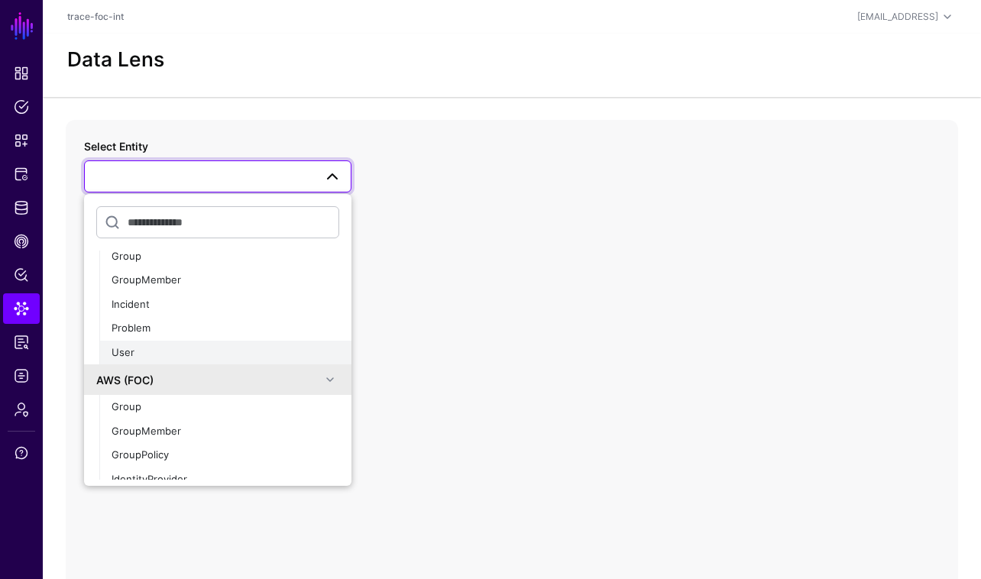
click at [208, 345] on div "User" at bounding box center [226, 352] width 228 height 15
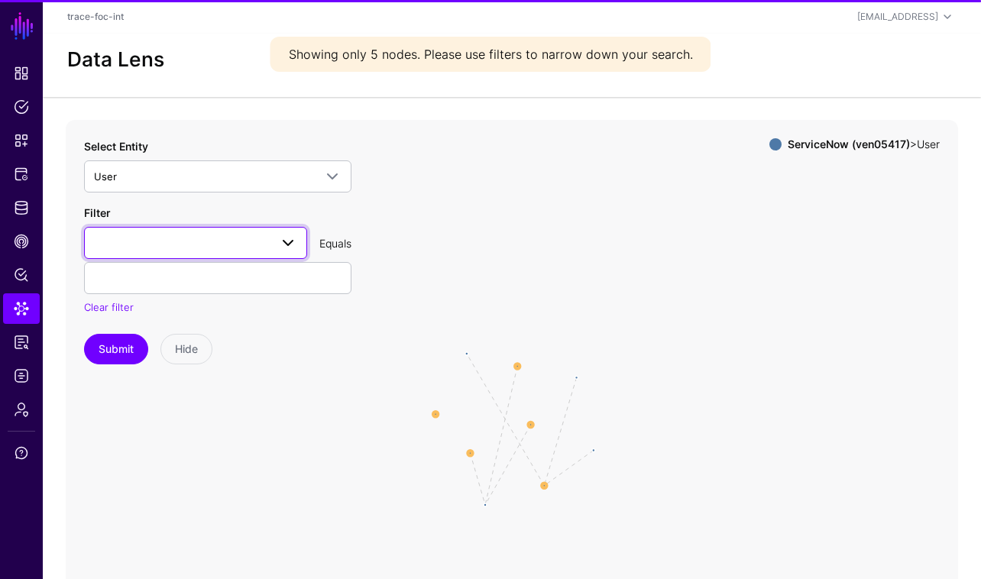
click at [212, 254] on link at bounding box center [195, 243] width 223 height 32
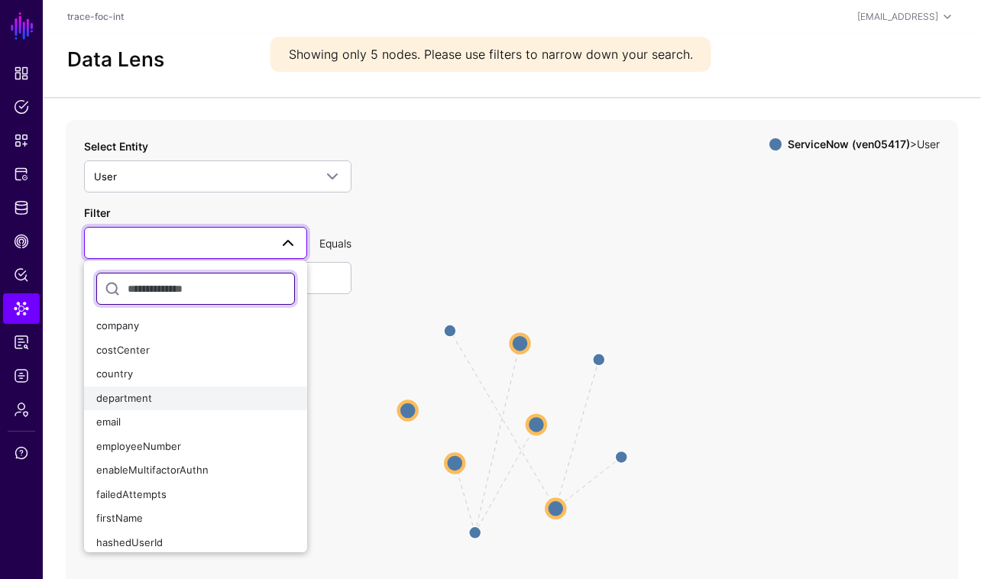
scroll to position [58, 0]
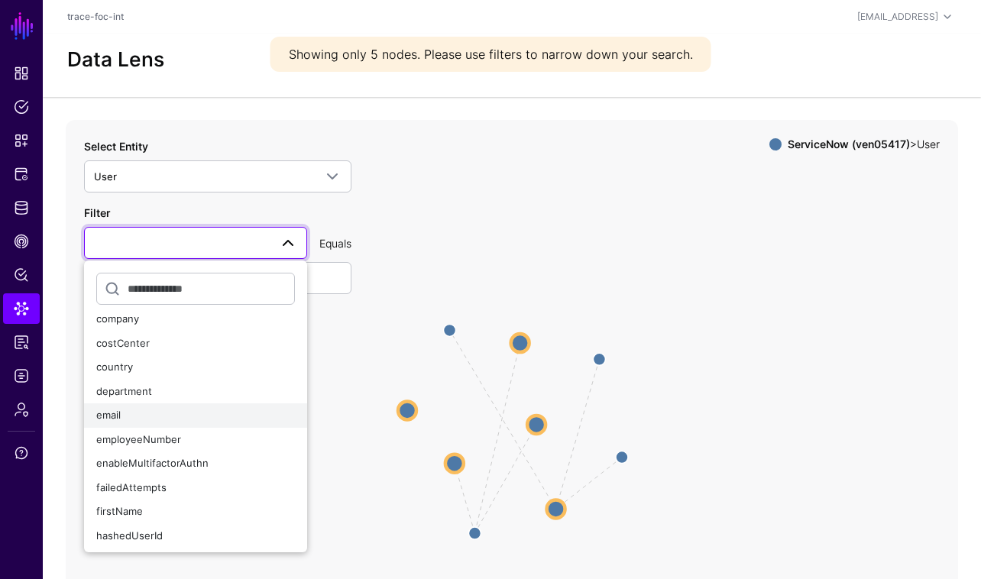
click at [170, 420] on div "email" at bounding box center [195, 415] width 199 height 15
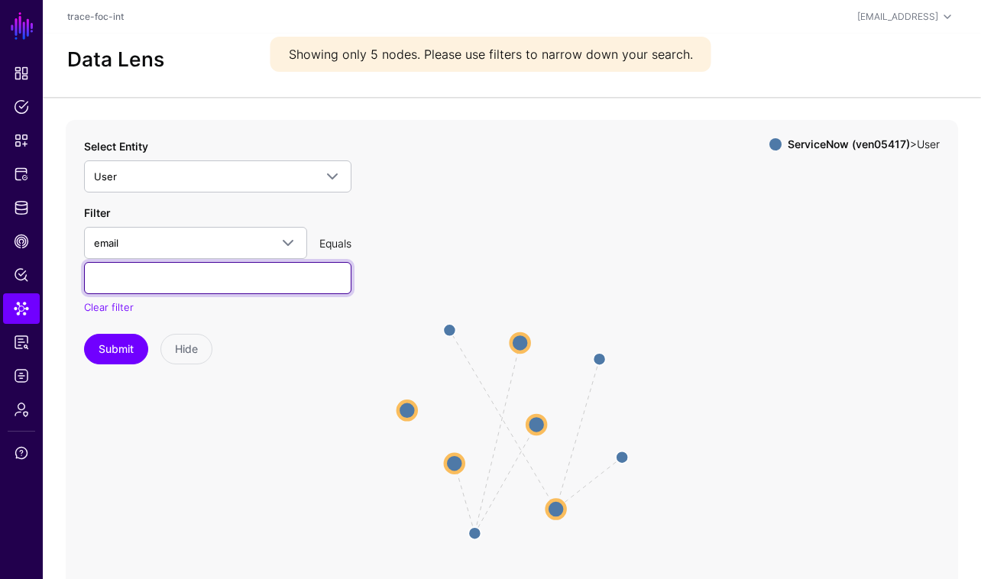
click at [189, 283] on input "text" at bounding box center [217, 278] width 267 height 32
paste input "**********"
type input "**********"
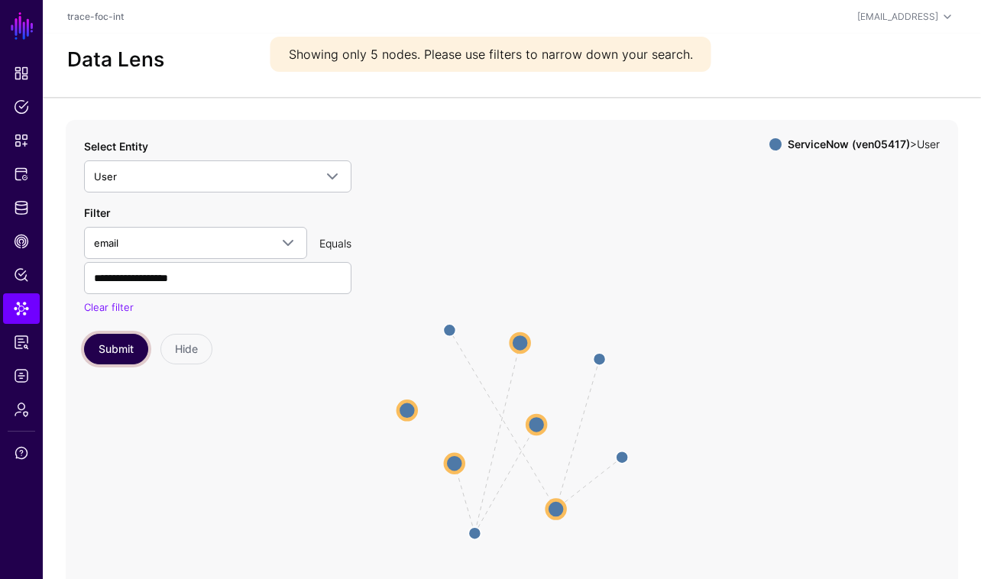
click at [132, 349] on button "Submit" at bounding box center [116, 349] width 64 height 31
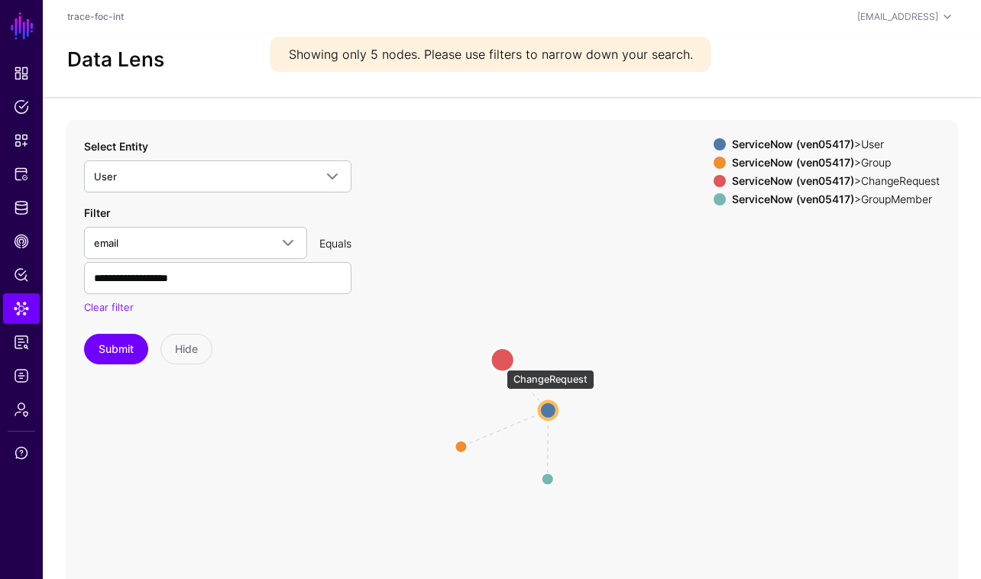
click at [500, 361] on circle at bounding box center [502, 360] width 24 height 24
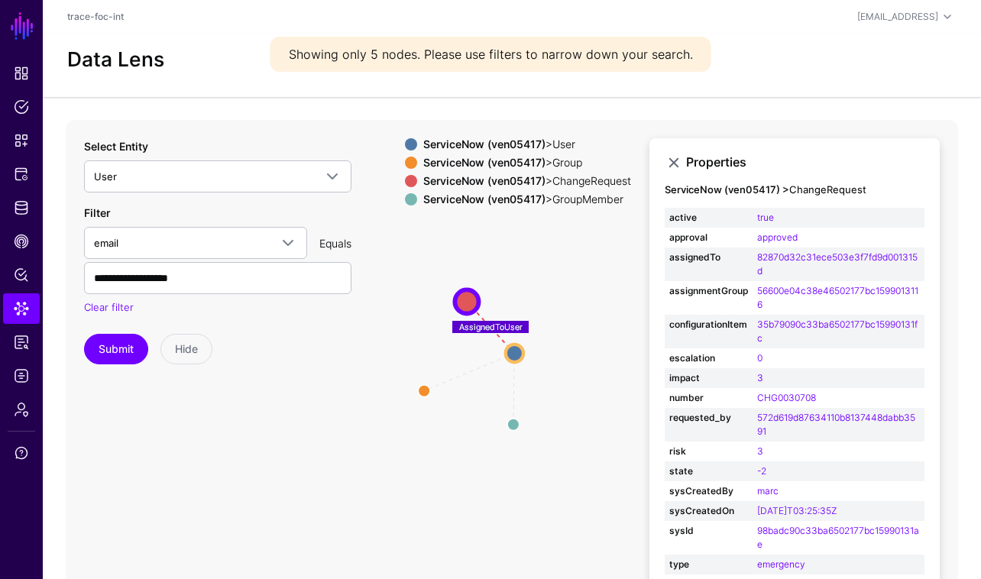
drag, startPoint x: 610, startPoint y: 389, endPoint x: 574, endPoint y: 333, distance: 66.3
click at [574, 333] on icon "UserInGroup MemberOfAssignmentGroup AssignedToUser GroupMember GroupMember Grou…" at bounding box center [512, 425] width 892 height 611
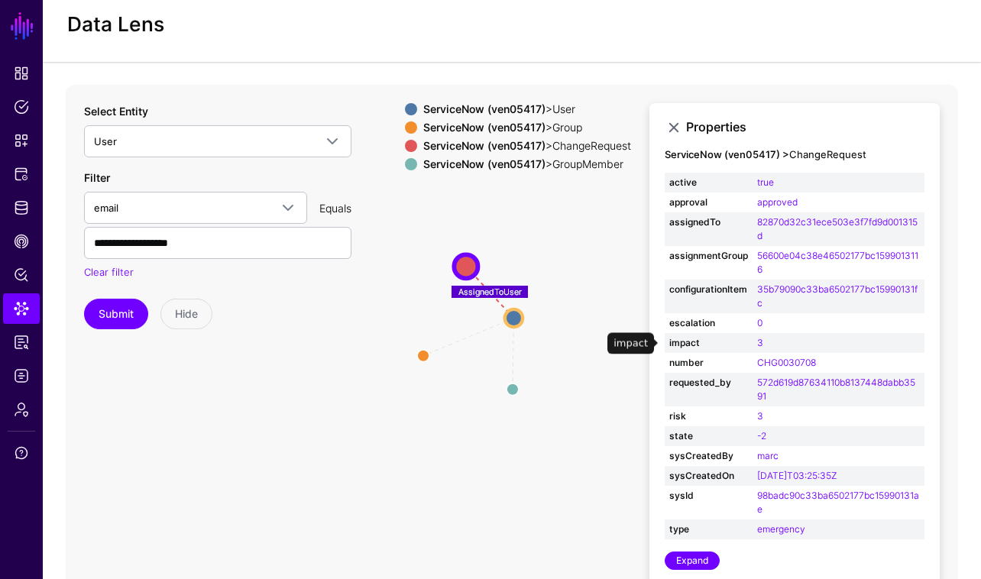
scroll to position [37, 0]
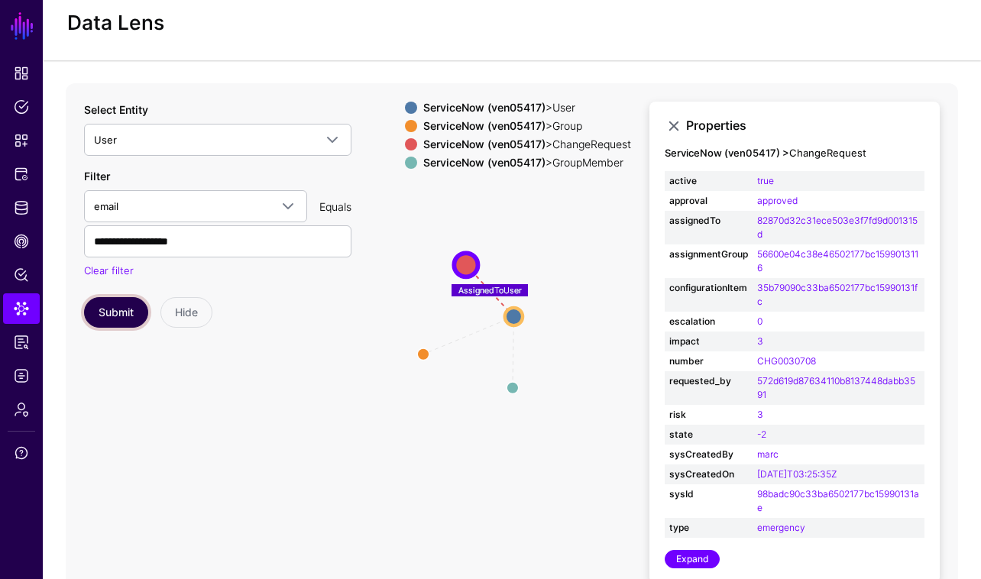
click at [128, 314] on button "Submit" at bounding box center [116, 312] width 64 height 31
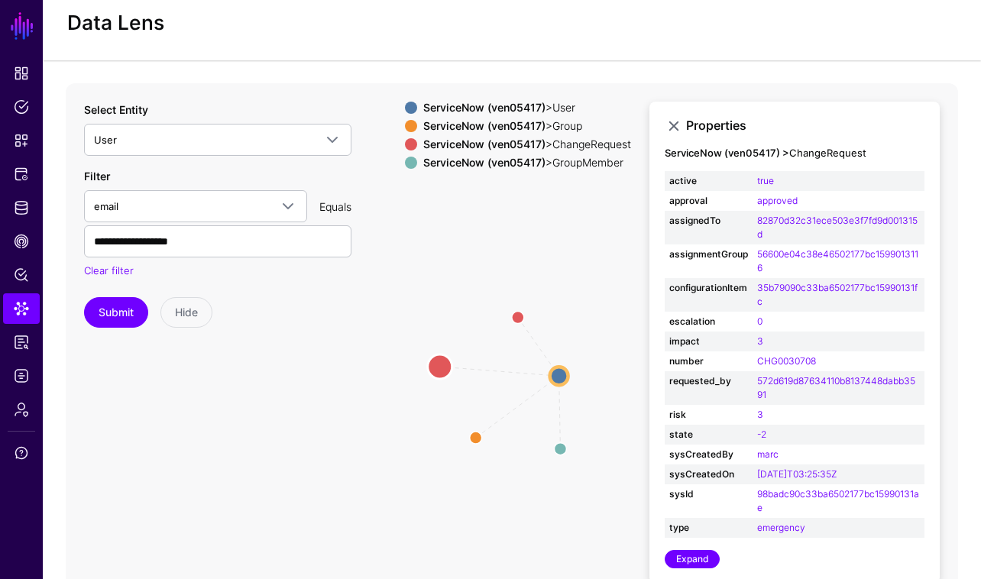
click at [438, 365] on circle at bounding box center [440, 366] width 24 height 24
click at [513, 312] on circle at bounding box center [518, 314] width 24 height 24
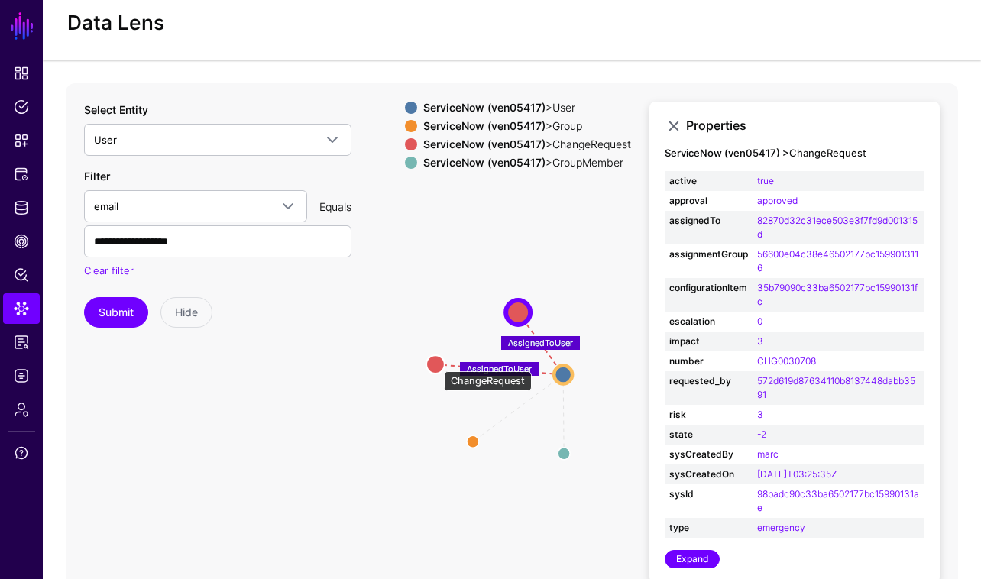
click at [436, 364] on circle at bounding box center [435, 364] width 18 height 18
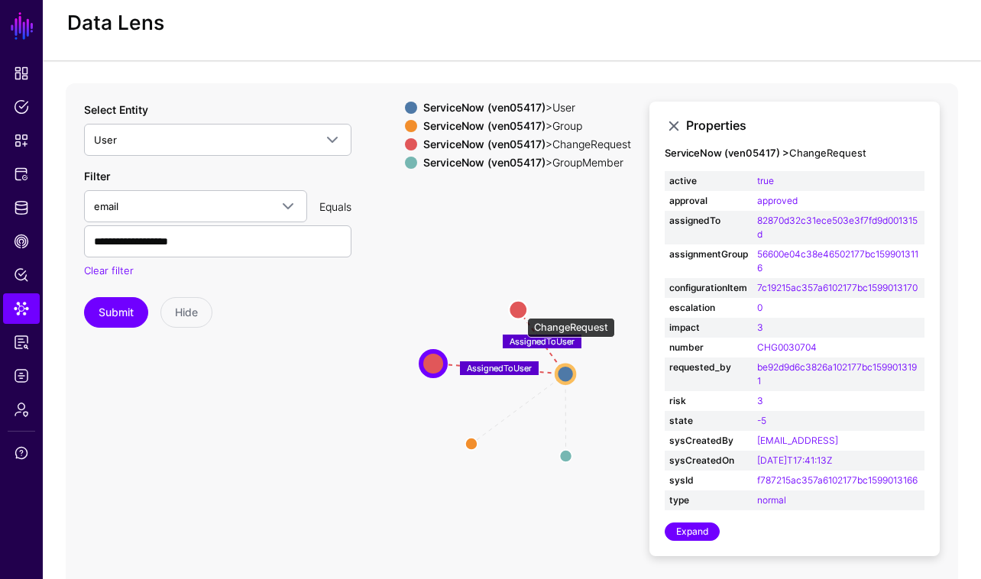
click at [519, 310] on circle at bounding box center [518, 310] width 18 height 18
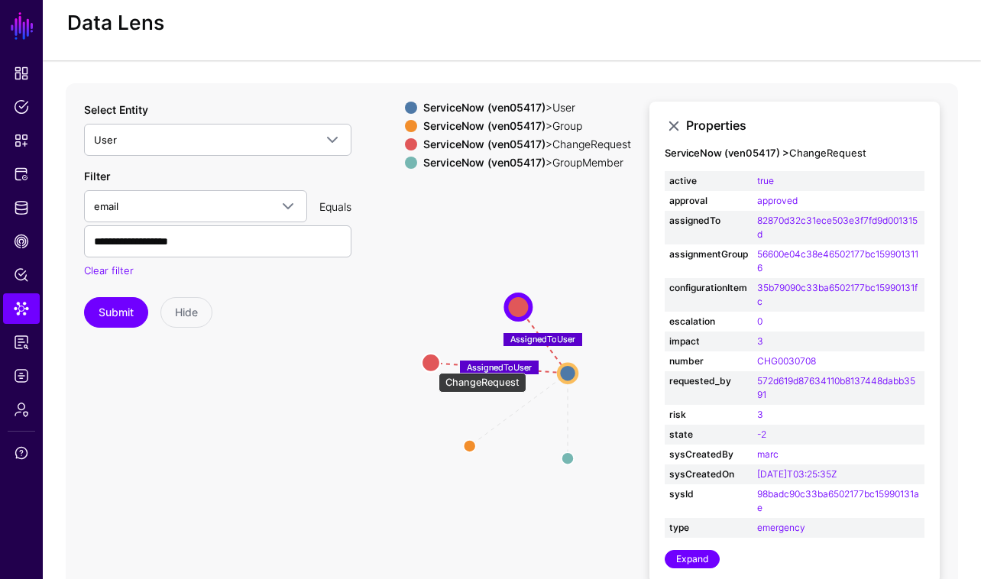
click at [431, 365] on circle at bounding box center [431, 363] width 18 height 18
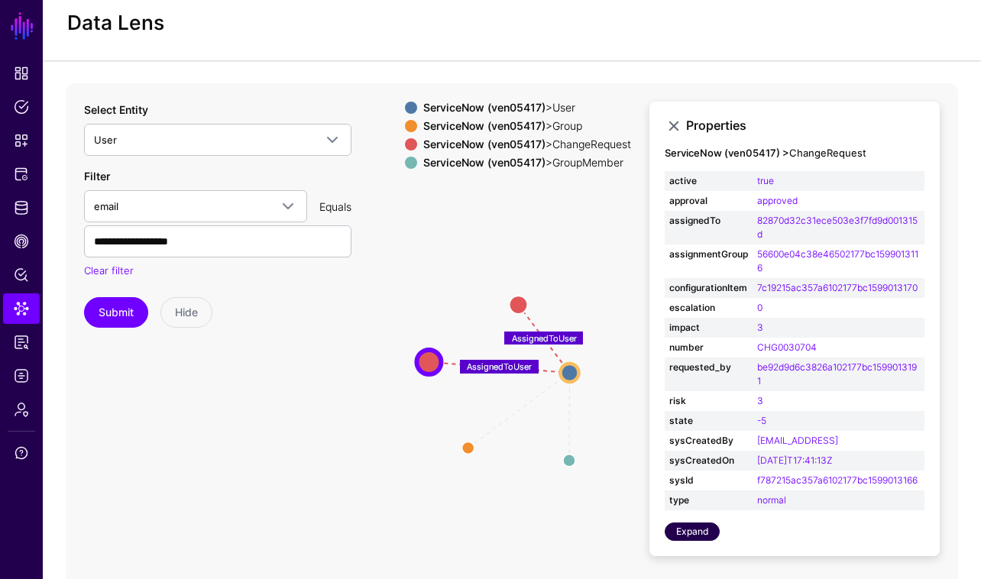
click at [692, 541] on link "Expand" at bounding box center [692, 531] width 55 height 18
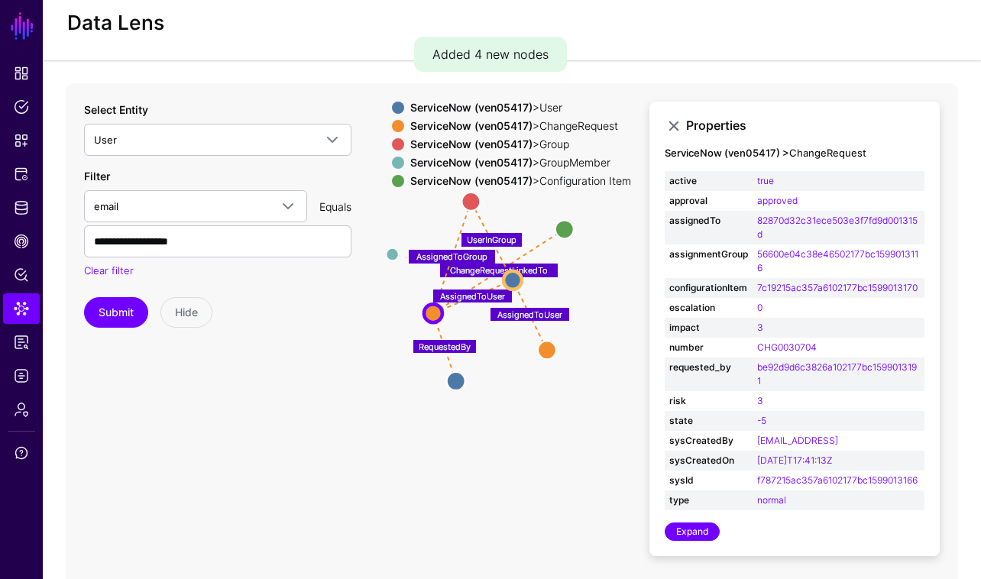
drag, startPoint x: 612, startPoint y: 409, endPoint x: 582, endPoint y: 306, distance: 107.3
click at [582, 306] on icon "MemberOfAssignmentGroup RequestedBy ChangeRequestLinkedTo AssignedToGroup UserI…" at bounding box center [512, 388] width 892 height 611
click at [506, 369] on icon "MemberOfAssignmentGroup RequestedBy ChangeRequestLinkedTo AssignedToGroup UserI…" at bounding box center [512, 388] width 892 height 611
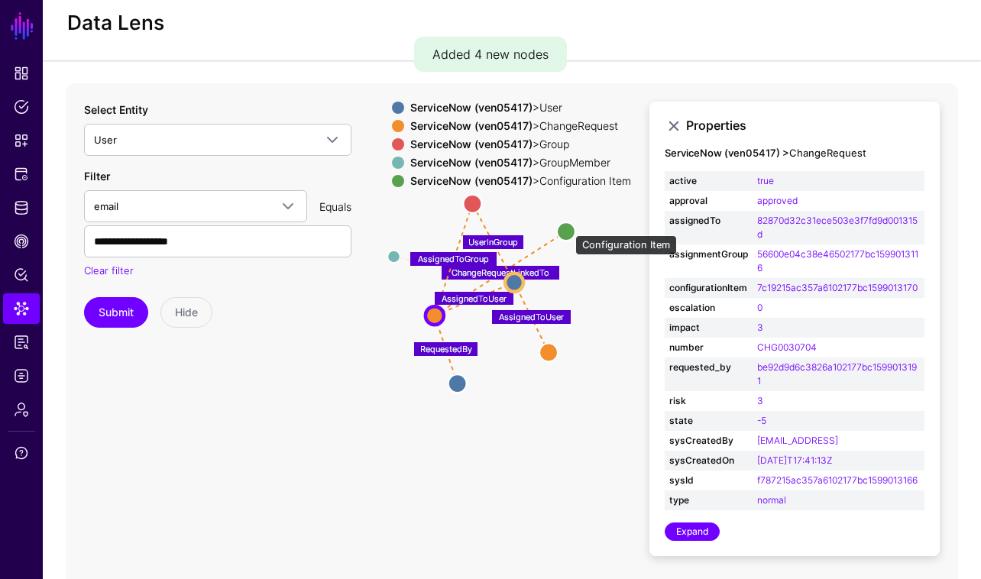
click at [567, 228] on circle at bounding box center [566, 231] width 18 height 18
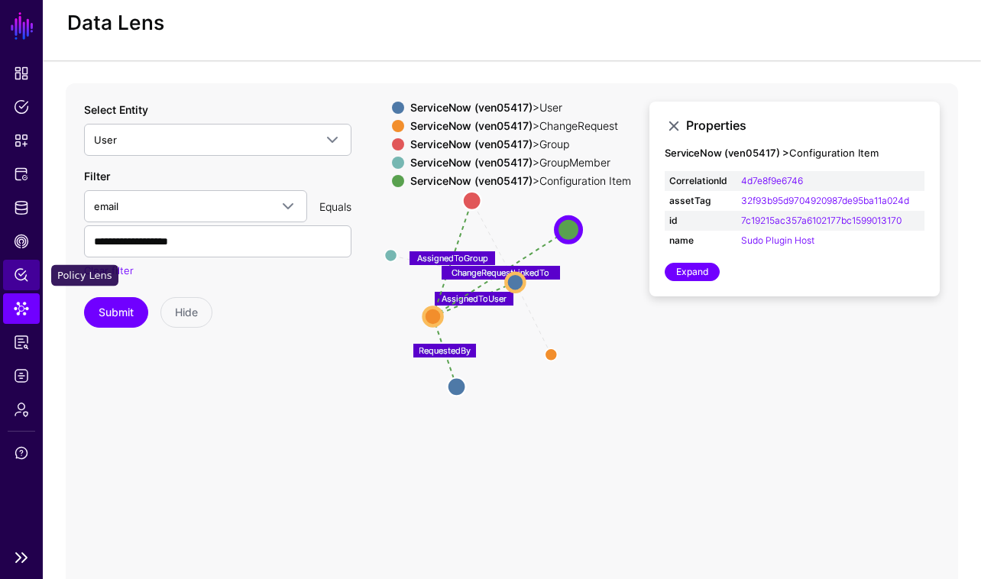
click at [20, 285] on link "Policy Lens" at bounding box center [21, 275] width 37 height 31
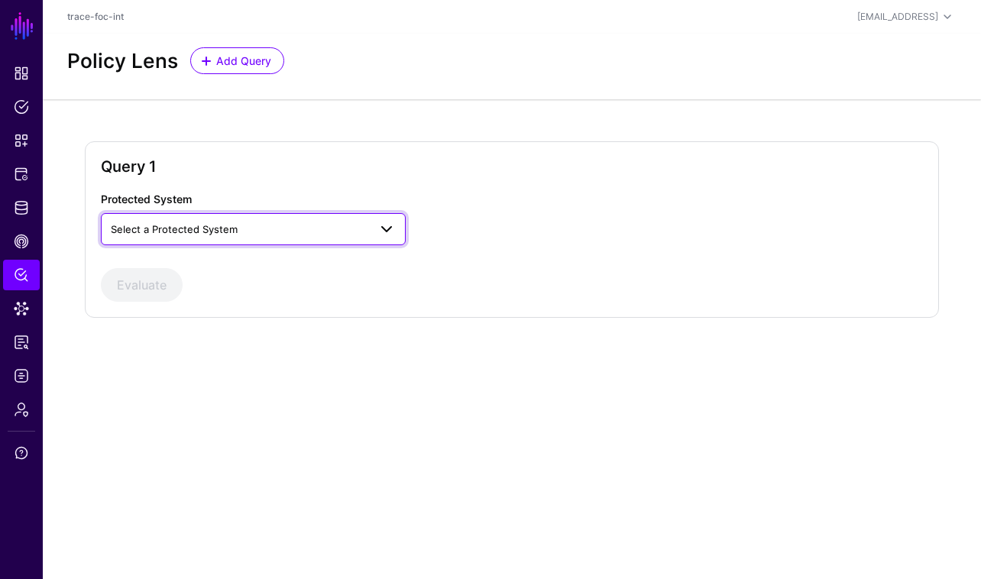
click at [355, 231] on span "Select a Protected System" at bounding box center [239, 229] width 257 height 17
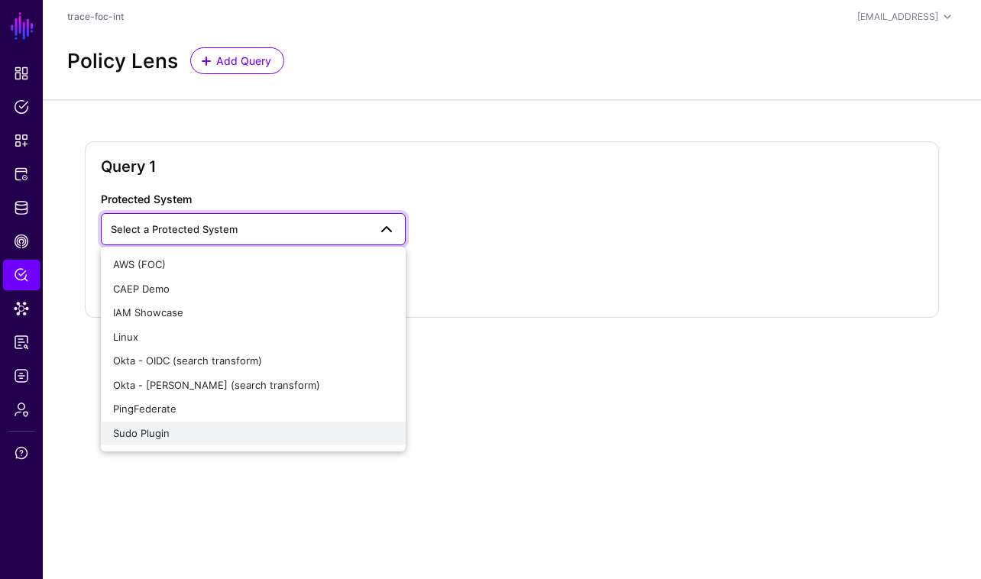
click at [361, 442] on button "Sudo Plugin" at bounding box center [253, 434] width 305 height 24
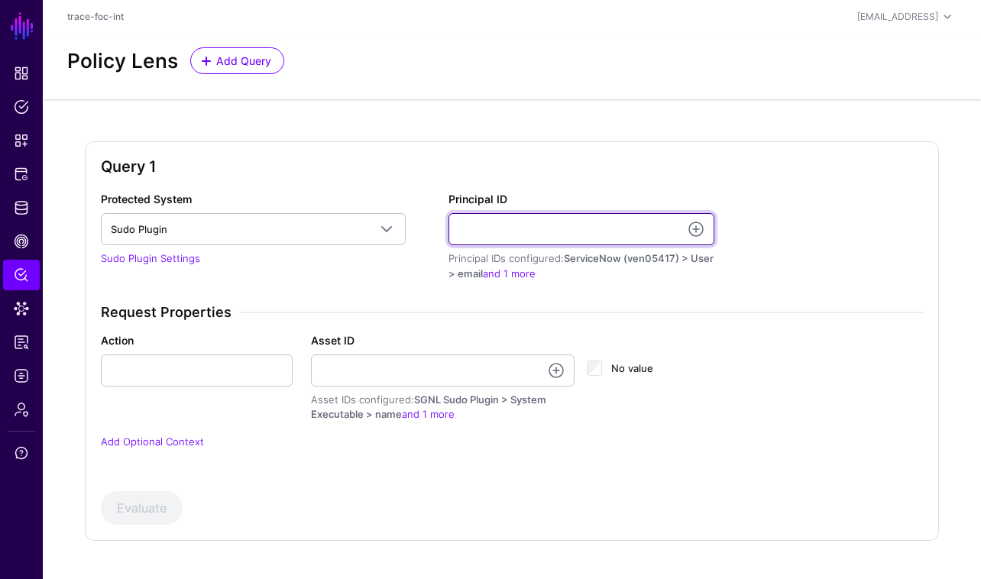
click at [671, 232] on input "Principal ID" at bounding box center [581, 229] width 266 height 32
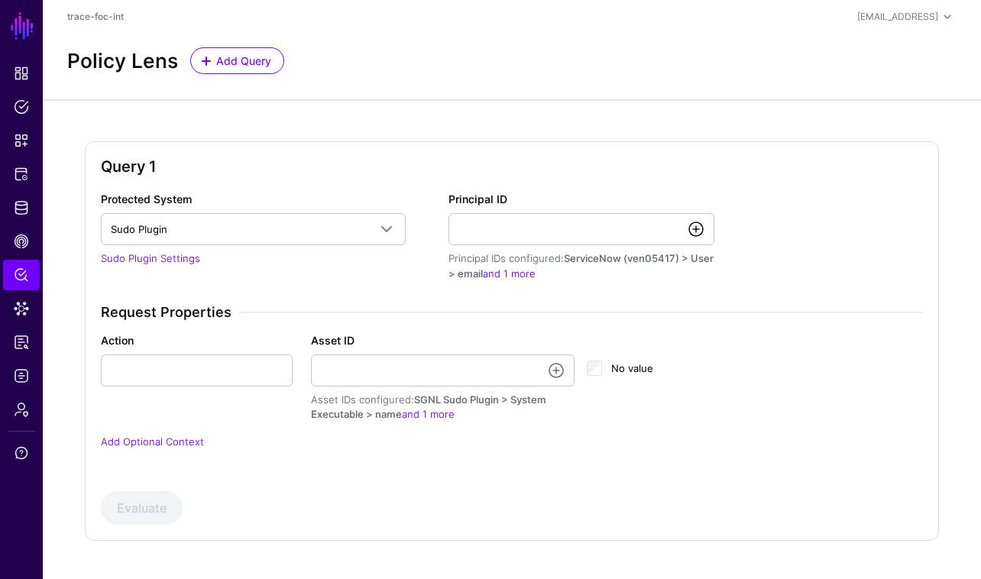
click at [698, 229] on link at bounding box center [696, 229] width 18 height 18
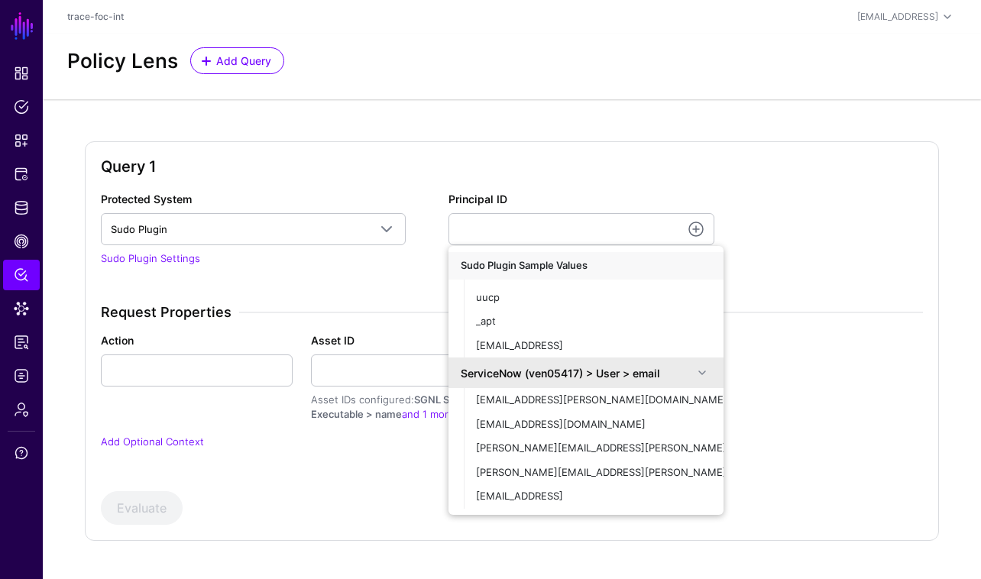
scroll to position [28, 0]
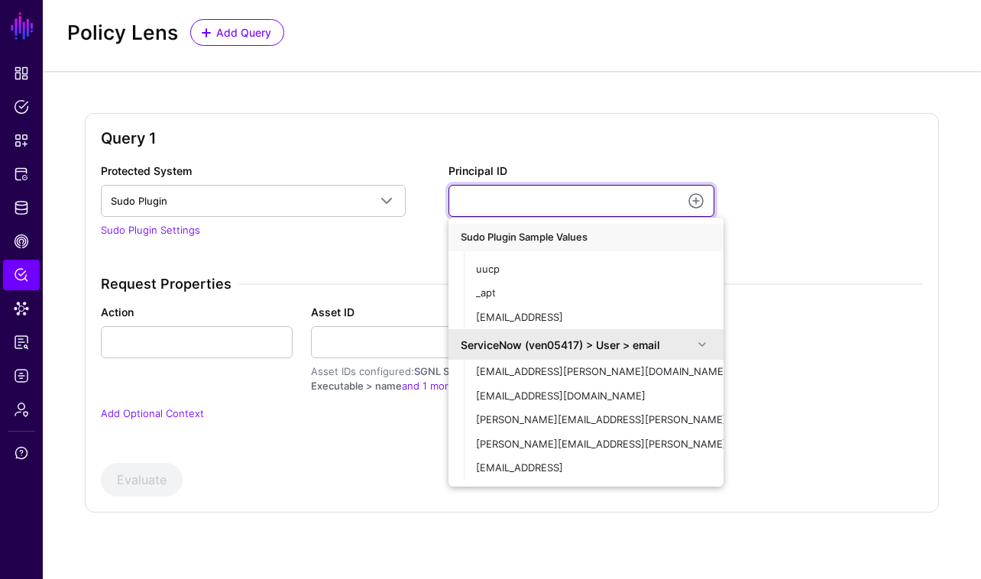
click at [611, 208] on input "Principal ID" at bounding box center [581, 201] width 266 height 32
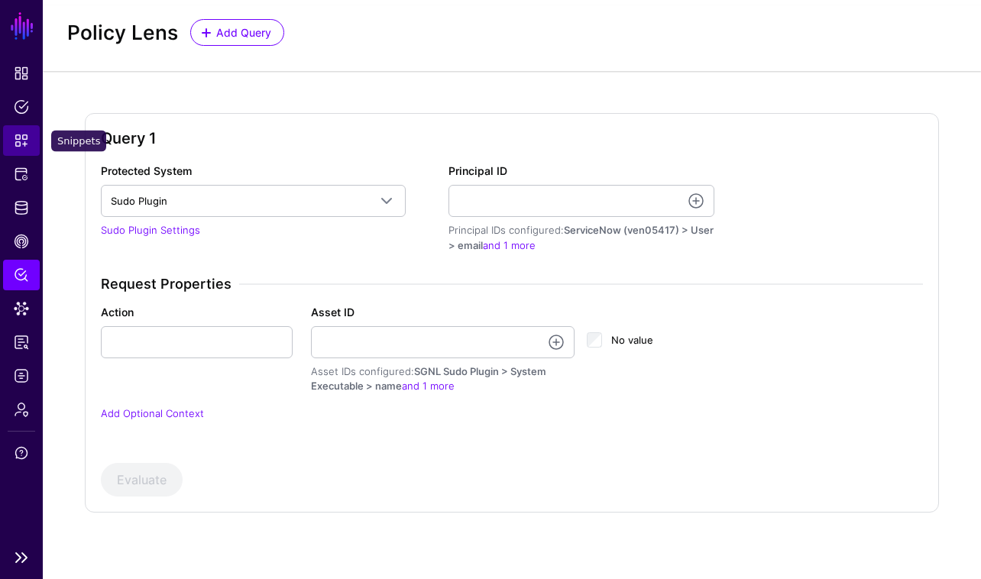
click at [21, 142] on span "Snippets" at bounding box center [21, 140] width 15 height 15
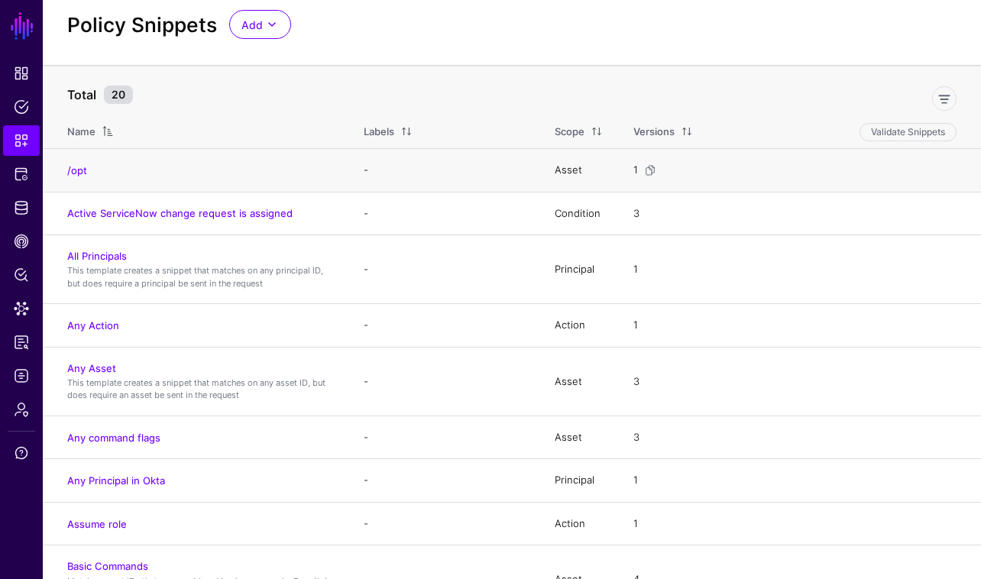
scroll to position [57, 0]
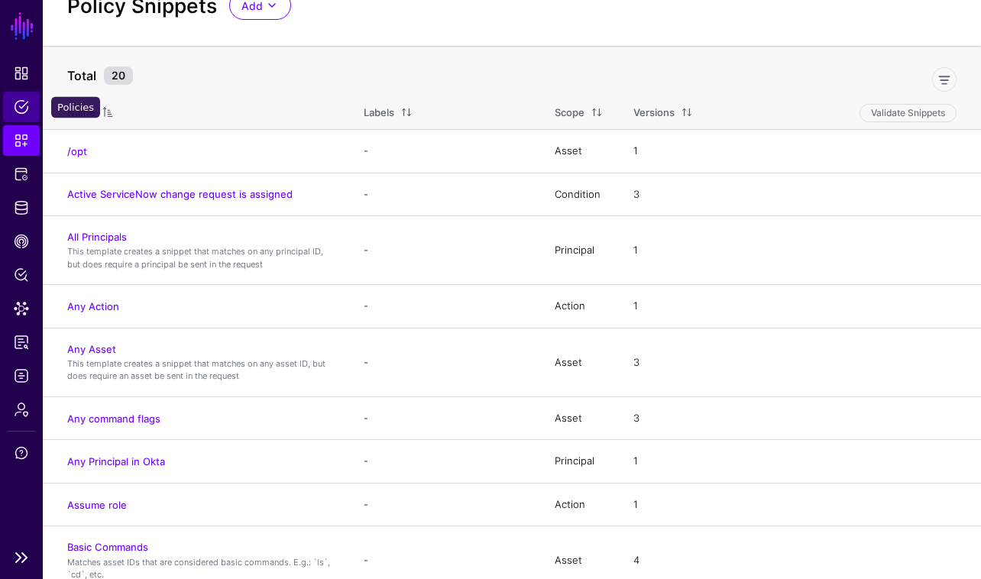
click at [29, 114] on link "Policies" at bounding box center [21, 107] width 37 height 31
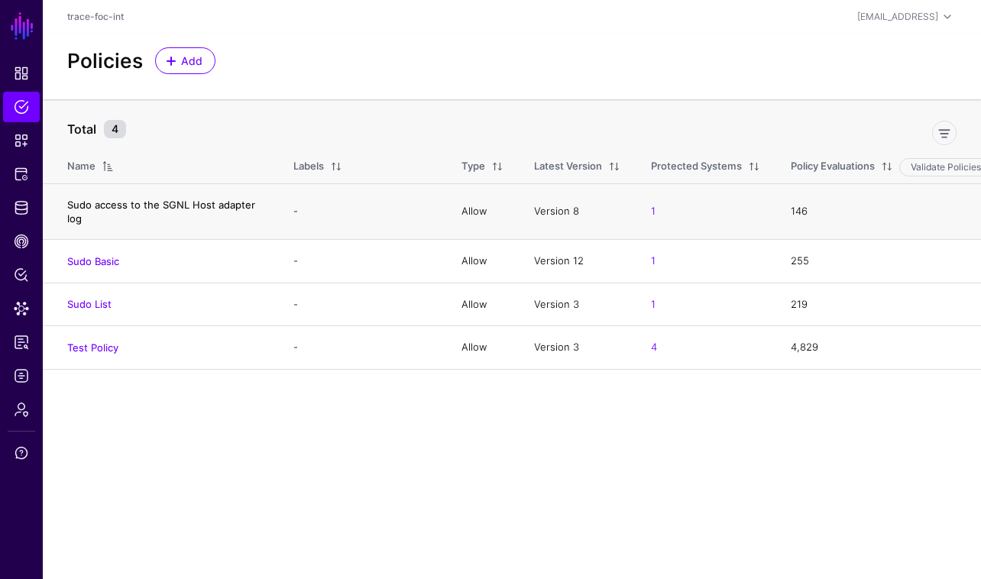
click at [203, 209] on link "Sudo access to the SGNL Host adapter log" at bounding box center [161, 212] width 188 height 26
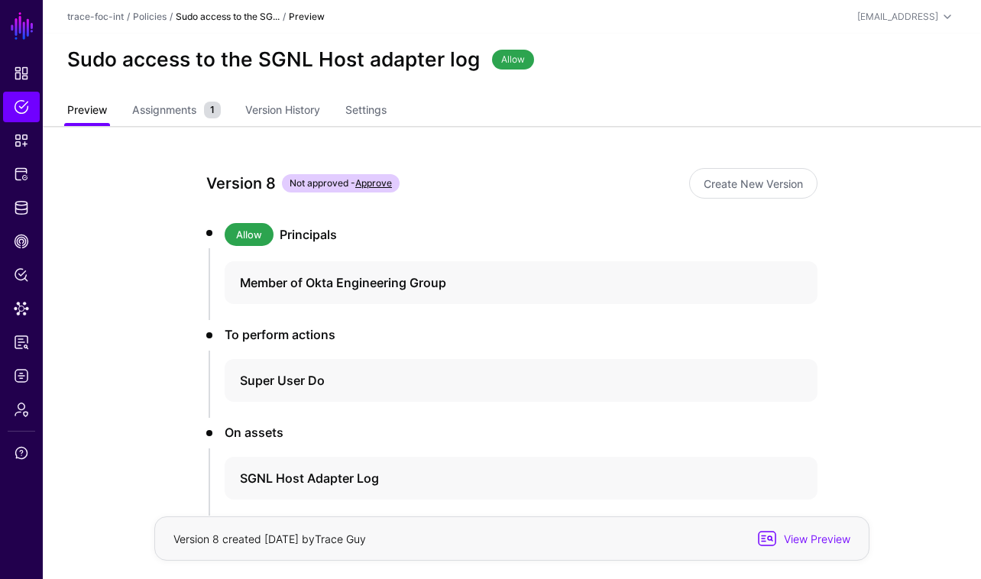
click at [96, 112] on link "Preview" at bounding box center [87, 111] width 40 height 29
click at [35, 108] on link "Policies" at bounding box center [21, 107] width 37 height 31
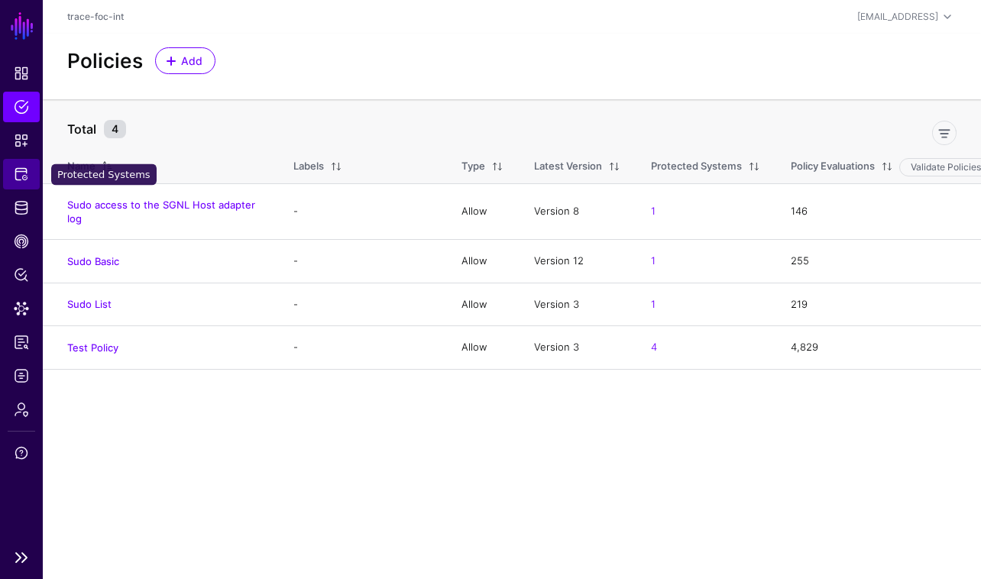
click at [26, 167] on span "Protected Systems" at bounding box center [21, 174] width 15 height 15
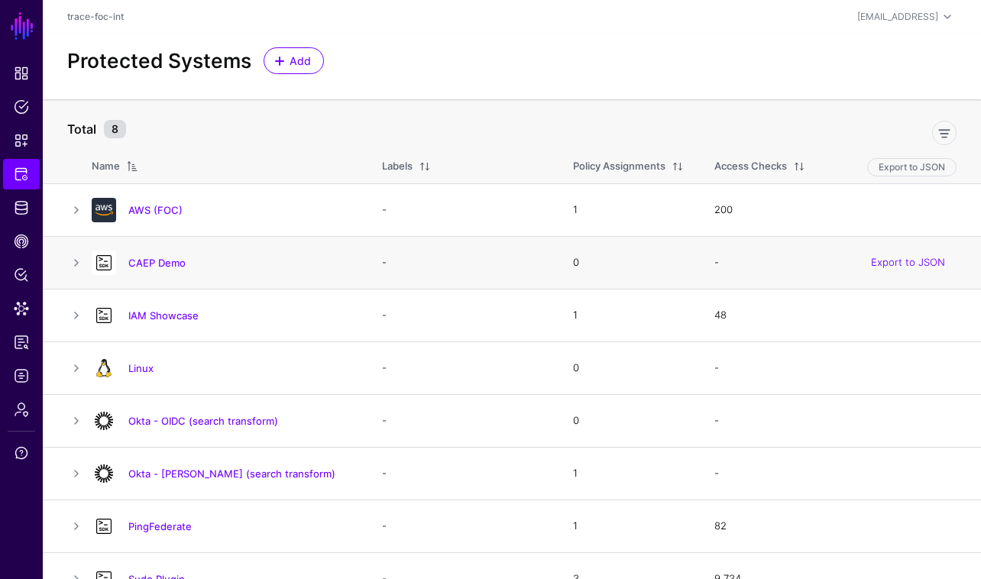
scroll to position [27, 0]
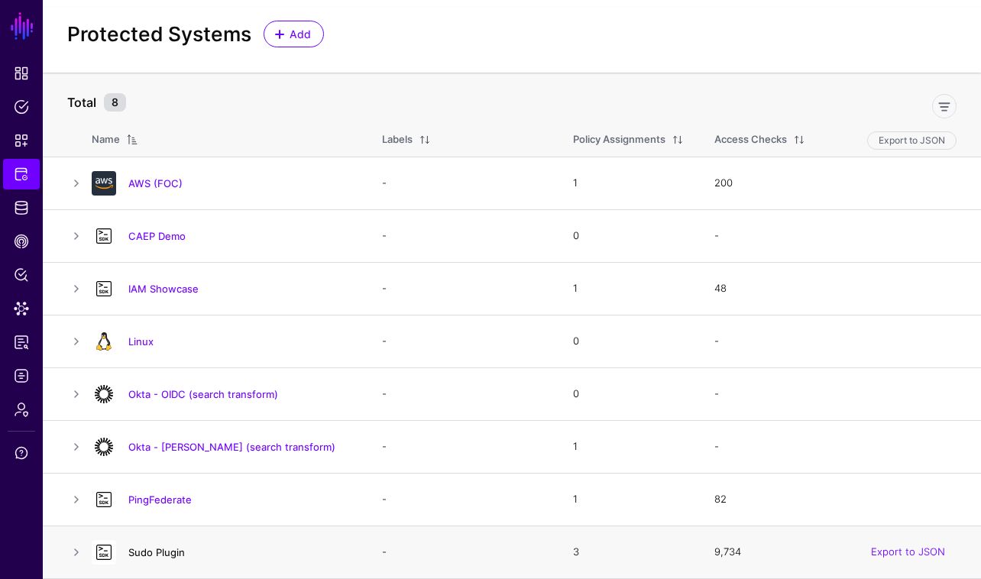
click at [154, 551] on link "Sudo Plugin" at bounding box center [156, 552] width 57 height 12
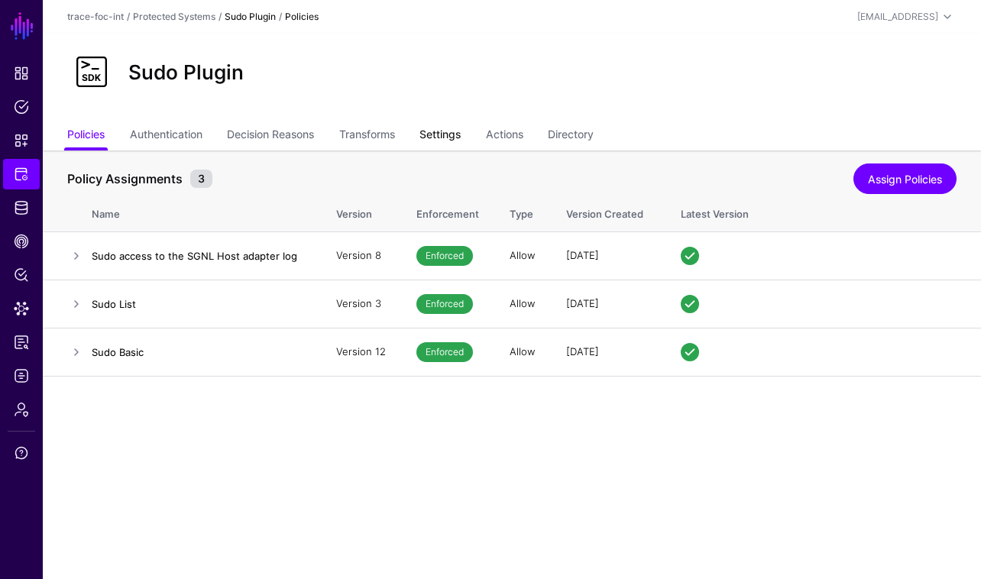
click at [440, 134] on link "Settings" at bounding box center [439, 135] width 41 height 29
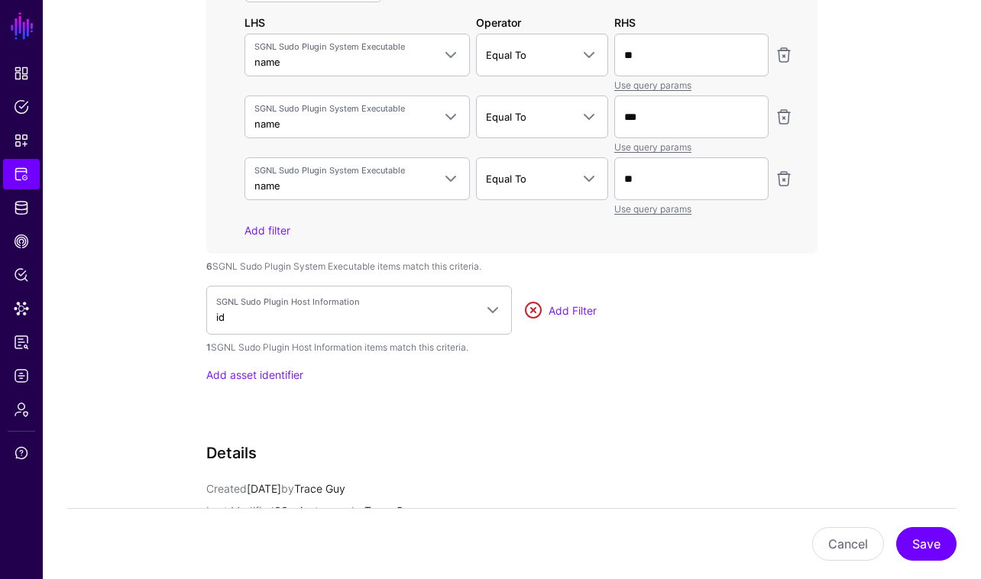
scroll to position [1692, 0]
click at [24, 205] on span "Identity Data Fabric" at bounding box center [21, 207] width 15 height 15
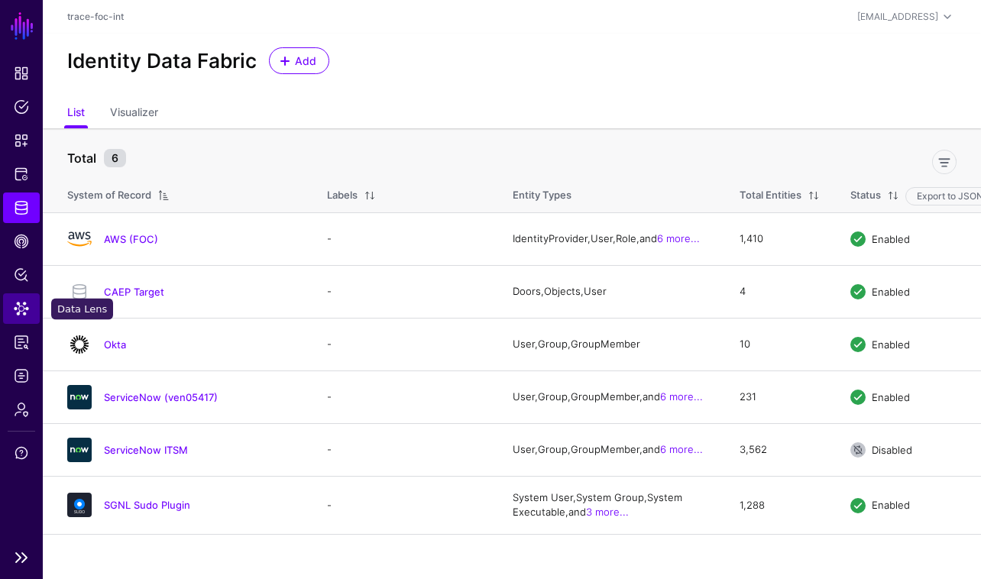
click at [23, 312] on span "Data Lens" at bounding box center [21, 308] width 15 height 15
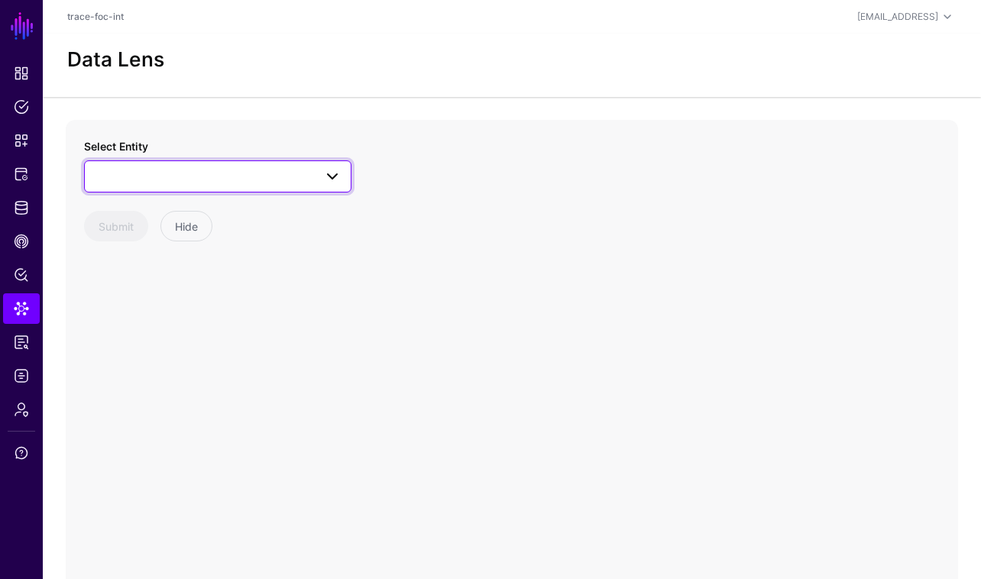
click at [332, 179] on span at bounding box center [332, 176] width 18 height 18
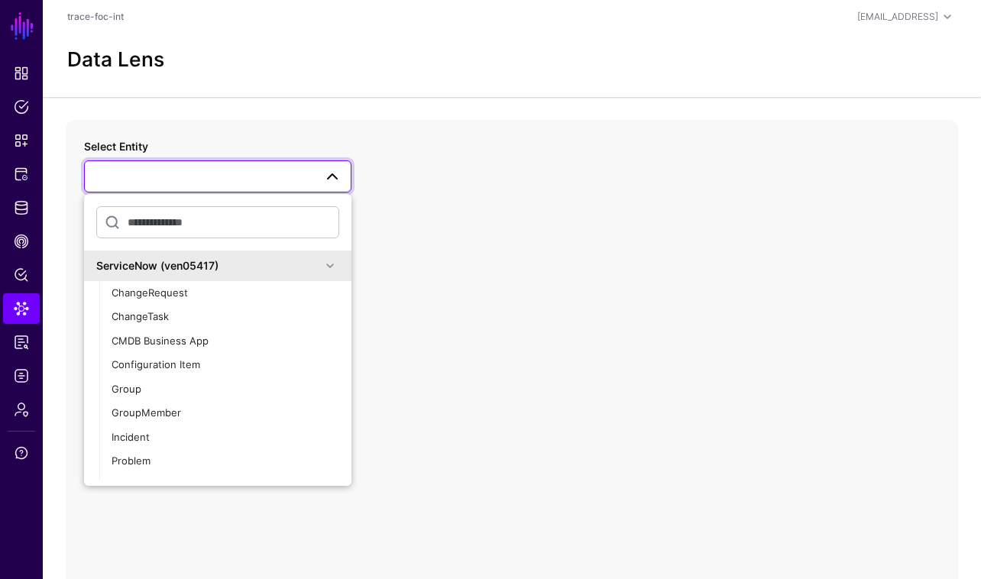
click at [319, 266] on div "ServiceNow (ven05417)" at bounding box center [208, 265] width 225 height 16
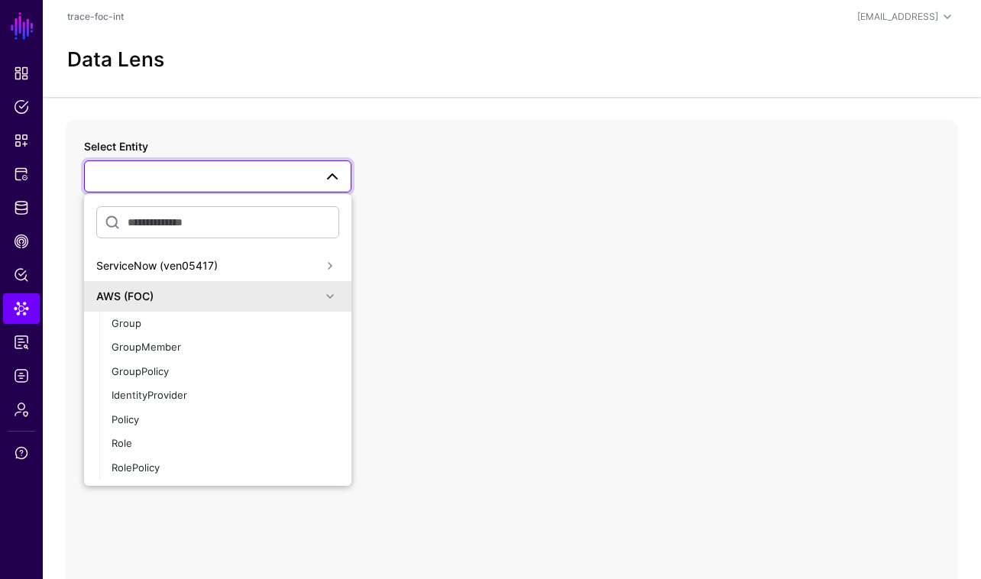
click at [306, 291] on div "AWS (FOC)" at bounding box center [208, 296] width 225 height 16
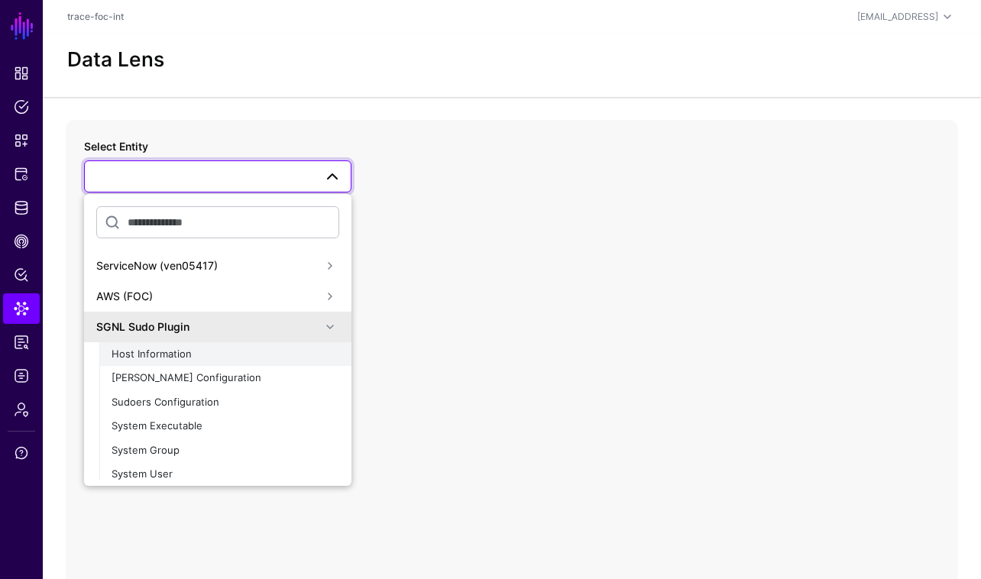
scroll to position [29, 0]
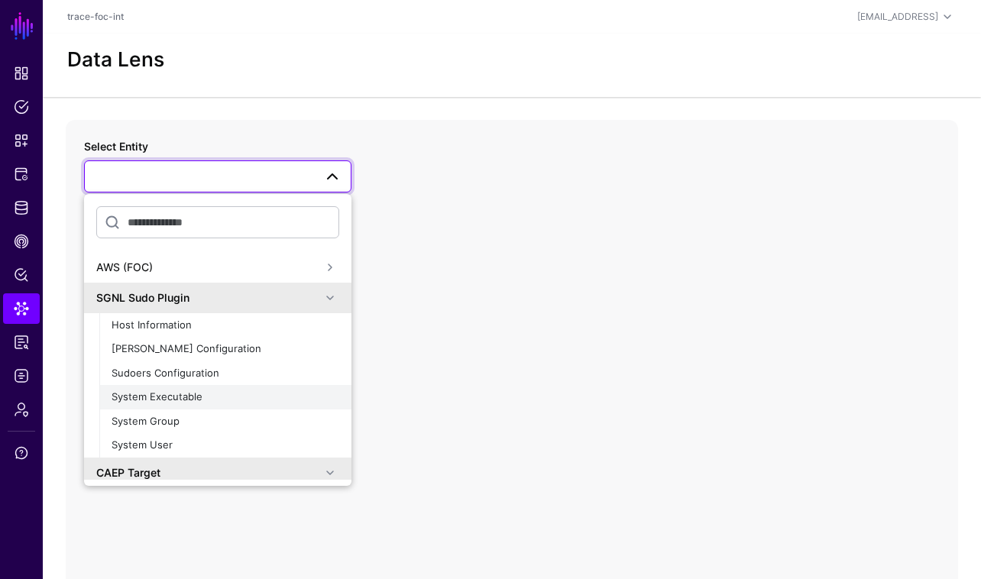
click at [224, 395] on div "System Executable" at bounding box center [226, 397] width 228 height 15
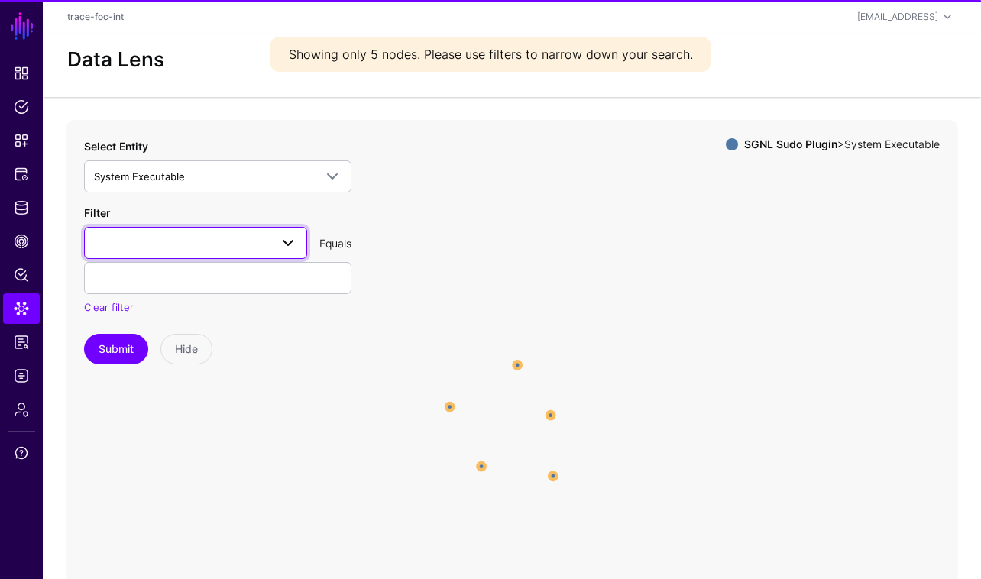
click at [239, 241] on span at bounding box center [195, 243] width 203 height 18
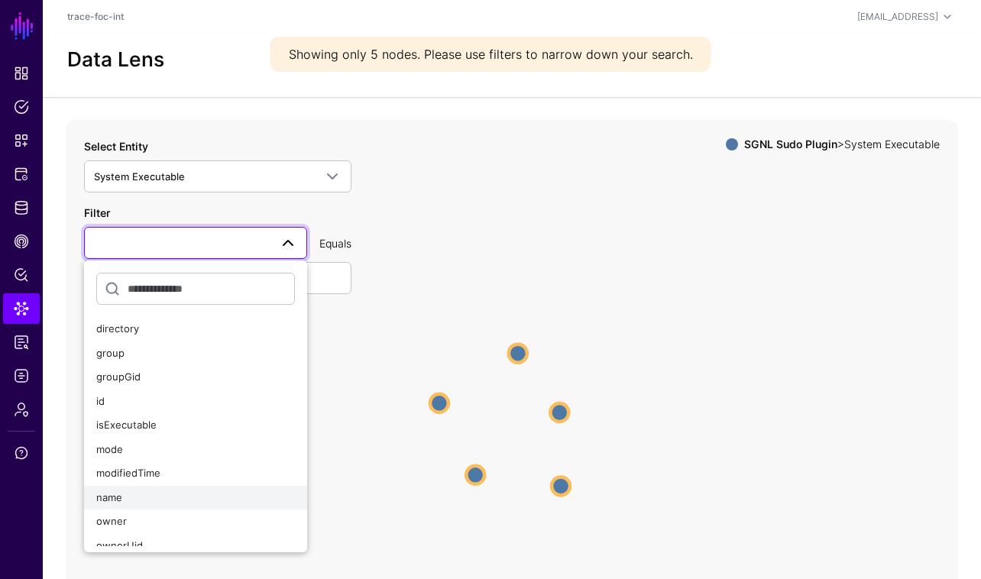
click at [189, 491] on div "name" at bounding box center [195, 497] width 199 height 15
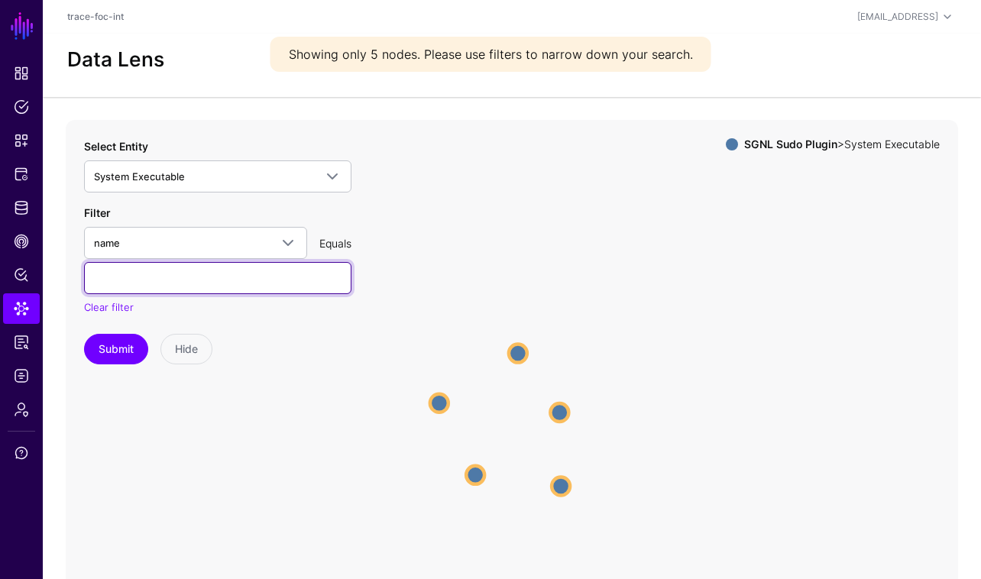
click at [238, 274] on input "text" at bounding box center [217, 278] width 267 height 32
type input "**"
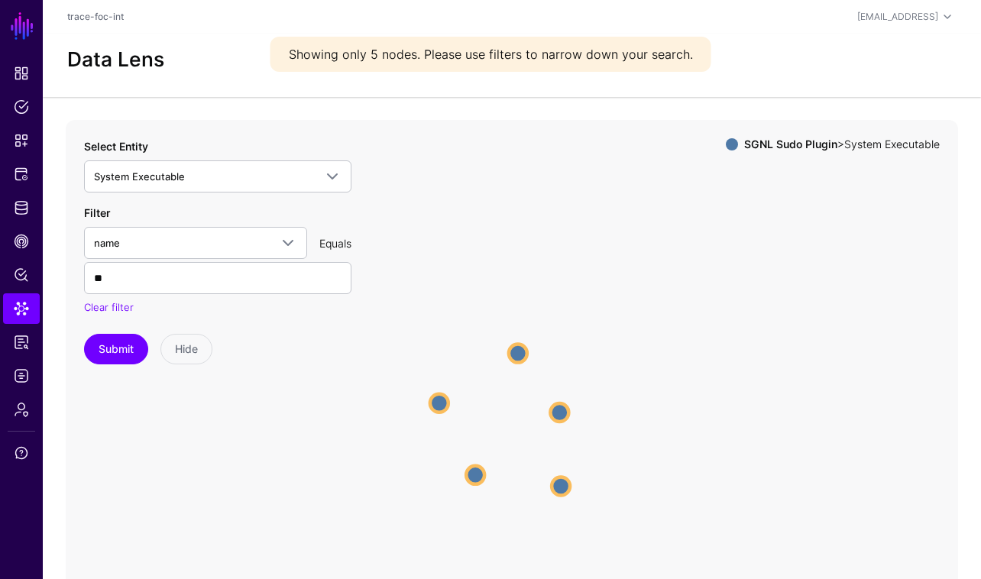
click at [125, 369] on icon "System Executable System Executable System Executable System Executable System …" at bounding box center [512, 425] width 892 height 611
click at [125, 361] on button "Submit" at bounding box center [116, 349] width 64 height 31
click at [538, 409] on circle at bounding box center [539, 413] width 15 height 15
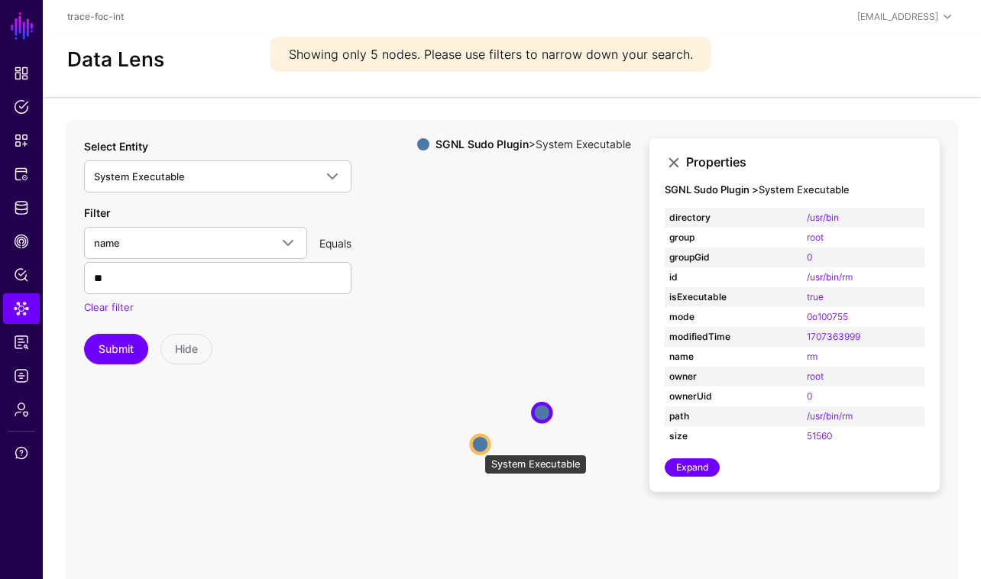
click at [477, 446] on circle at bounding box center [479, 444] width 18 height 18
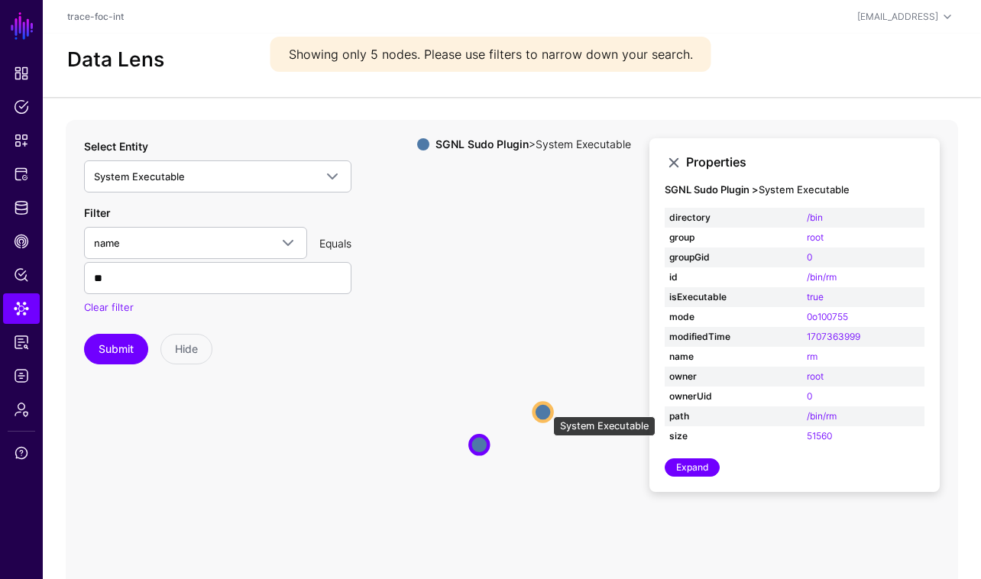
click at [545, 409] on circle at bounding box center [543, 412] width 18 height 18
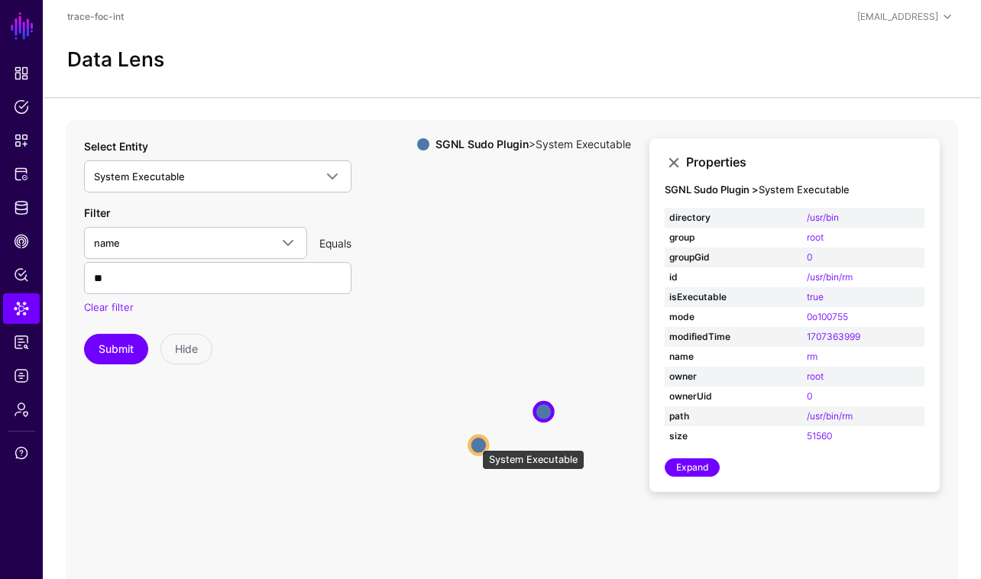
click at [474, 442] on circle at bounding box center [478, 445] width 18 height 18
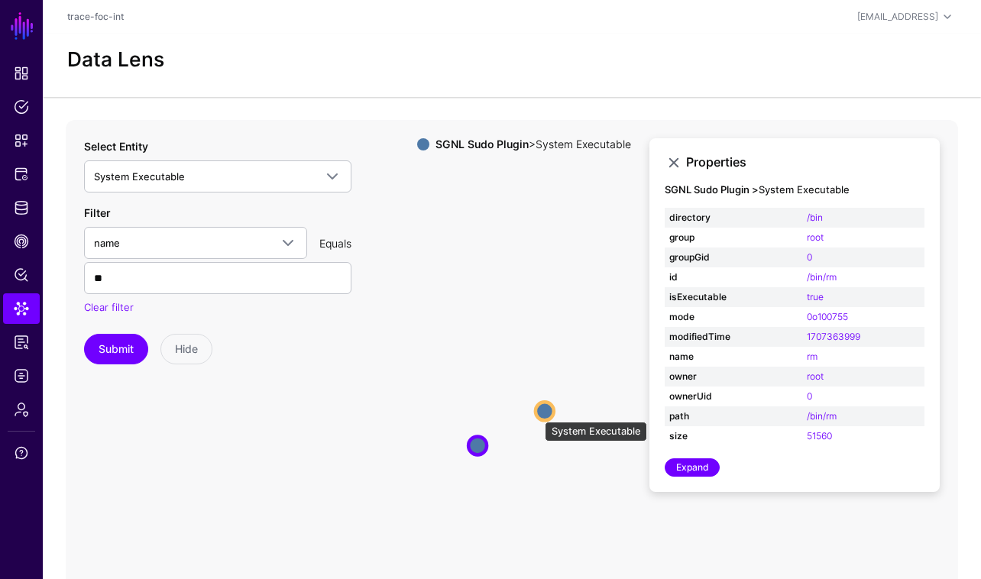
click at [537, 414] on circle at bounding box center [544, 411] width 18 height 18
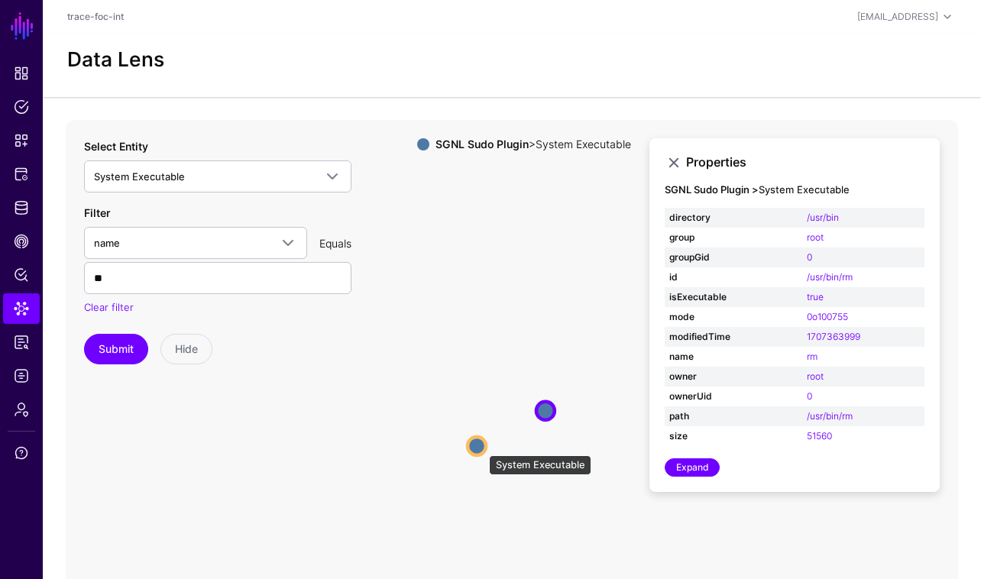
click at [481, 448] on circle at bounding box center [476, 446] width 18 height 18
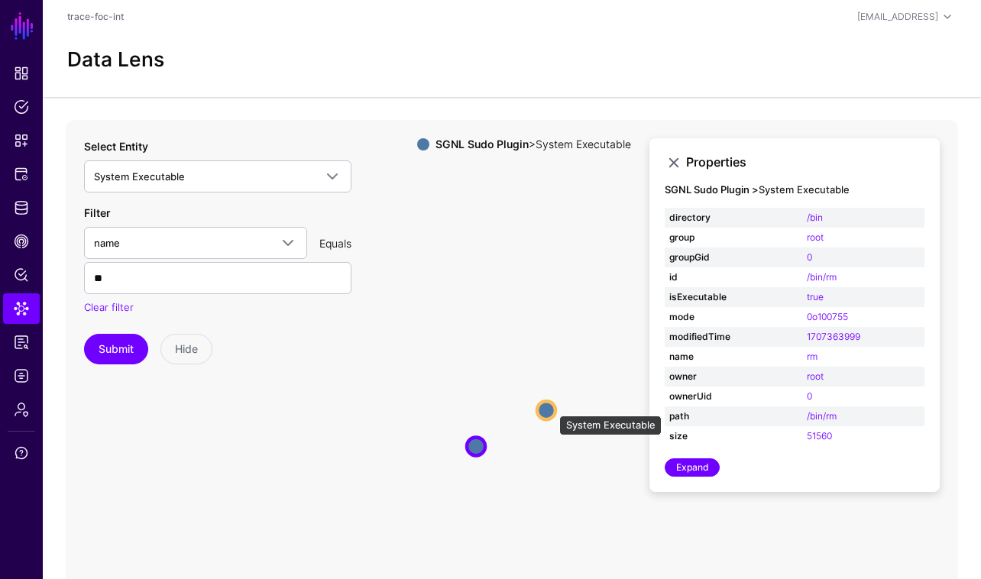
click at [551, 408] on circle at bounding box center [546, 410] width 18 height 18
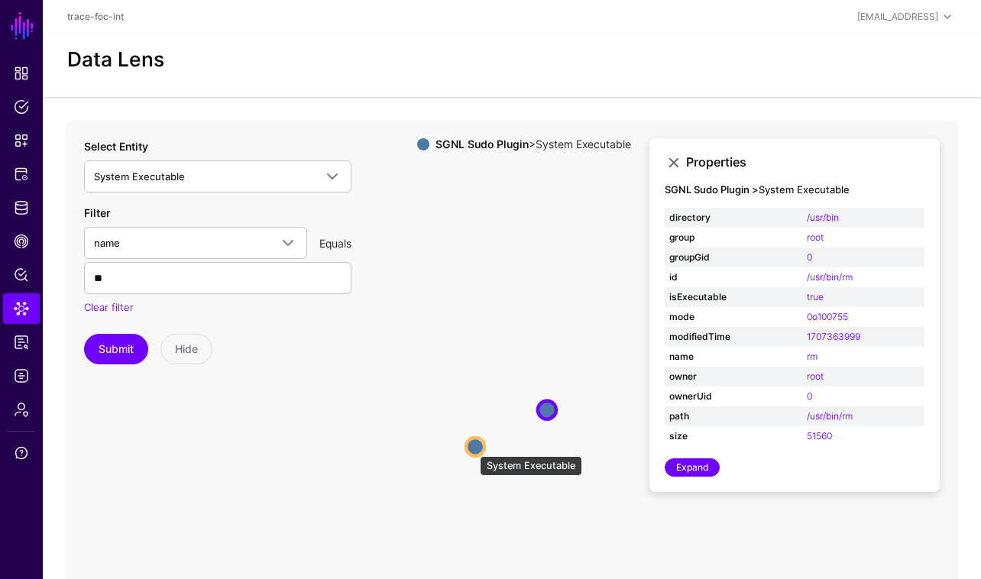
click at [472, 448] on circle at bounding box center [475, 447] width 18 height 18
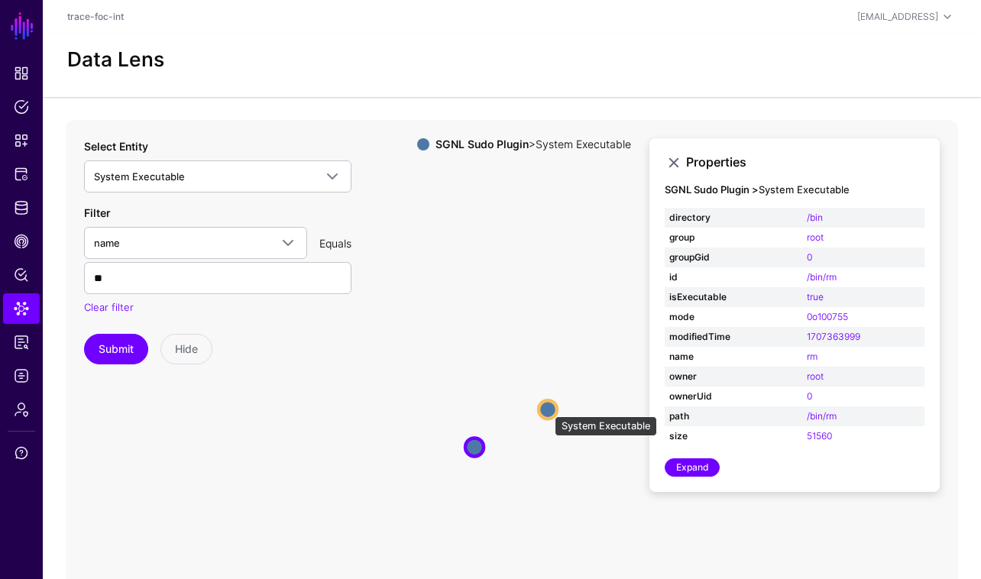
click at [547, 409] on circle at bounding box center [547, 409] width 18 height 18
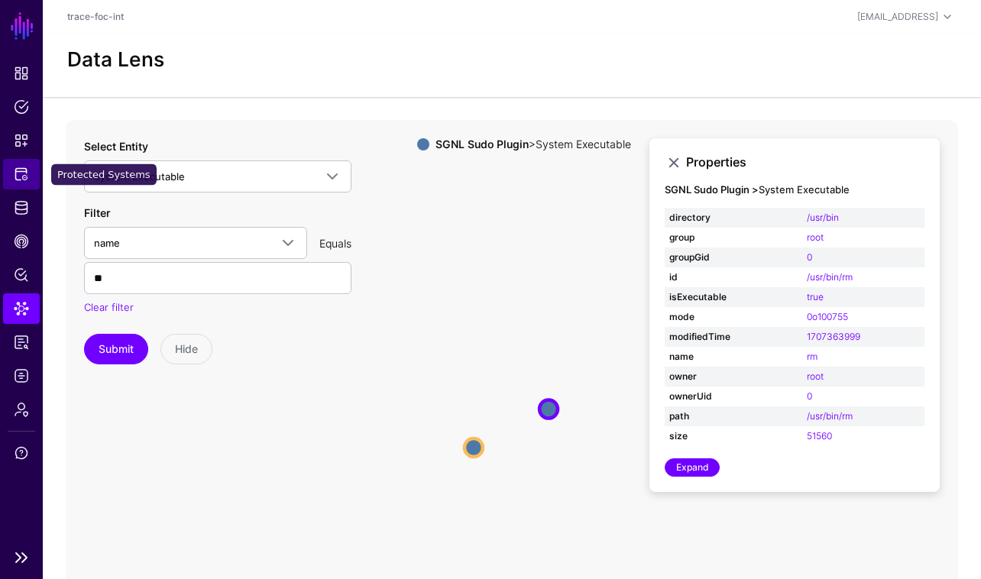
click at [24, 174] on span "Protected Systems" at bounding box center [21, 174] width 15 height 15
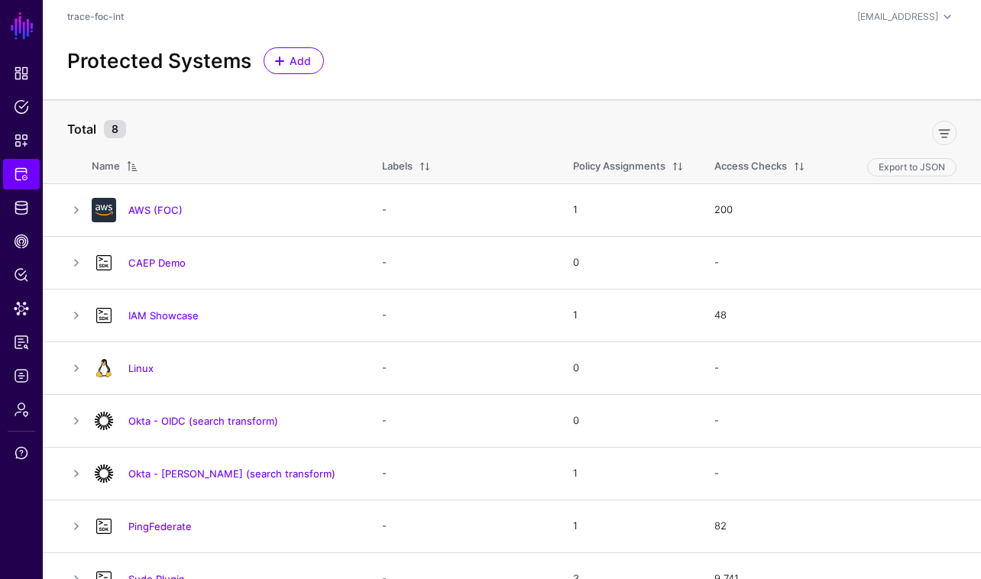
scroll to position [27, 0]
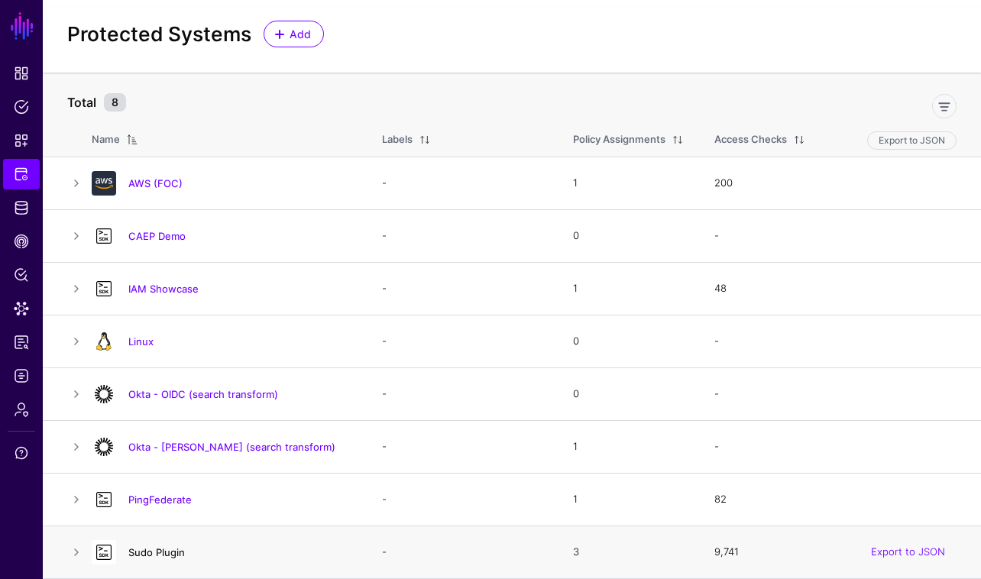
click at [157, 550] on link "Sudo Plugin" at bounding box center [156, 552] width 57 height 12
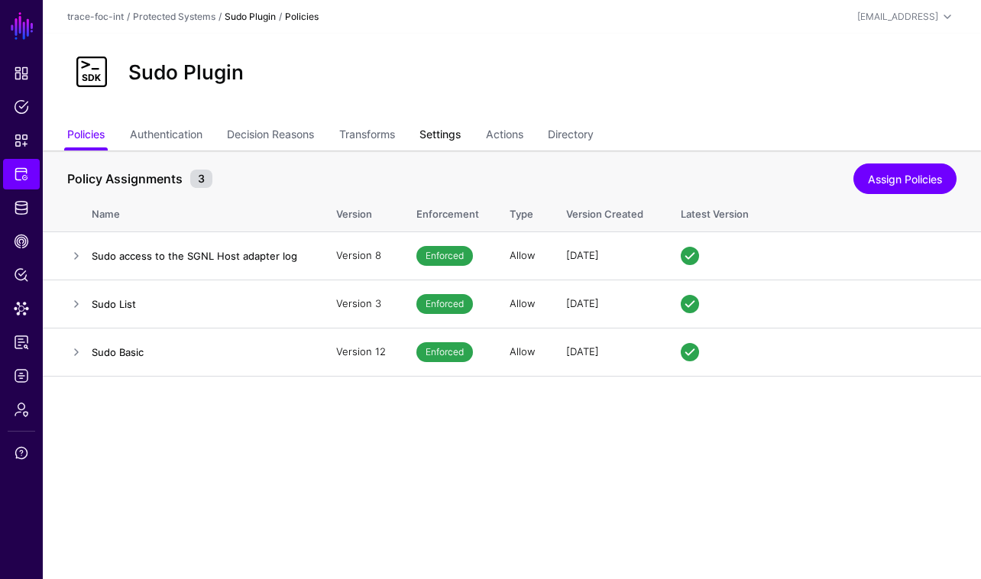
click at [458, 134] on link "Settings" at bounding box center [439, 135] width 41 height 29
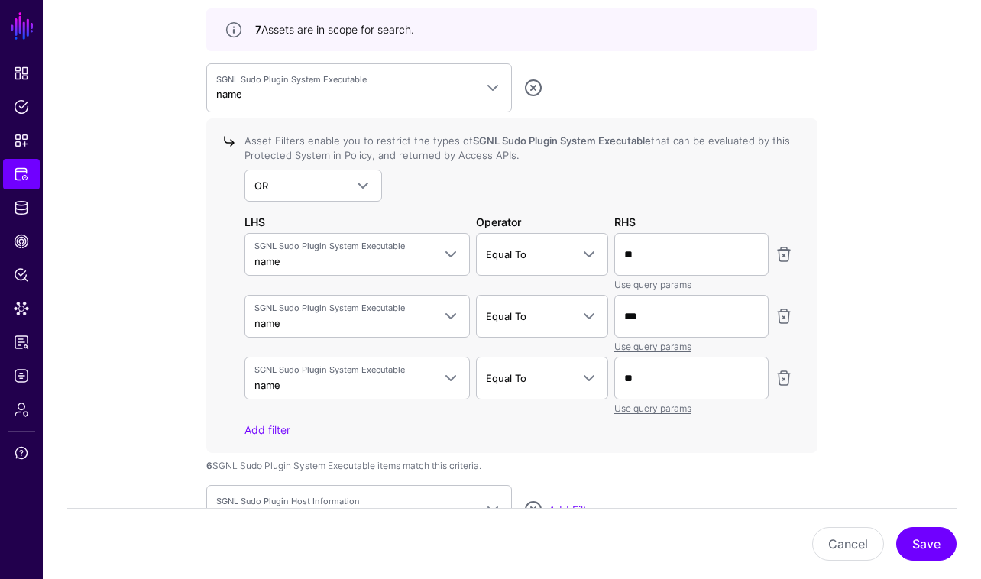
scroll to position [1503, 0]
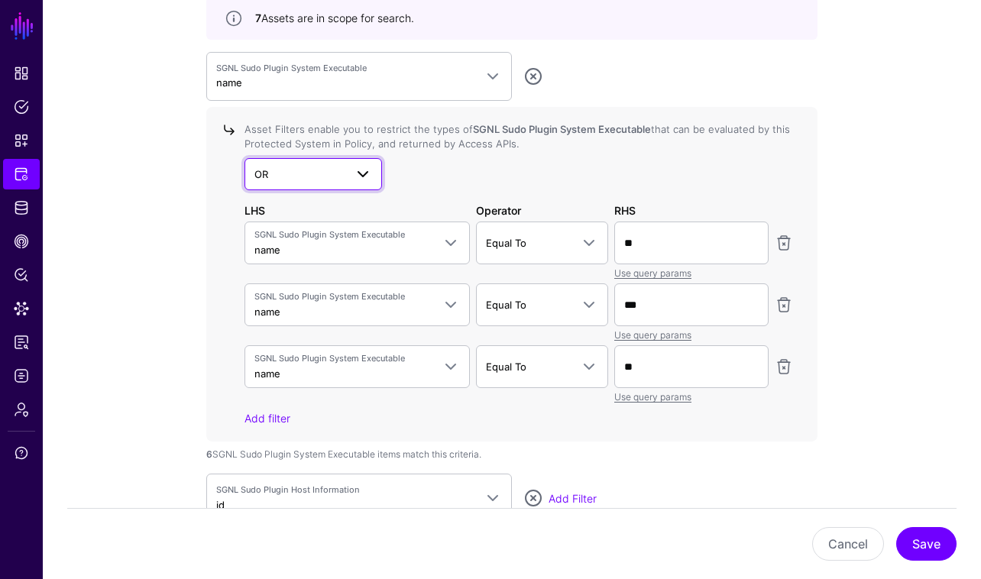
click at [374, 170] on link "OR" at bounding box center [312, 174] width 137 height 32
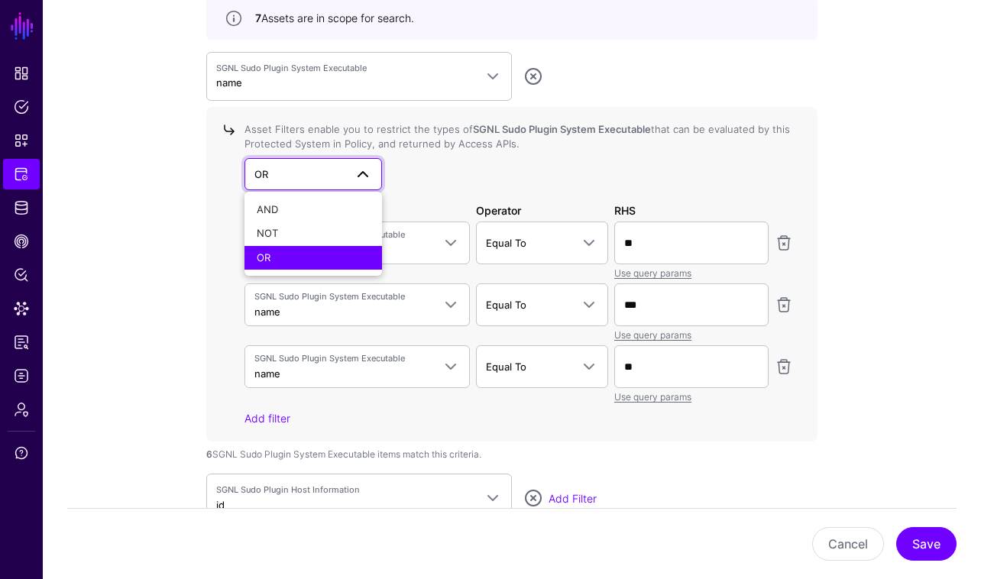
click at [458, 183] on div "OR AND NOT OR" at bounding box center [518, 174] width 548 height 32
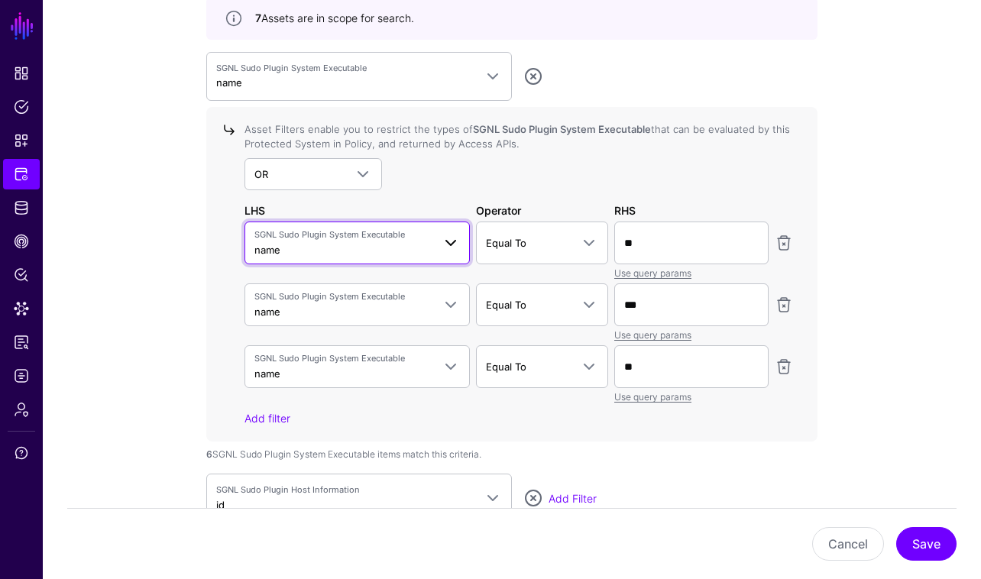
click at [457, 257] on link "SGNL Sudo Plugin System Executable name" at bounding box center [356, 243] width 225 height 43
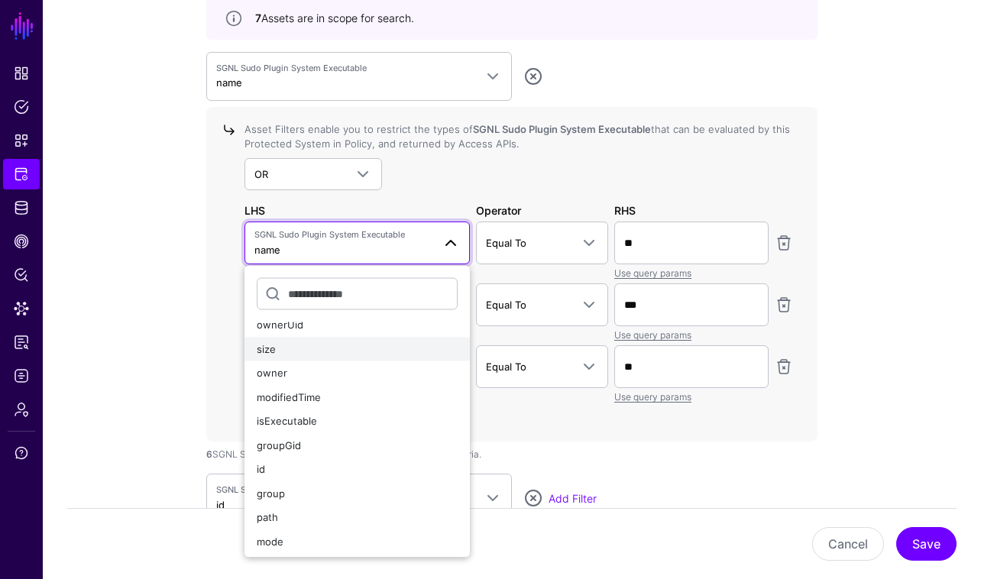
scroll to position [60, 0]
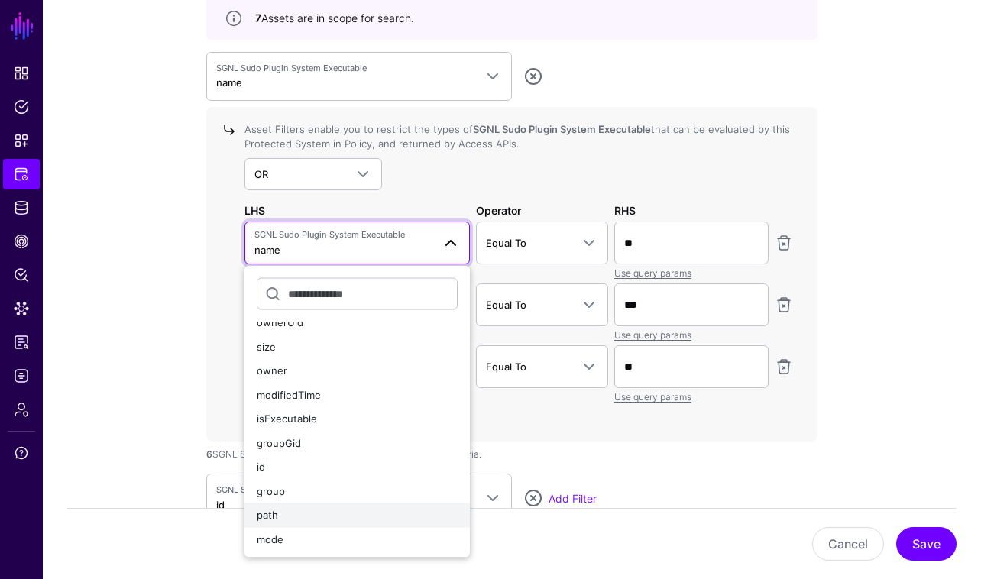
click at [372, 513] on div "path" at bounding box center [357, 515] width 201 height 15
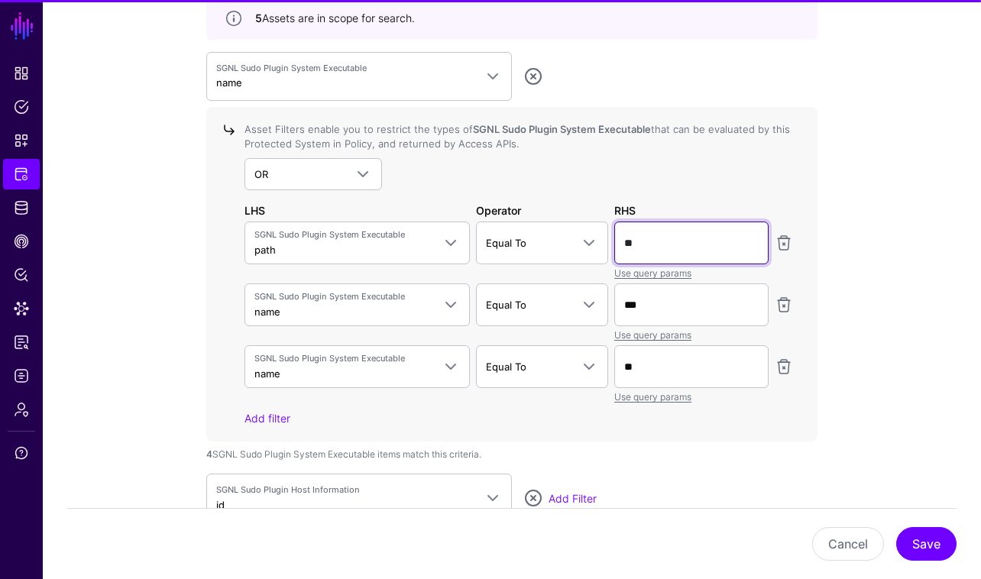
click at [716, 231] on input "**" at bounding box center [691, 243] width 154 height 43
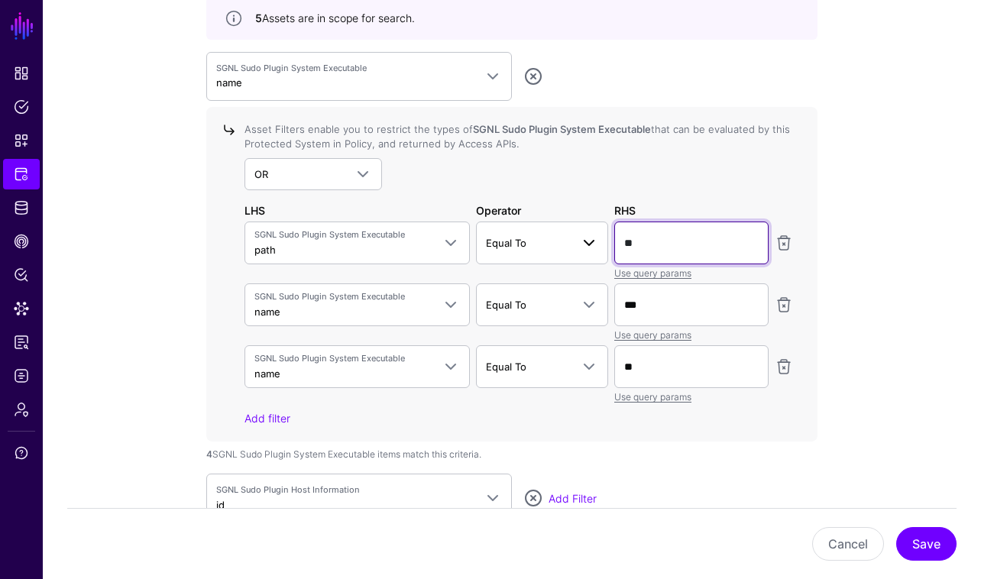
drag, startPoint x: 708, startPoint y: 240, endPoint x: 564, endPoint y: 242, distance: 144.4
click at [564, 242] on div "SGNL Sudo Plugin System Executable path name directory ownerUid size owner modi…" at bounding box center [518, 251] width 555 height 59
click at [653, 244] on input "*********" at bounding box center [691, 243] width 154 height 43
click at [784, 305] on link at bounding box center [783, 305] width 18 height 18
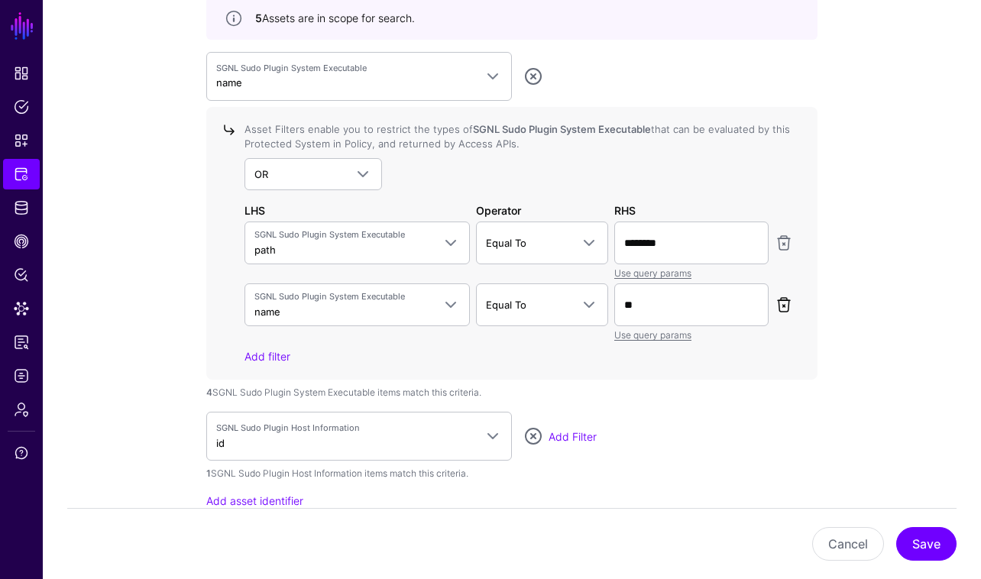
click at [783, 309] on link at bounding box center [783, 305] width 18 height 18
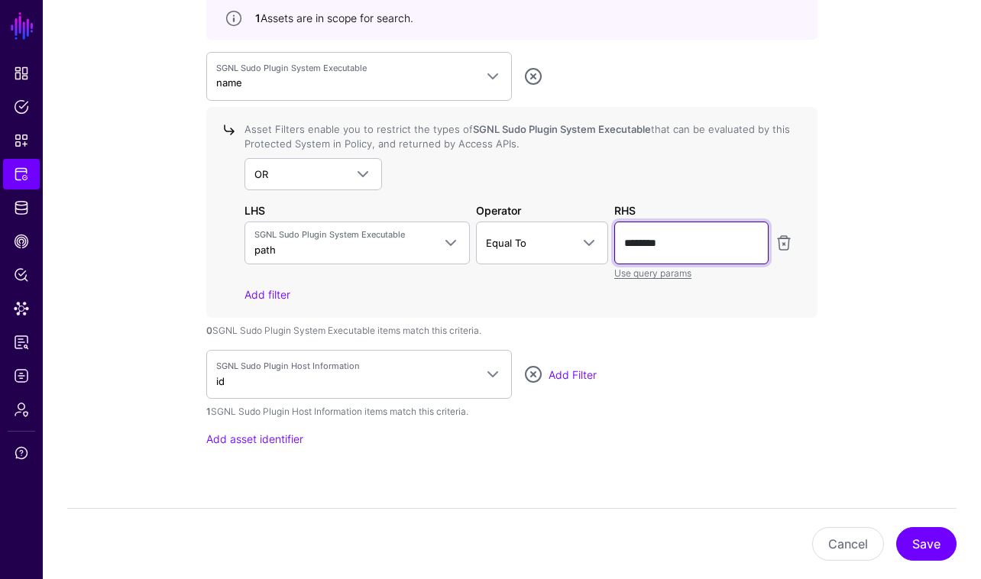
click at [689, 248] on input "********" at bounding box center [691, 243] width 154 height 43
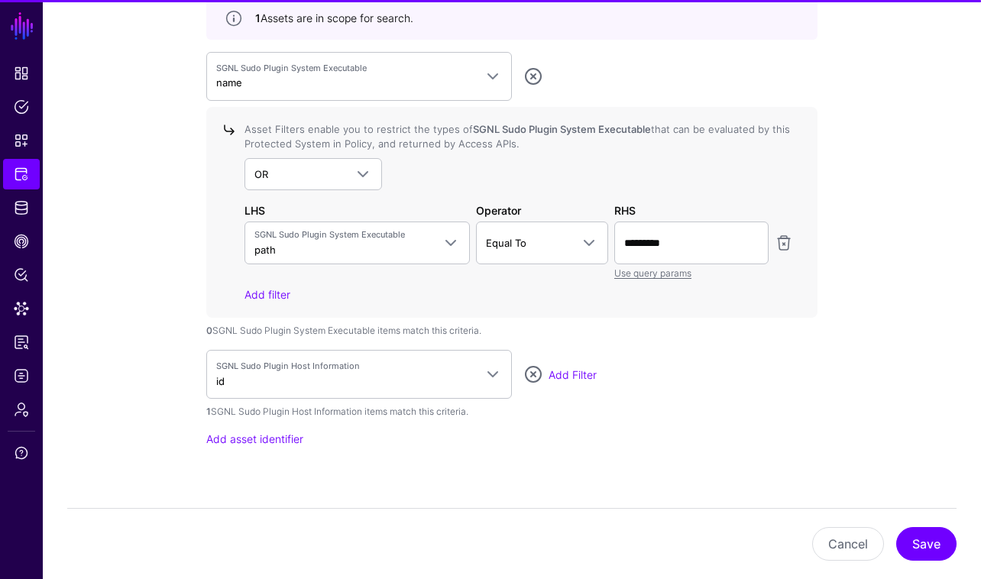
click at [682, 283] on div "Asset Filters enable you to restrict the types of SGNL Sudo Plugin System Execu…" at bounding box center [515, 212] width 555 height 180
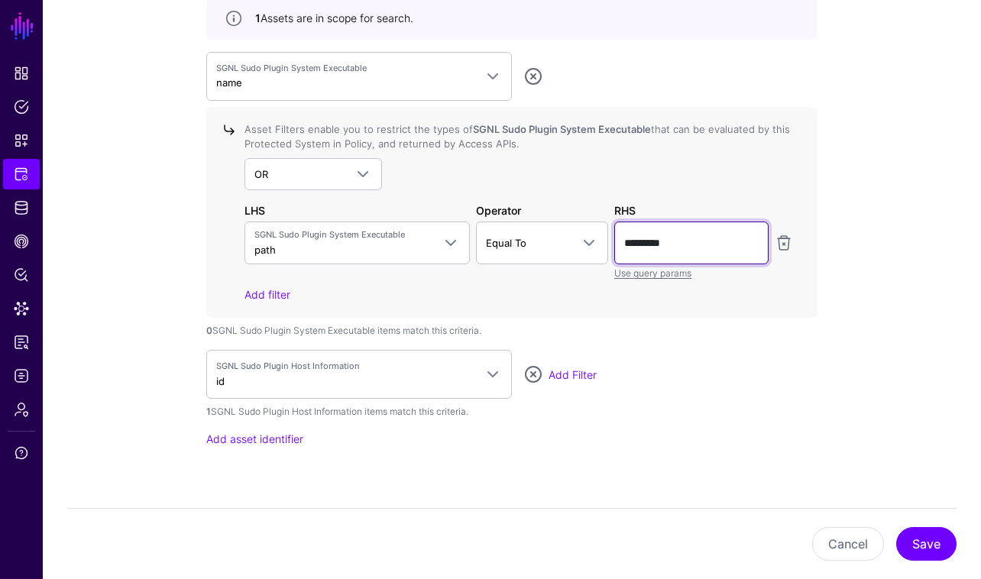
click at [686, 241] on input "*********" at bounding box center [691, 243] width 154 height 43
type input "********"
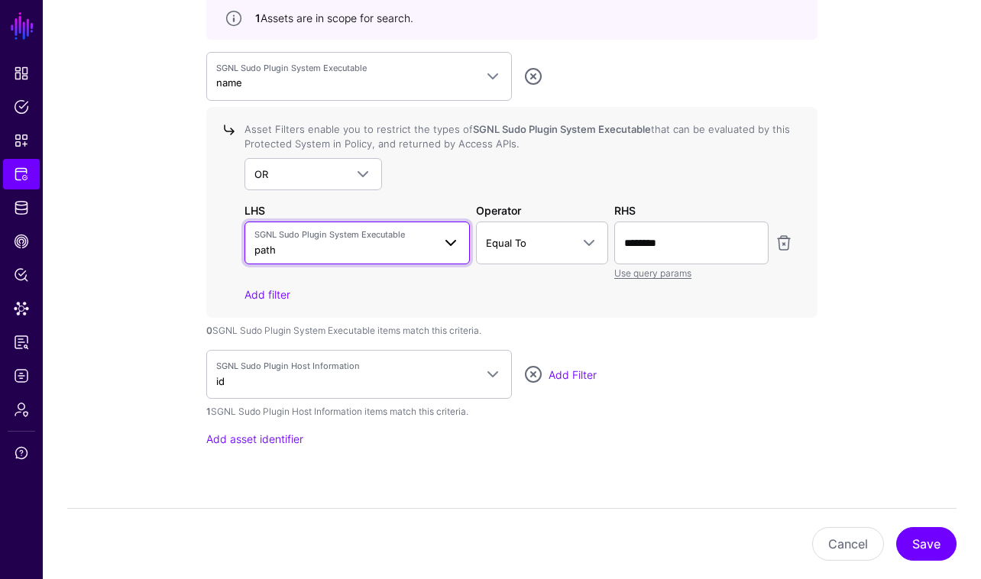
click at [435, 247] on span at bounding box center [445, 243] width 27 height 18
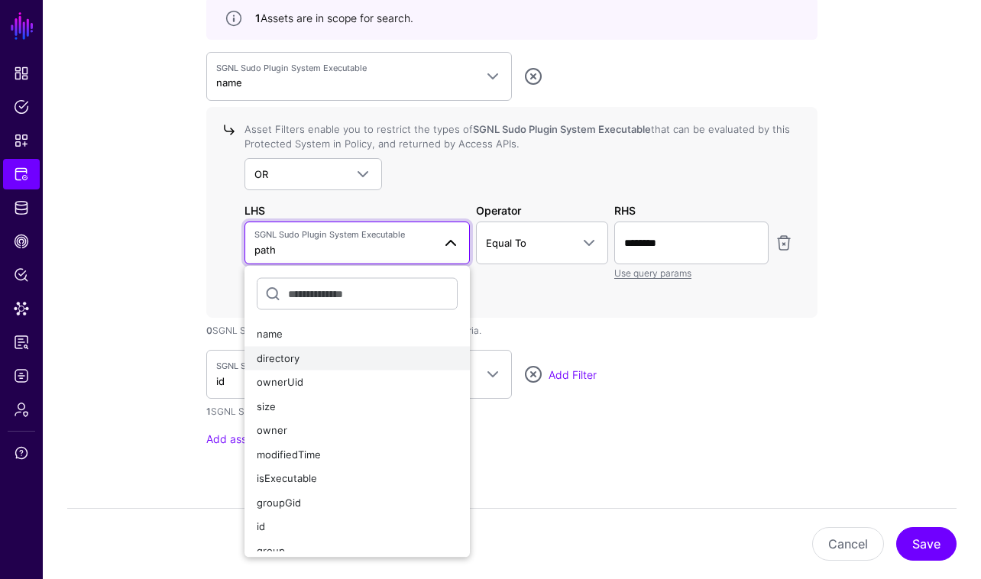
click at [396, 361] on div "directory" at bounding box center [357, 358] width 201 height 15
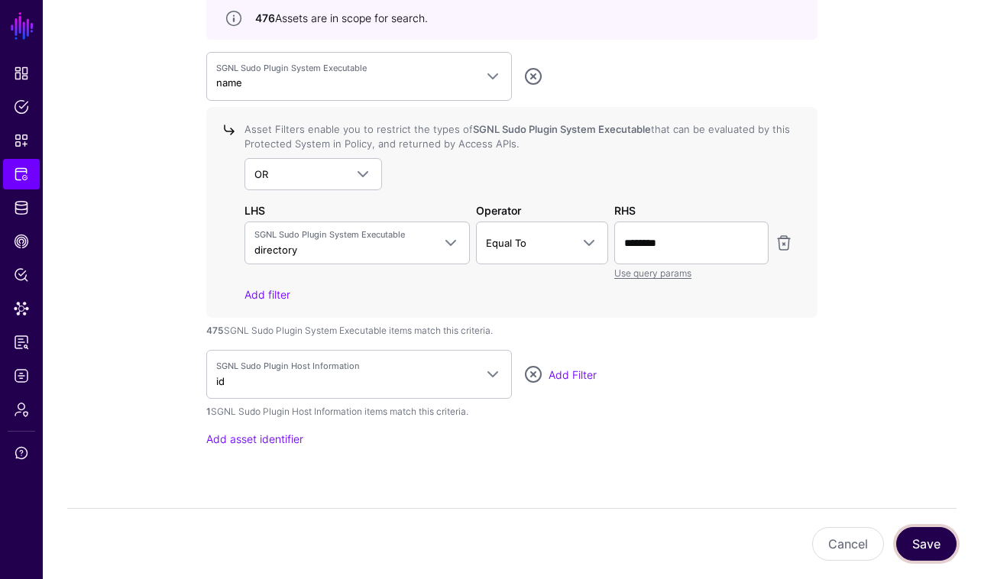
click at [929, 550] on button "Save" at bounding box center [926, 544] width 60 height 34
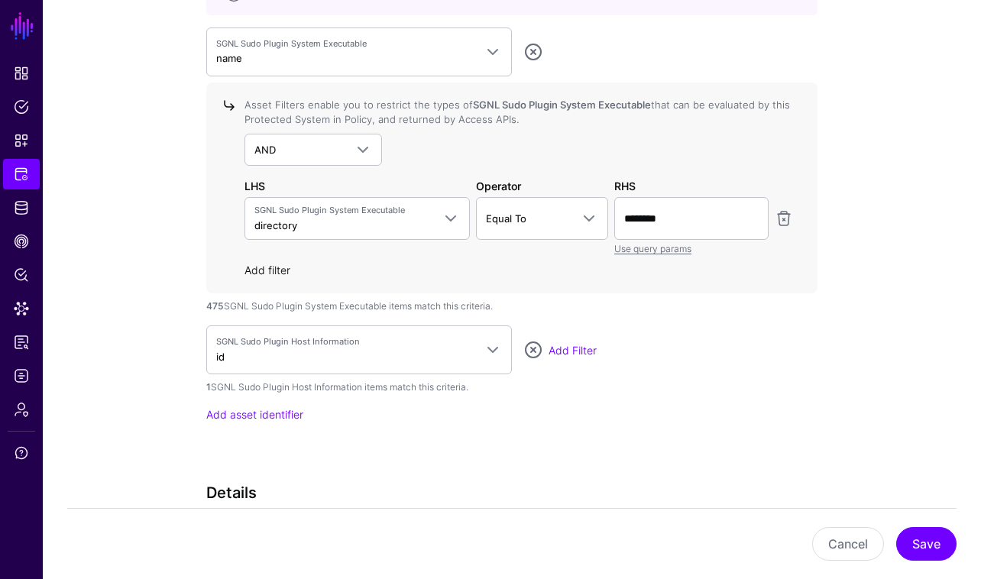
click at [281, 268] on link "Add filter" at bounding box center [267, 270] width 46 height 13
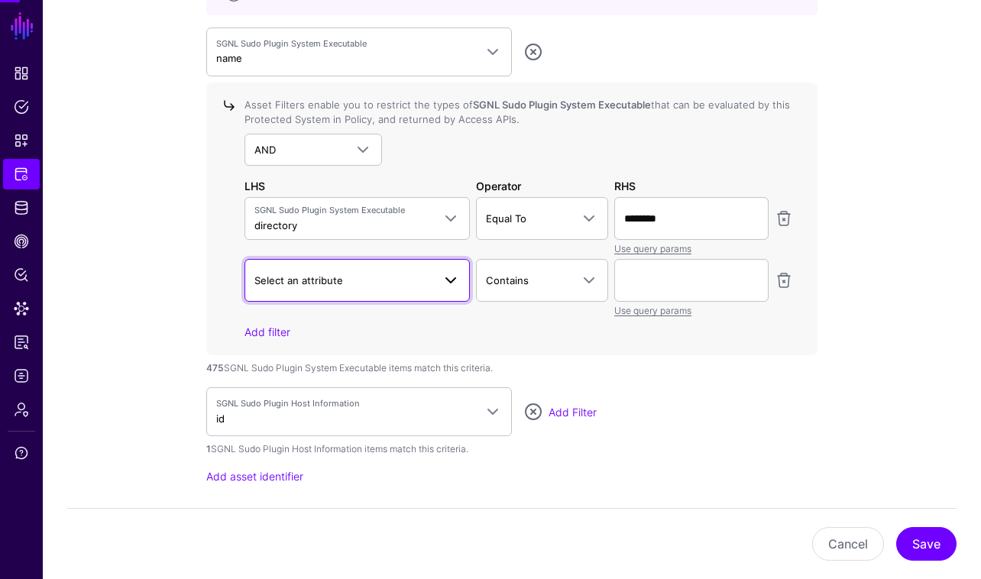
click at [460, 276] on link "Select an attribute" at bounding box center [356, 280] width 225 height 43
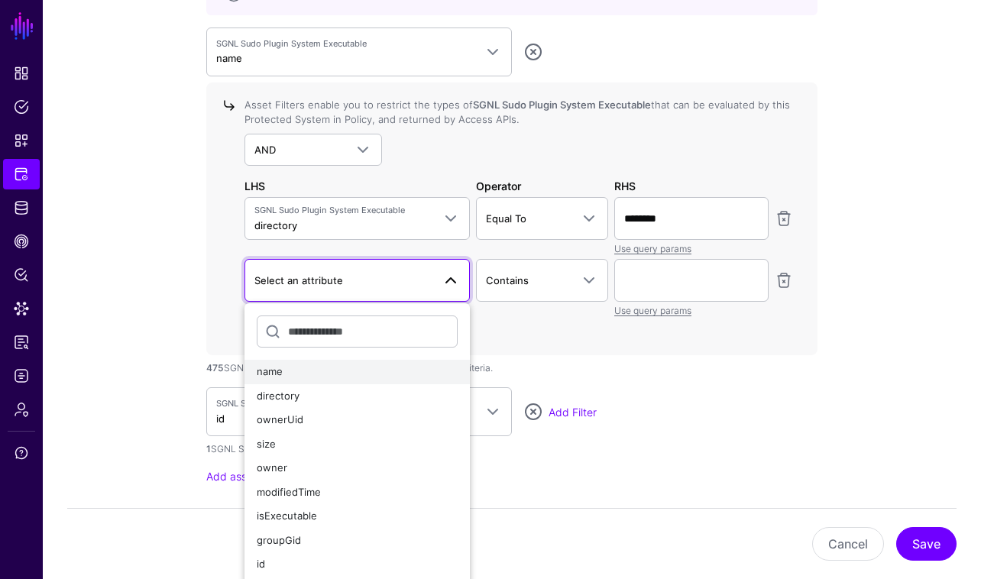
click at [422, 378] on button "name" at bounding box center [356, 372] width 225 height 24
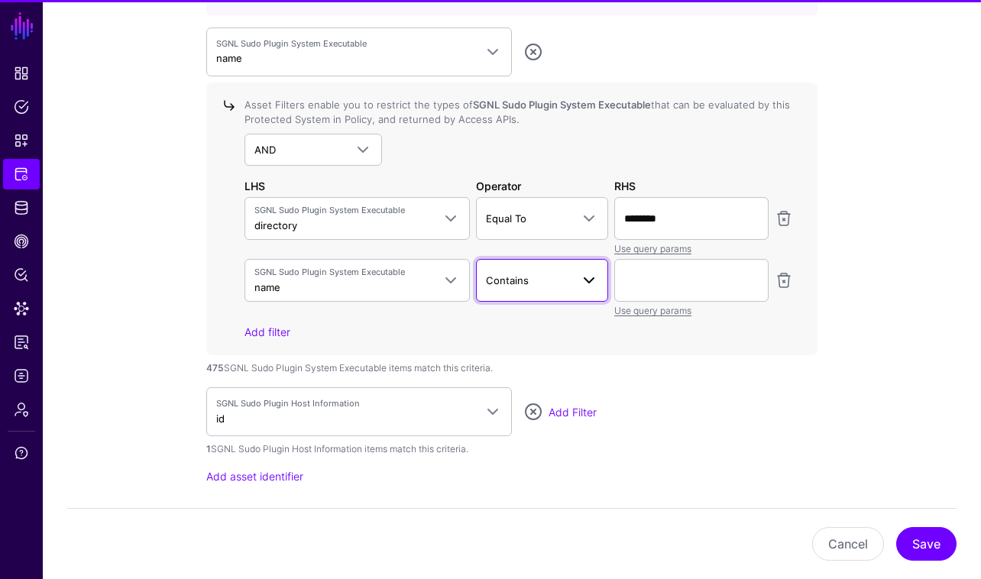
click at [589, 276] on span at bounding box center [589, 280] width 18 height 18
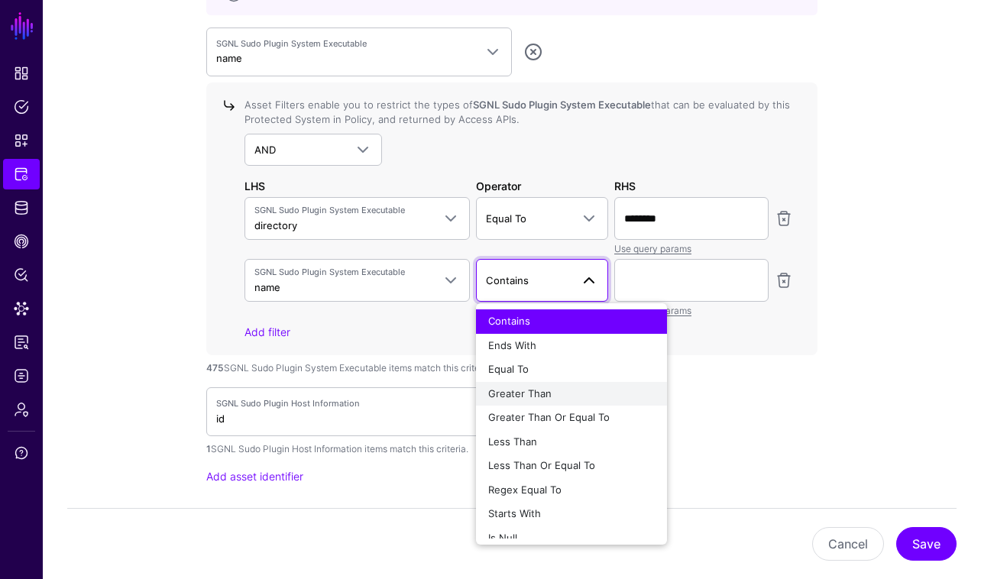
scroll to position [11, 0]
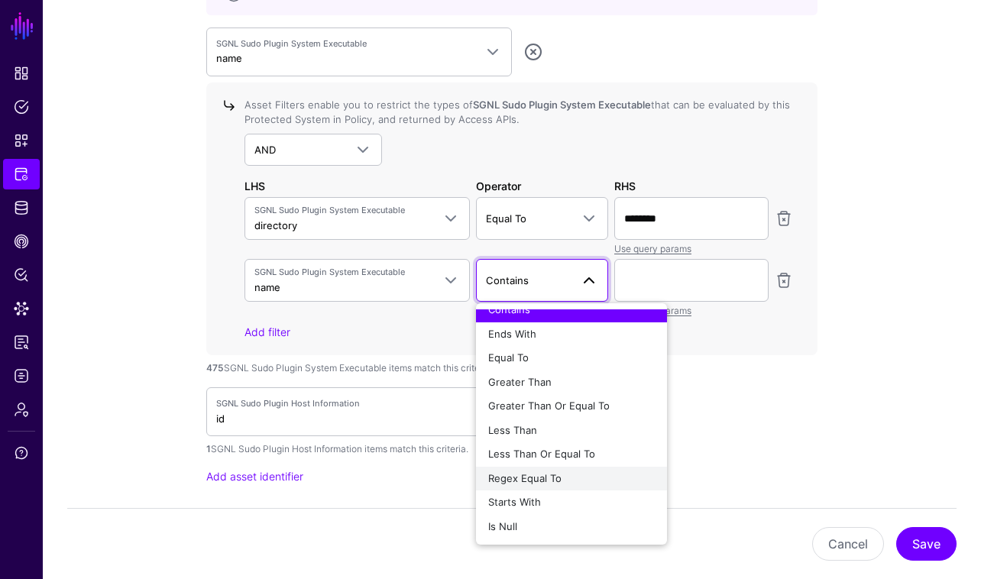
click at [579, 477] on div "Regex Equal To" at bounding box center [571, 478] width 167 height 15
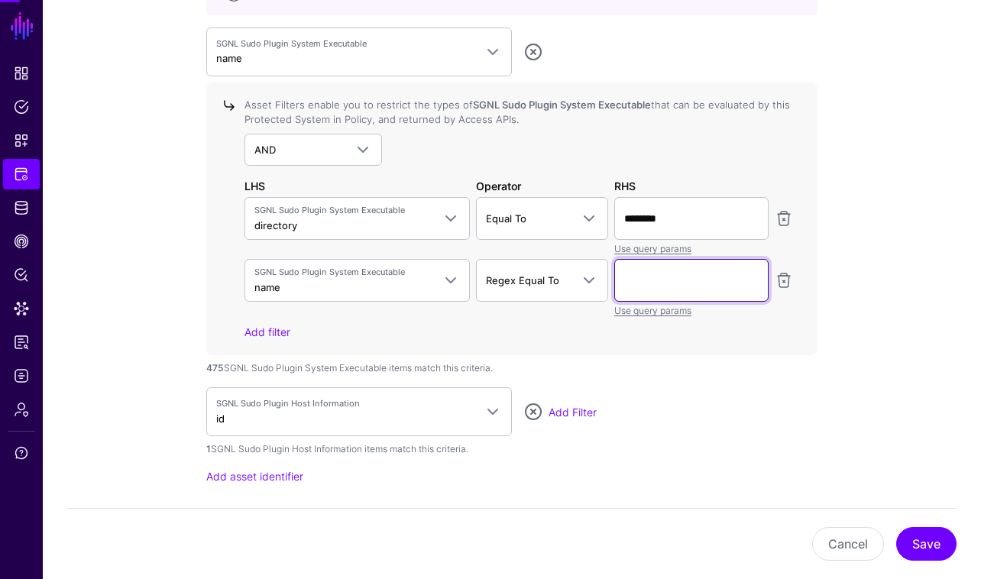
click at [698, 280] on input "text" at bounding box center [691, 280] width 154 height 43
type input "**********"
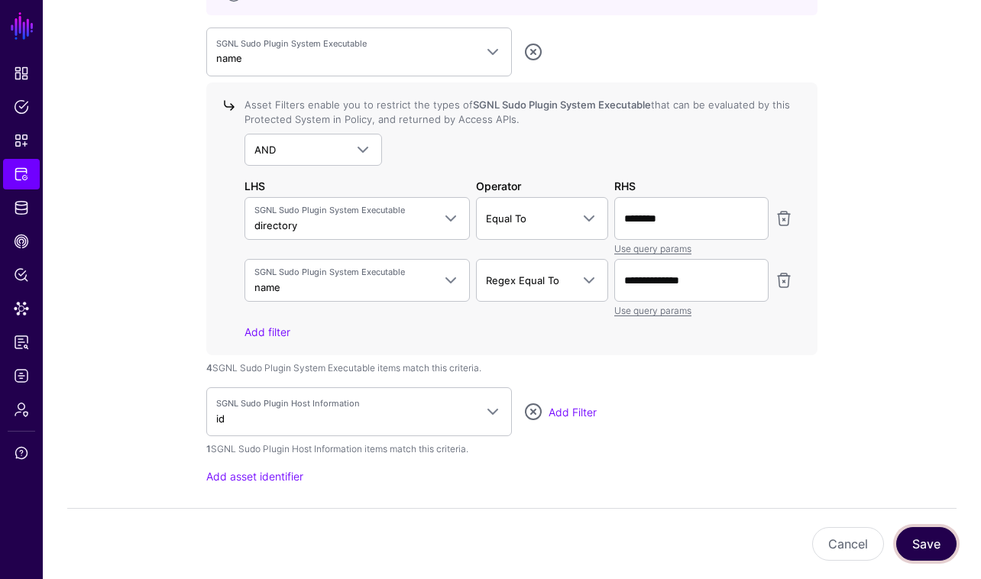
click at [932, 547] on button "Save" at bounding box center [926, 544] width 60 height 34
click at [687, 280] on input "**********" at bounding box center [691, 280] width 154 height 43
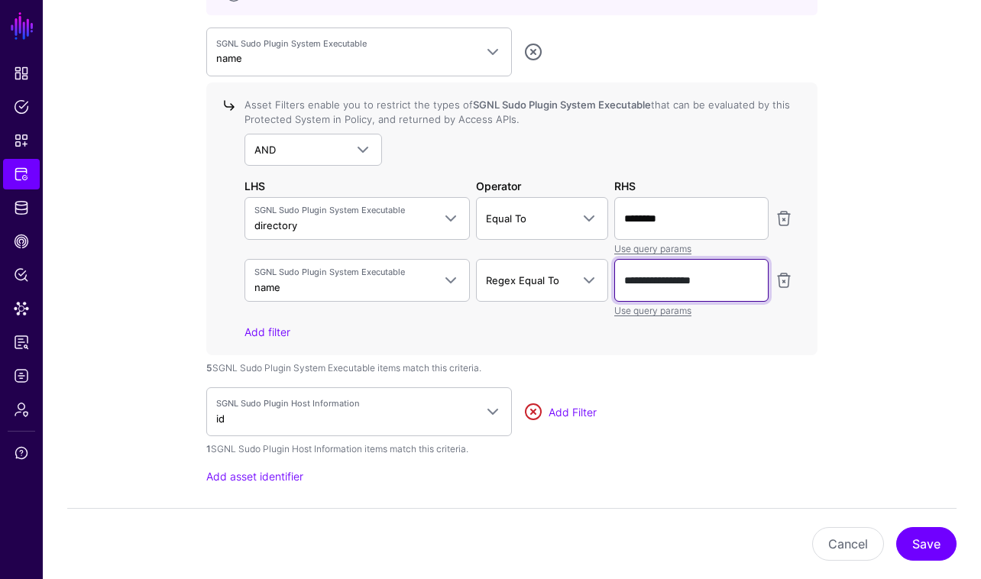
type input "**********"
click at [532, 410] on link at bounding box center [533, 412] width 18 height 18
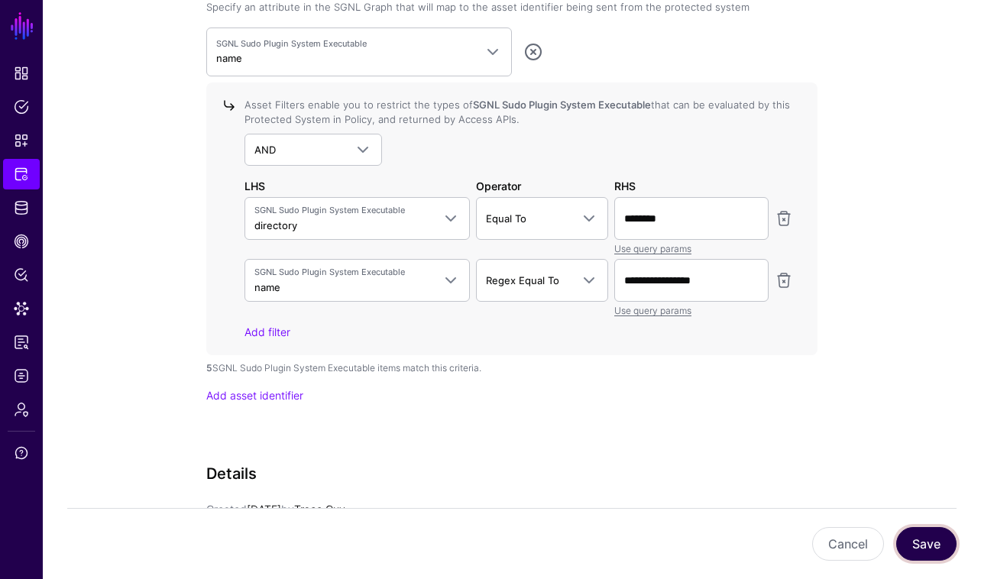
click at [930, 533] on button "Save" at bounding box center [926, 544] width 60 height 34
click at [24, 275] on span "Policy Lens" at bounding box center [21, 274] width 15 height 15
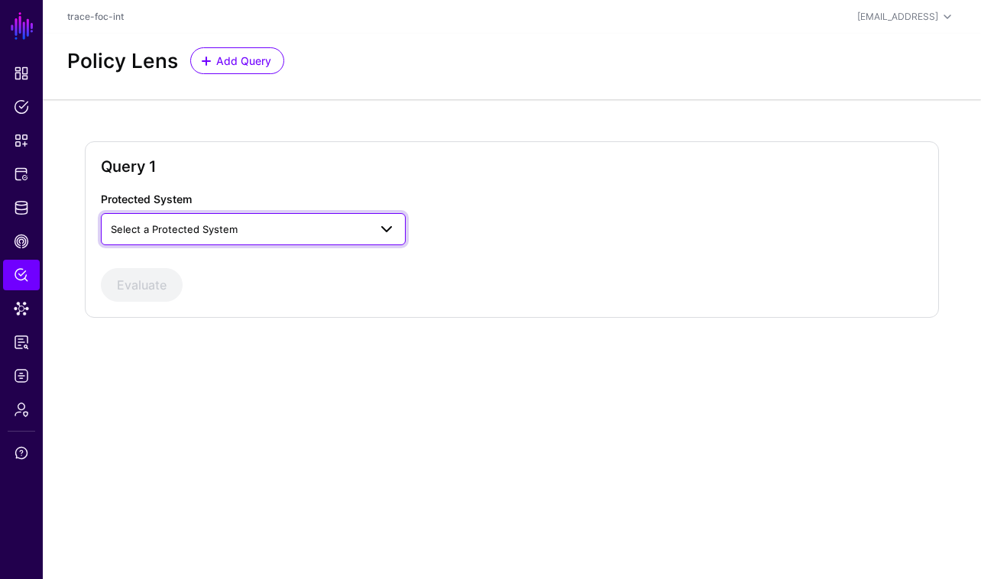
click at [299, 234] on span "Select a Protected System" at bounding box center [239, 229] width 257 height 17
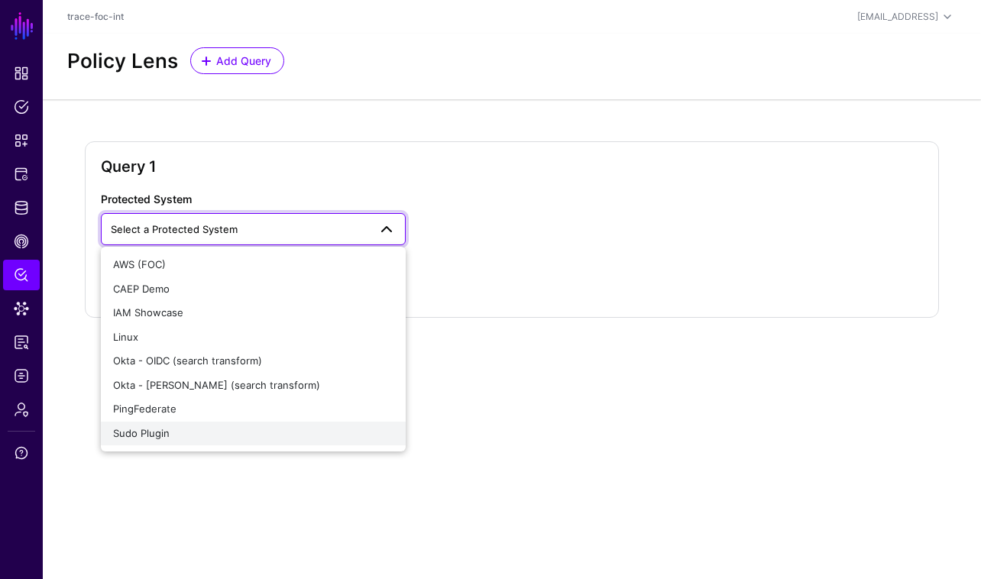
click at [274, 434] on div "Sudo Plugin" at bounding box center [253, 433] width 280 height 15
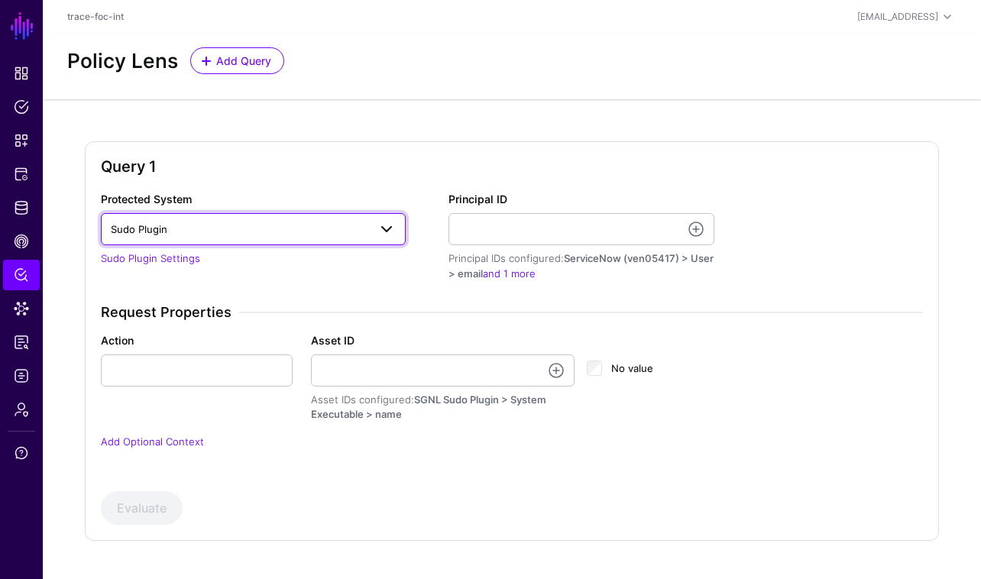
click at [383, 232] on span at bounding box center [386, 229] width 18 height 18
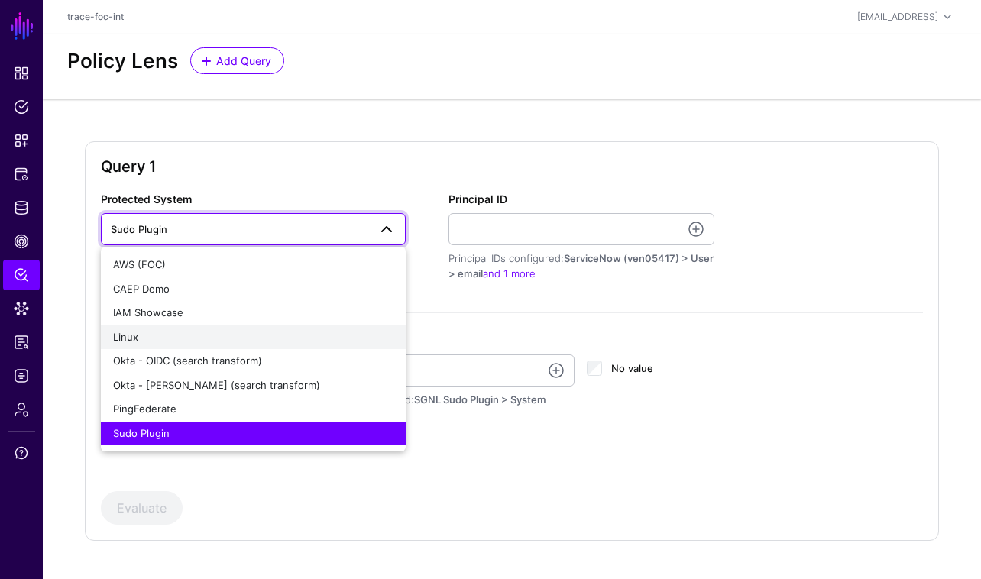
click at [296, 342] on div "Linux" at bounding box center [253, 337] width 280 height 15
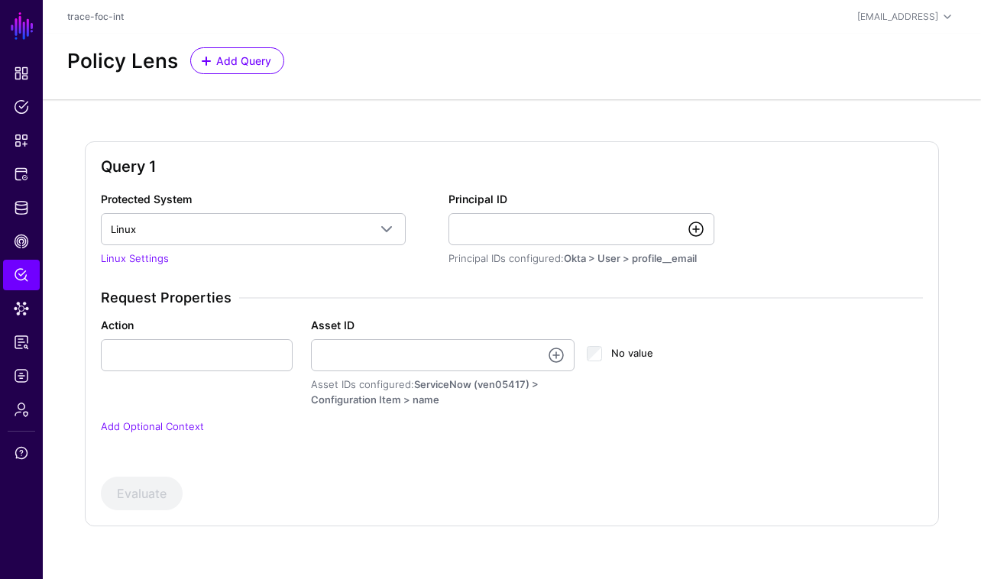
click at [698, 232] on link at bounding box center [696, 229] width 18 height 18
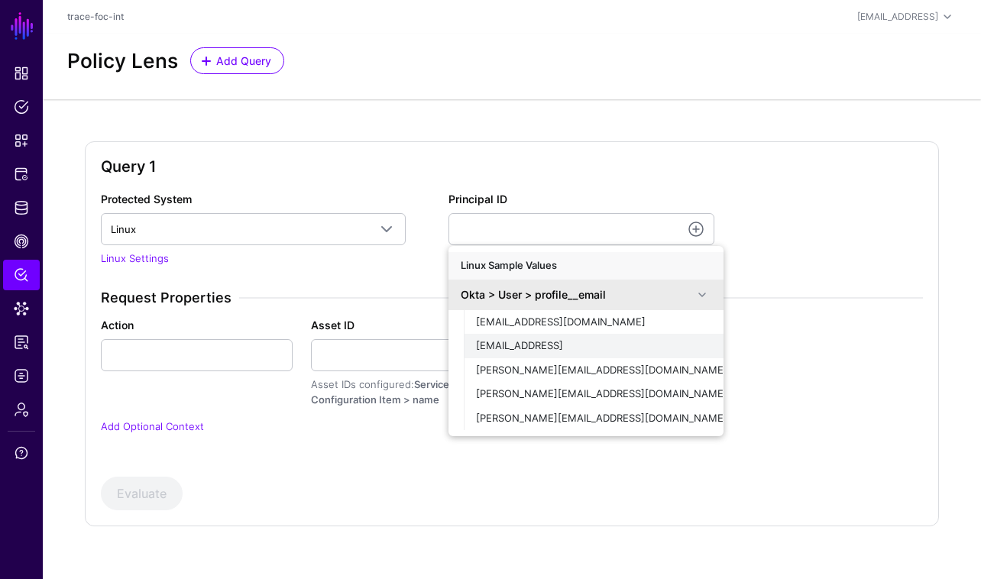
click at [564, 351] on div "[EMAIL_ADDRESS]" at bounding box center [593, 345] width 235 height 15
type input "**********"
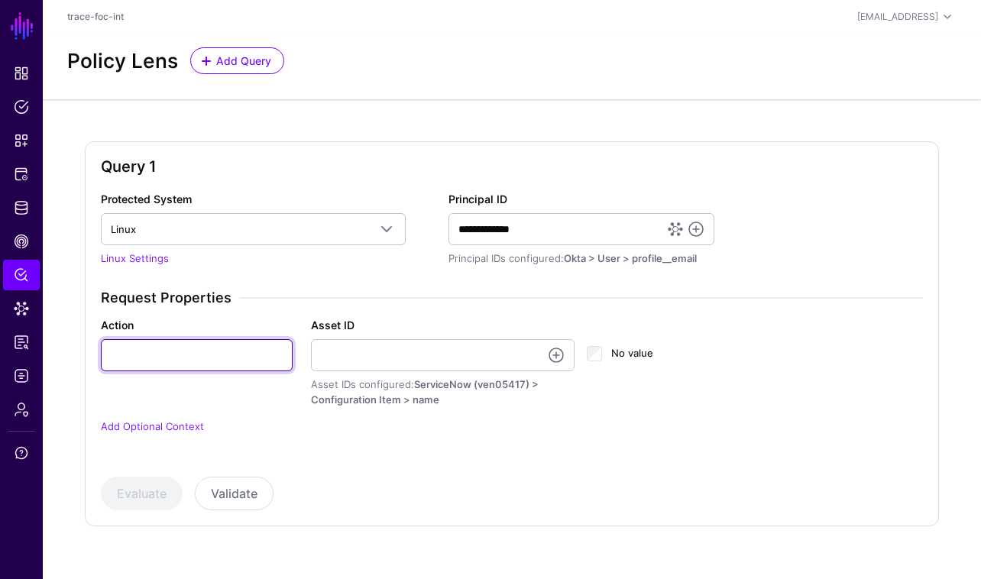
click at [196, 352] on input "Action" at bounding box center [197, 355] width 192 height 32
type input "***"
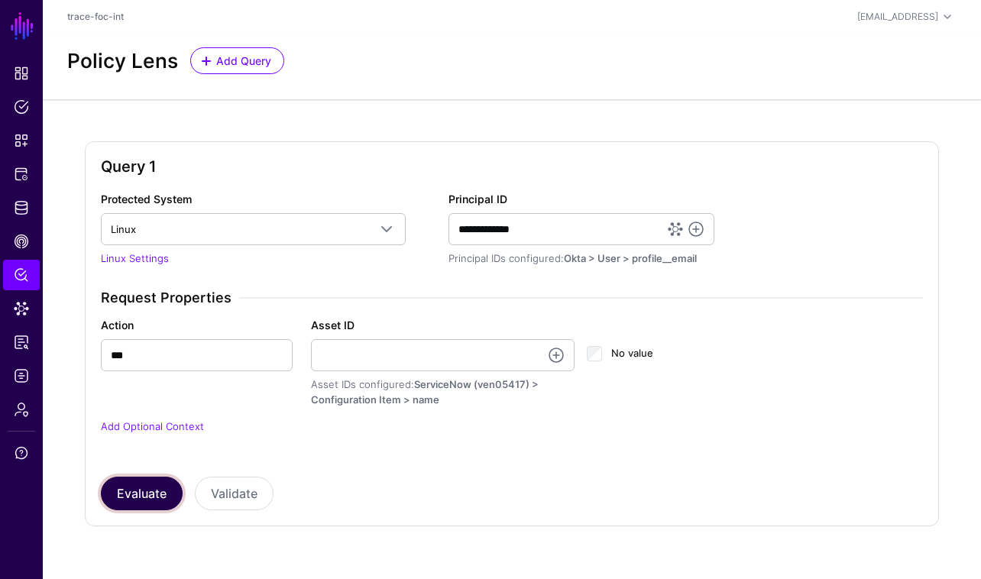
click at [150, 485] on button "Evaluate" at bounding box center [142, 494] width 82 height 34
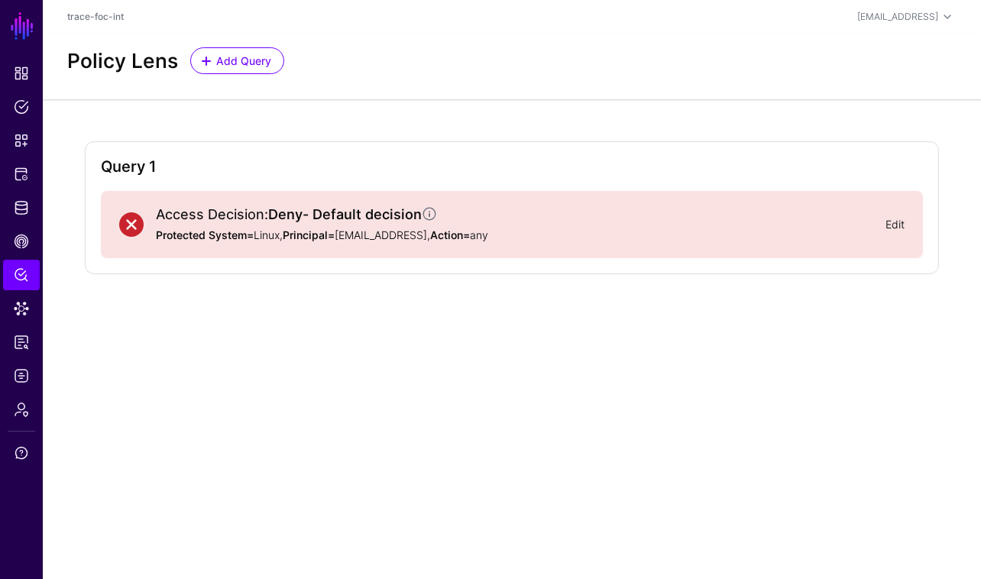
click at [891, 222] on link "Edit" at bounding box center [894, 224] width 19 height 13
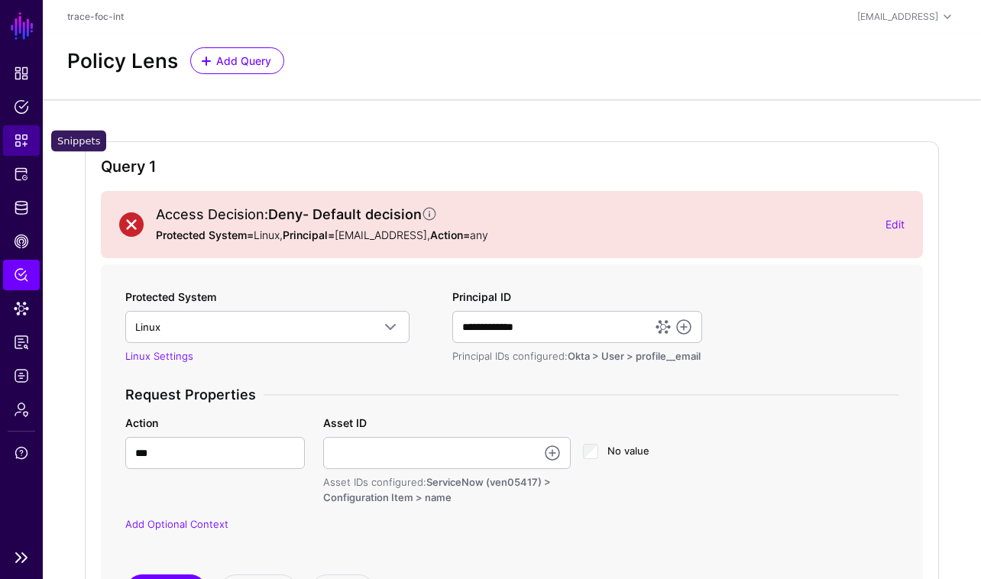
click at [22, 147] on span "Snippets" at bounding box center [21, 140] width 15 height 15
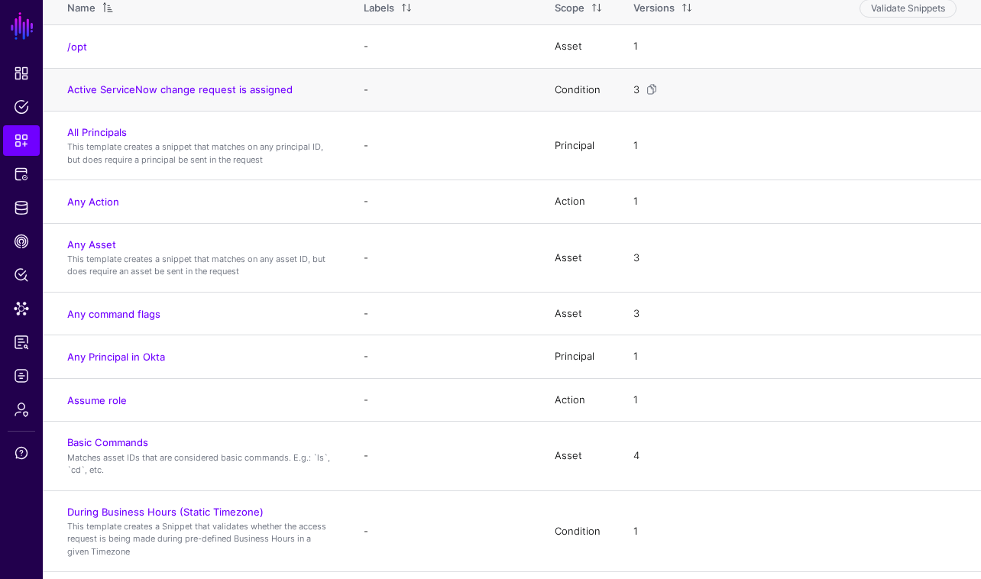
scroll to position [40, 0]
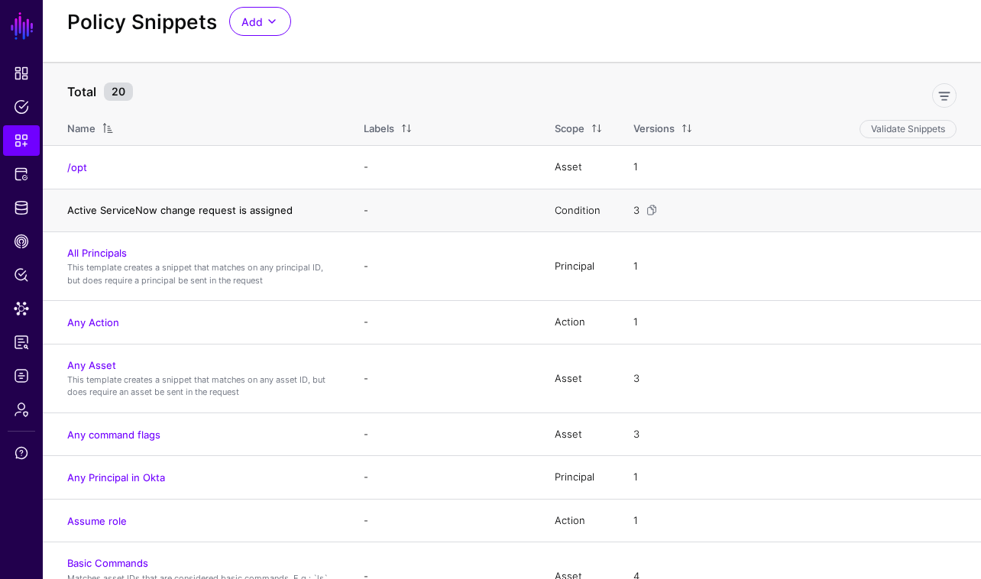
click at [251, 209] on link "Active ServiceNow change request is assigned" at bounding box center [179, 210] width 225 height 12
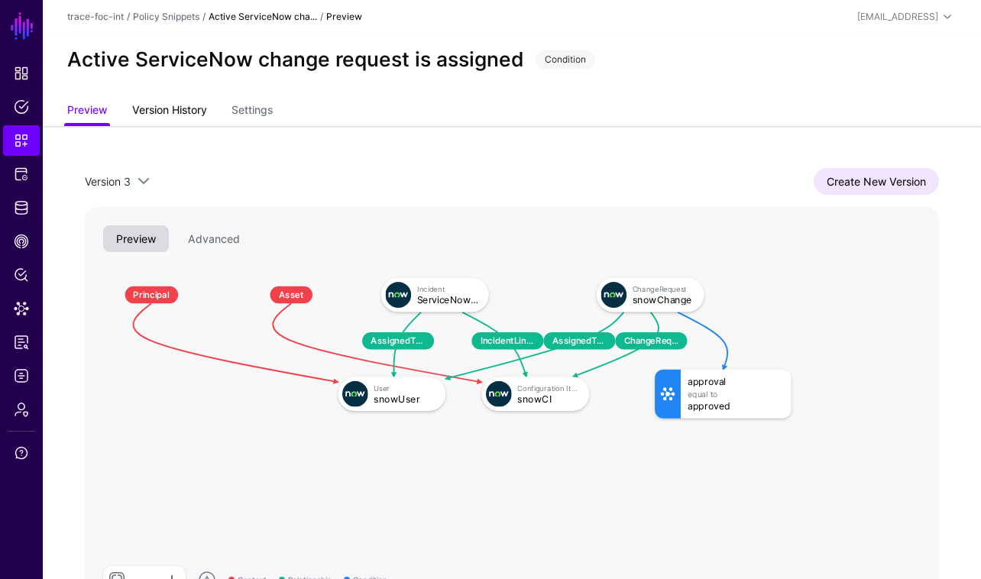
click at [192, 114] on link "Version History" at bounding box center [169, 111] width 75 height 29
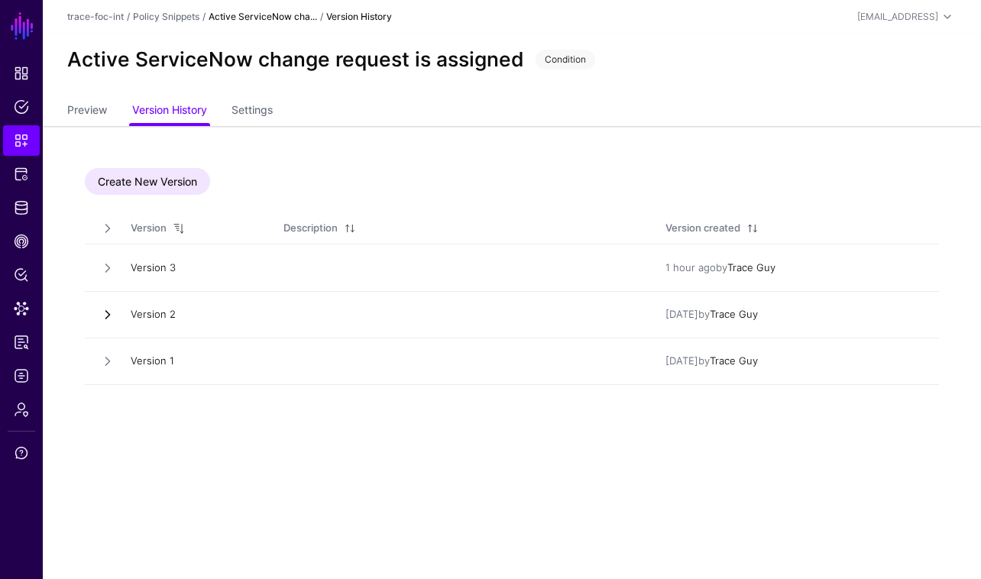
click at [108, 319] on link at bounding box center [107, 314] width 15 height 15
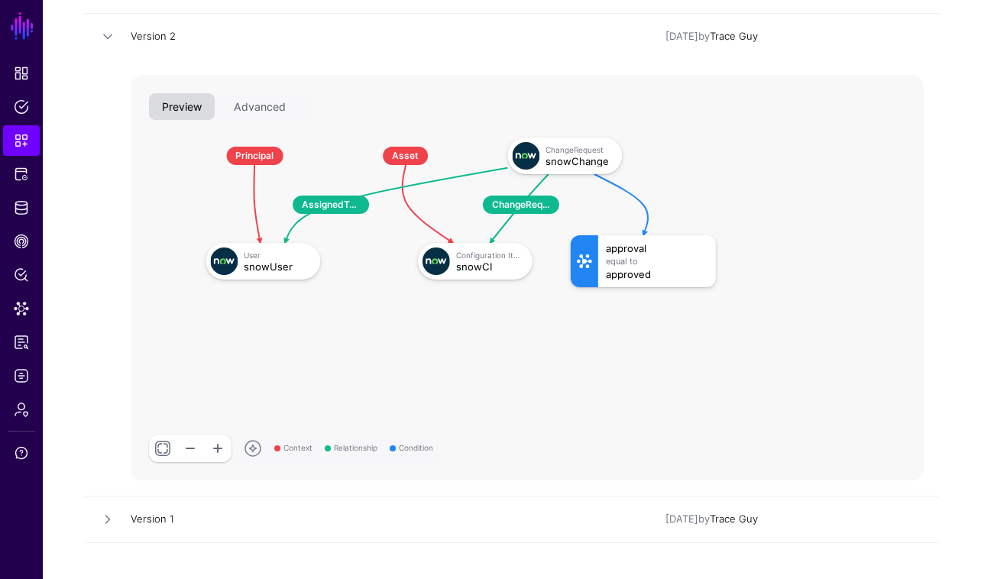
scroll to position [286, 0]
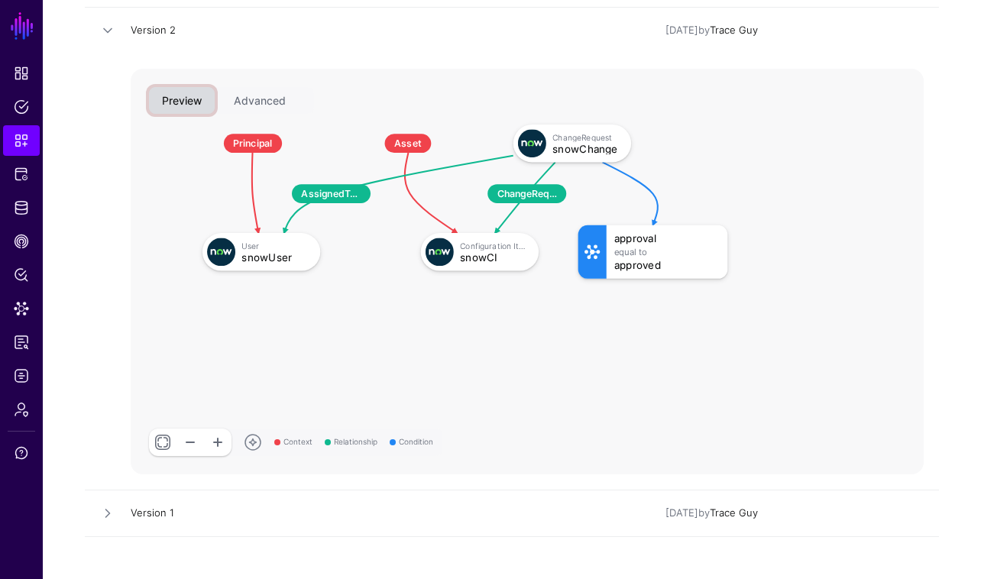
click at [184, 99] on button "Preview" at bounding box center [182, 100] width 66 height 27
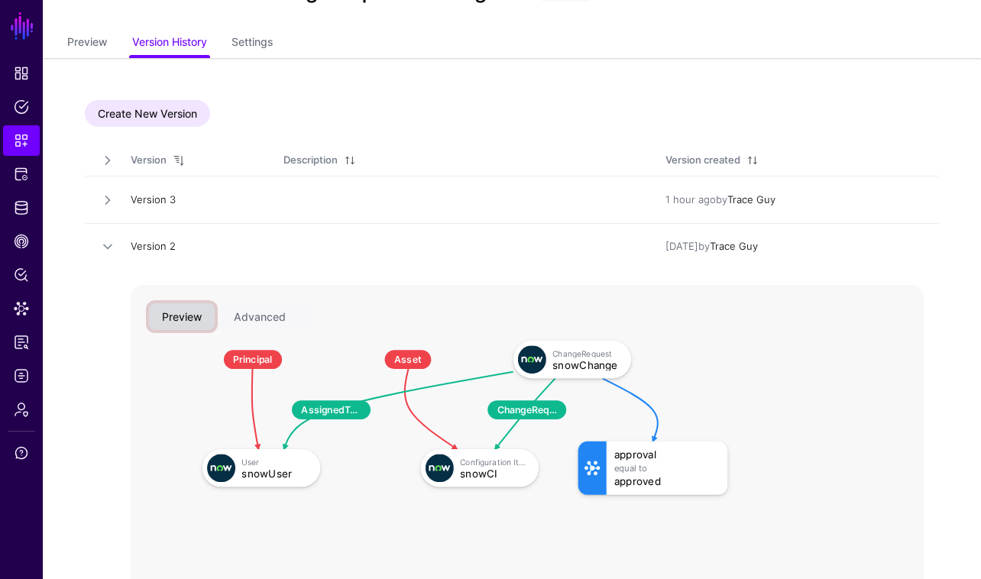
scroll to position [66, 0]
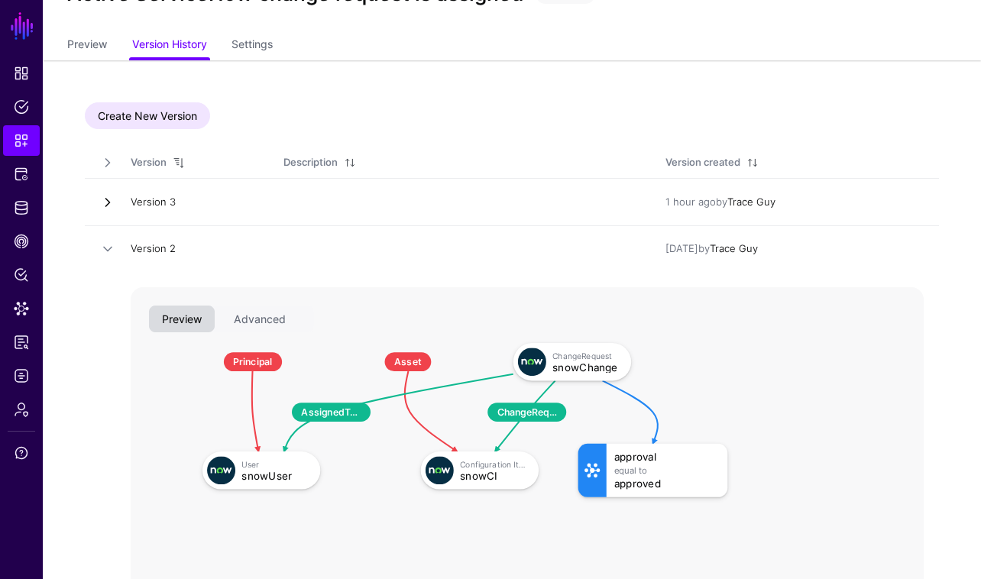
click at [105, 209] on link at bounding box center [107, 202] width 15 height 15
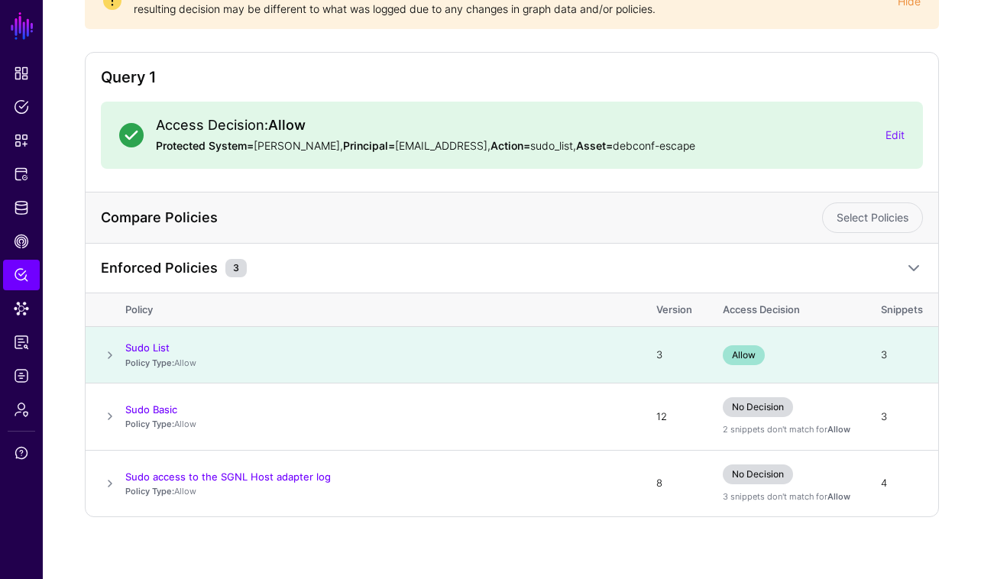
scroll to position [173, 0]
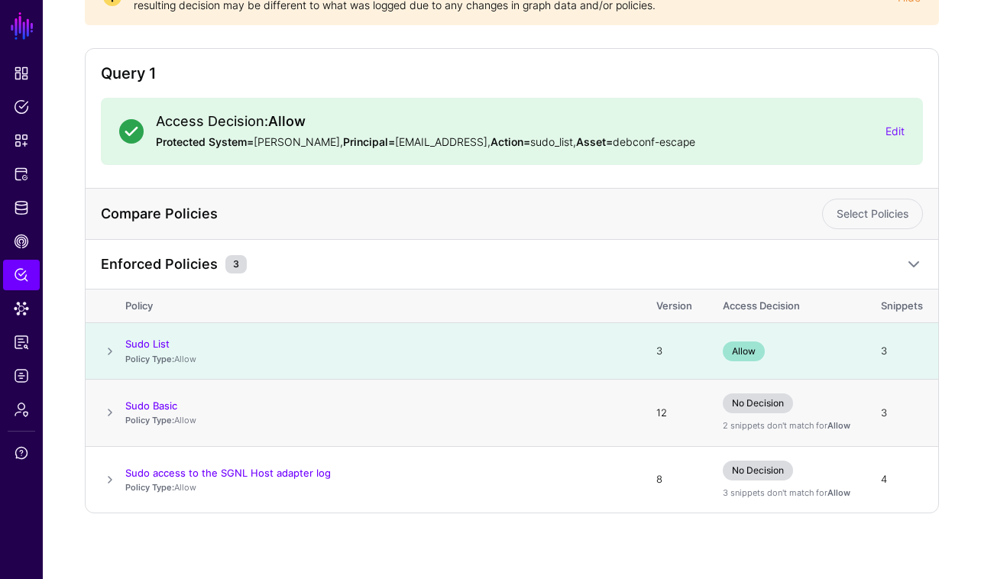
click at [112, 412] on span at bounding box center [110, 412] width 18 height 18
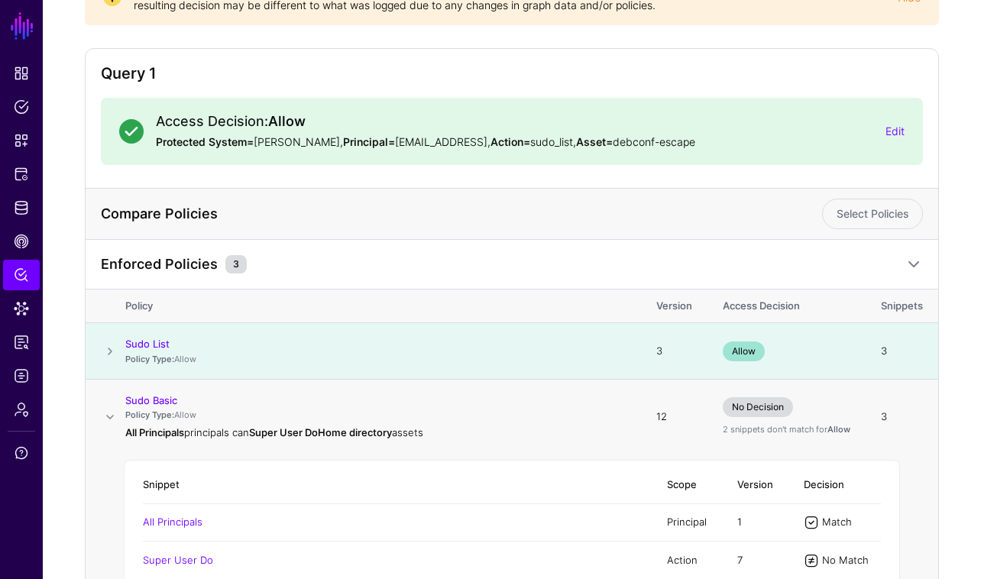
click at [111, 412] on span at bounding box center [110, 417] width 18 height 18
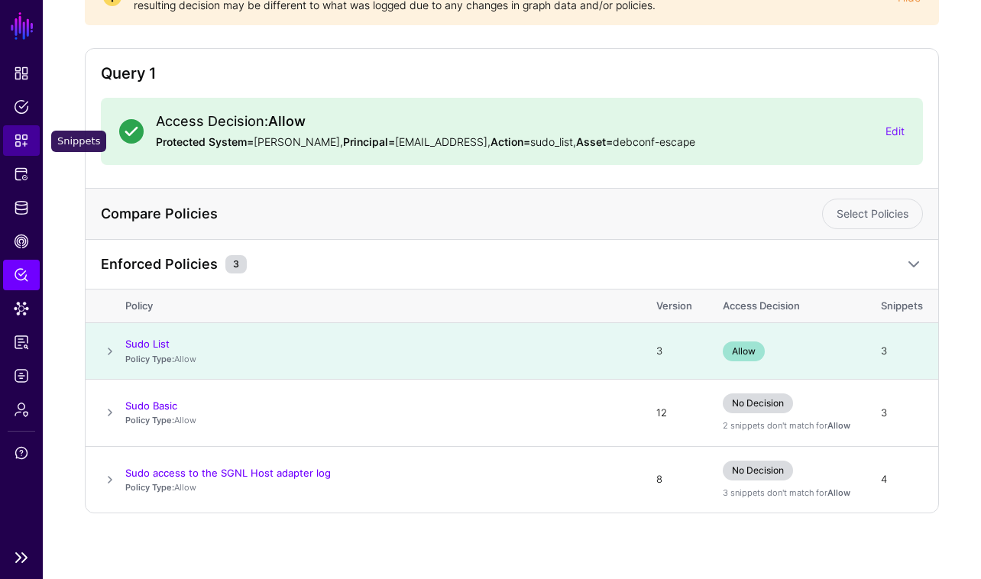
click at [21, 151] on link "Snippets" at bounding box center [21, 140] width 37 height 31
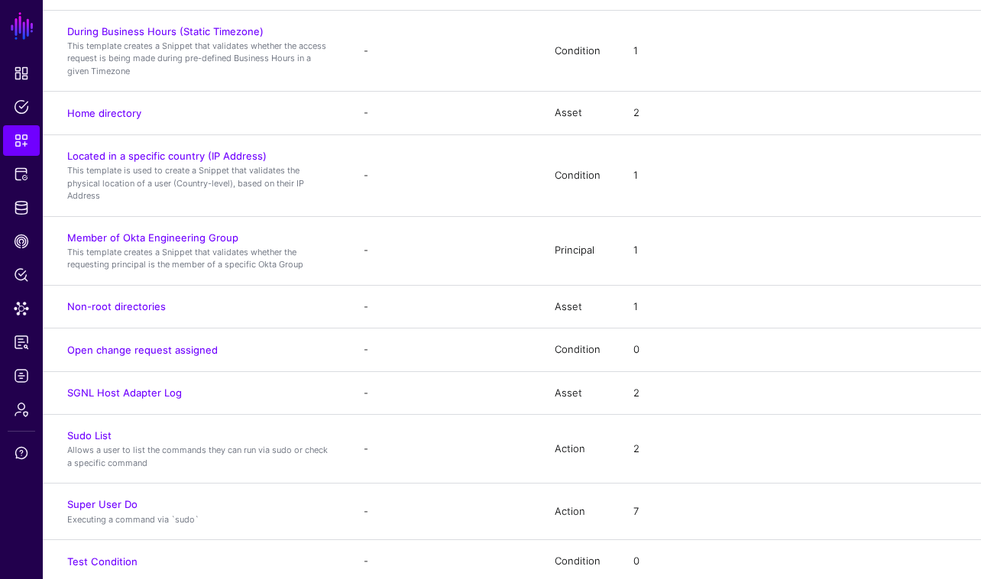
scroll to position [646, 0]
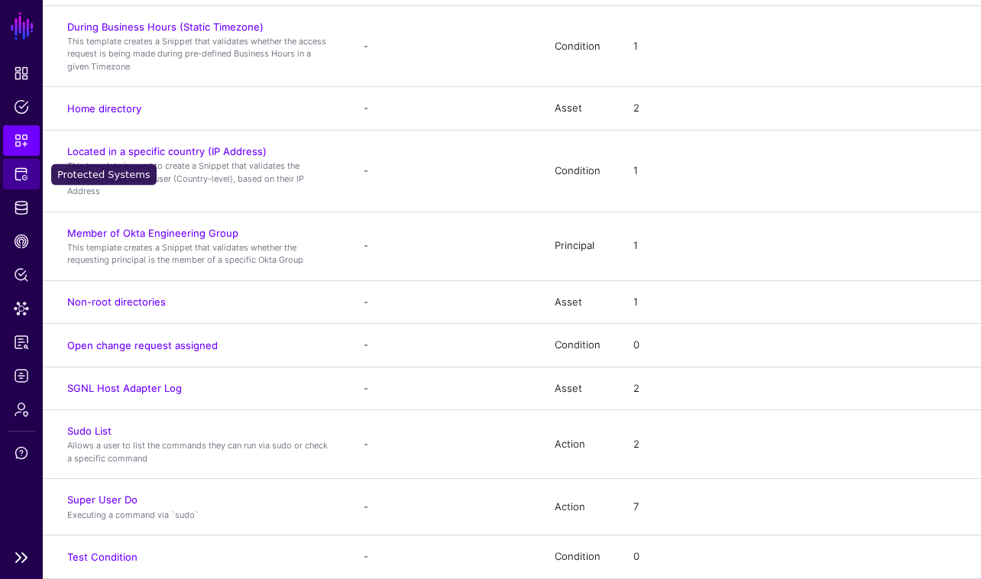
click at [24, 173] on span "Protected Systems" at bounding box center [21, 174] width 15 height 15
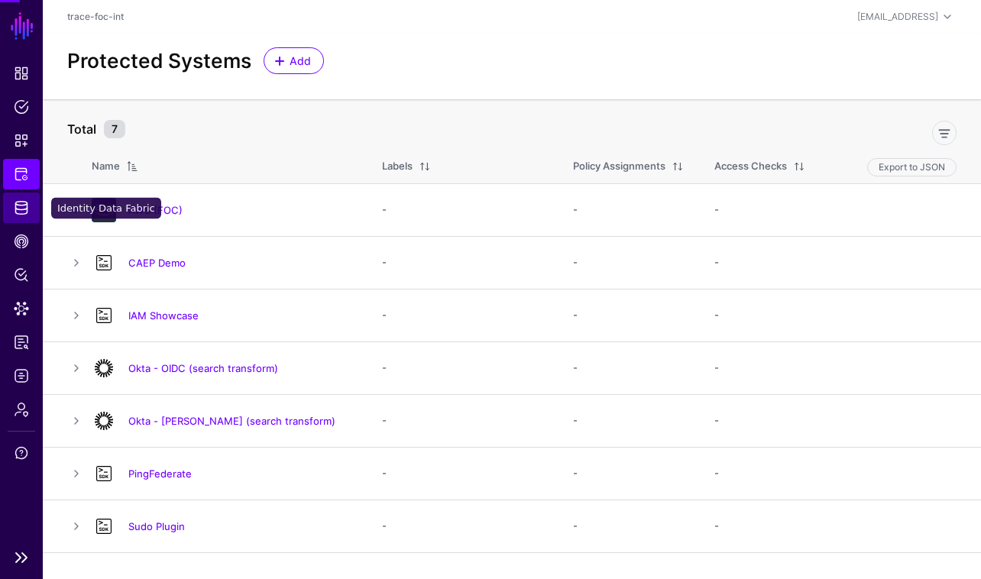
click at [18, 200] on span "Identity Data Fabric" at bounding box center [21, 207] width 15 height 15
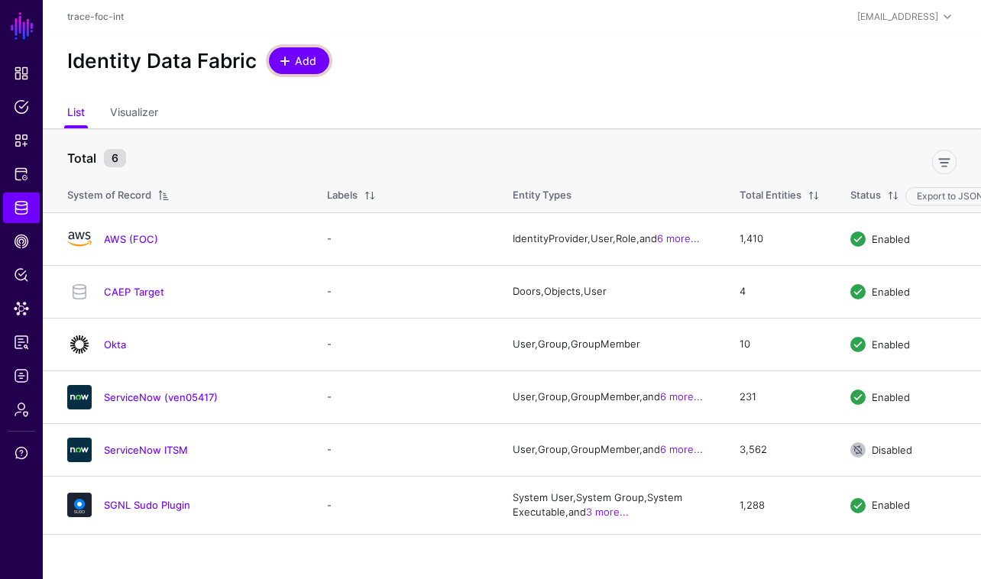
click at [297, 65] on span "Add" at bounding box center [305, 61] width 25 height 16
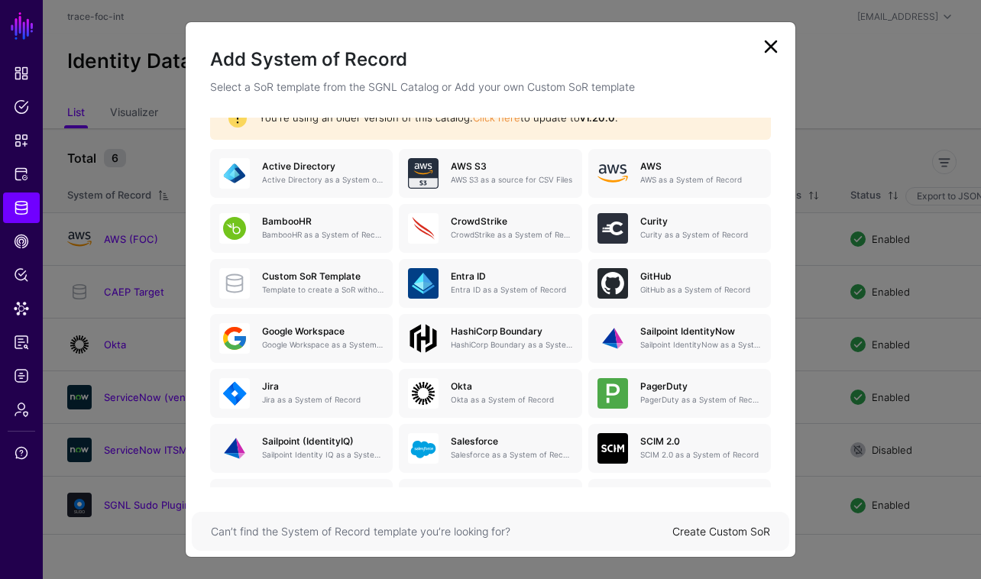
scroll to position [80, 0]
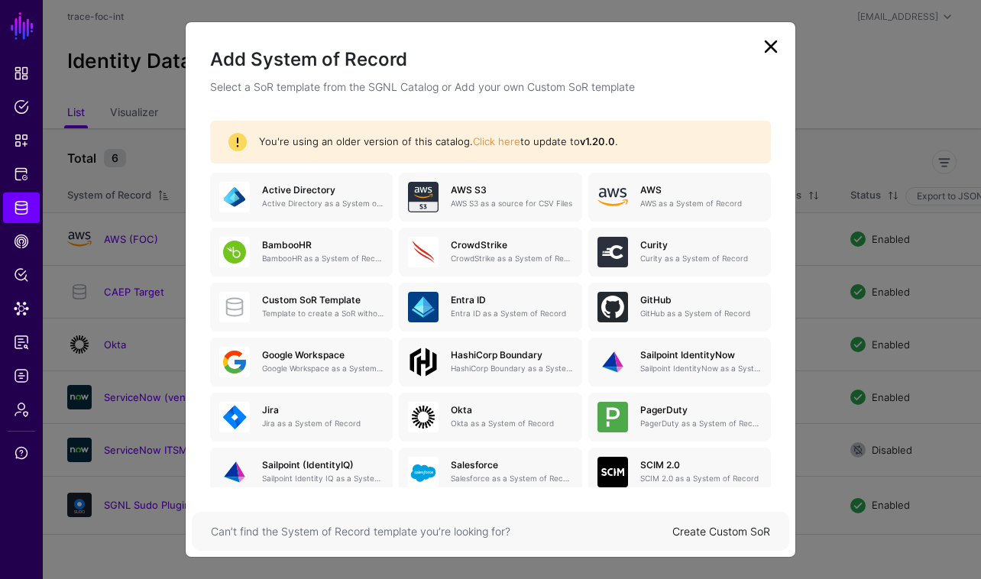
click at [766, 47] on link at bounding box center [770, 46] width 24 height 24
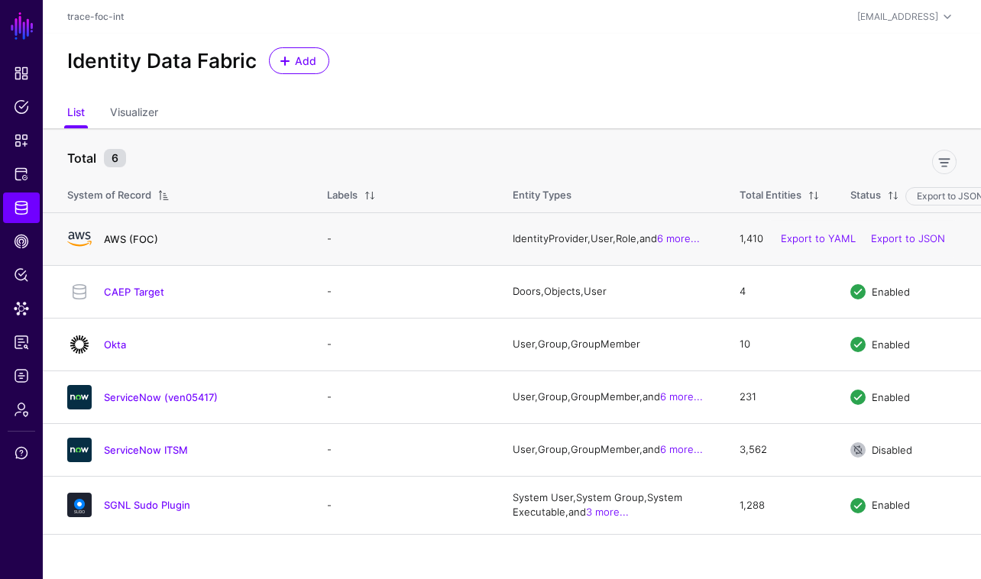
click at [116, 244] on link "AWS (FOC)" at bounding box center [131, 239] width 54 height 12
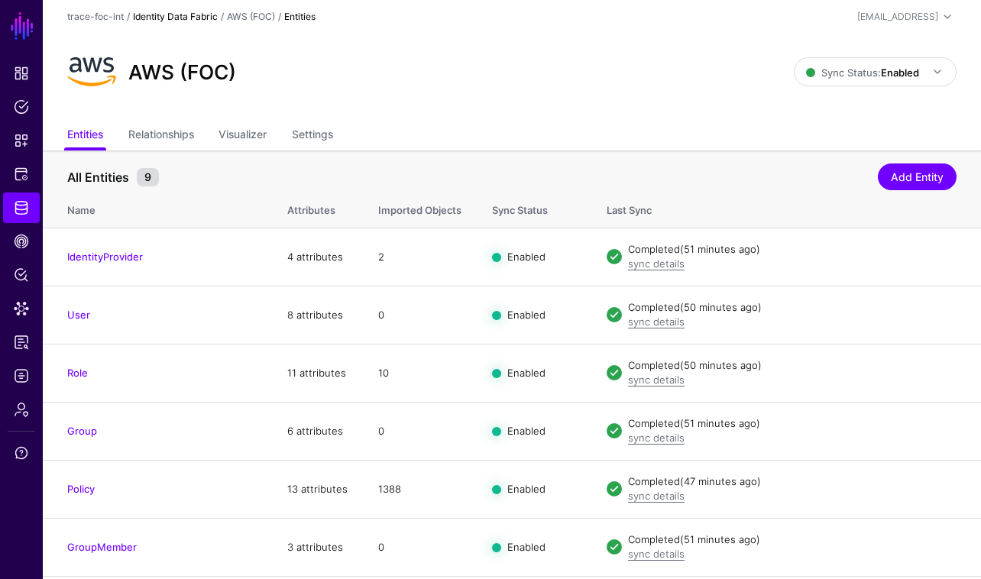
click at [212, 17] on link "Identity Data Fabric" at bounding box center [175, 16] width 85 height 11
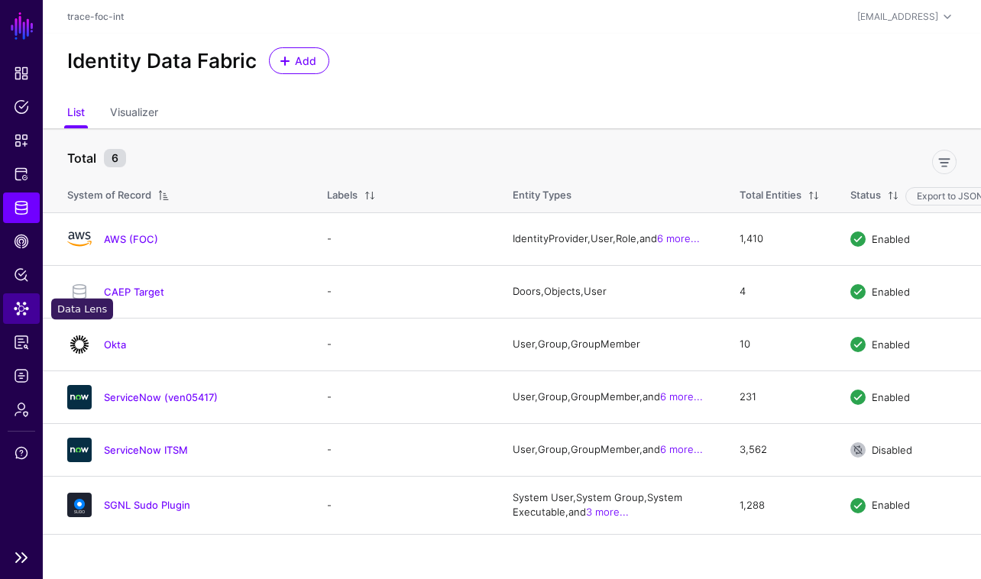
click at [21, 310] on span "Data Lens" at bounding box center [21, 308] width 15 height 15
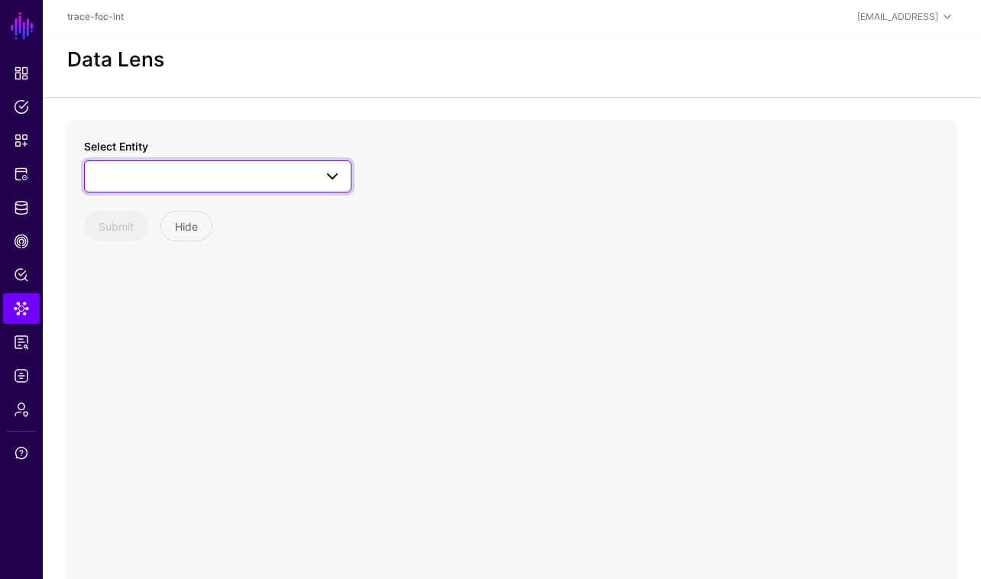
click at [322, 186] on link at bounding box center [217, 176] width 267 height 32
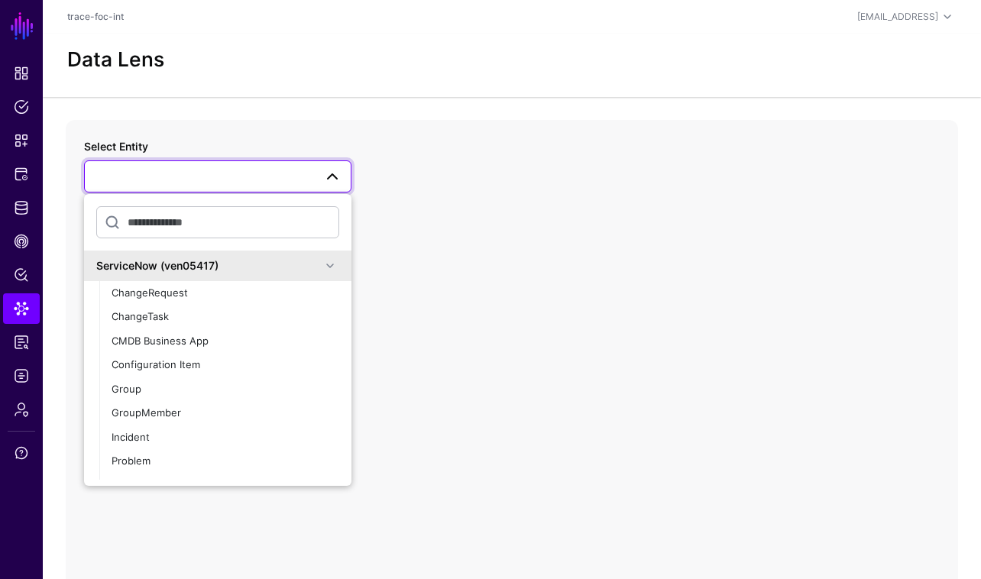
click at [336, 273] on span at bounding box center [330, 266] width 18 height 18
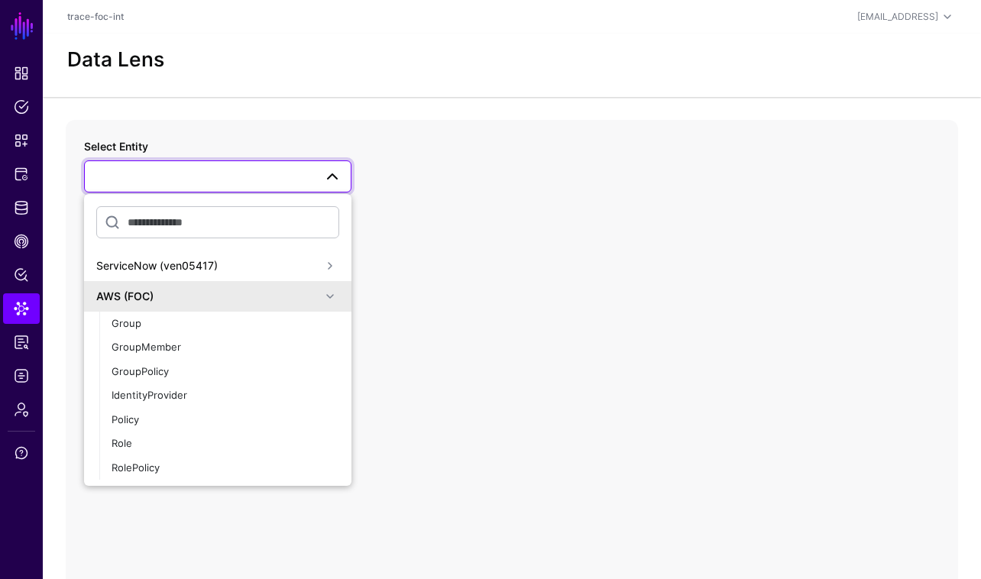
click at [335, 295] on span at bounding box center [330, 296] width 18 height 18
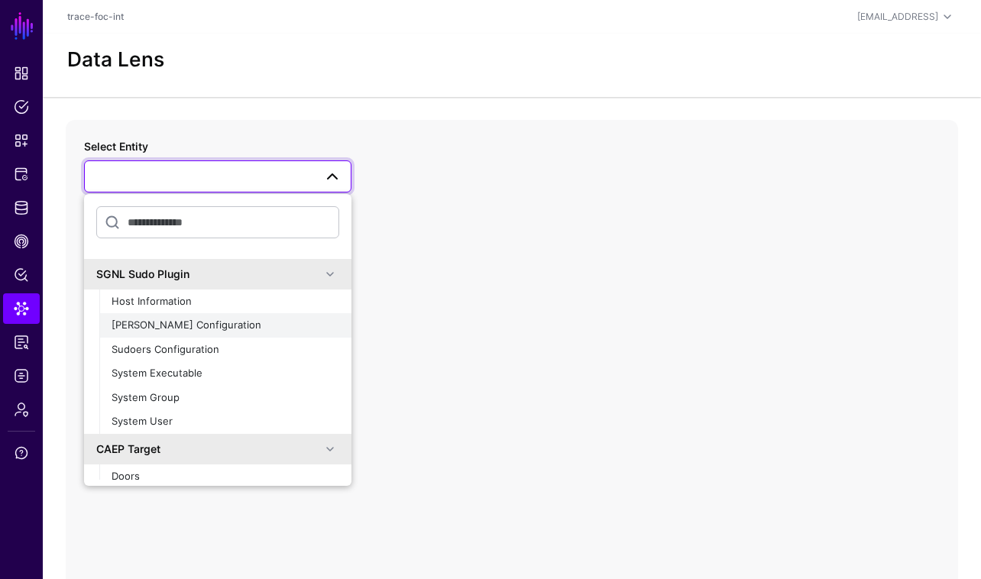
scroll to position [122, 0]
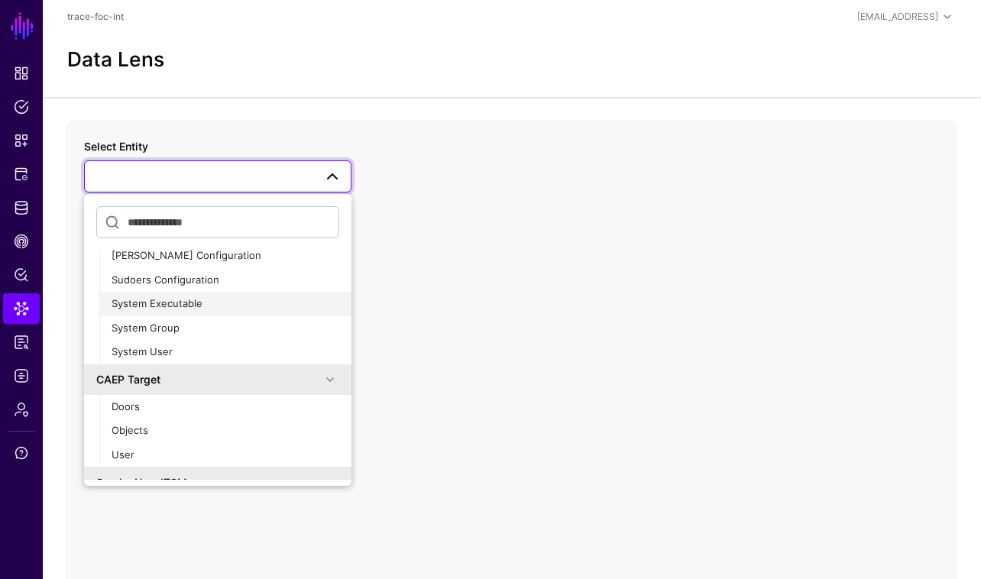
click at [287, 305] on div "System Executable" at bounding box center [226, 303] width 228 height 15
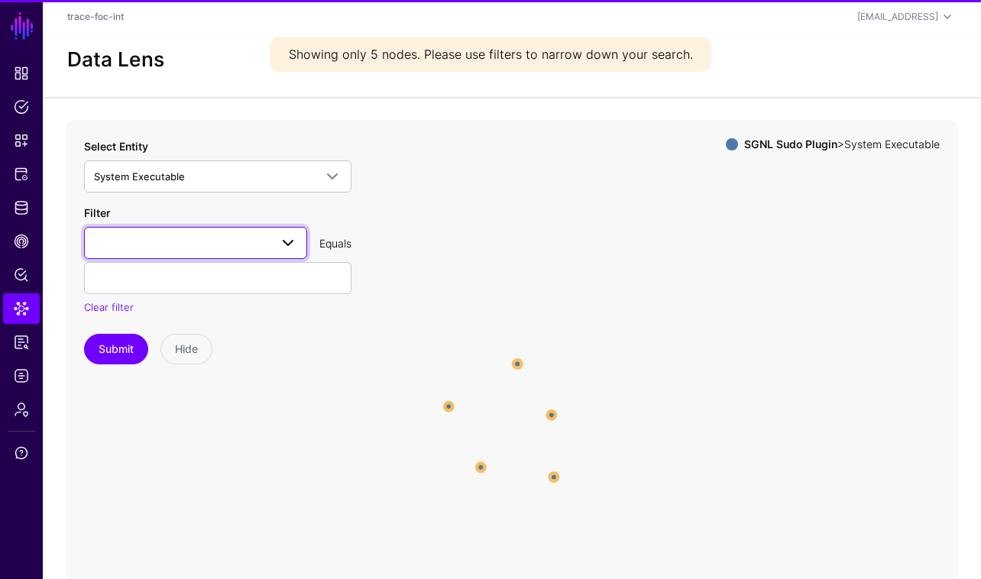
click at [273, 253] on link at bounding box center [195, 243] width 223 height 32
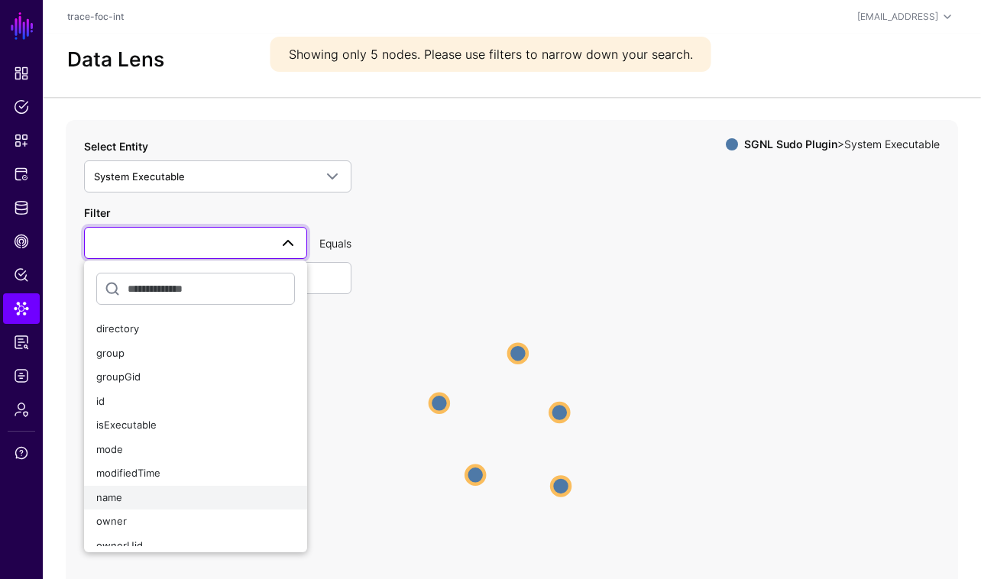
click at [211, 502] on div "name" at bounding box center [195, 497] width 199 height 15
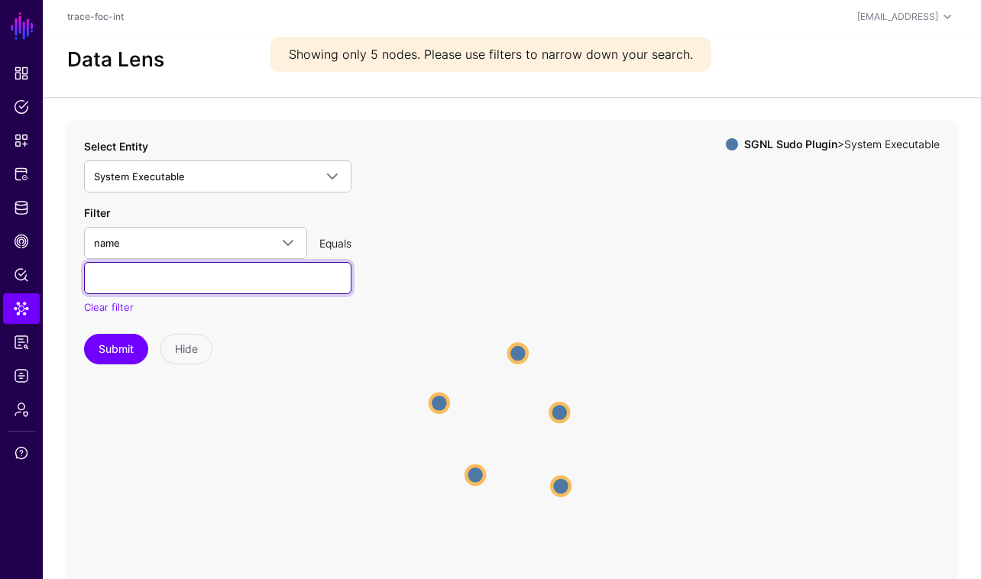
click at [253, 271] on input "text" at bounding box center [217, 278] width 267 height 32
type input "**"
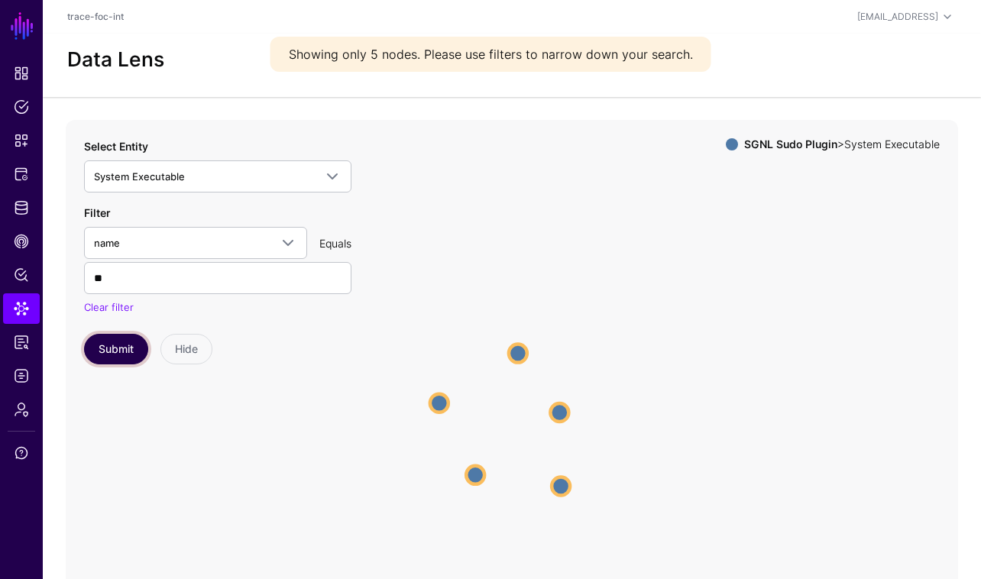
click at [122, 357] on button "Submit" at bounding box center [116, 349] width 64 height 31
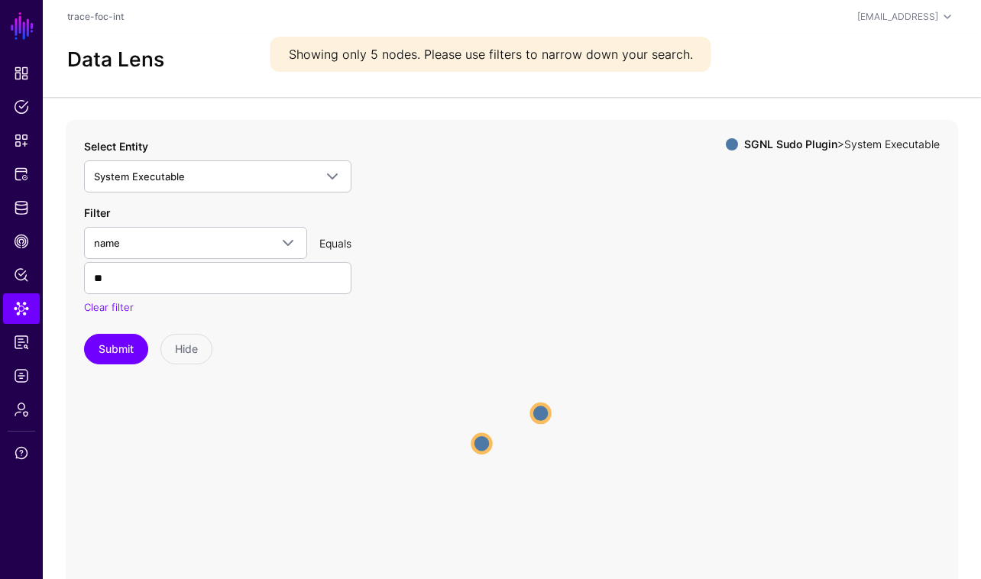
click at [542, 417] on circle at bounding box center [541, 413] width 18 height 18
